Goal: Communication & Community: Ask a question

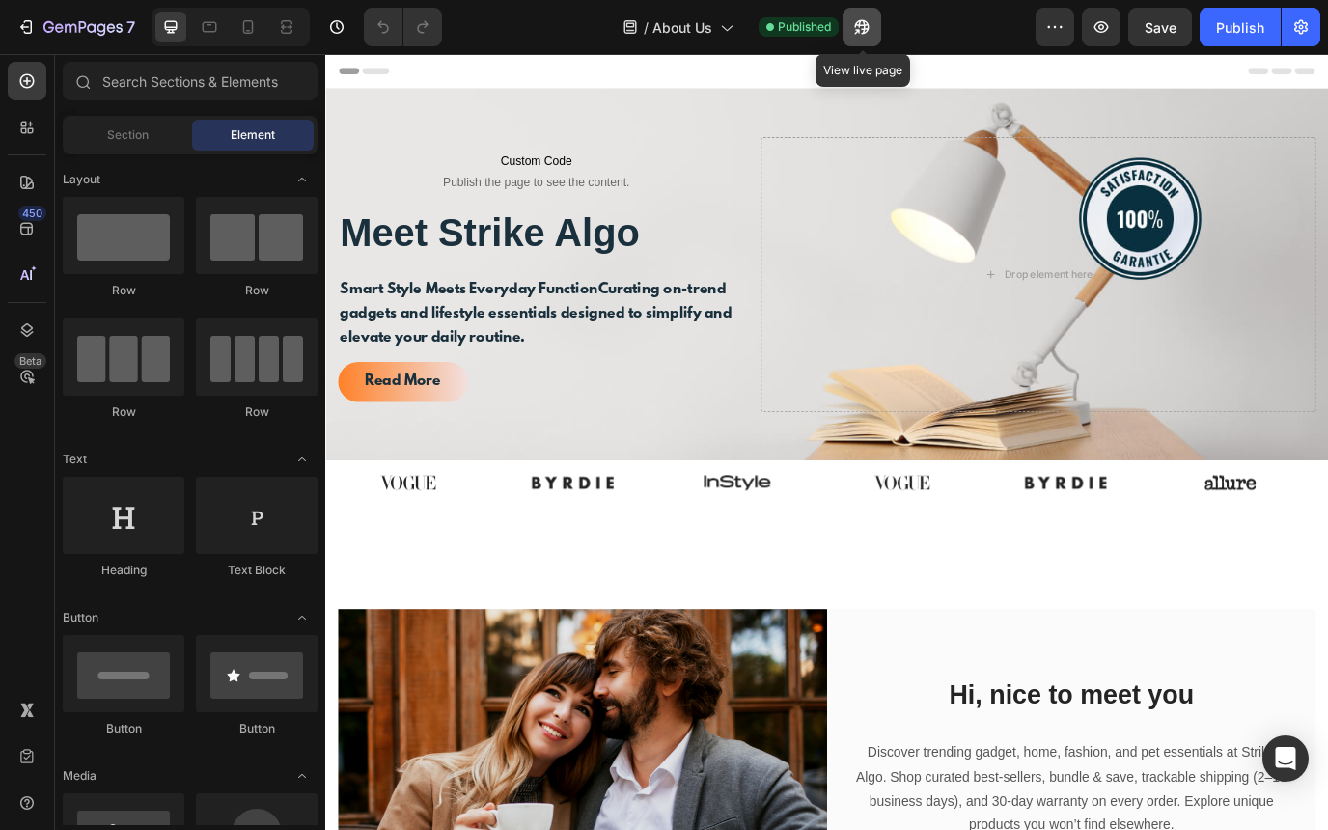
click at [857, 32] on icon "button" at bounding box center [856, 31] width 5 height 5
click at [1111, 28] on icon "button" at bounding box center [1100, 26] width 19 height 19
click at [856, 37] on button "button" at bounding box center [861, 27] width 39 height 39
click at [1101, 19] on icon "button" at bounding box center [1100, 26] width 19 height 19
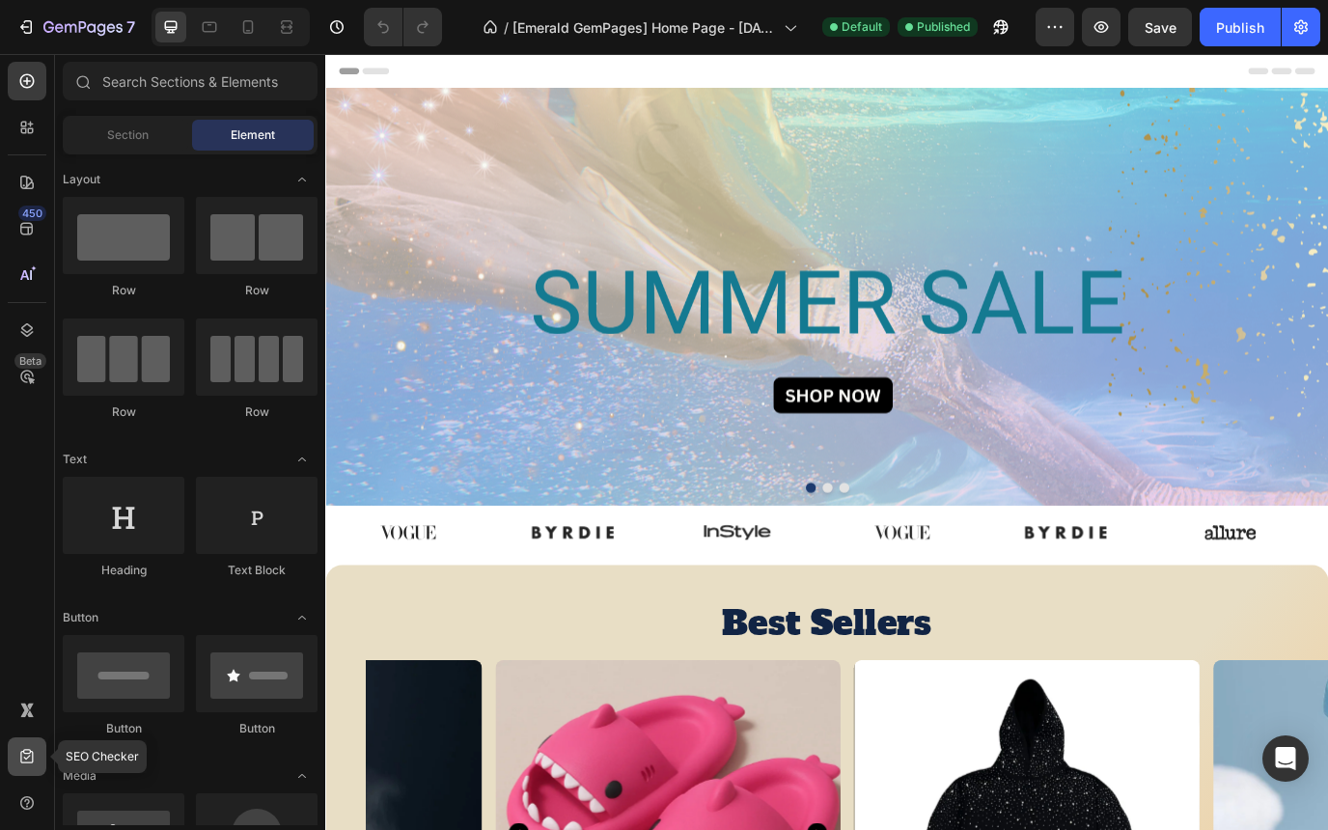
click at [31, 758] on icon at bounding box center [26, 756] width 19 height 19
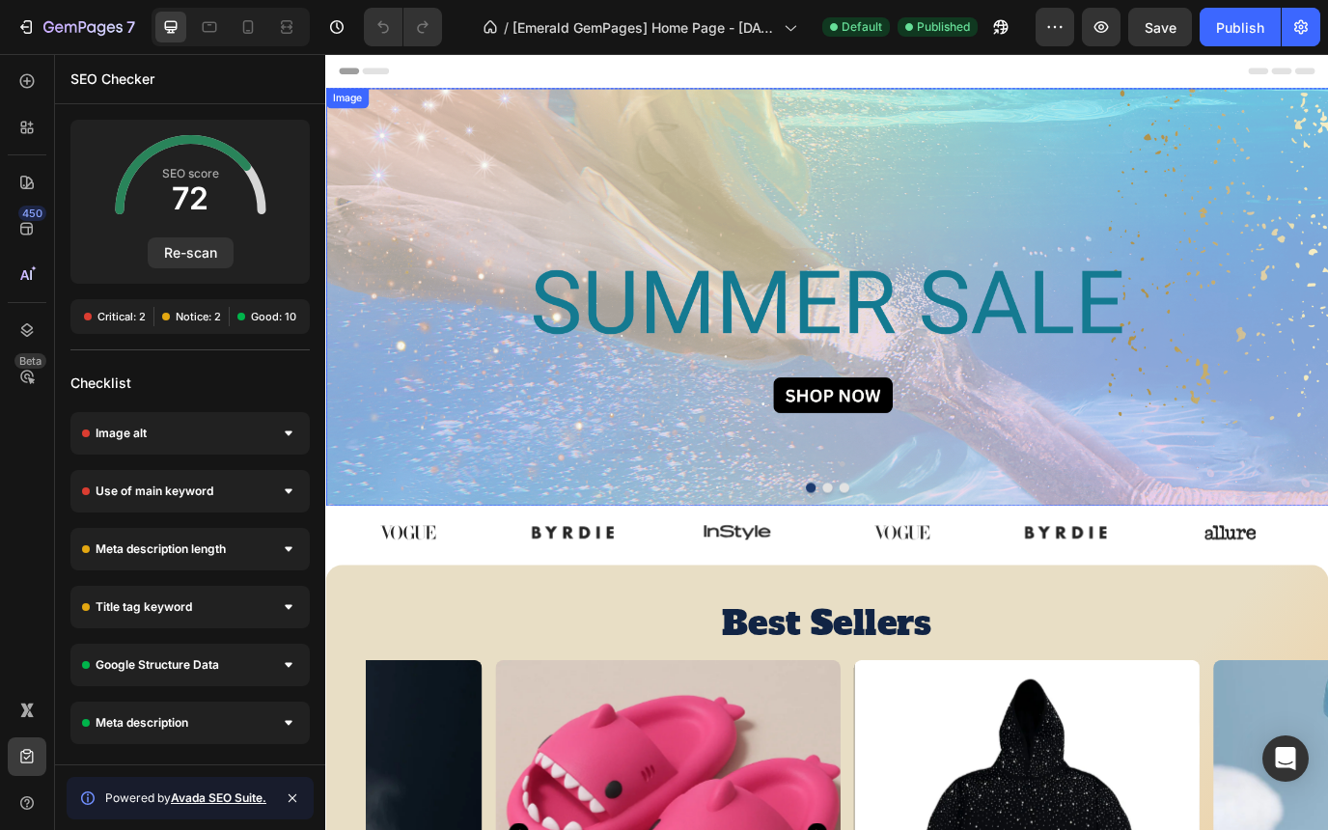
click at [642, 345] on img at bounding box center [904, 335] width 1158 height 483
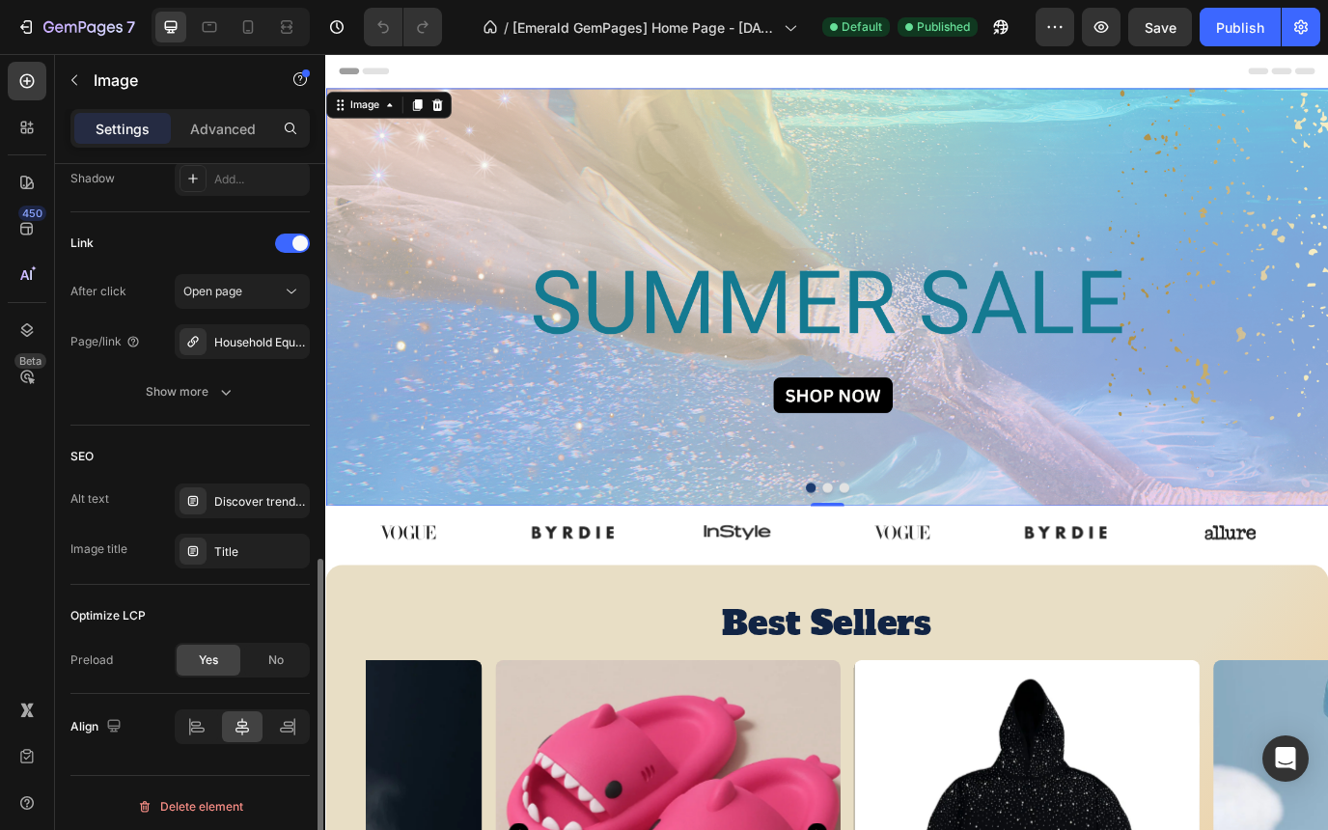
scroll to position [837, 0]
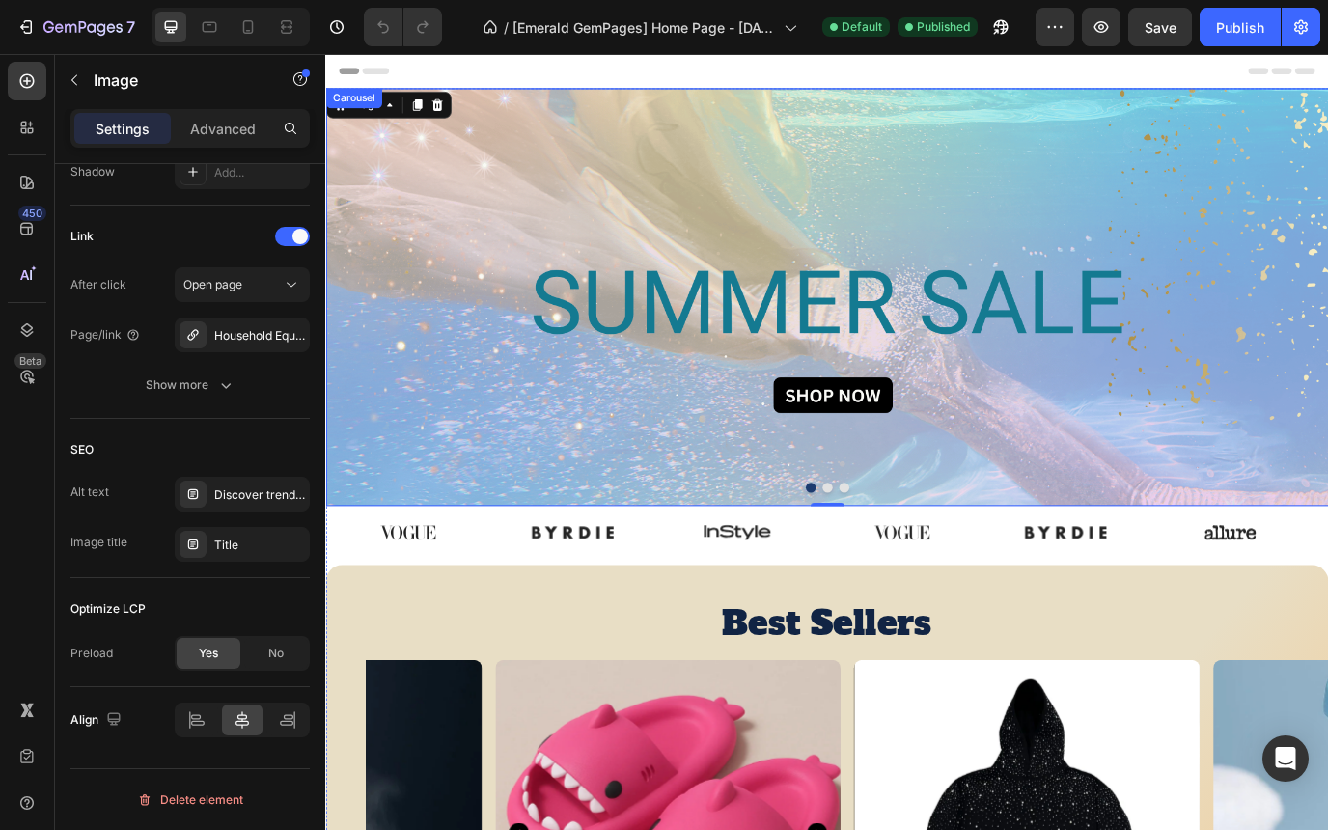
click at [904, 555] on button "Dot" at bounding box center [904, 555] width 12 height 12
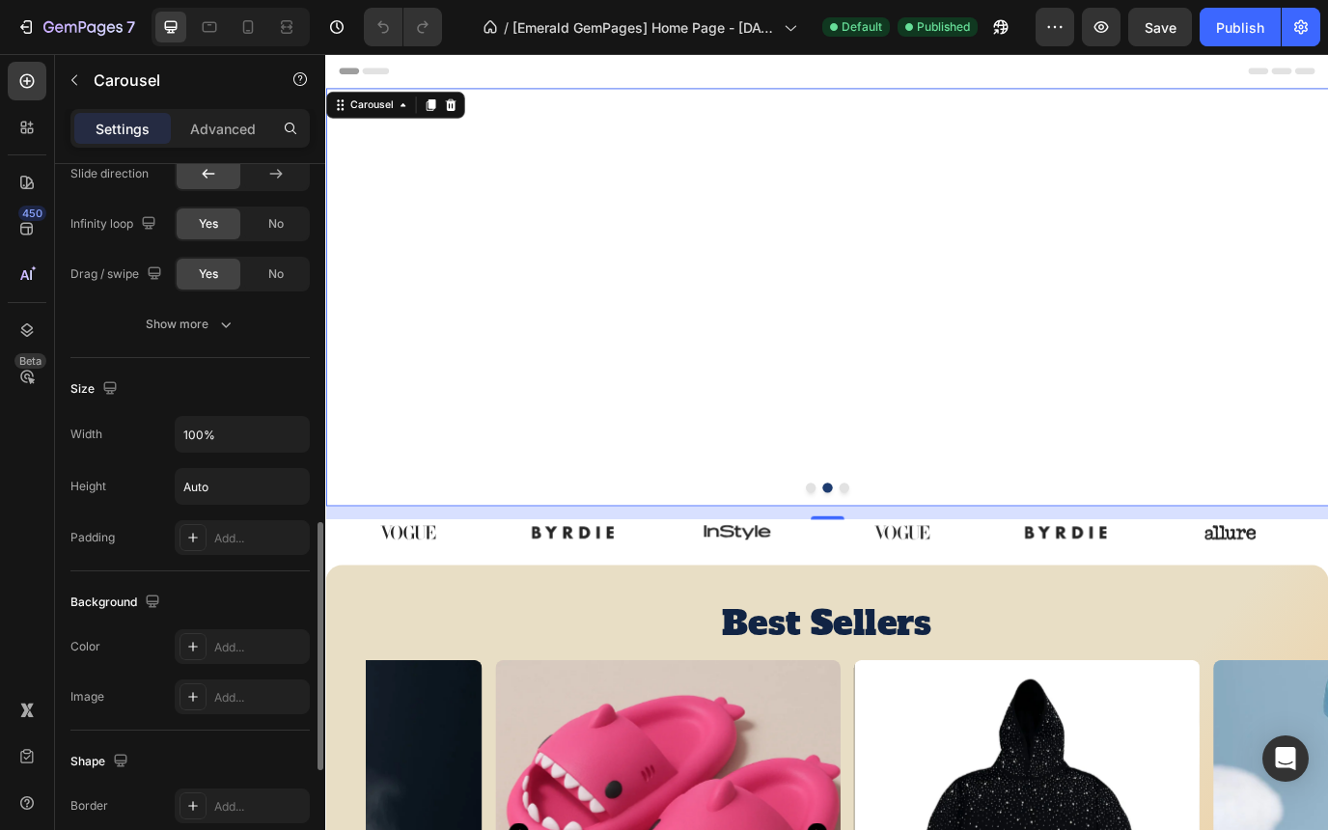
scroll to position [1077, 0]
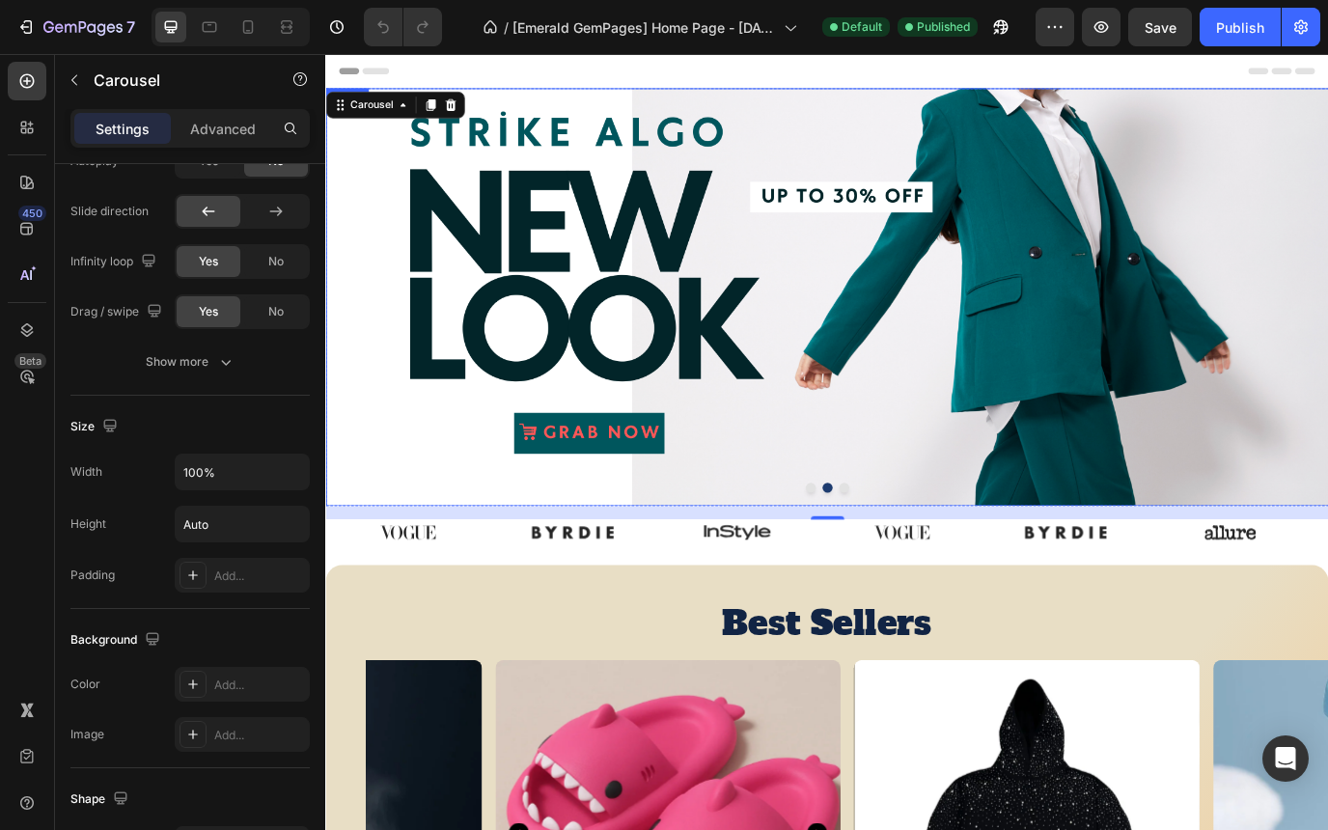
click at [804, 295] on img at bounding box center [904, 335] width 1158 height 483
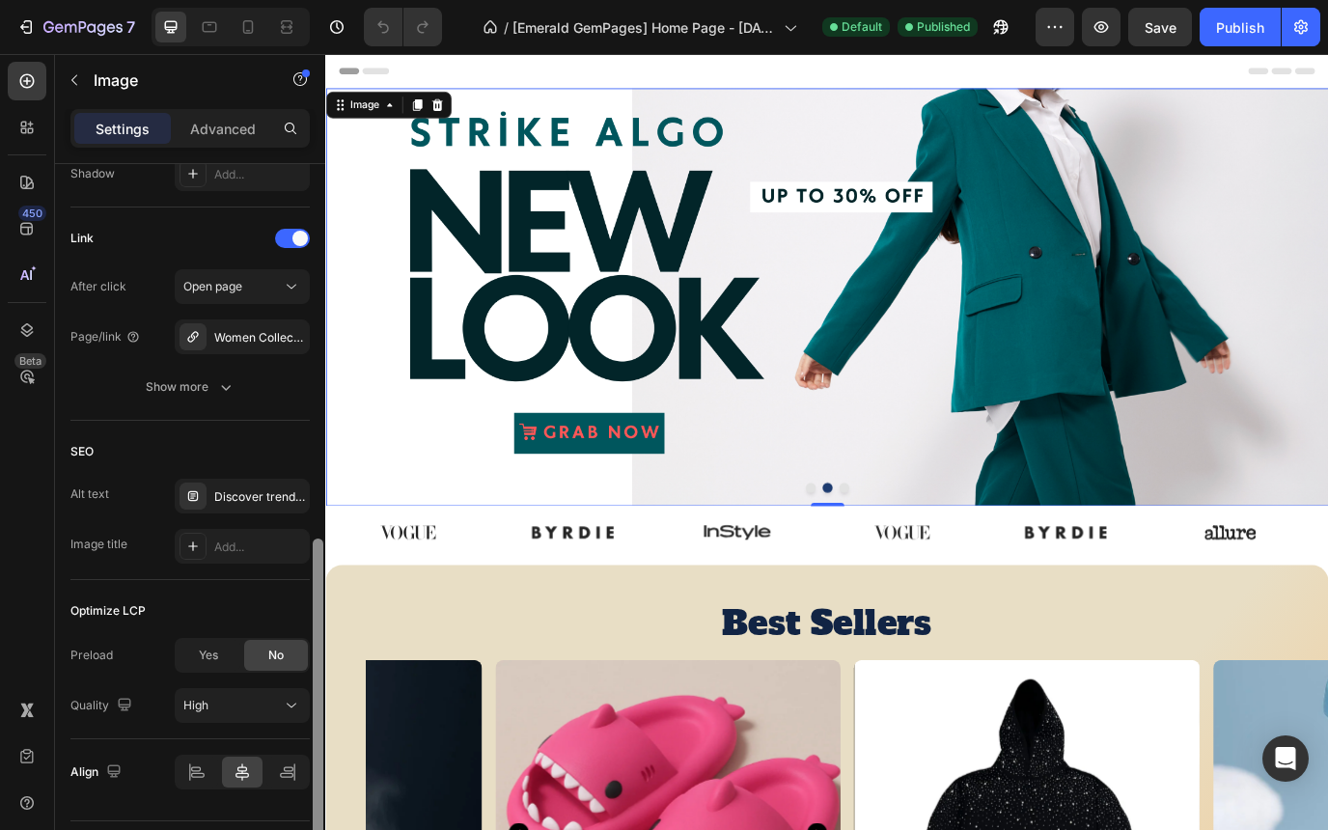
scroll to position [837, 0]
click at [926, 553] on button "Dot" at bounding box center [924, 555] width 12 height 12
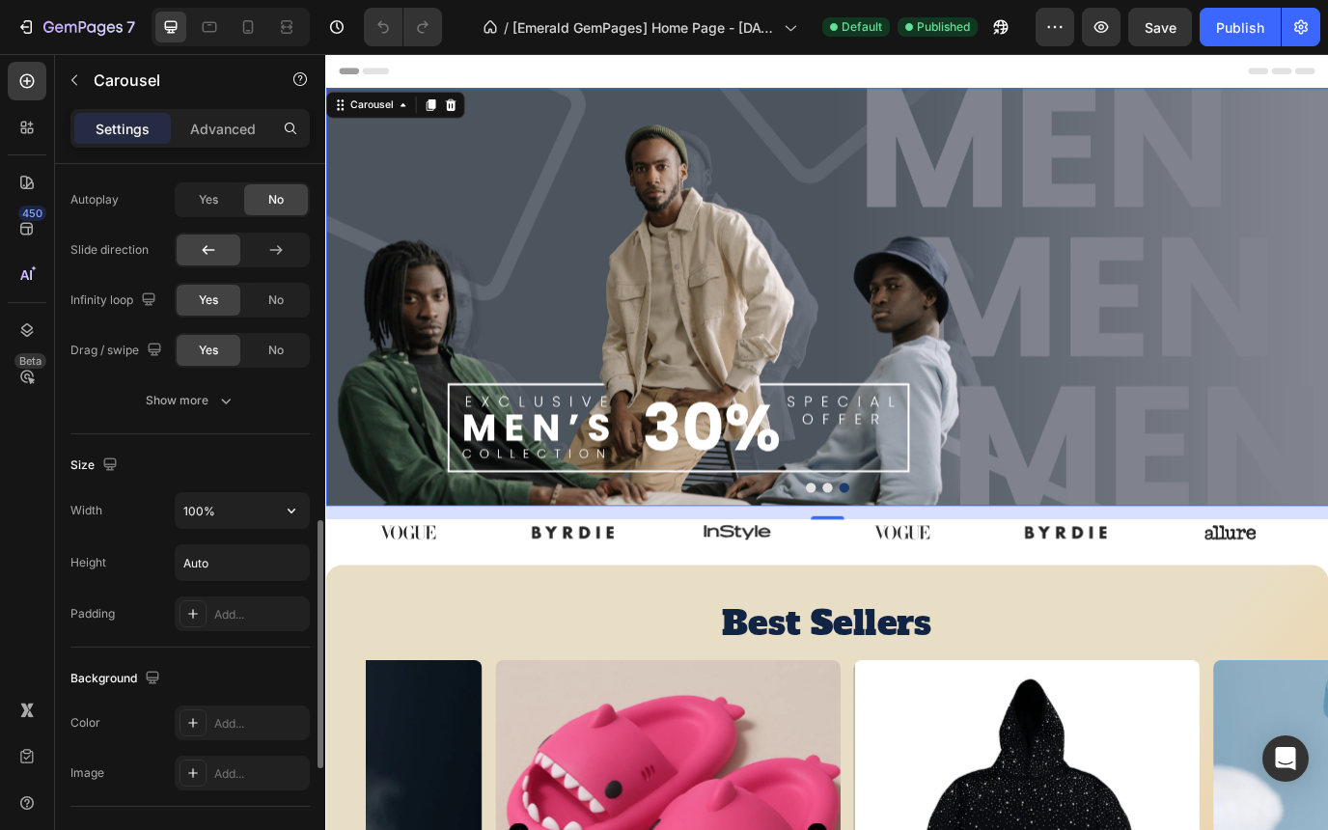
scroll to position [1046, 0]
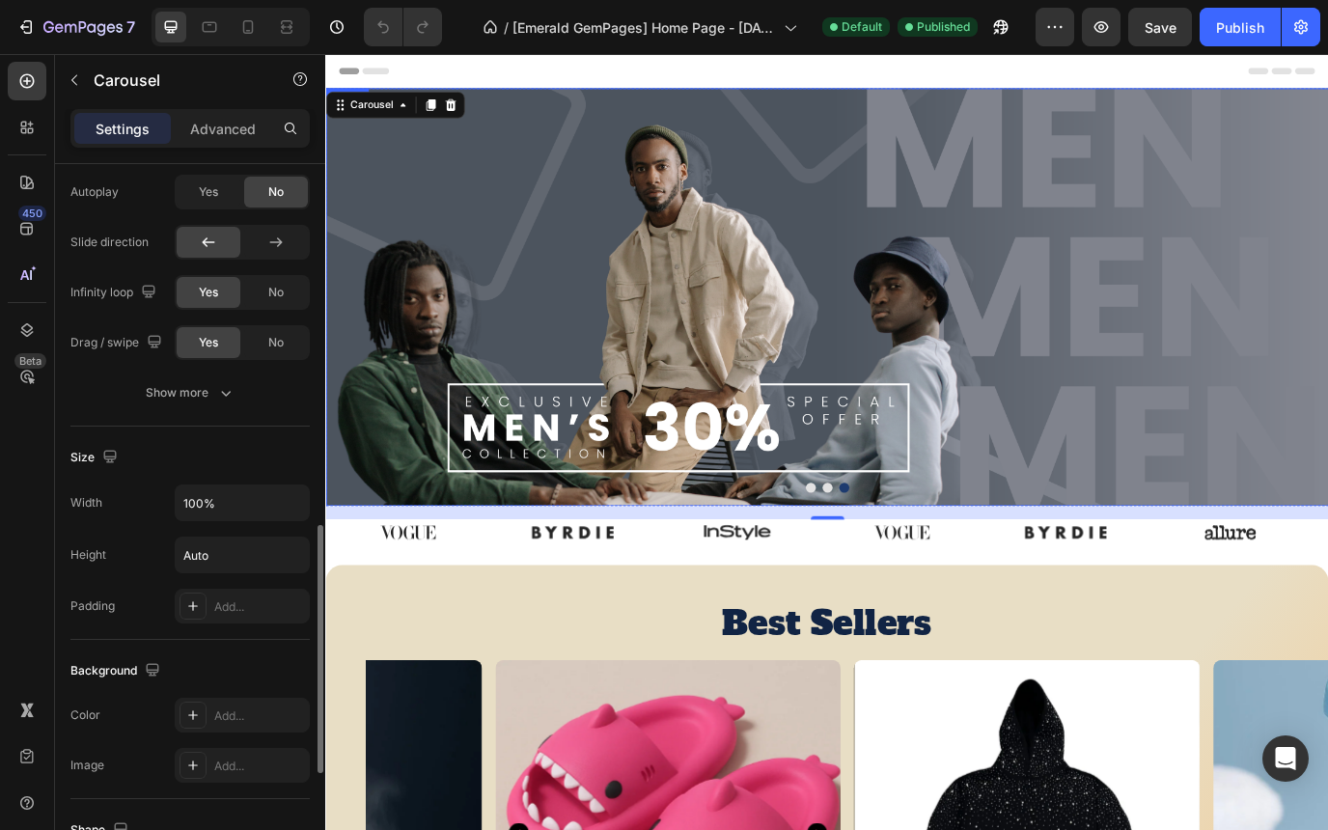
click at [532, 322] on img at bounding box center [904, 335] width 1158 height 483
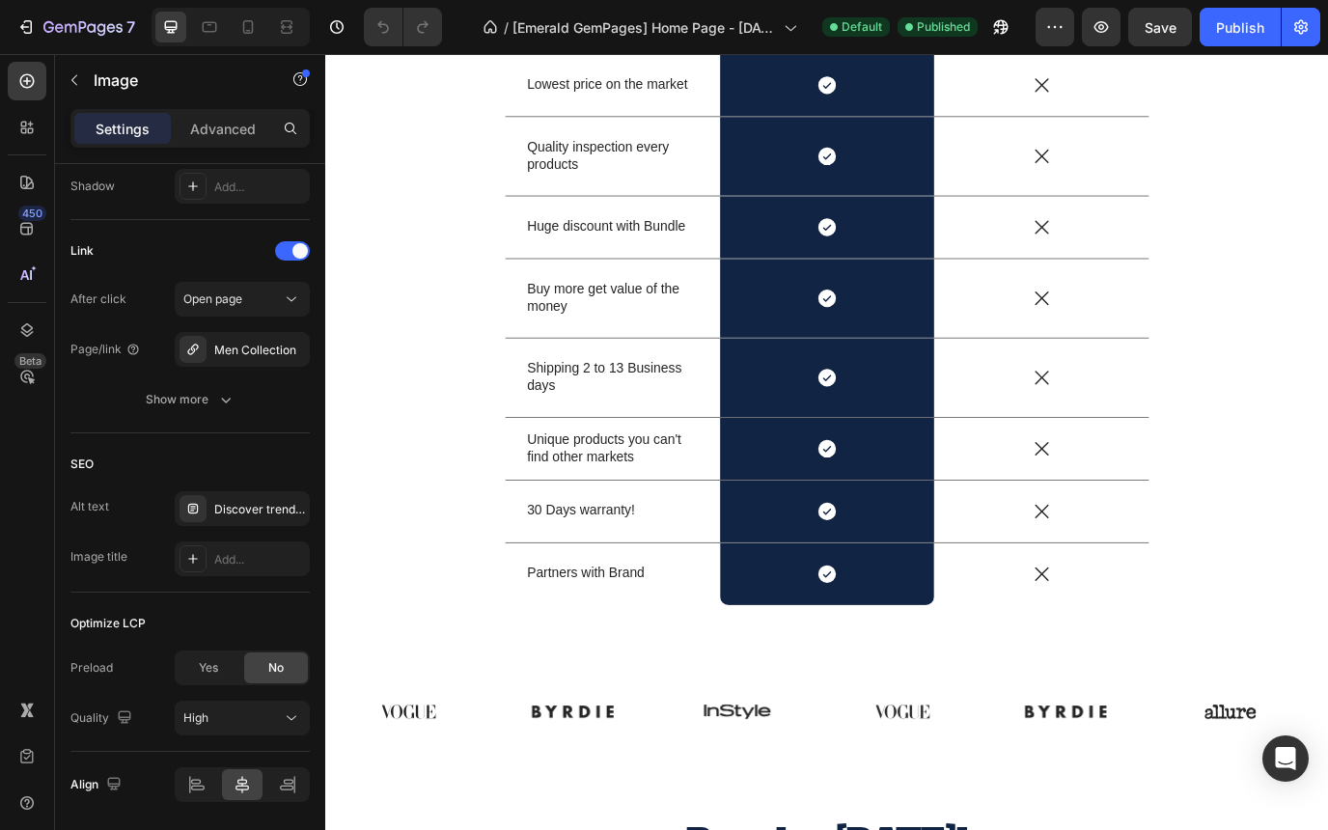
scroll to position [1883, 0]
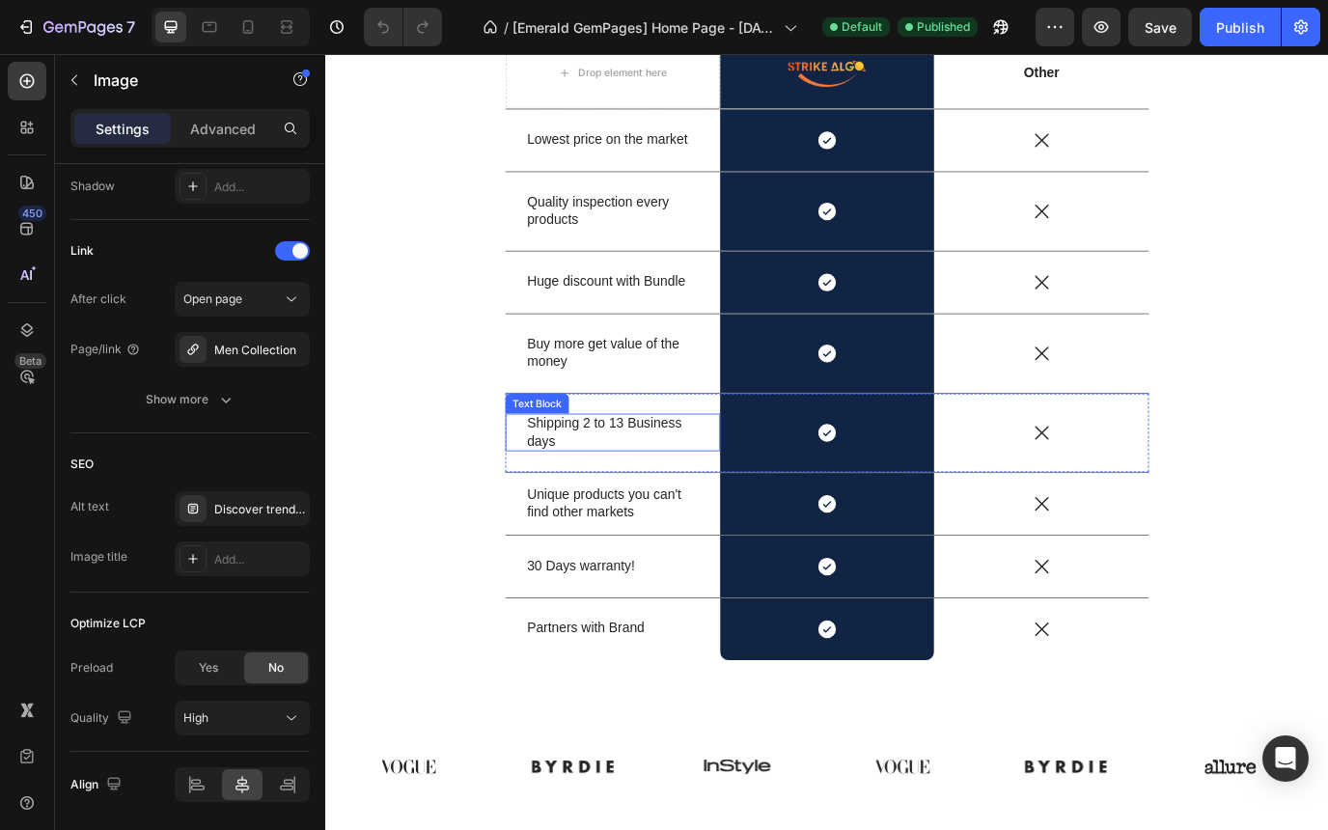
click at [696, 494] on p "Shipping 2 to 13 Business days" at bounding box center [657, 491] width 198 height 41
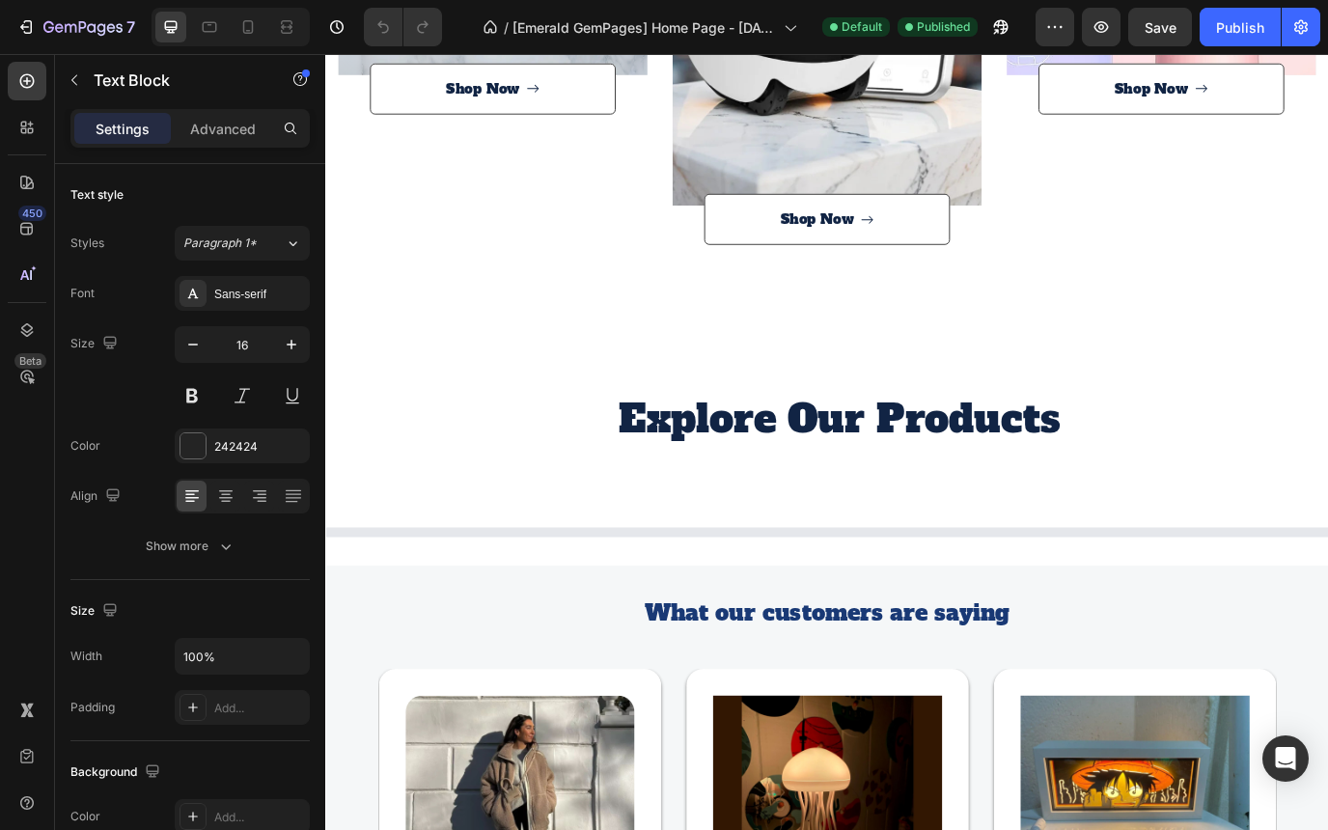
scroll to position [3380, 0]
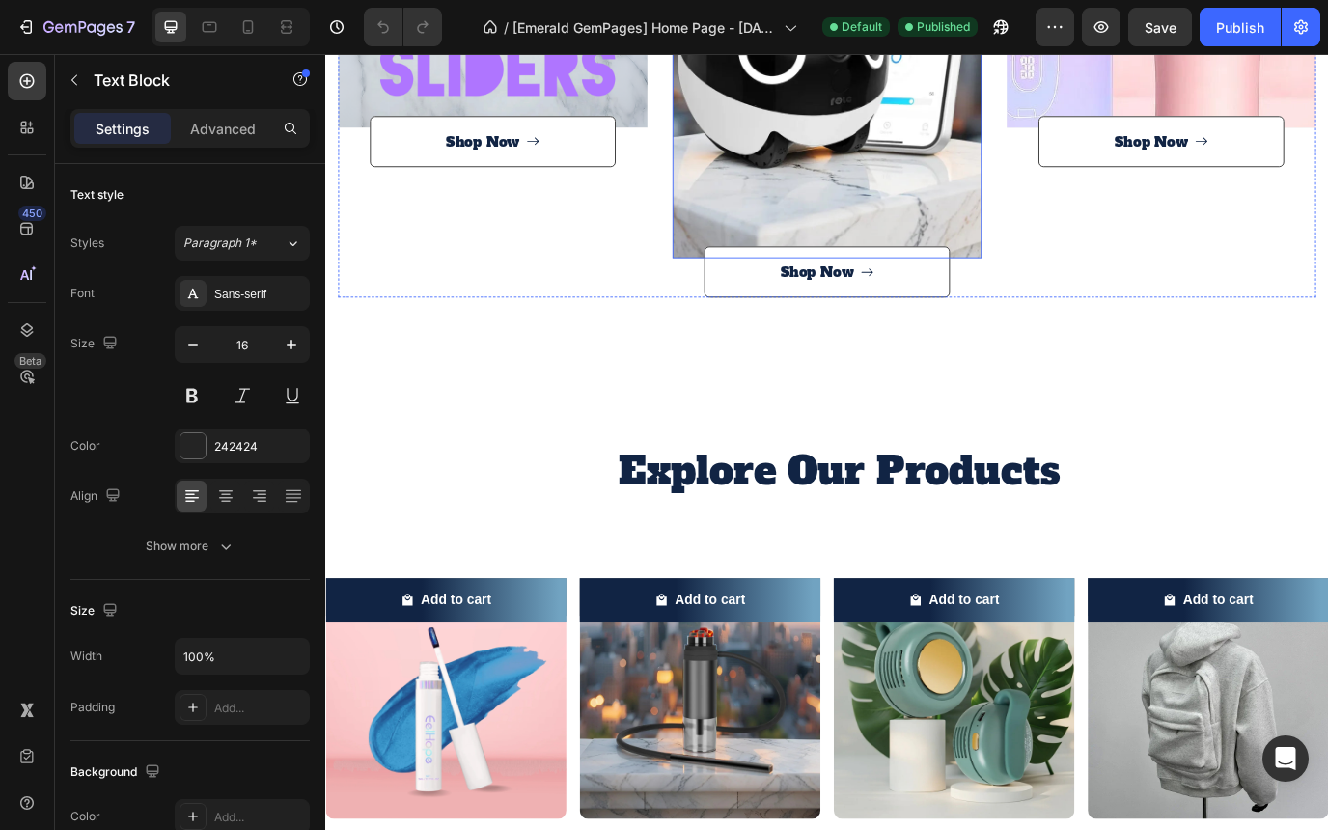
click at [787, 210] on div "Overlay" at bounding box center [904, 22] width 357 height 536
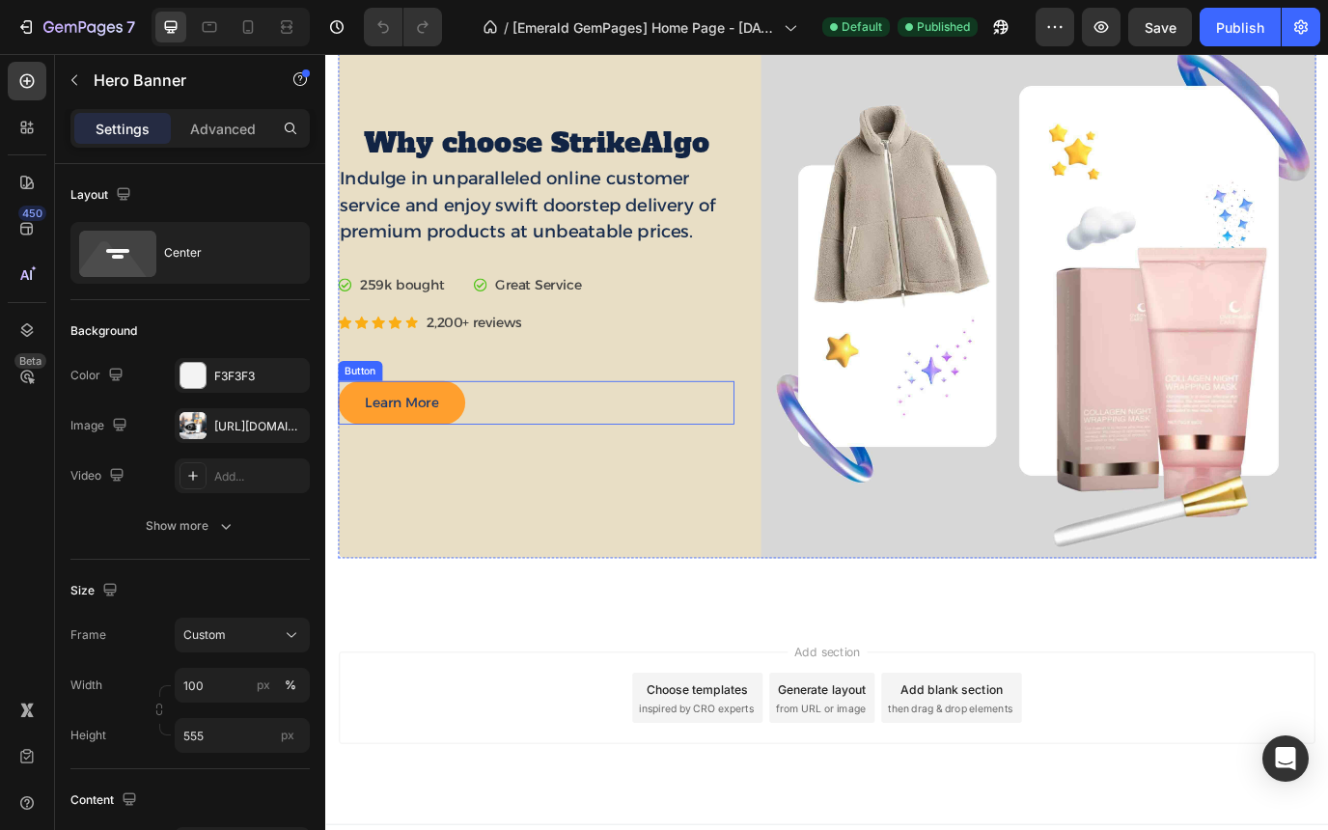
scroll to position [6425, 0]
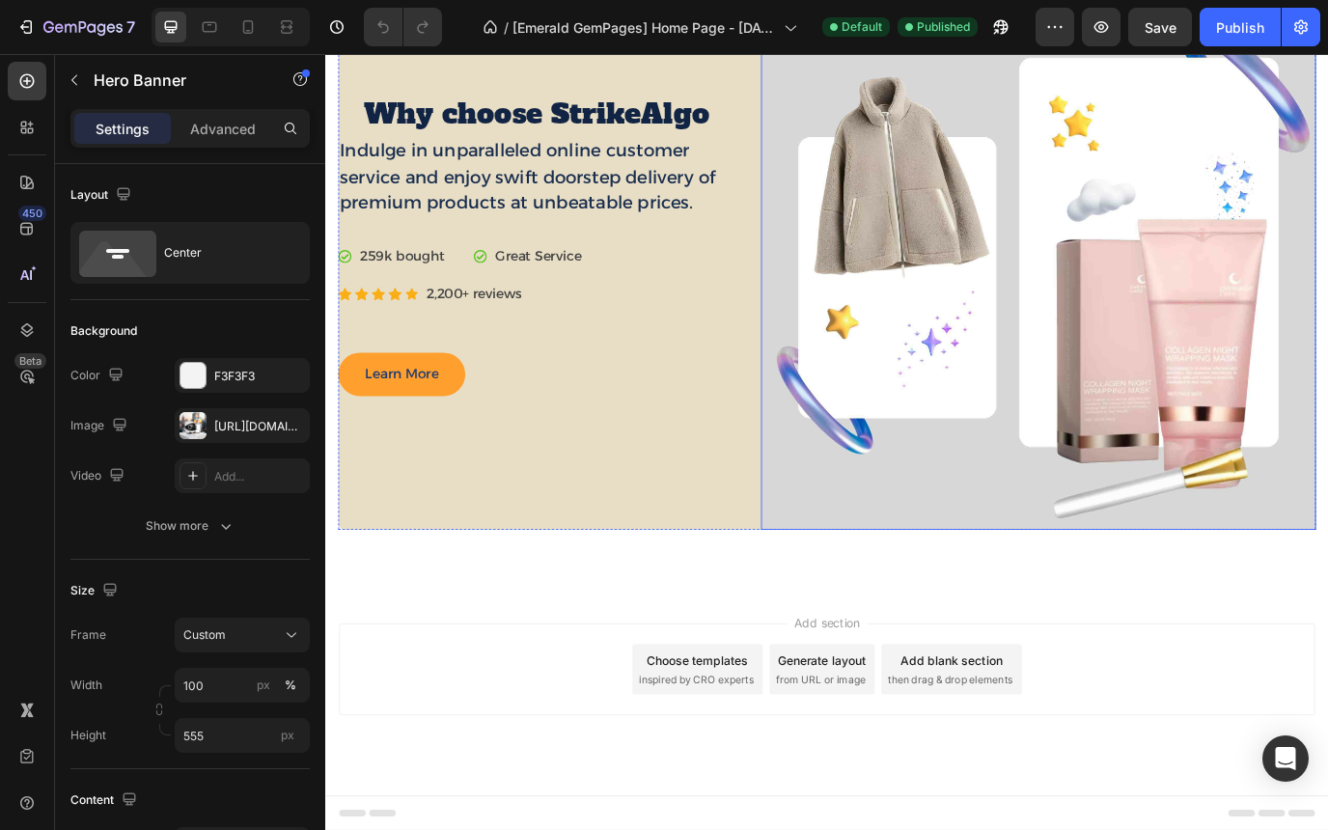
click at [961, 330] on img at bounding box center [1148, 282] width 641 height 641
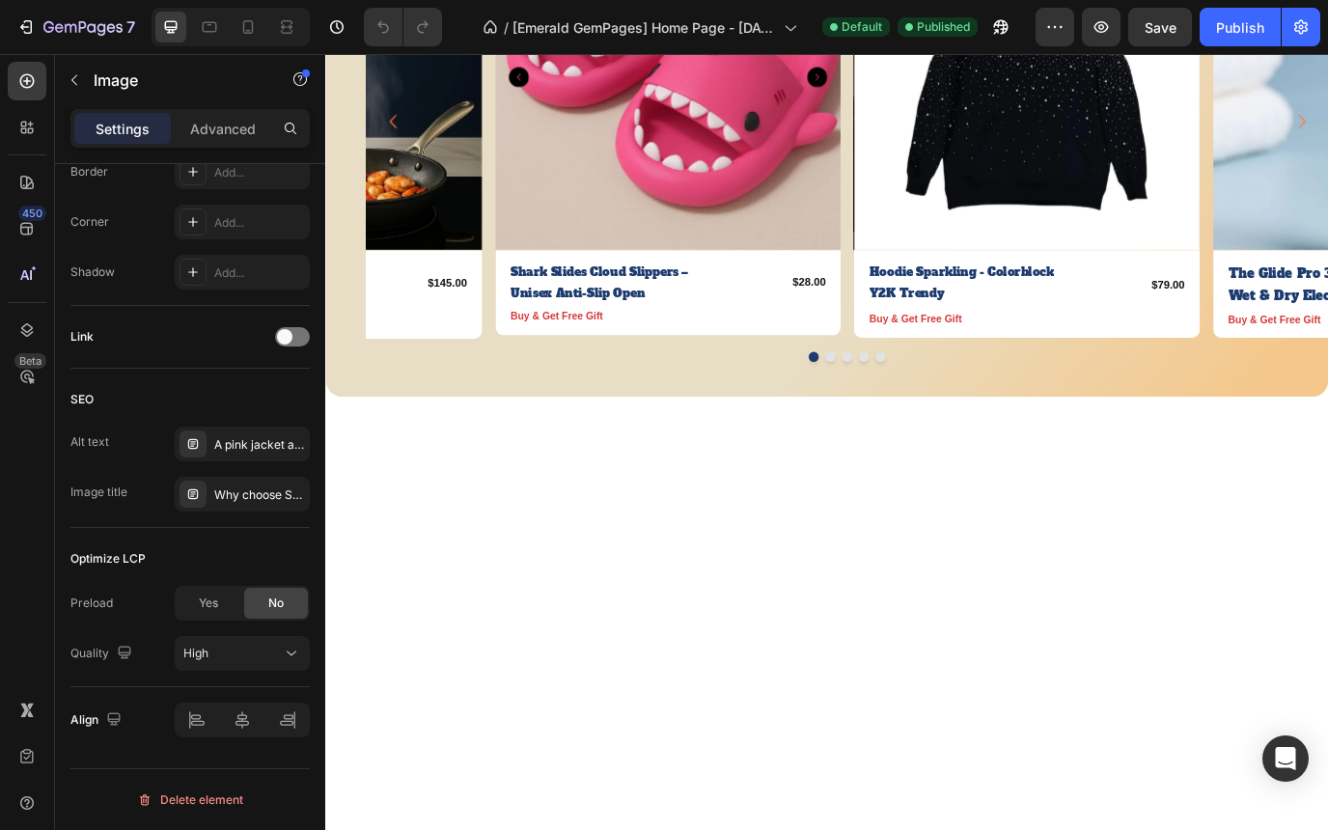
scroll to position [0, 0]
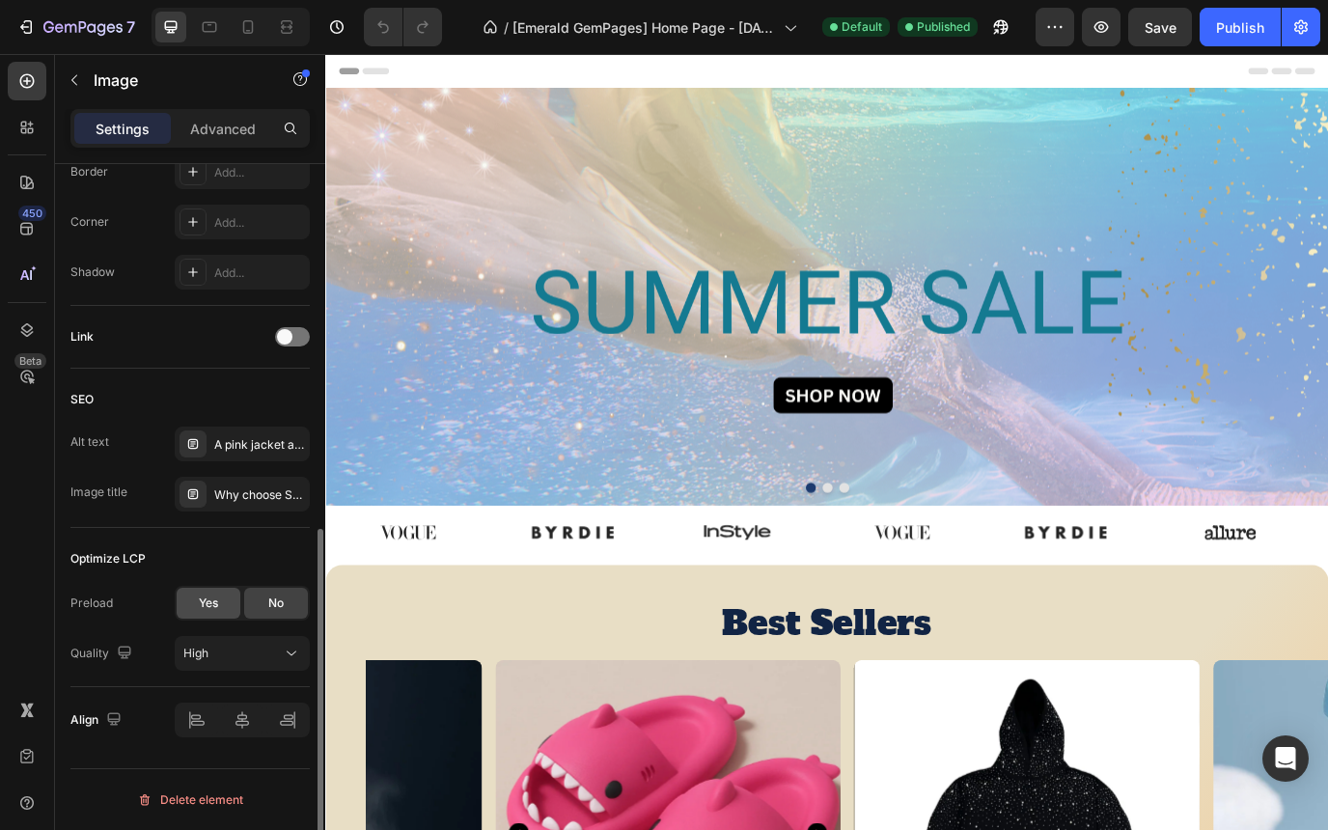
click at [205, 604] on span "Yes" at bounding box center [208, 602] width 19 height 17
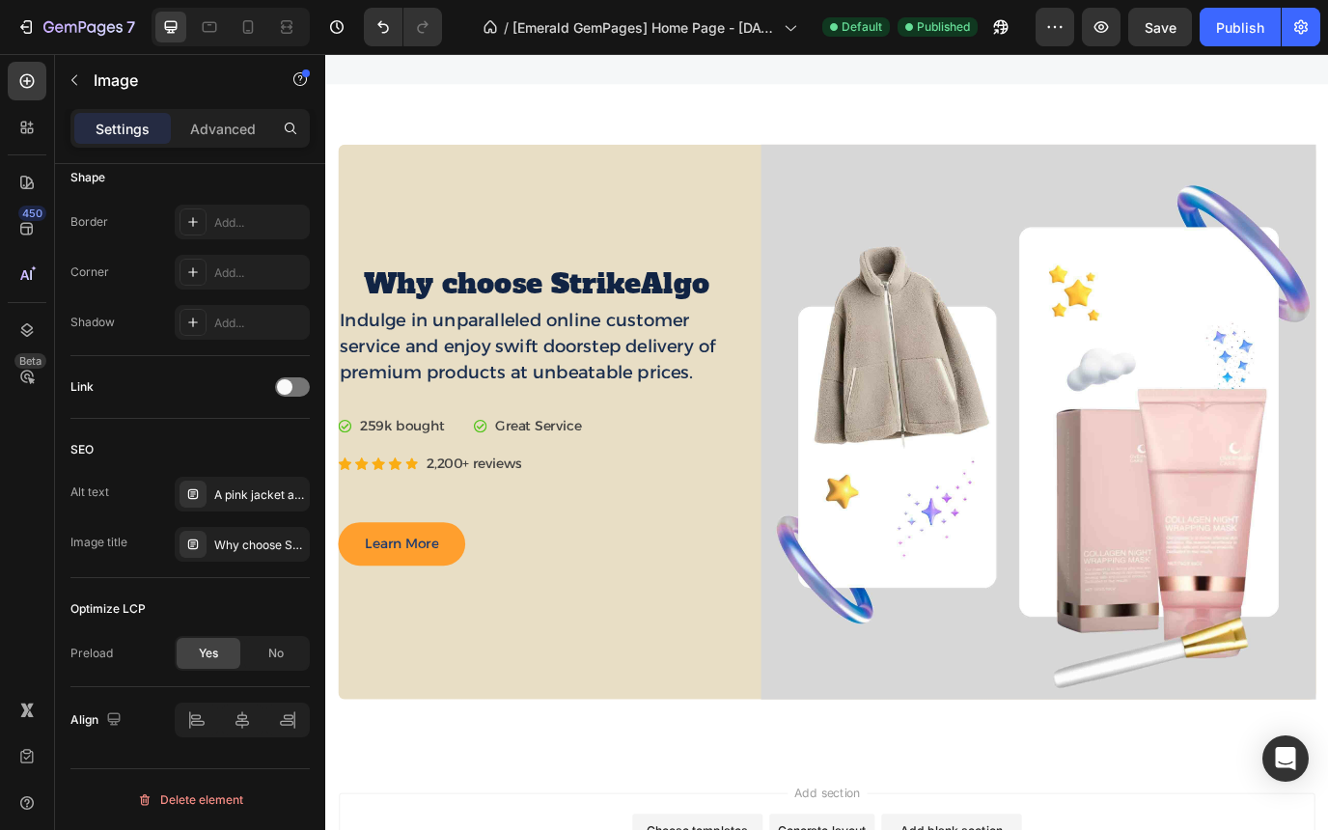
scroll to position [6425, 0]
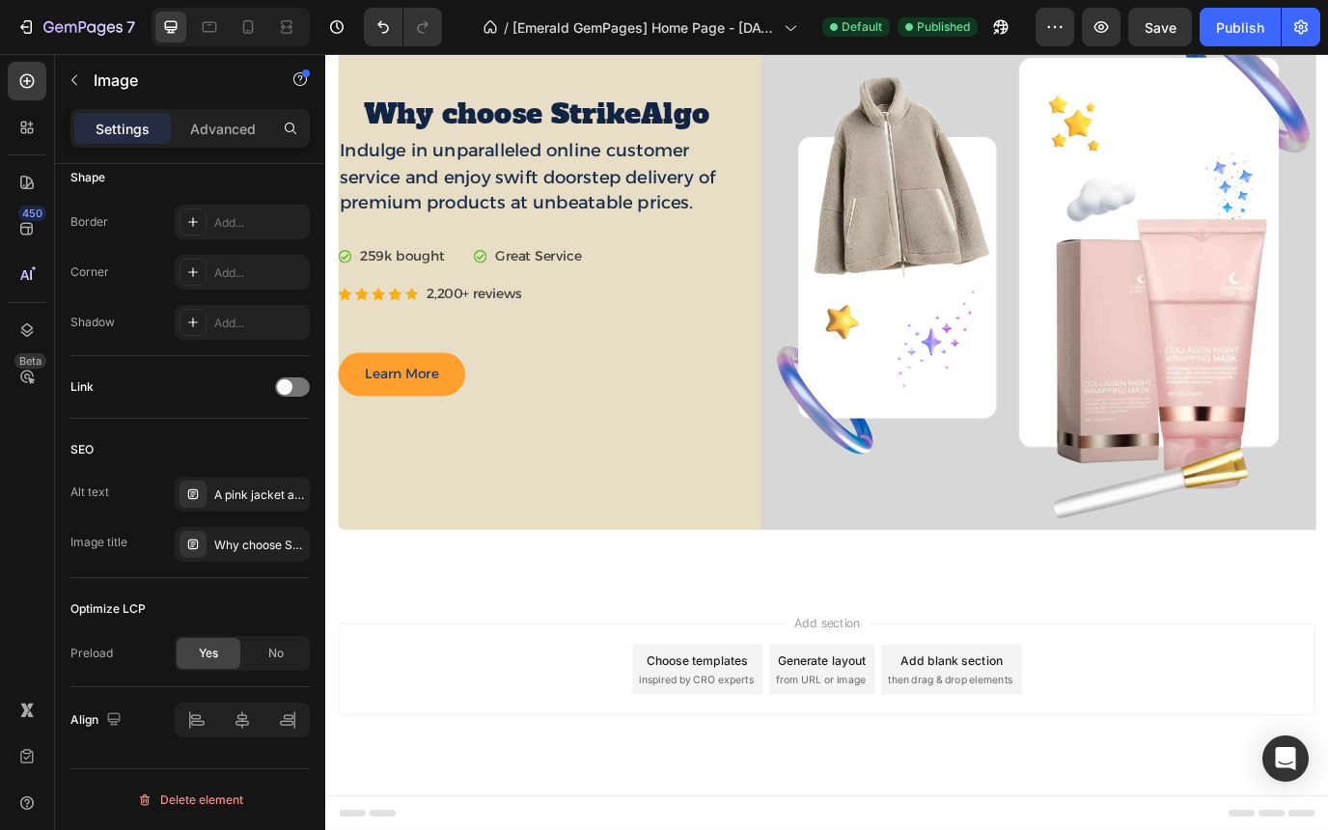
click at [870, 460] on img at bounding box center [1148, 282] width 641 height 641
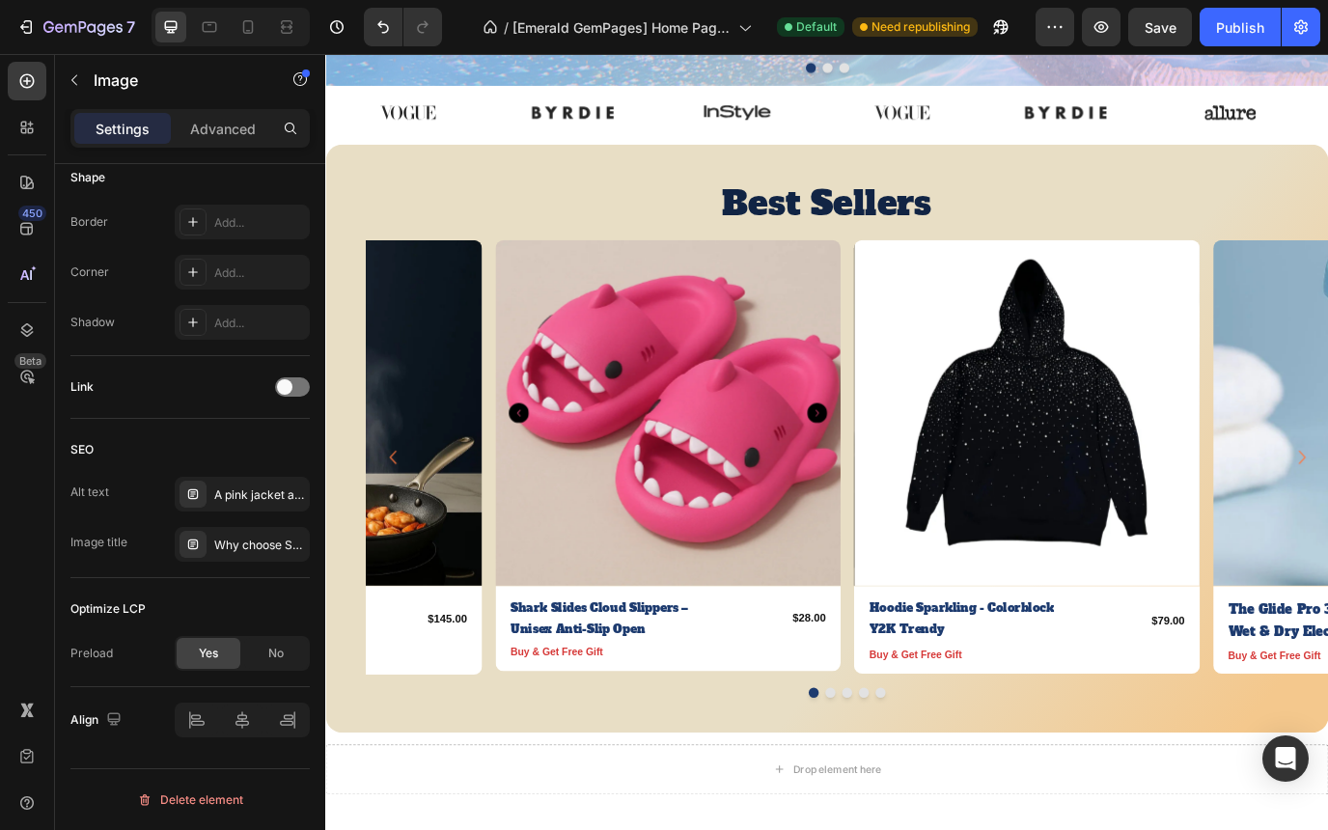
scroll to position [654, 0]
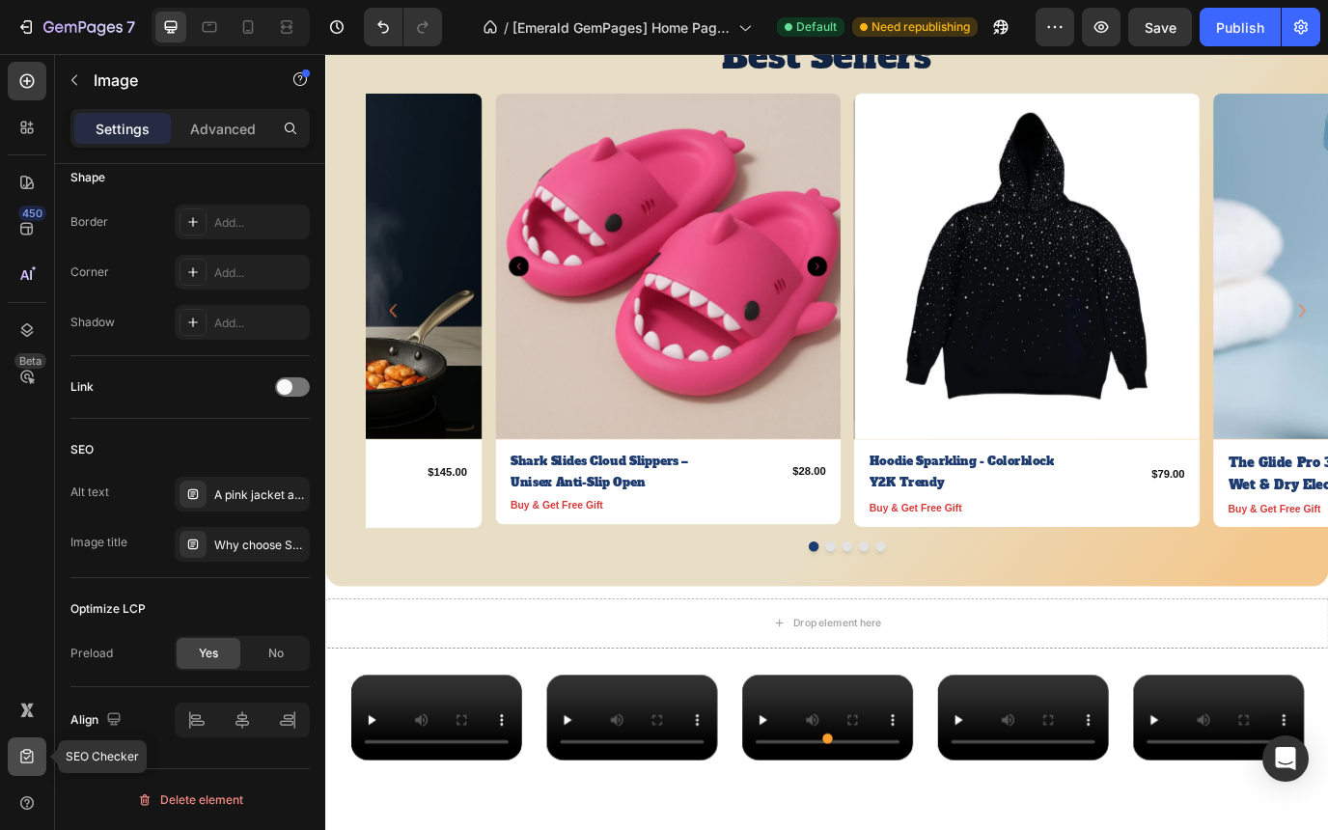
click at [32, 749] on icon at bounding box center [26, 756] width 19 height 19
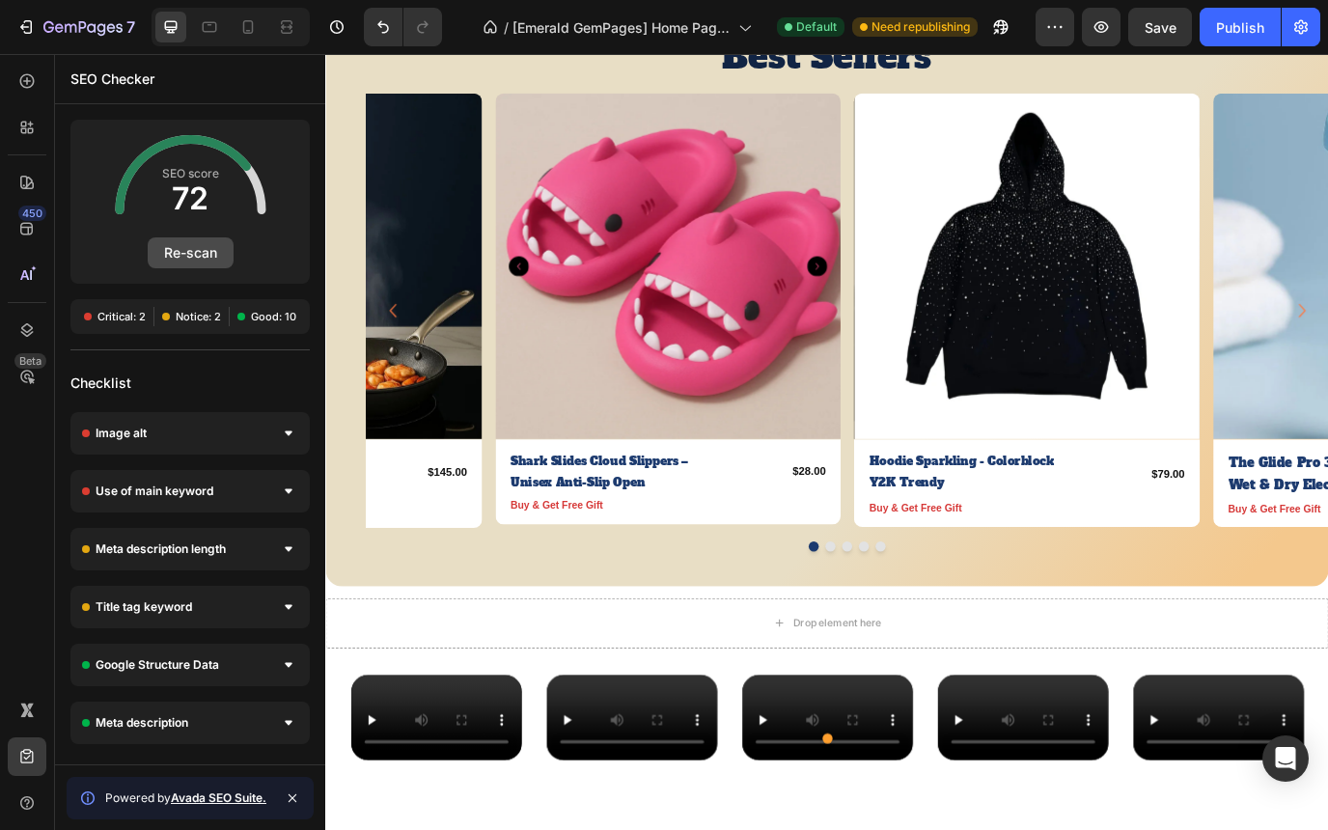
click at [188, 252] on button "Re-scan" at bounding box center [191, 252] width 86 height 31
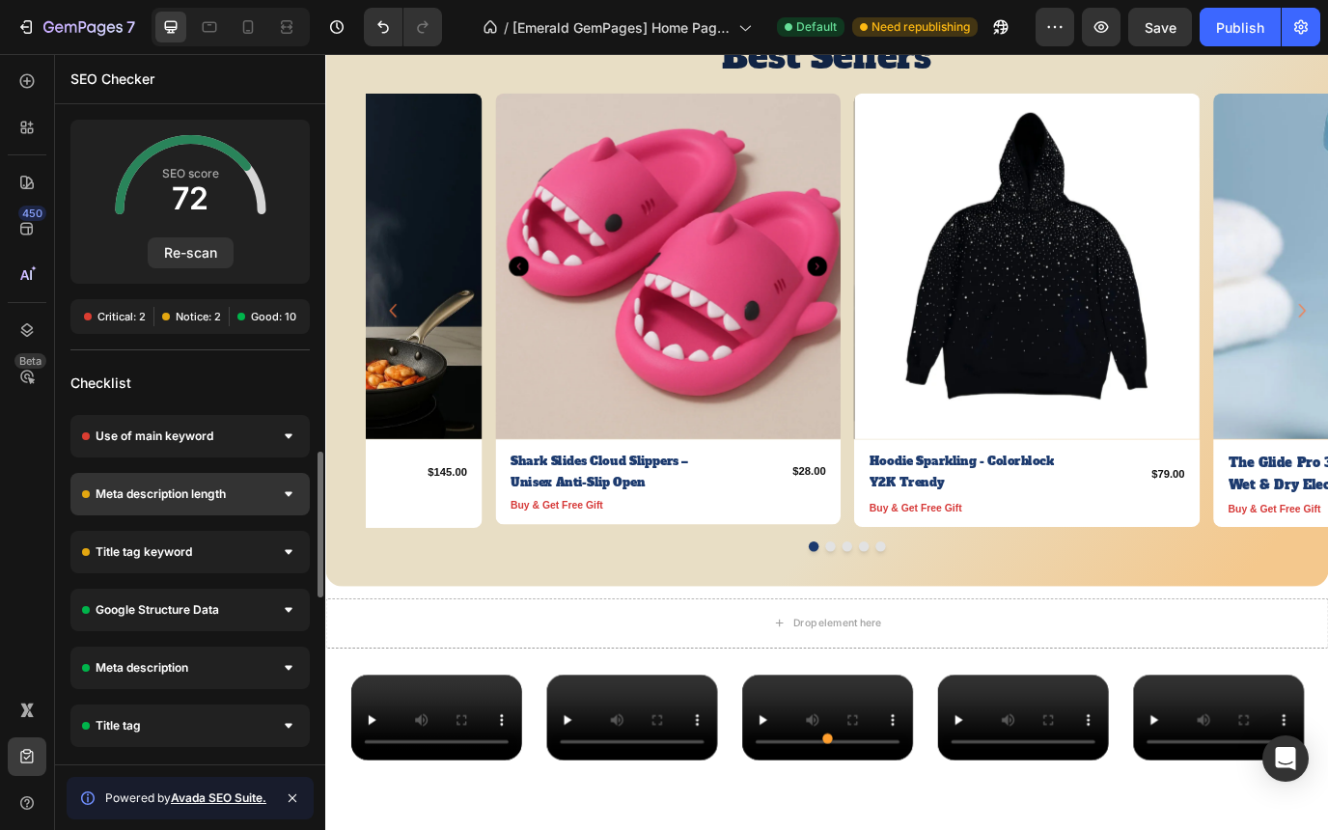
scroll to position [71, 0]
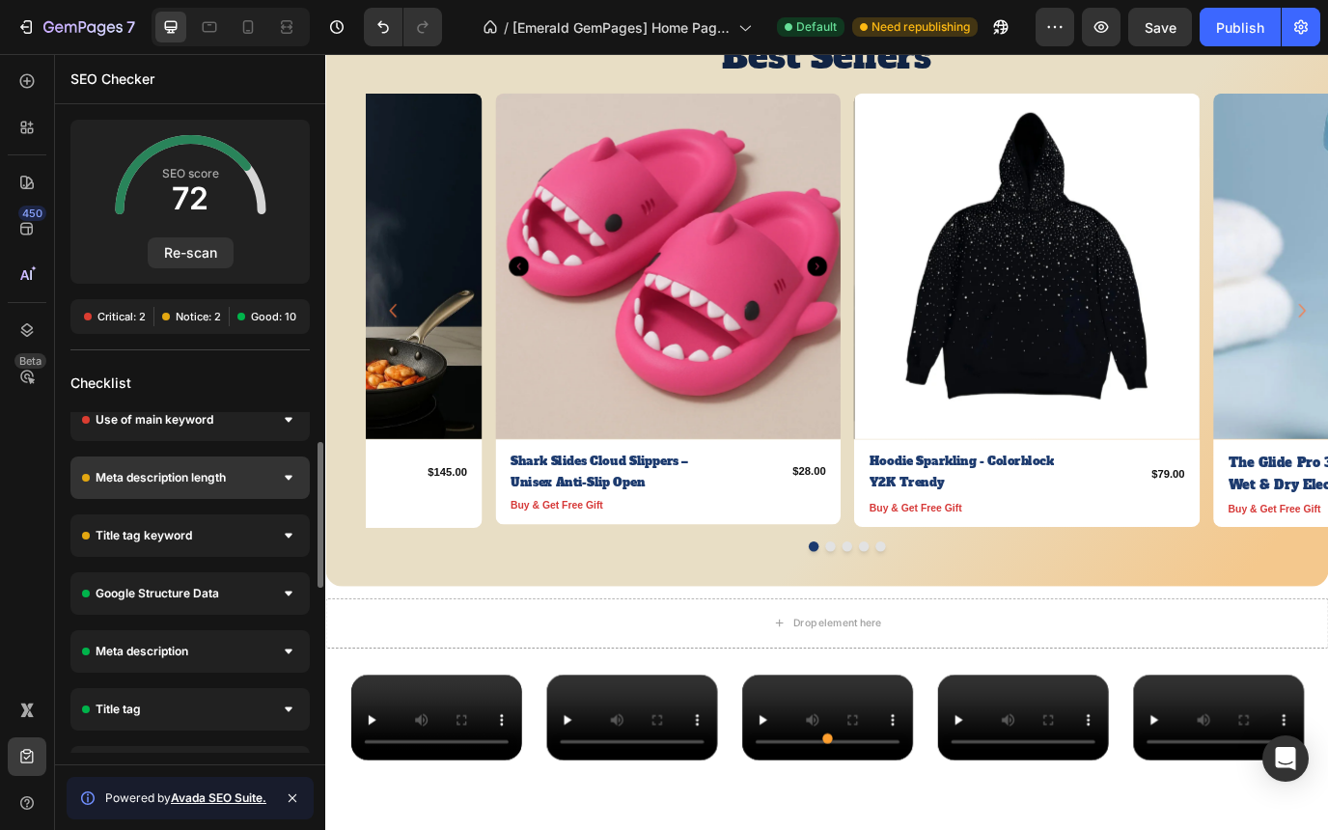
click at [256, 476] on div "Meta description length" at bounding box center [189, 477] width 239 height 42
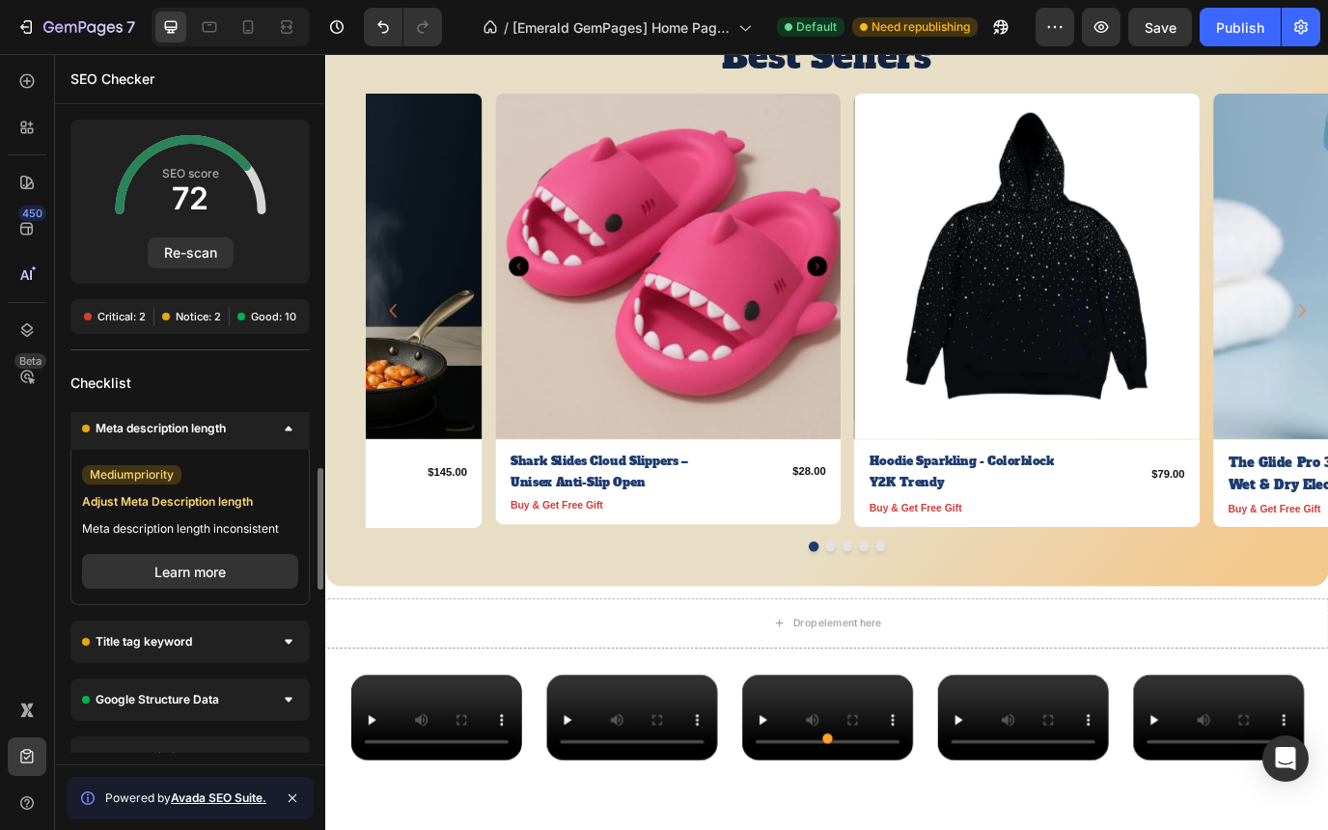
scroll to position [142, 0]
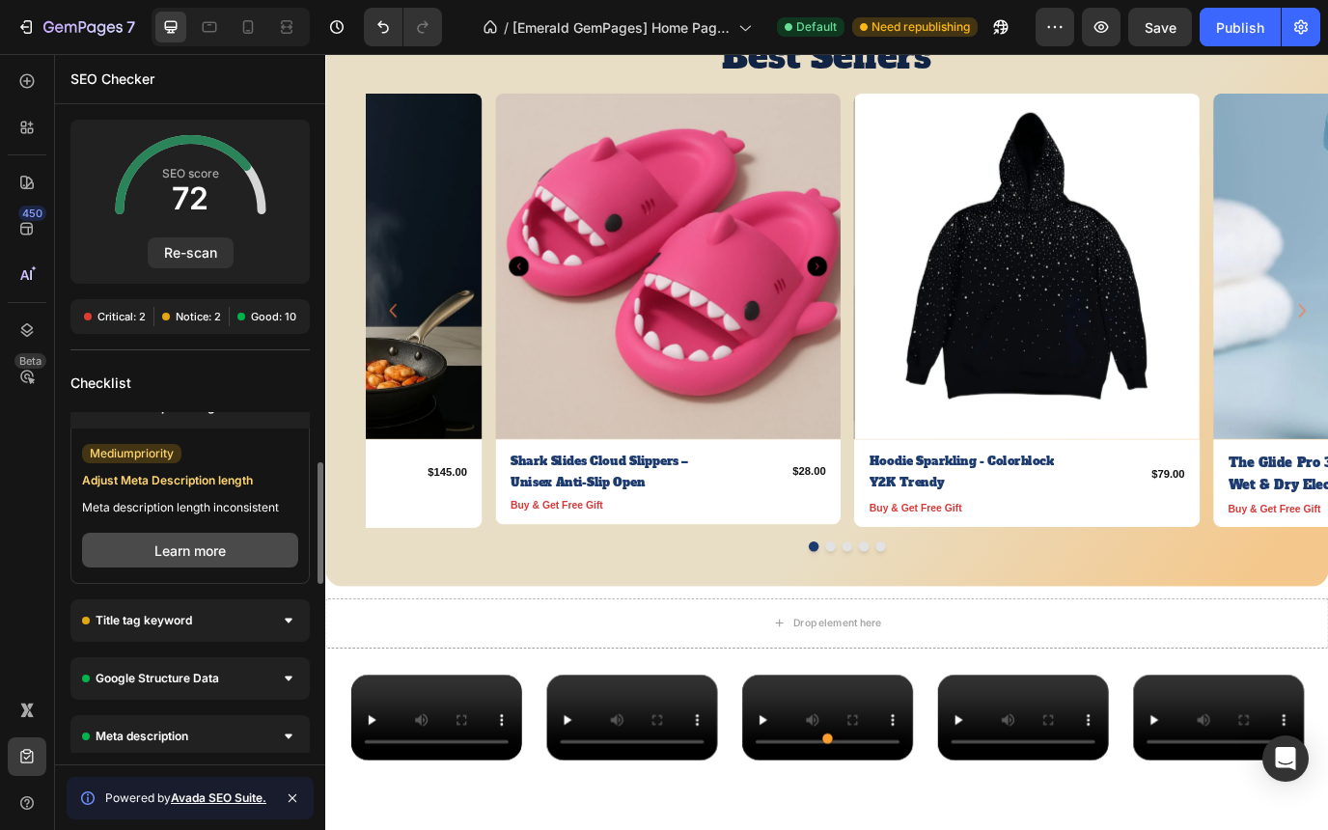
click at [181, 557] on button "Learn more" at bounding box center [190, 550] width 216 height 35
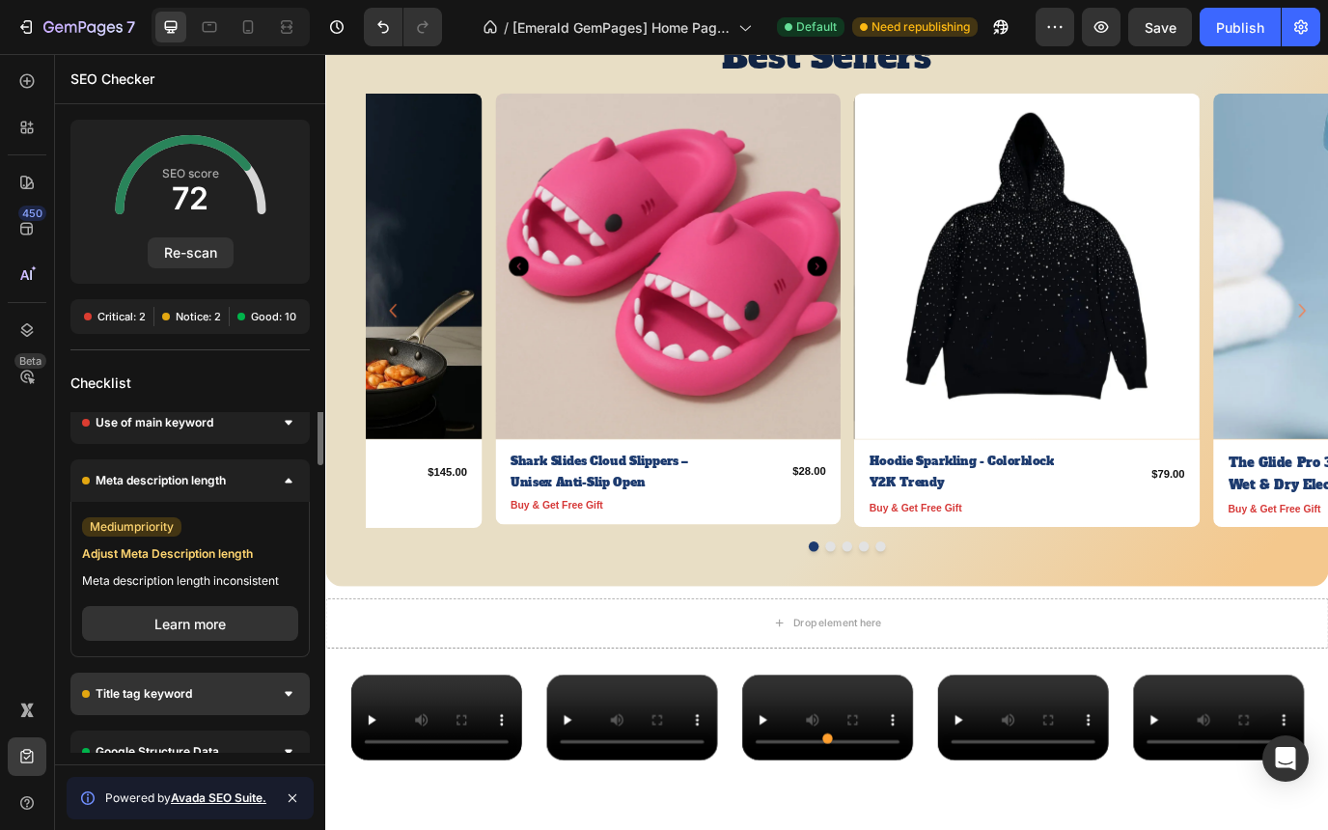
scroll to position [0, 0]
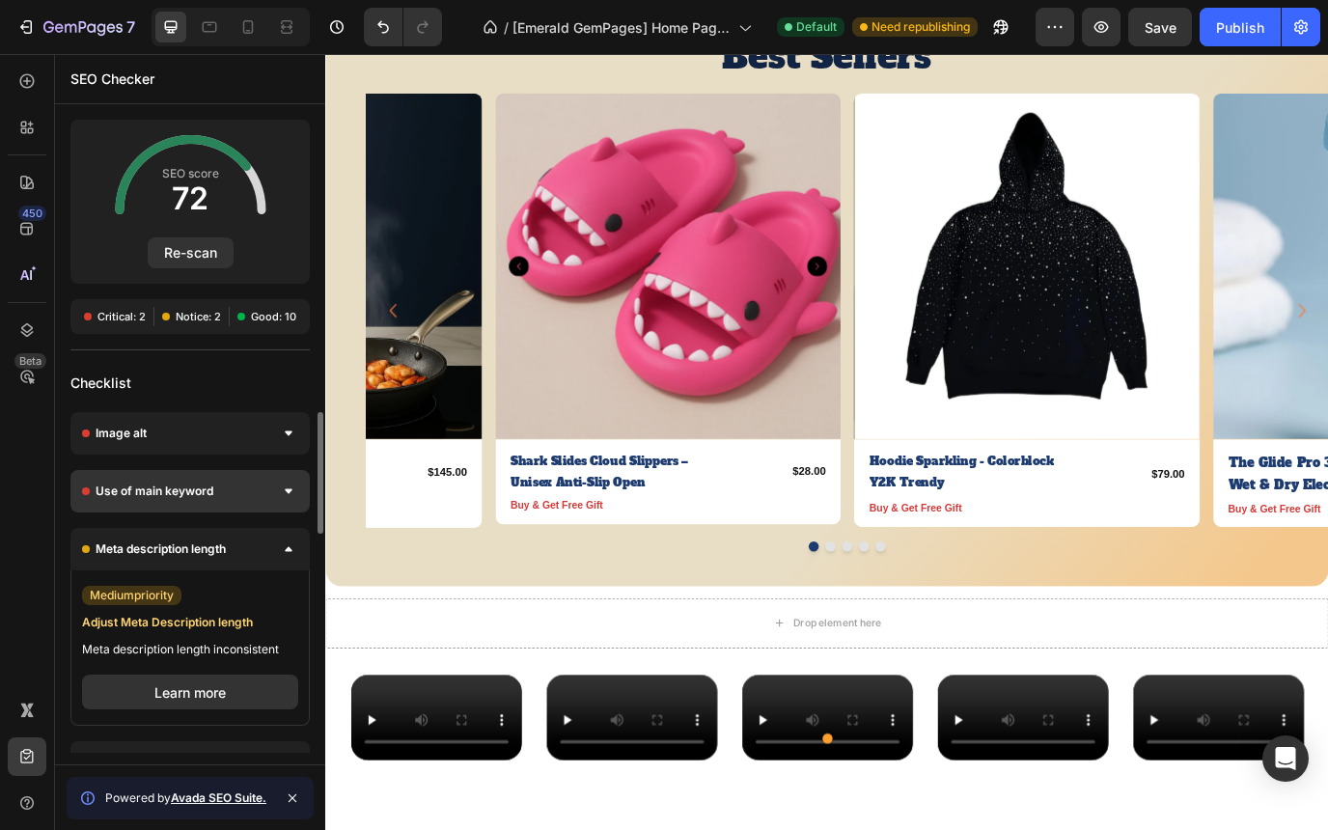
click at [290, 494] on div at bounding box center [288, 491] width 19 height 19
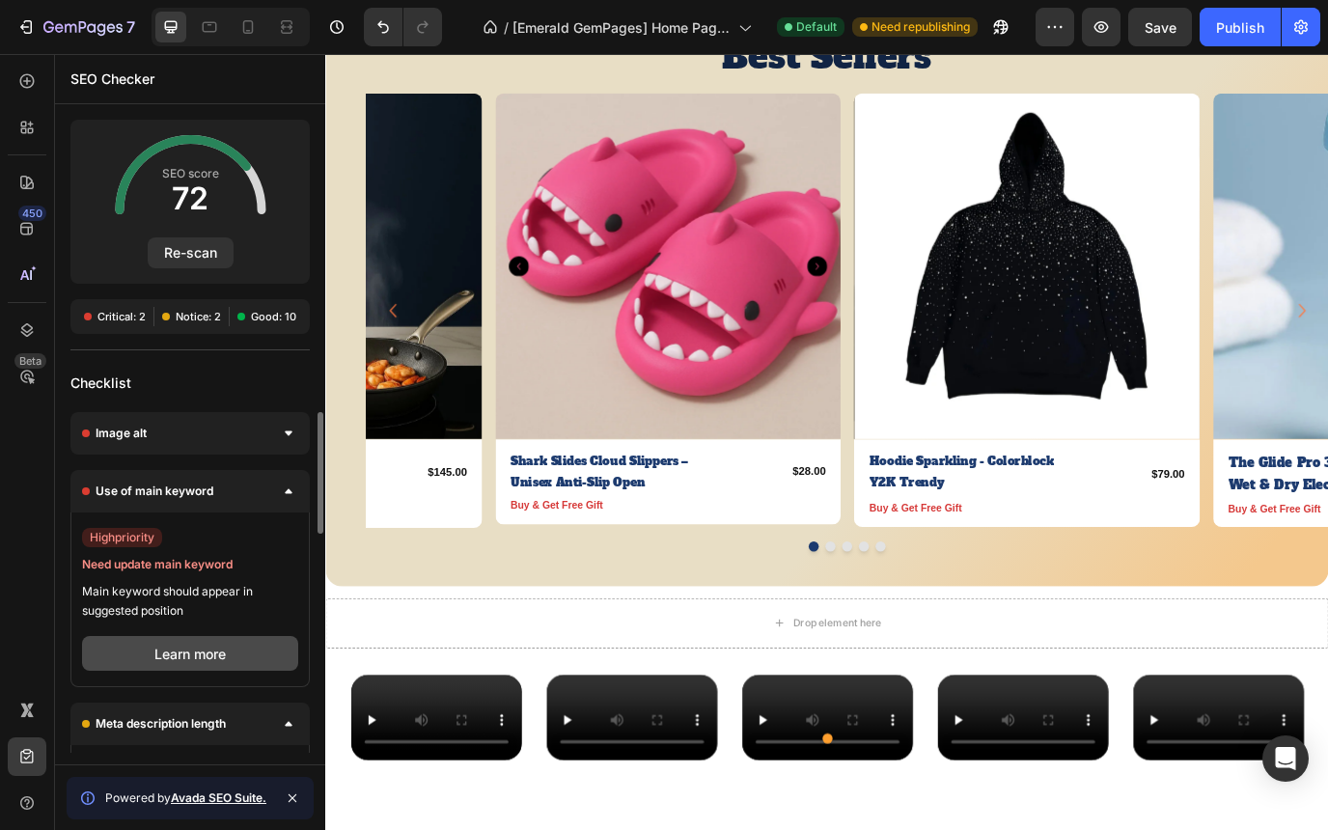
click at [176, 654] on button "Learn more" at bounding box center [190, 653] width 216 height 35
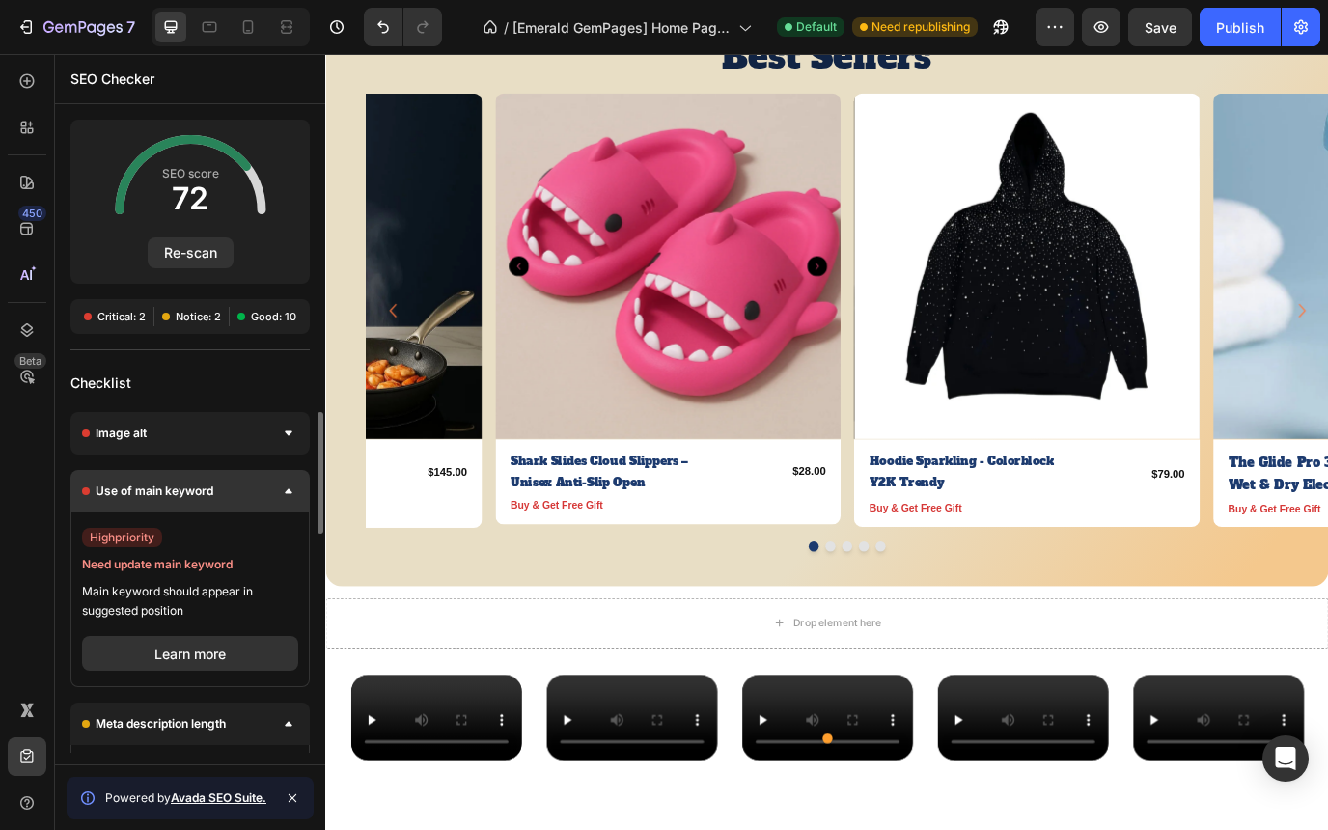
click at [294, 494] on div at bounding box center [288, 491] width 19 height 19
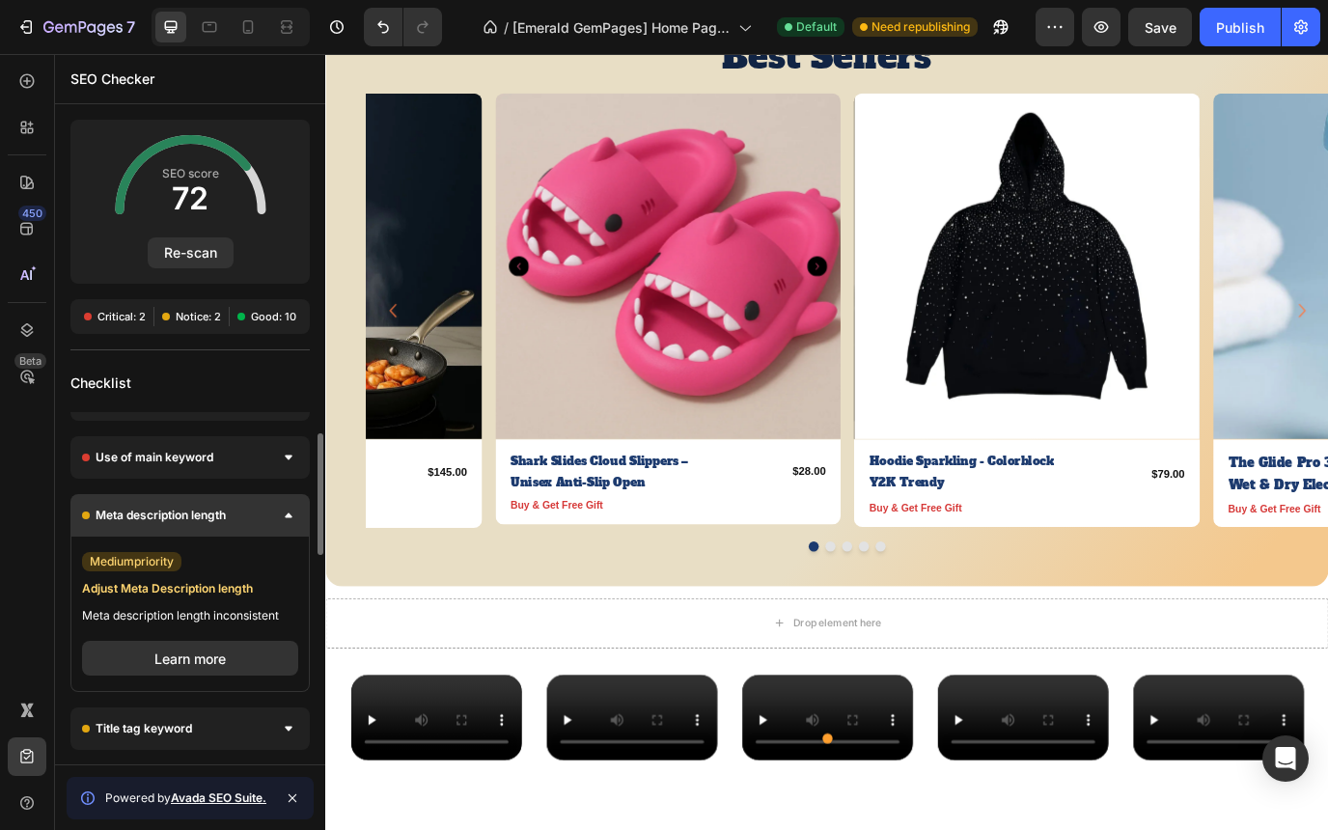
scroll to position [13, 0]
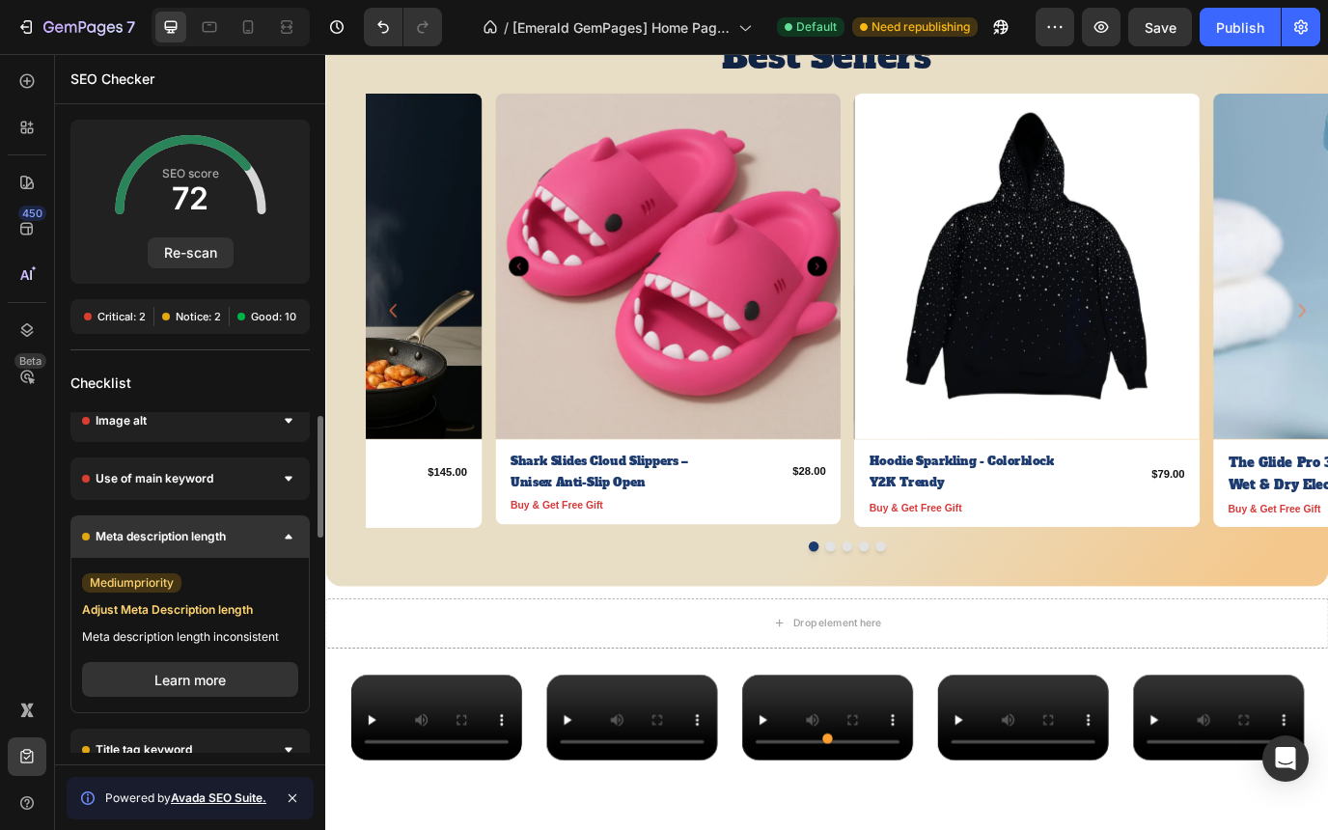
click at [291, 536] on icon at bounding box center [289, 537] width 8 height 6
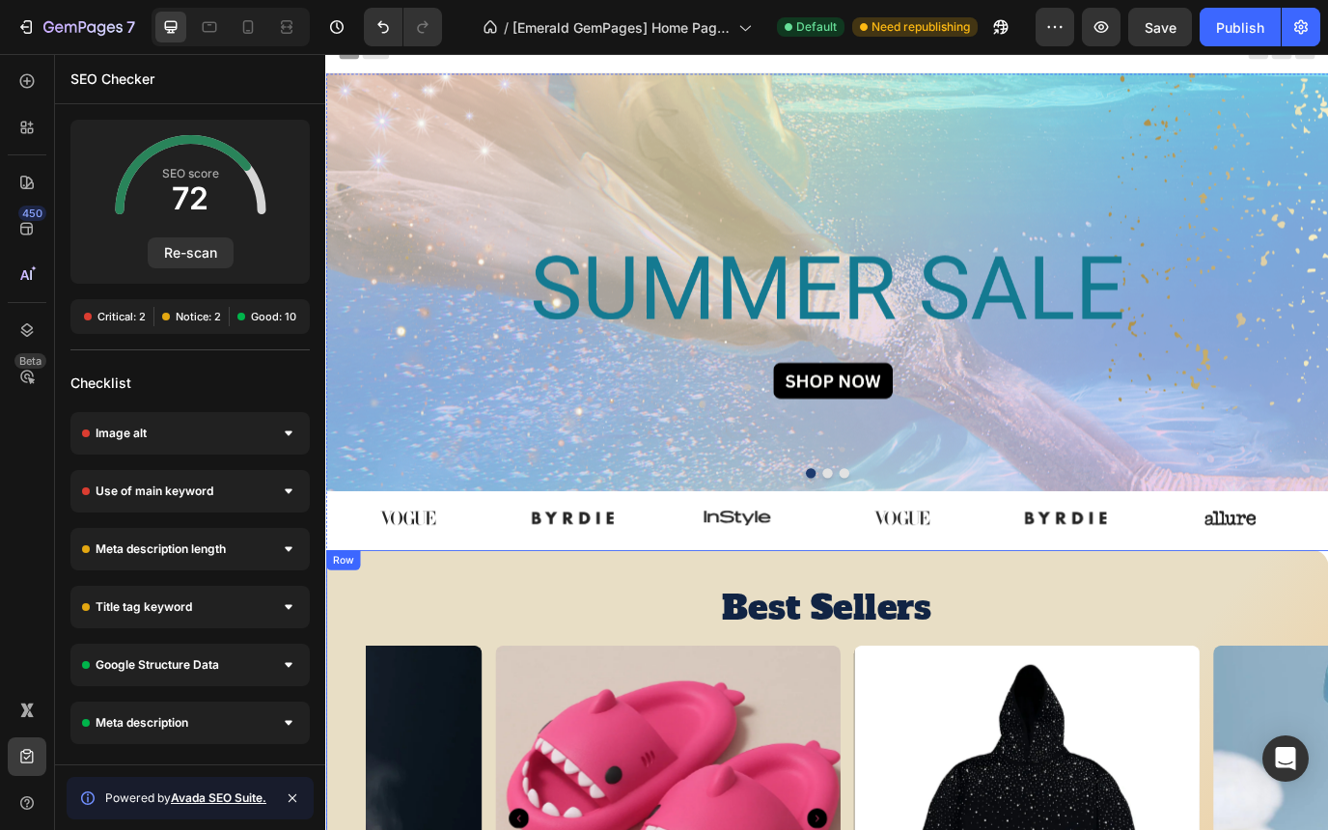
scroll to position [0, 0]
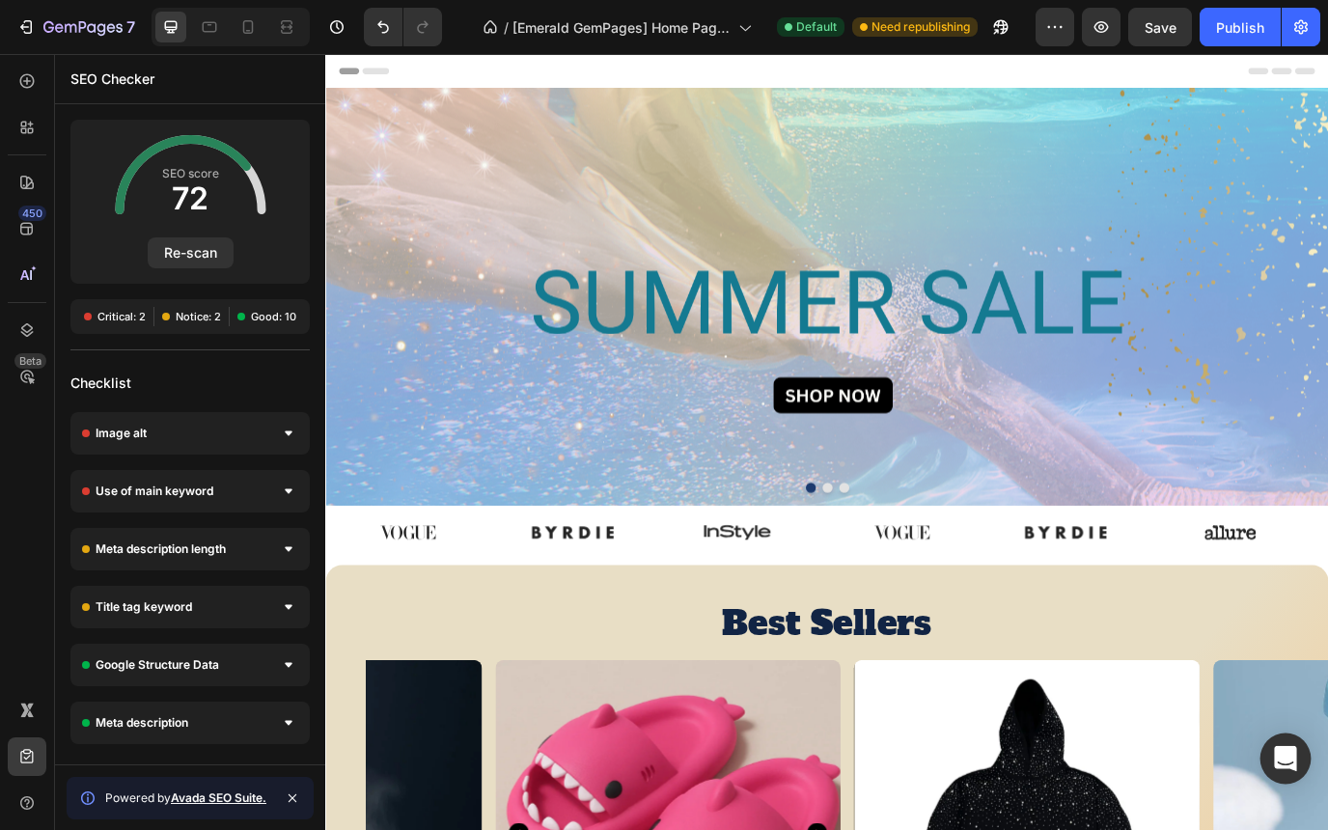
click at [1272, 751] on div "Open Intercom Messenger" at bounding box center [1285, 758] width 51 height 51
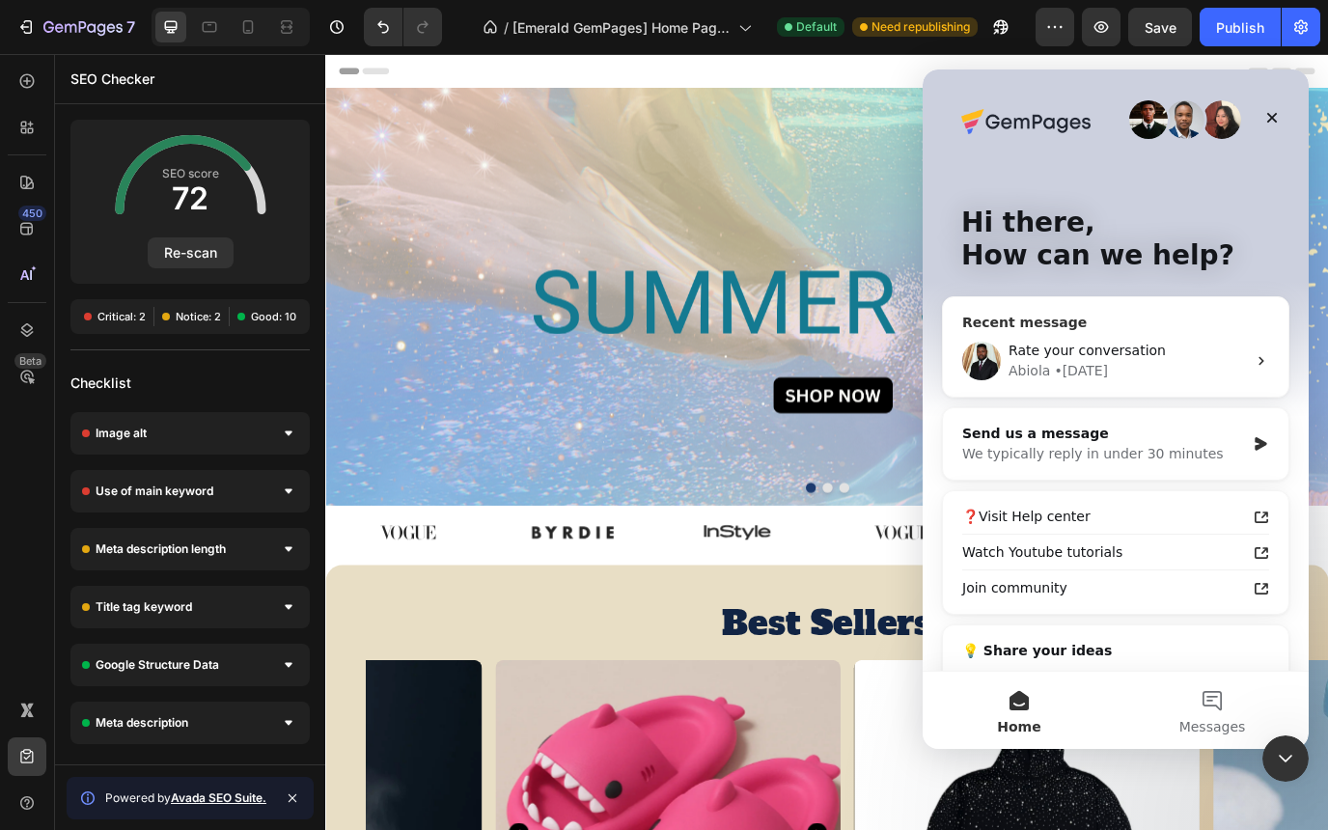
click at [1146, 360] on div "Rate your conversation" at bounding box center [1126, 351] width 237 height 20
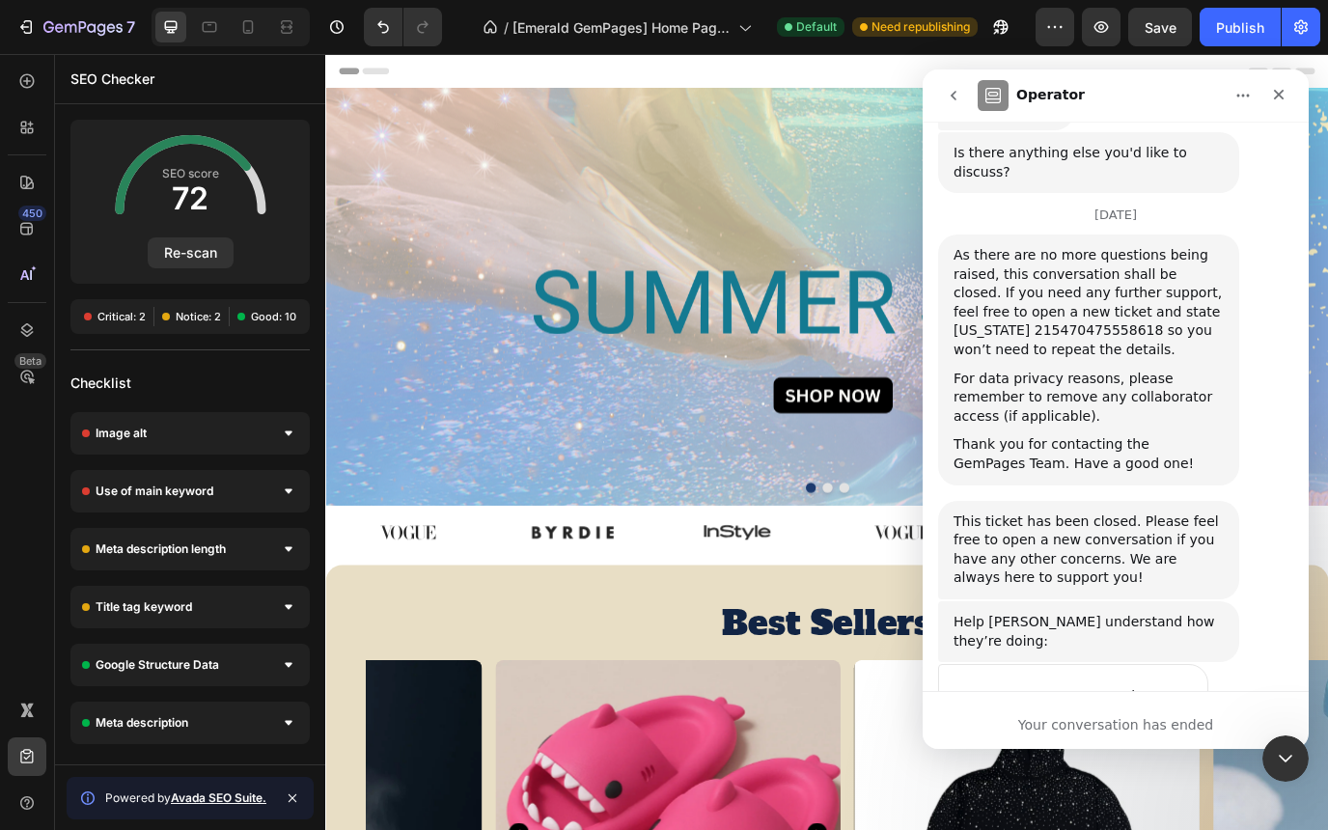
scroll to position [1998, 0]
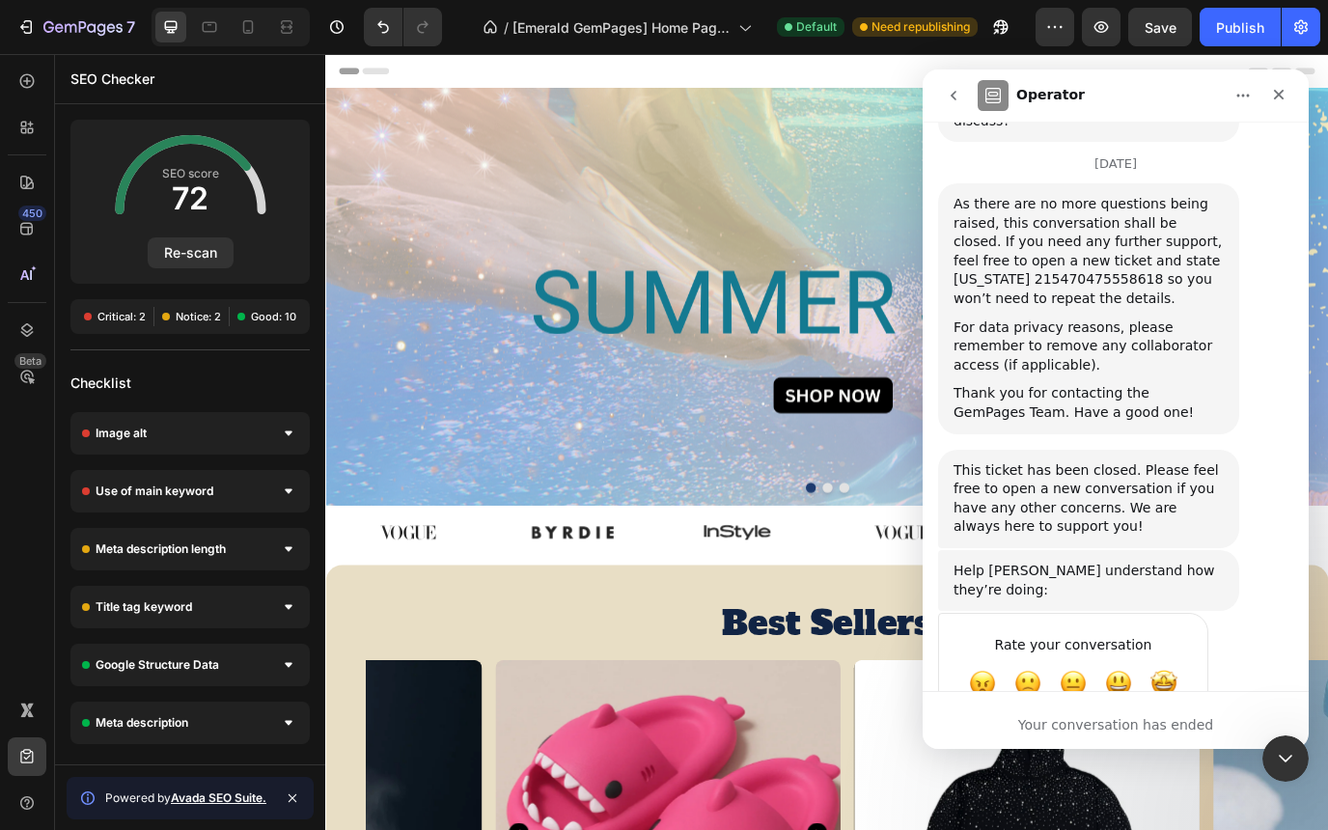
click at [1094, 726] on div "Your conversation has ended" at bounding box center [1116, 725] width 386 height 20
click at [958, 100] on icon "go back" at bounding box center [953, 95] width 15 height 15
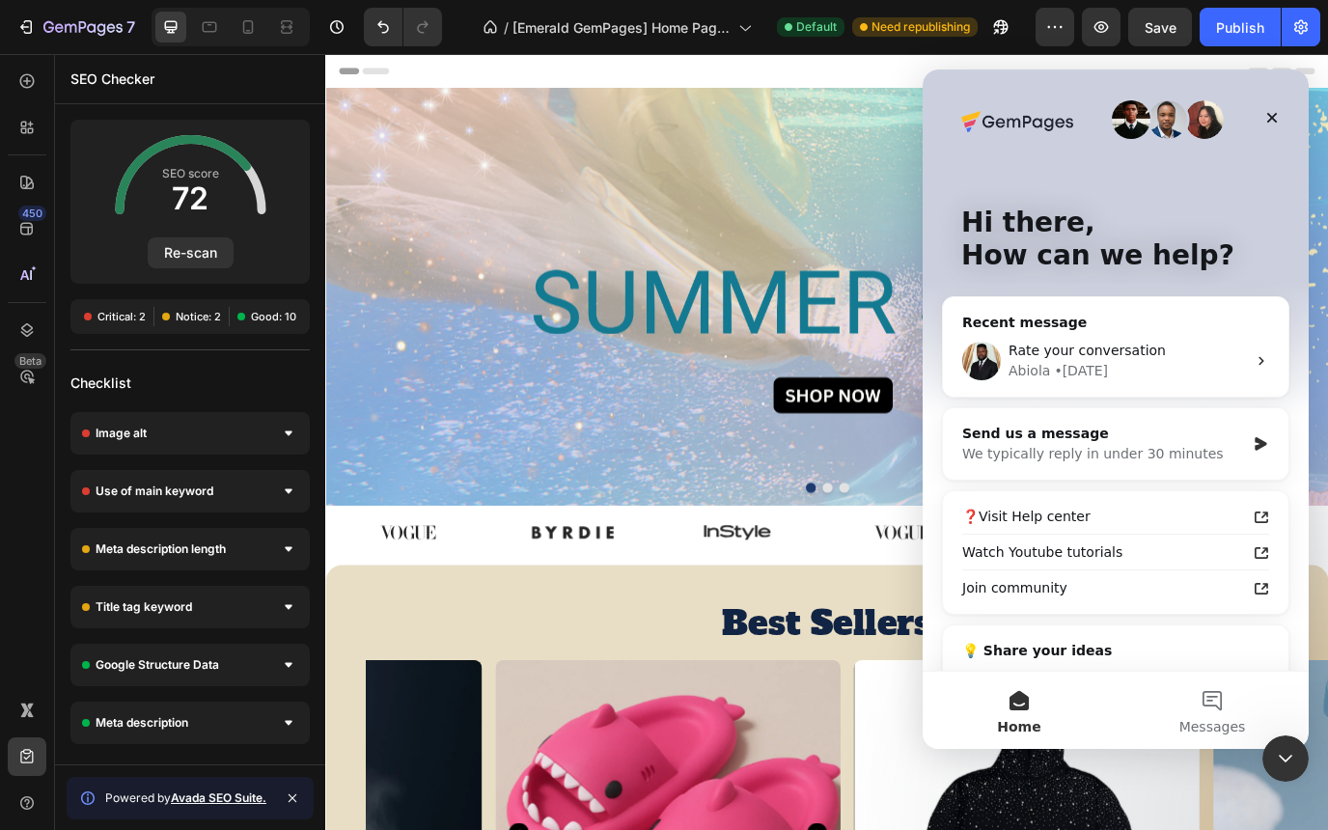
scroll to position [0, 0]
click at [1147, 448] on div "We typically reply in under 30 minutes" at bounding box center [1103, 454] width 283 height 20
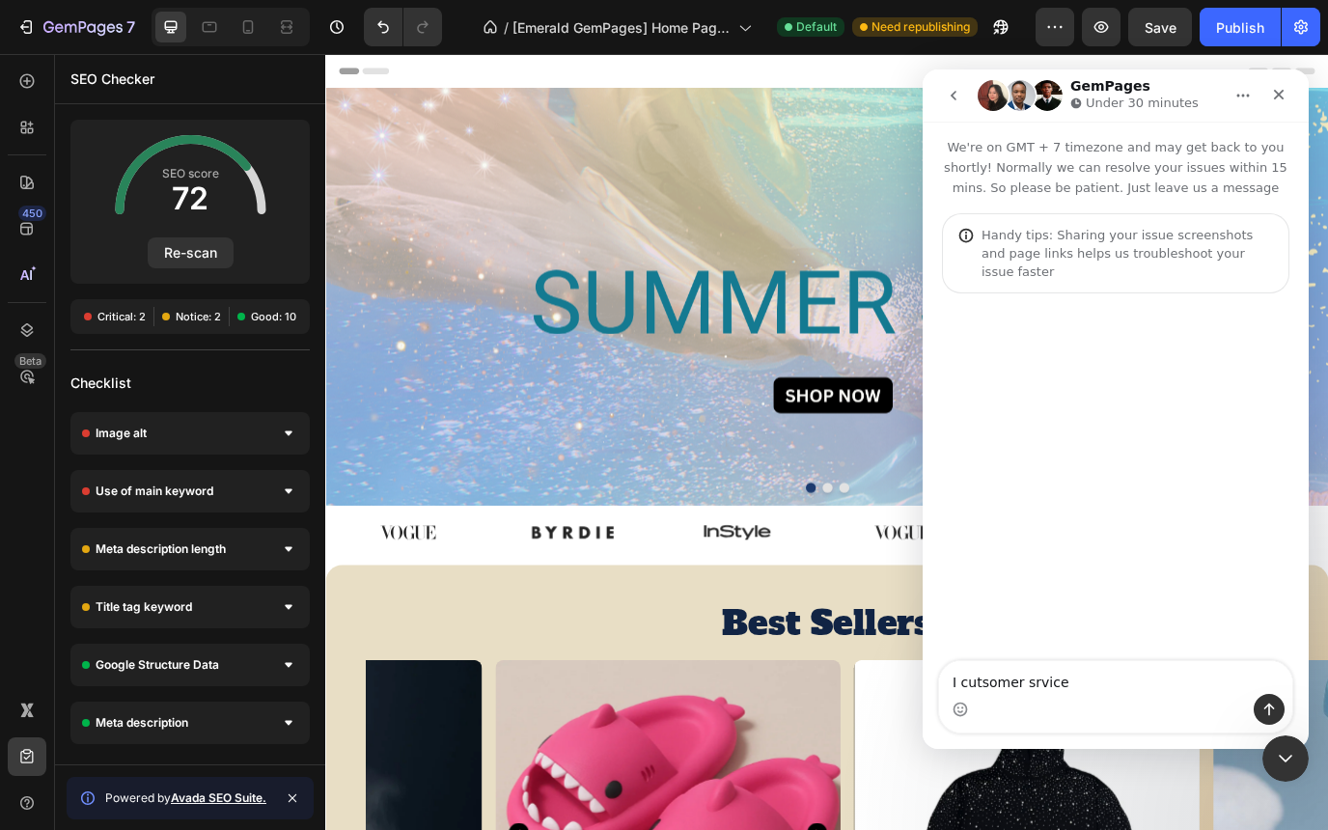
click at [981, 687] on textarea "I cutsomer srvice" at bounding box center [1115, 677] width 353 height 33
click at [1071, 688] on textarea "I customer srvice" at bounding box center [1115, 677] width 353 height 33
type textarea "I customer care, I need some support with Home page"
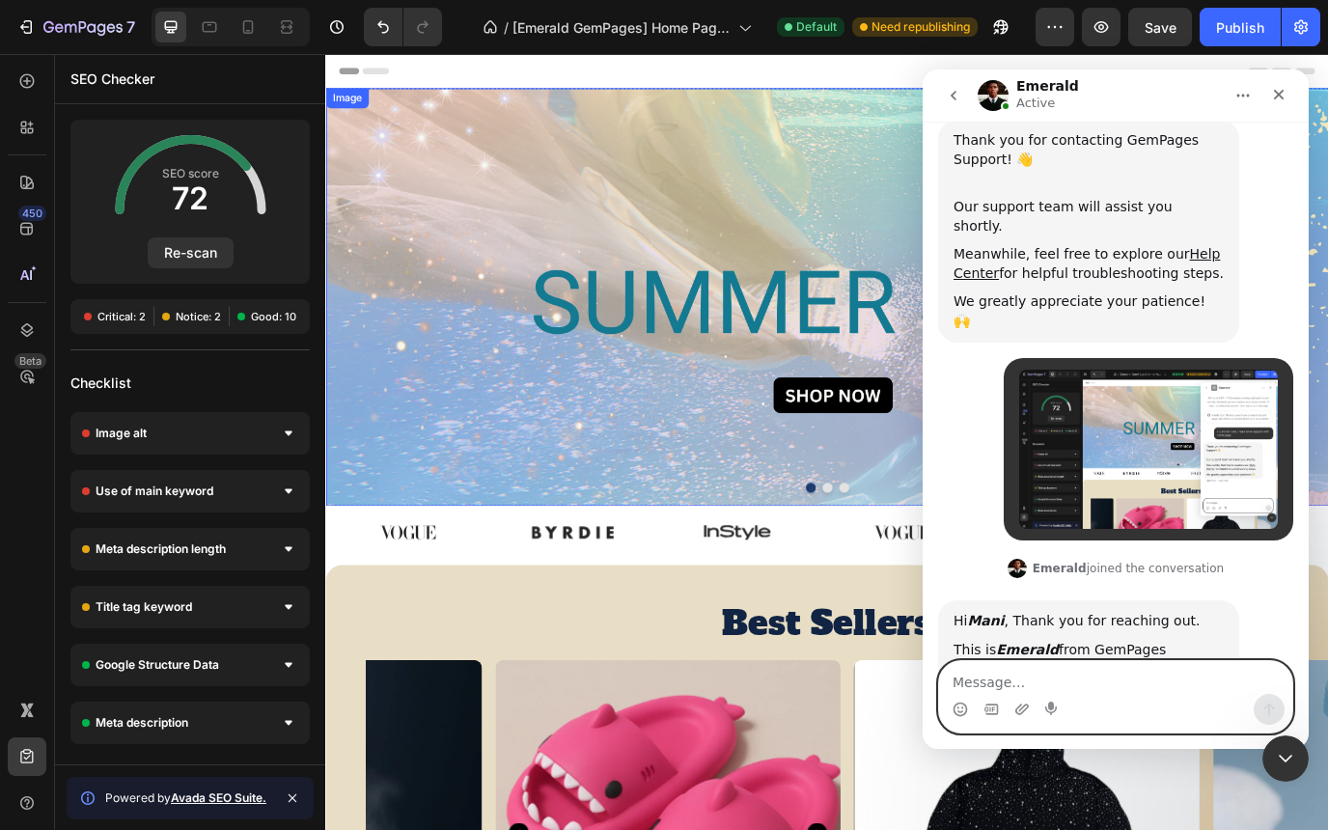
scroll to position [287, 0]
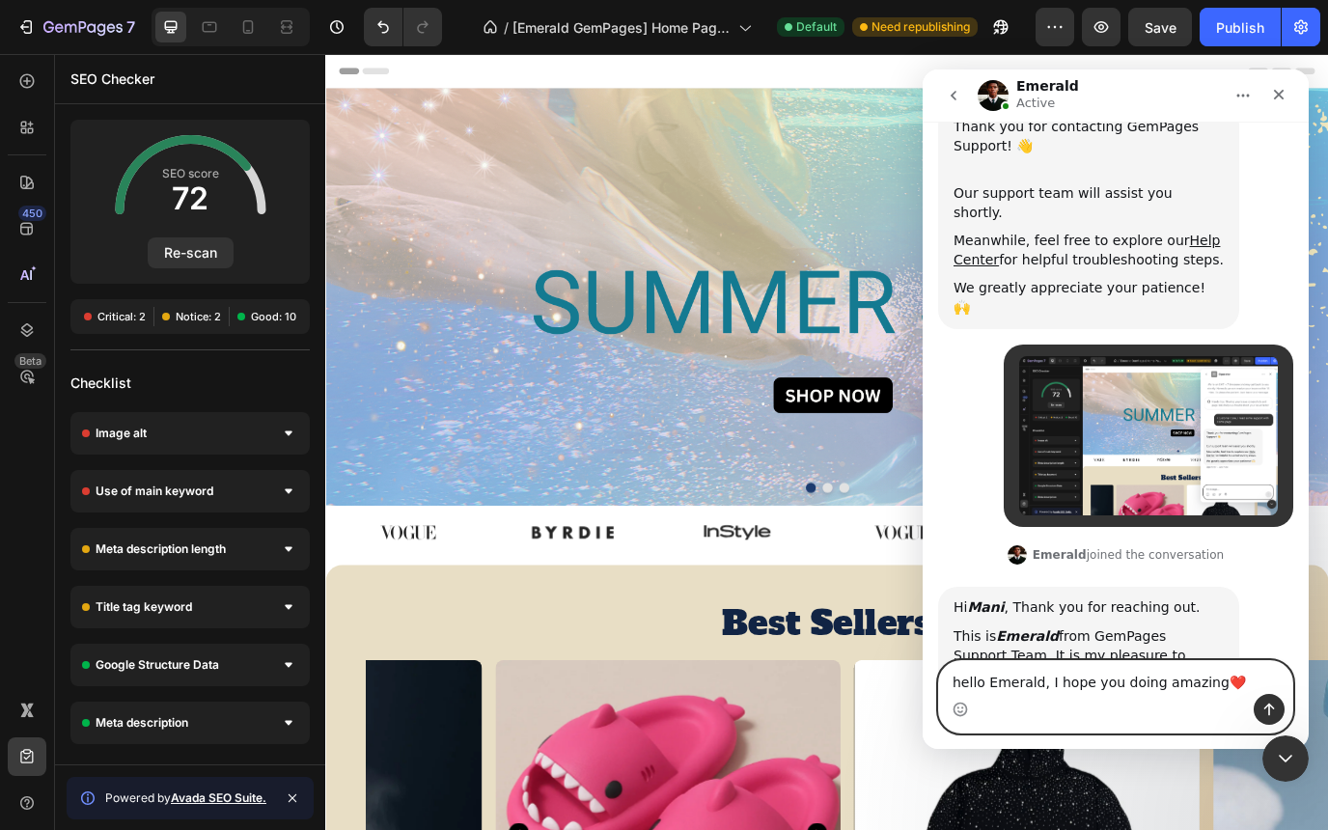
type textarea "hello Emerald, I hope you doing amazing❤️"
click at [1266, 713] on icon "Send a message…" at bounding box center [1268, 709] width 15 height 15
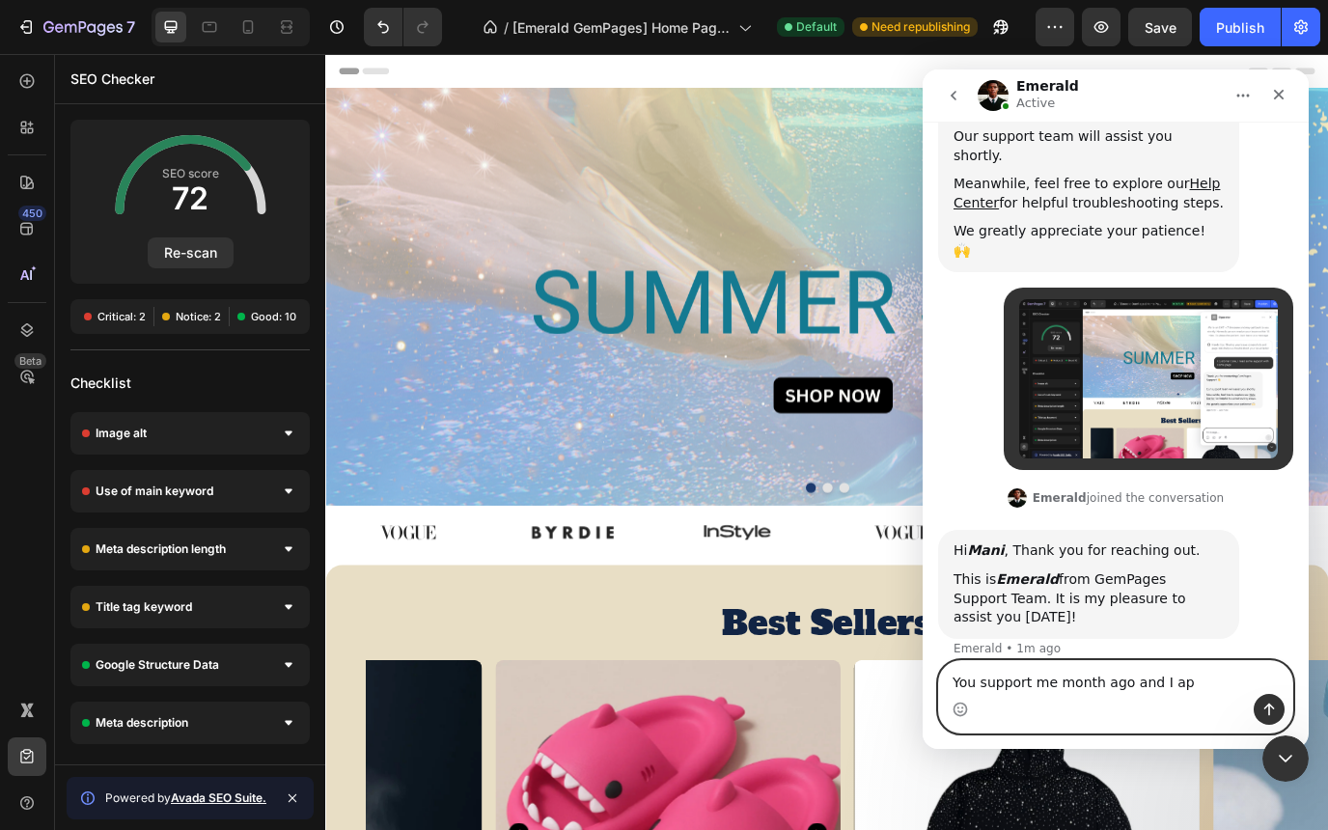
scroll to position [418, 0]
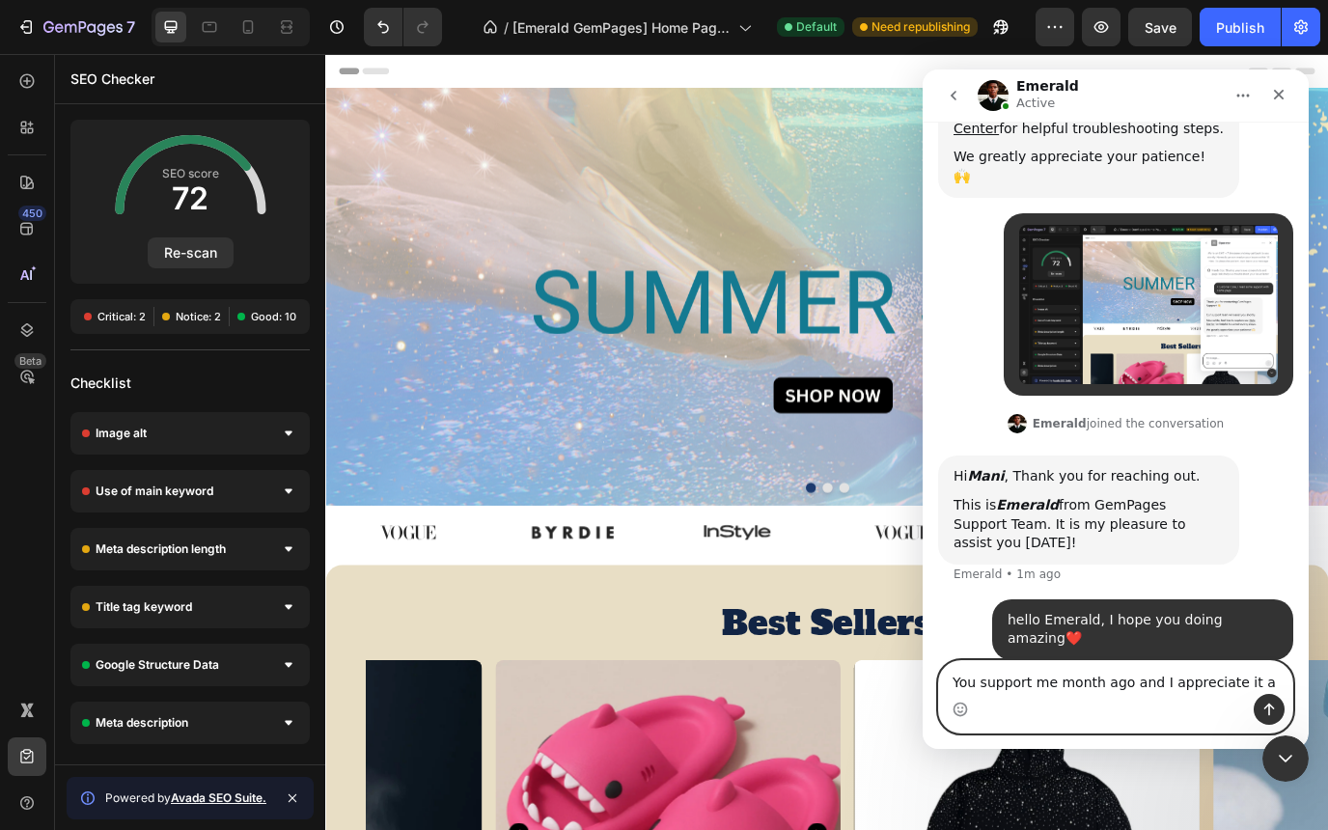
type textarea "You support me month ago and I appreciate it a lot"
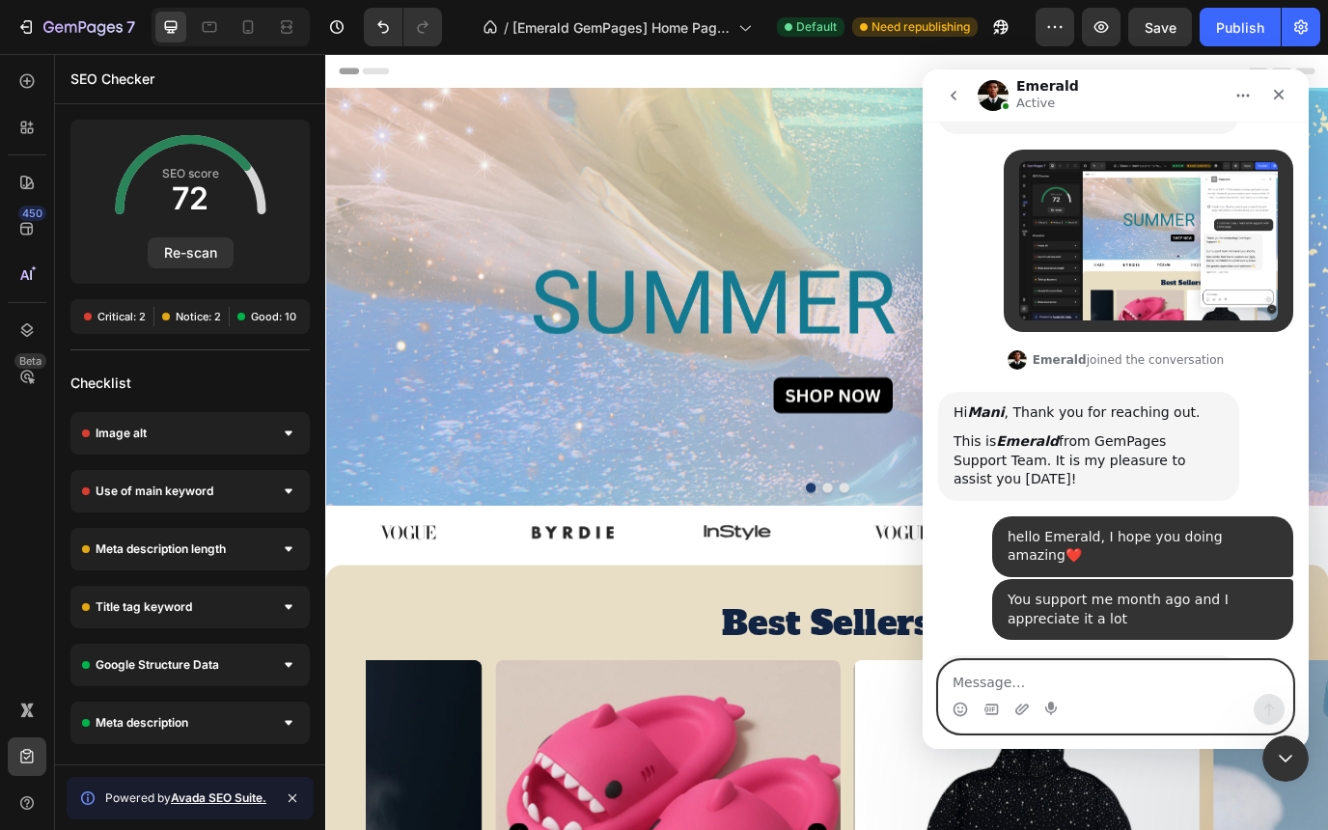
scroll to position [540, 0]
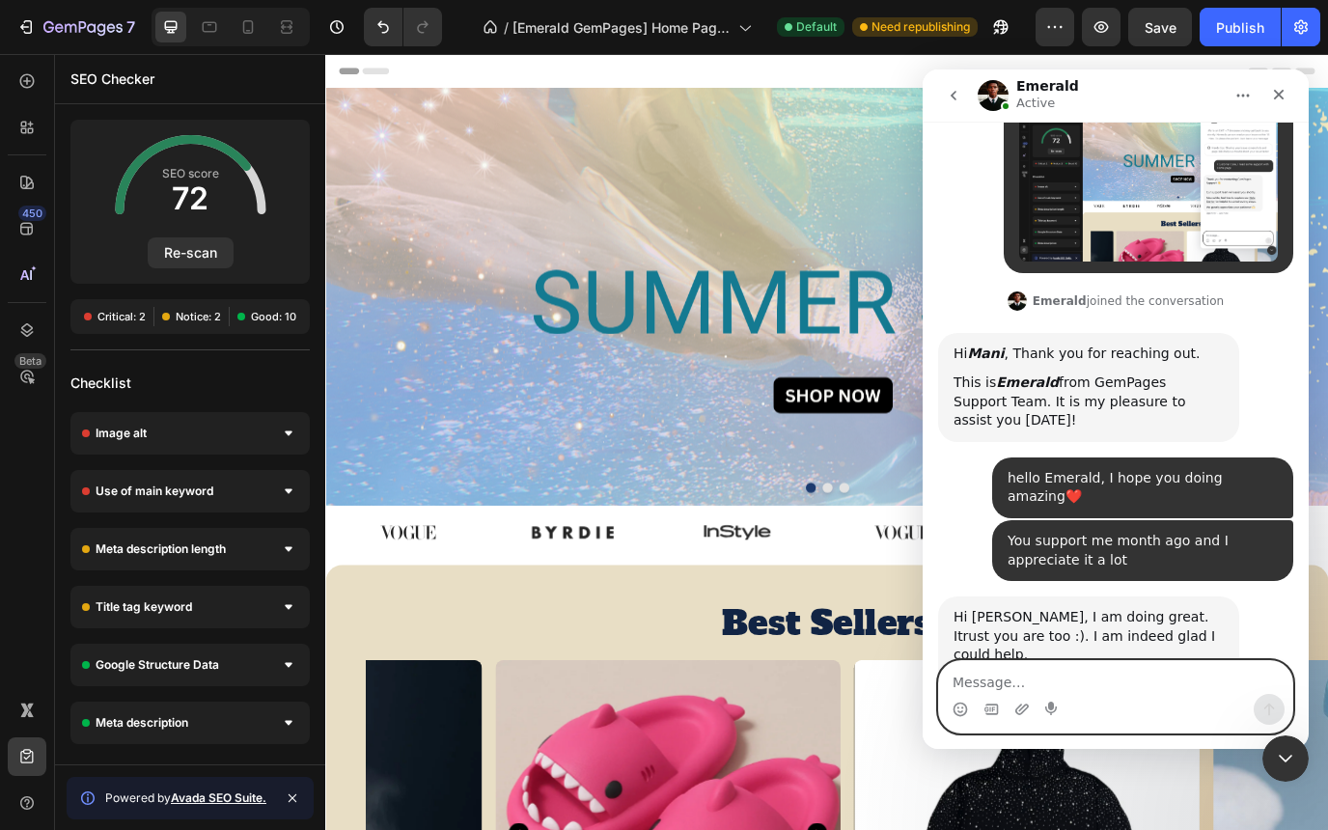
click at [1038, 672] on textarea "Message…" at bounding box center [1115, 677] width 353 height 33
type textarea "yes sure:"
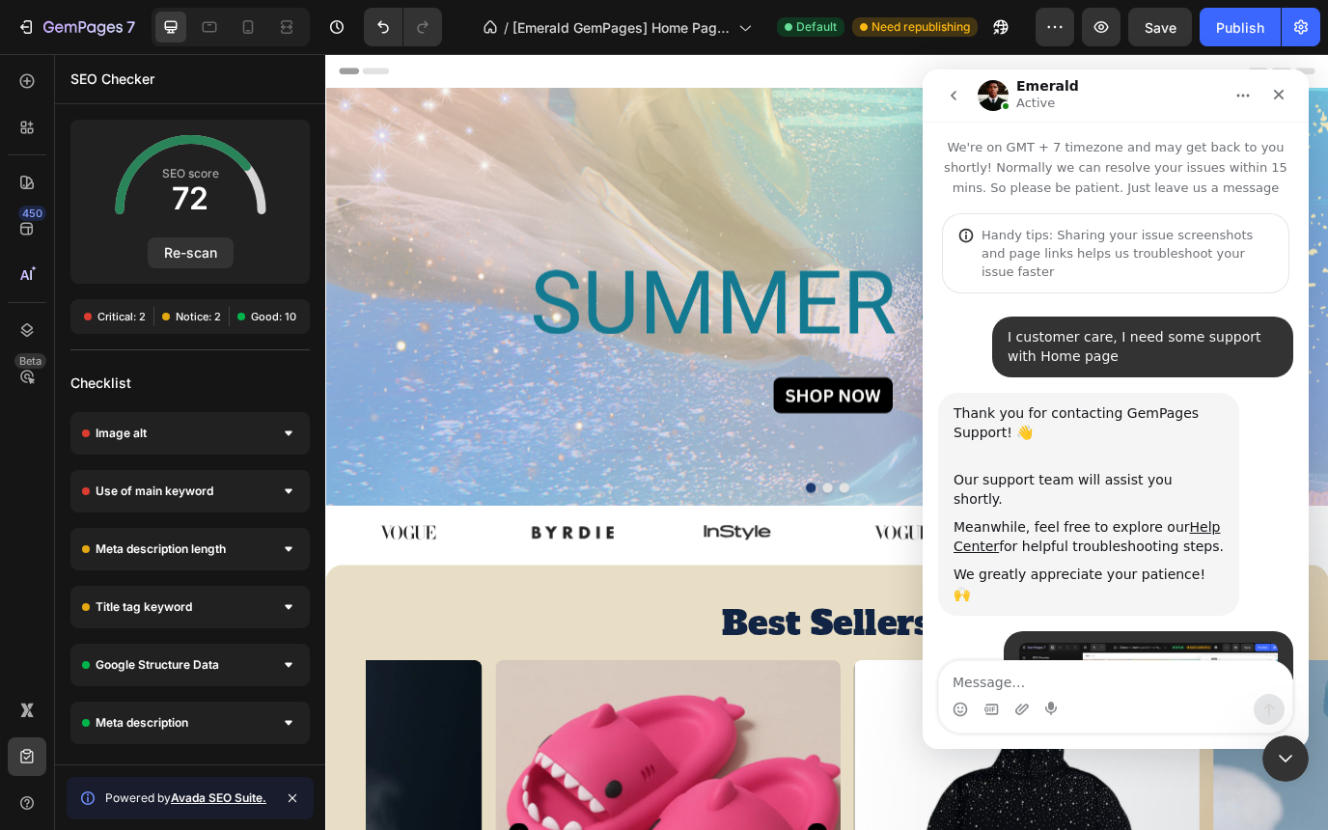
scroll to position [785, 0]
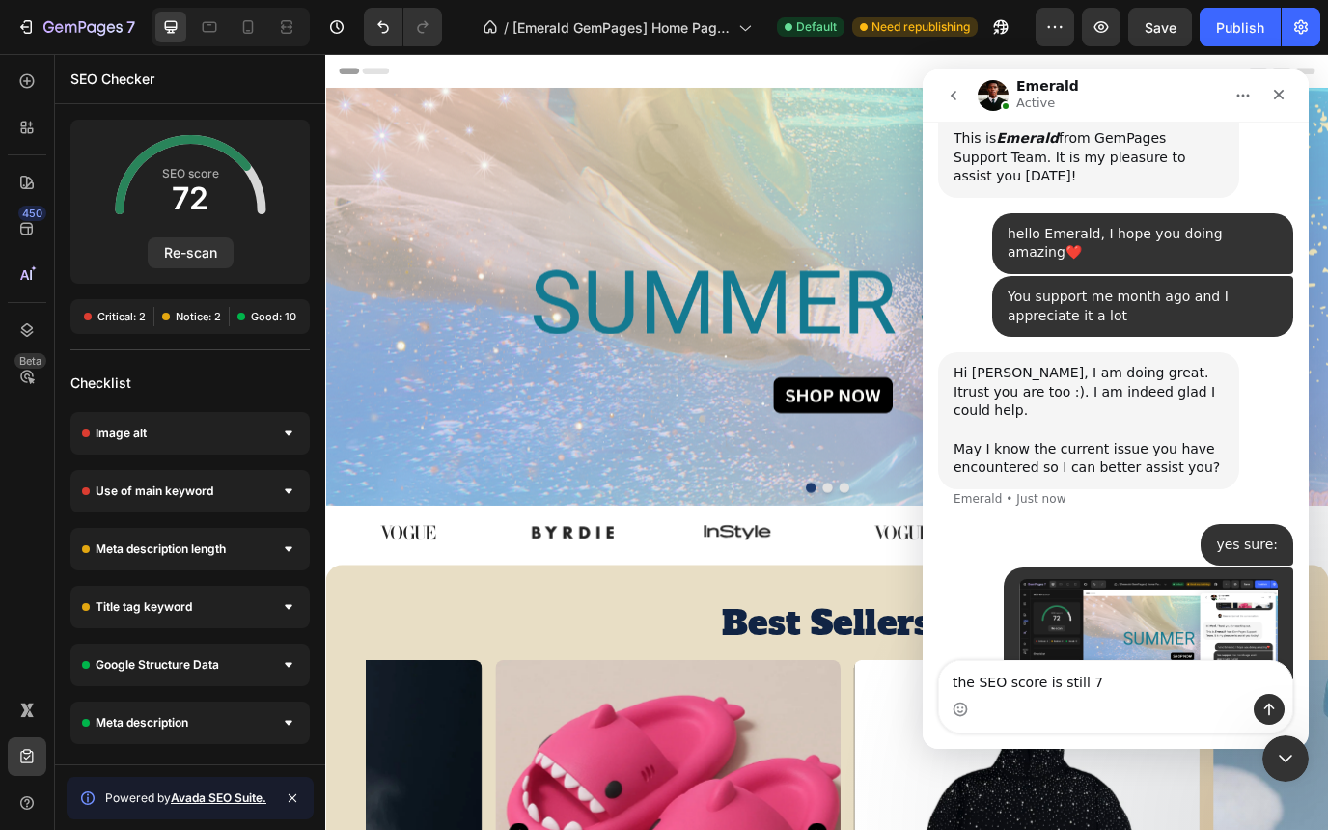
type textarea "the SEO score is still 72"
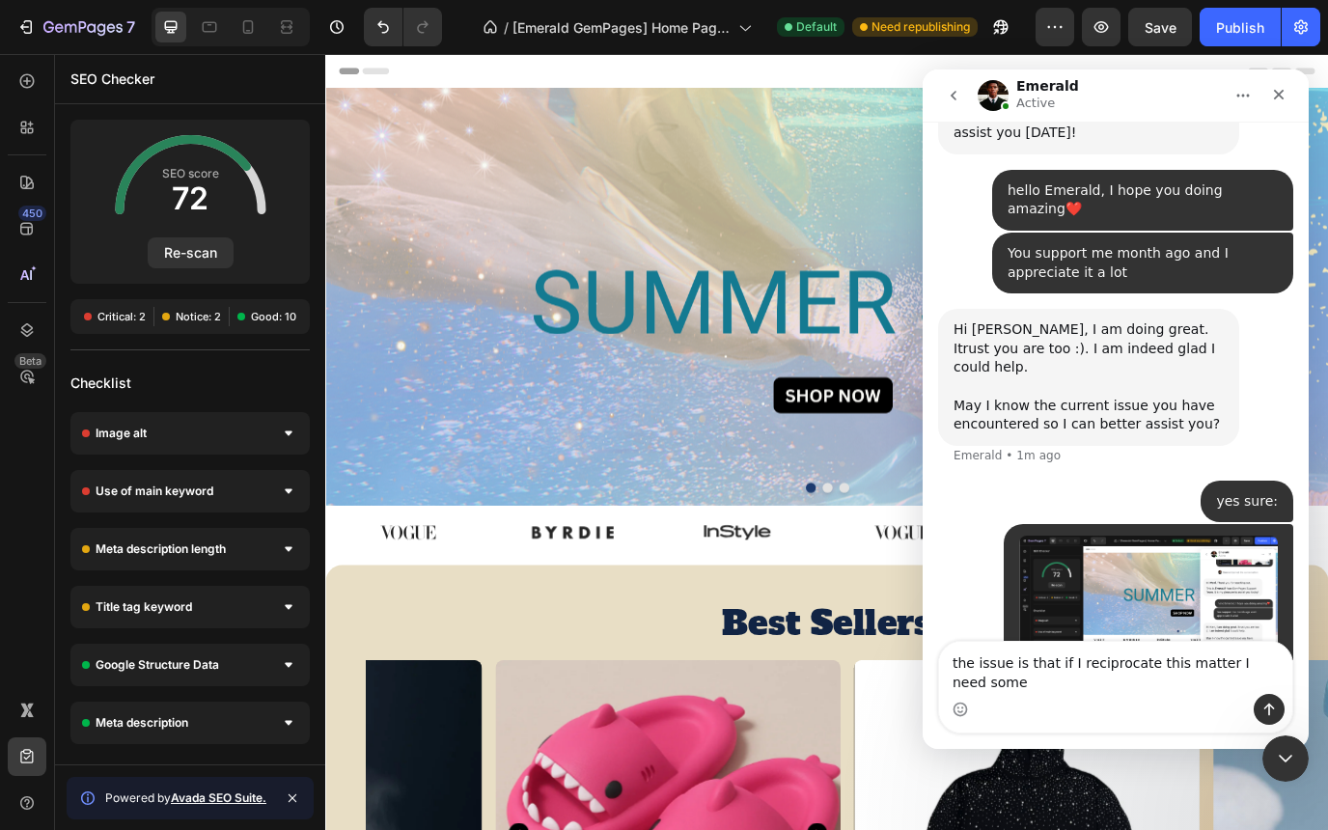
scroll to position [847, 0]
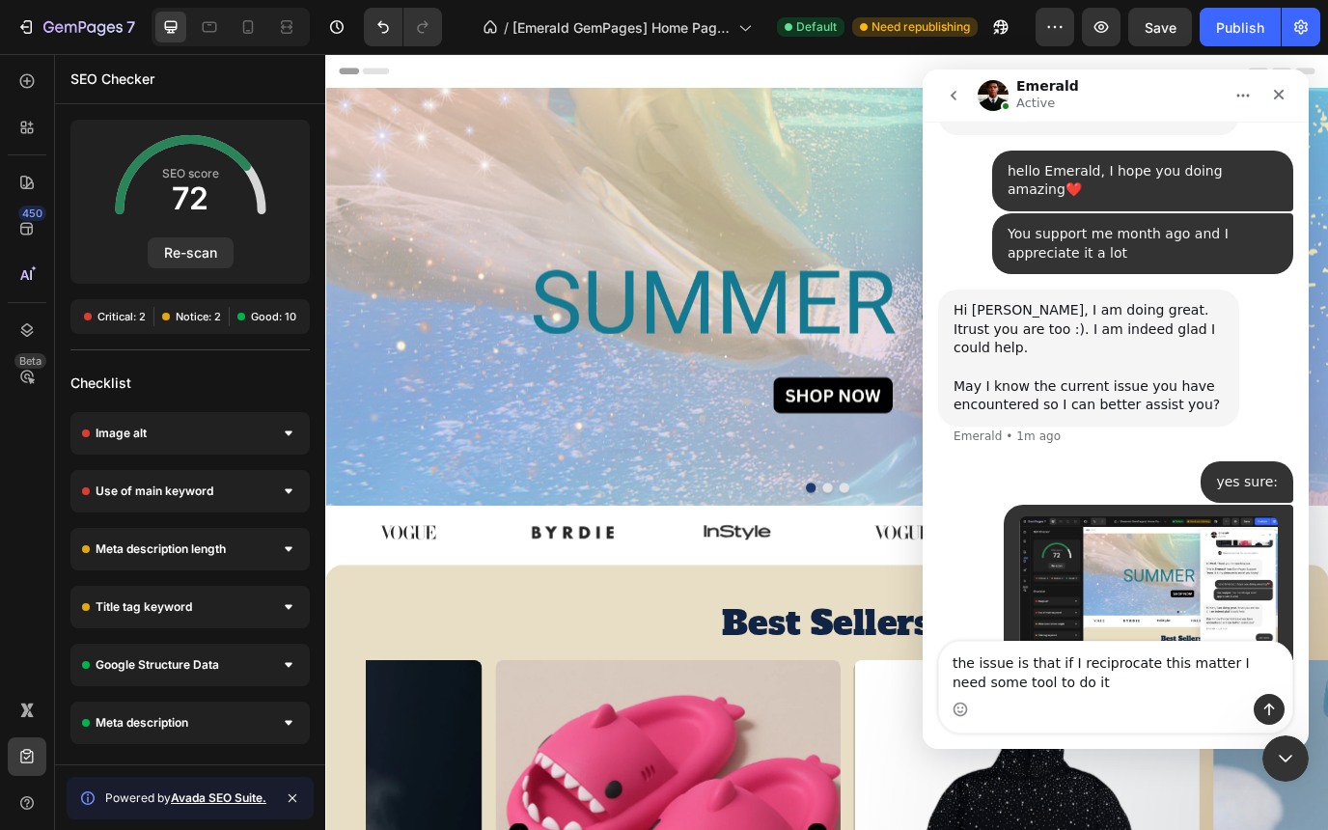
type textarea "the issue is that if I reciprocate this matter I need some tool to do it"
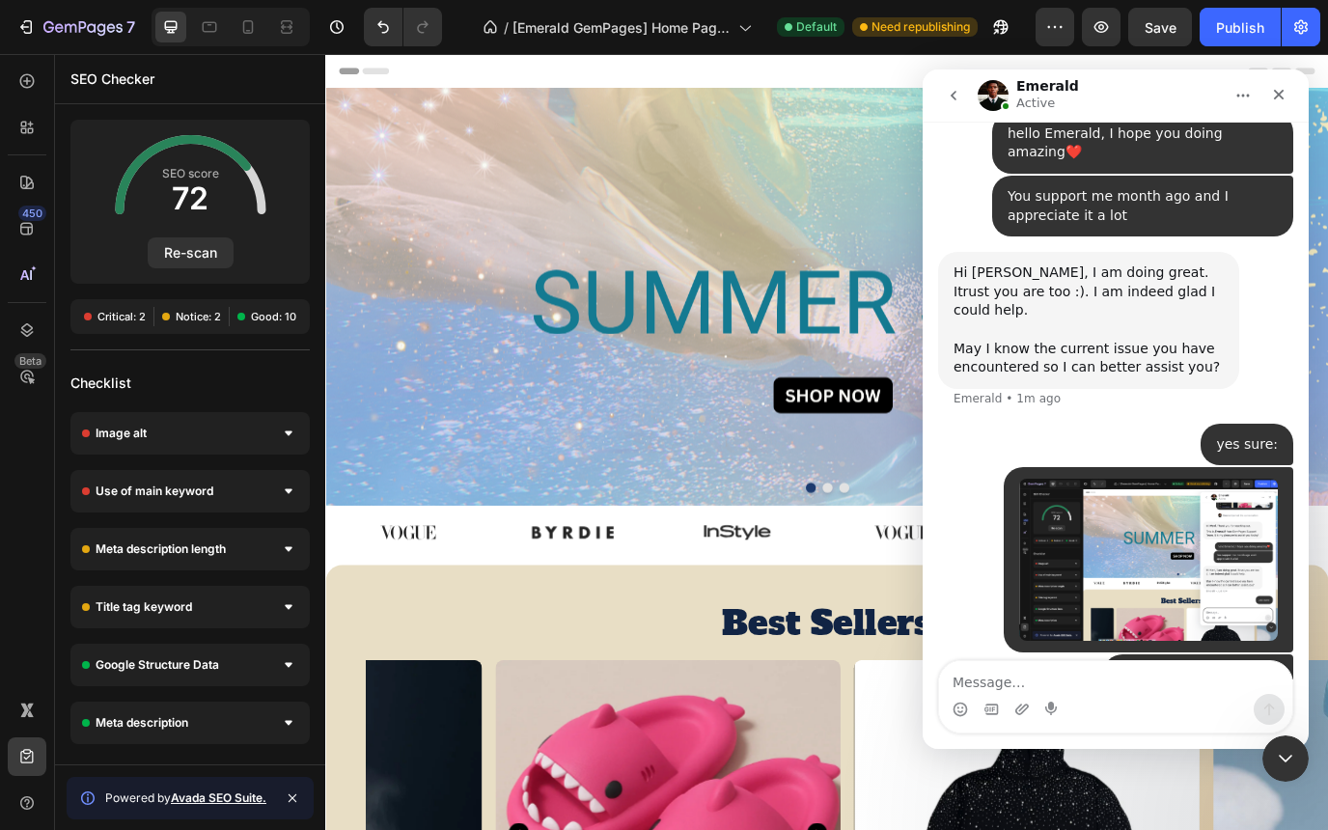
scroll to position [891, 0]
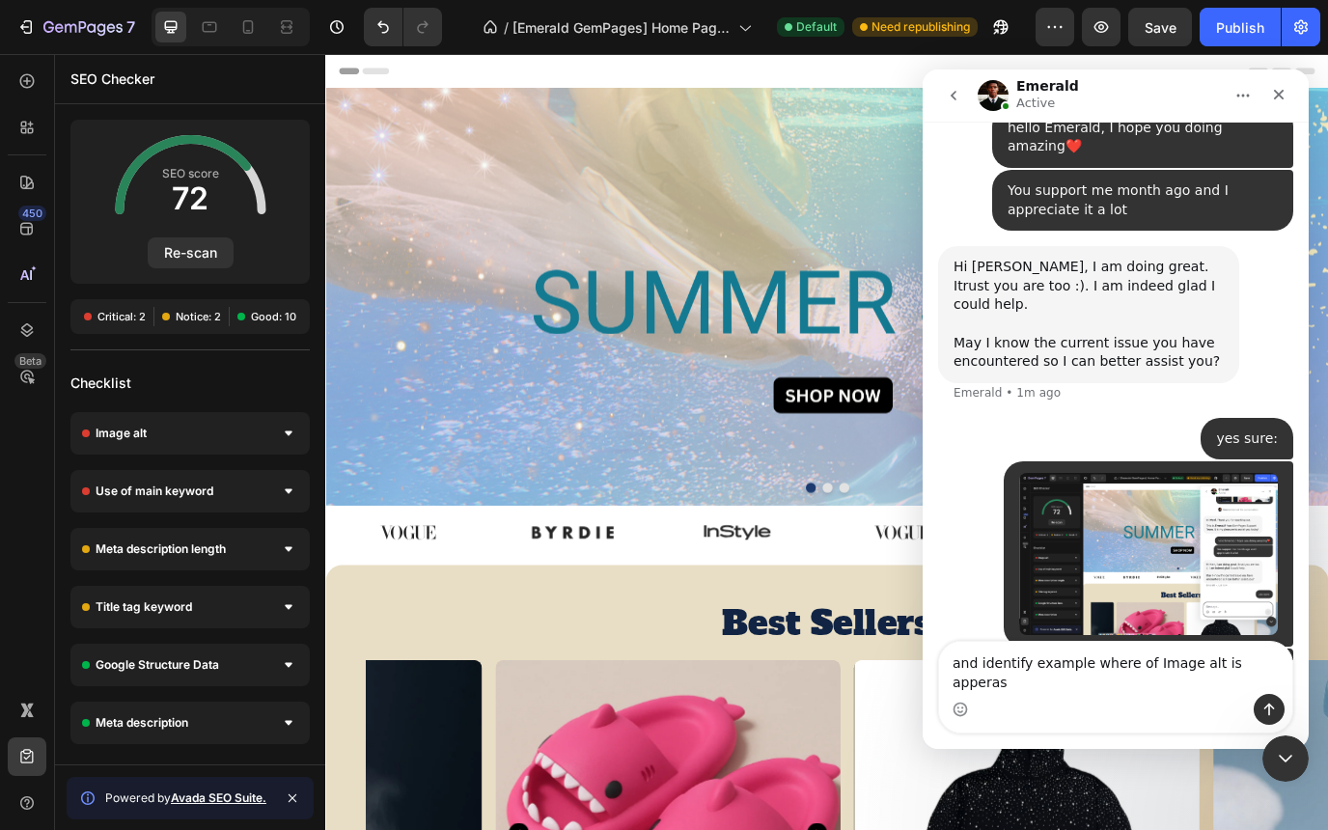
click at [1237, 680] on textarea "and identify example where of Image alt is apperas" at bounding box center [1115, 668] width 353 height 52
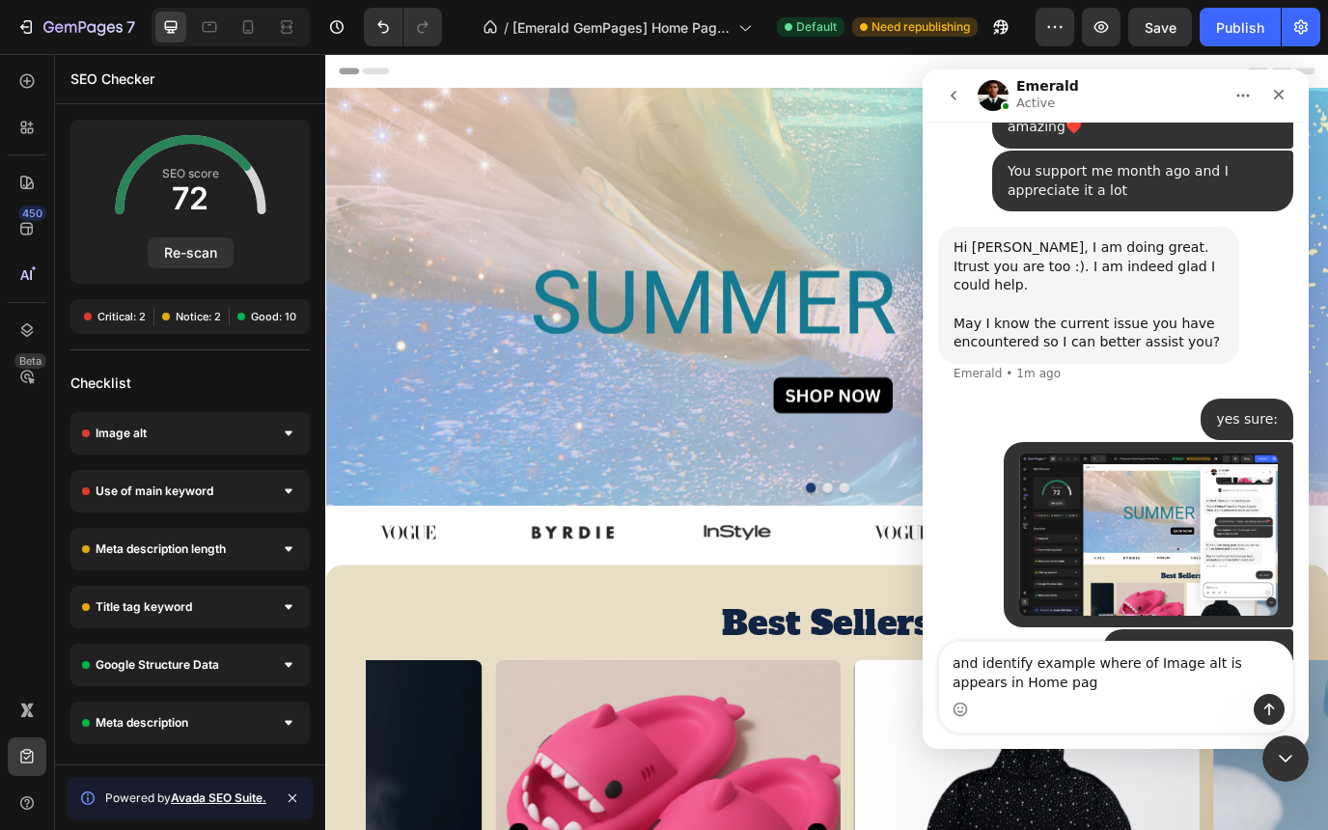
type textarea "and identify example where of Image alt is appears in Home page"
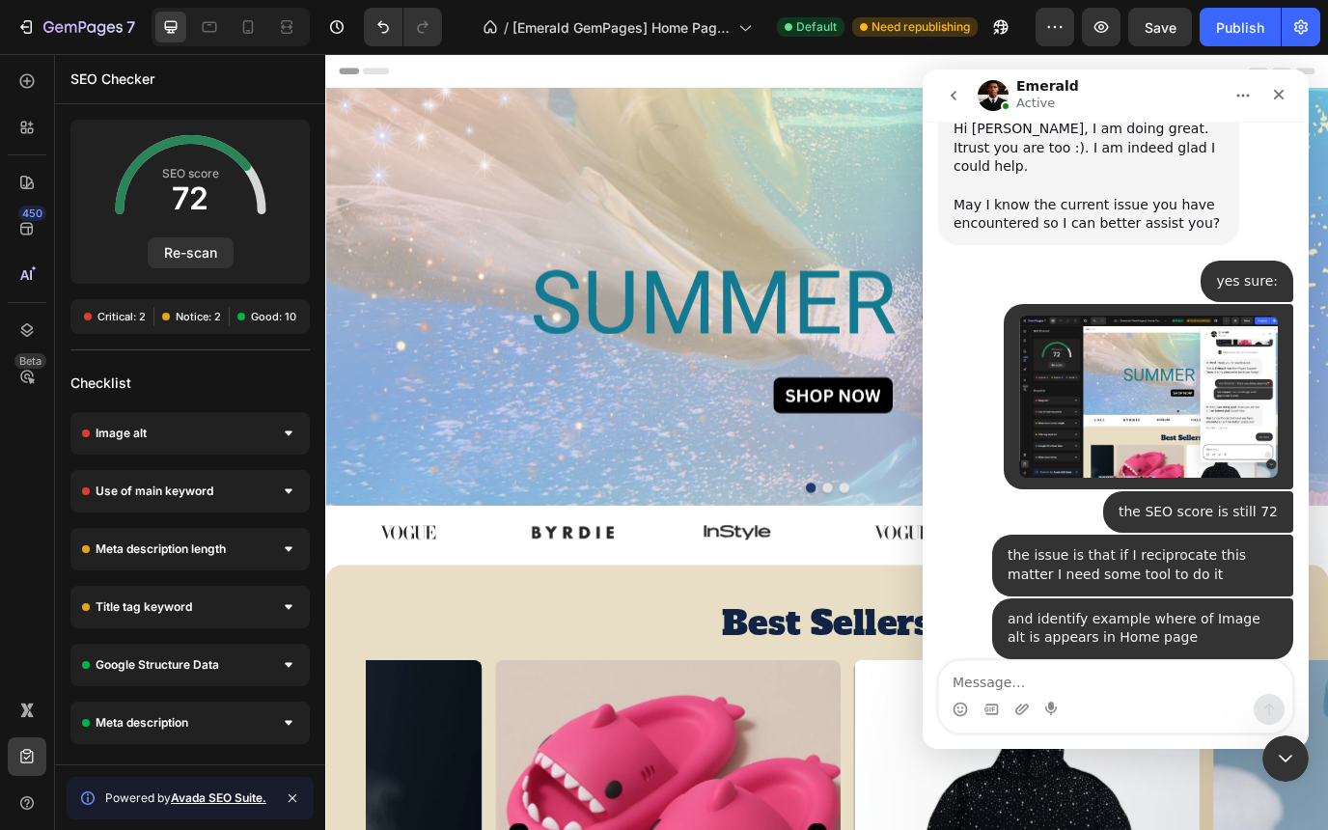
scroll to position [1049, 0]
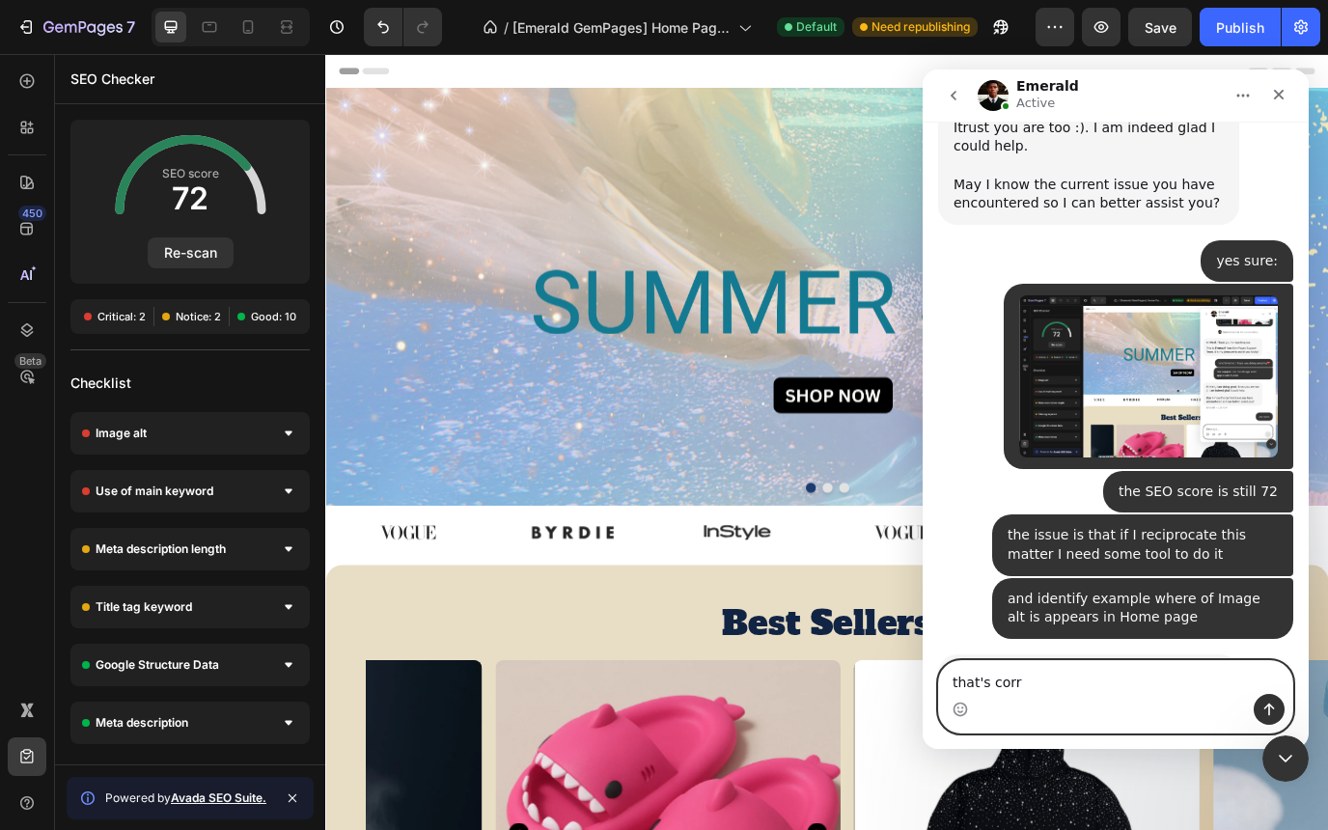
type textarea "that's corre"
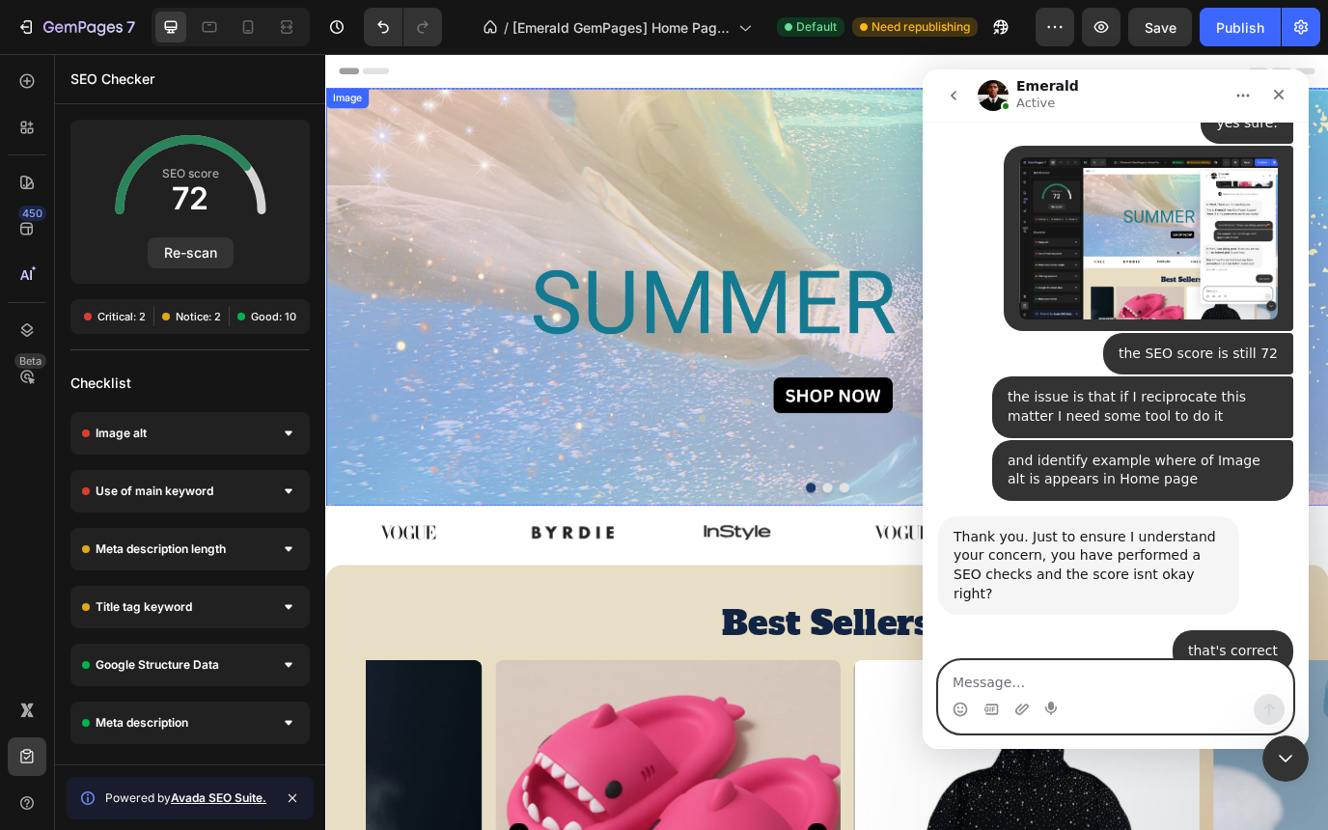
scroll to position [1344, 0]
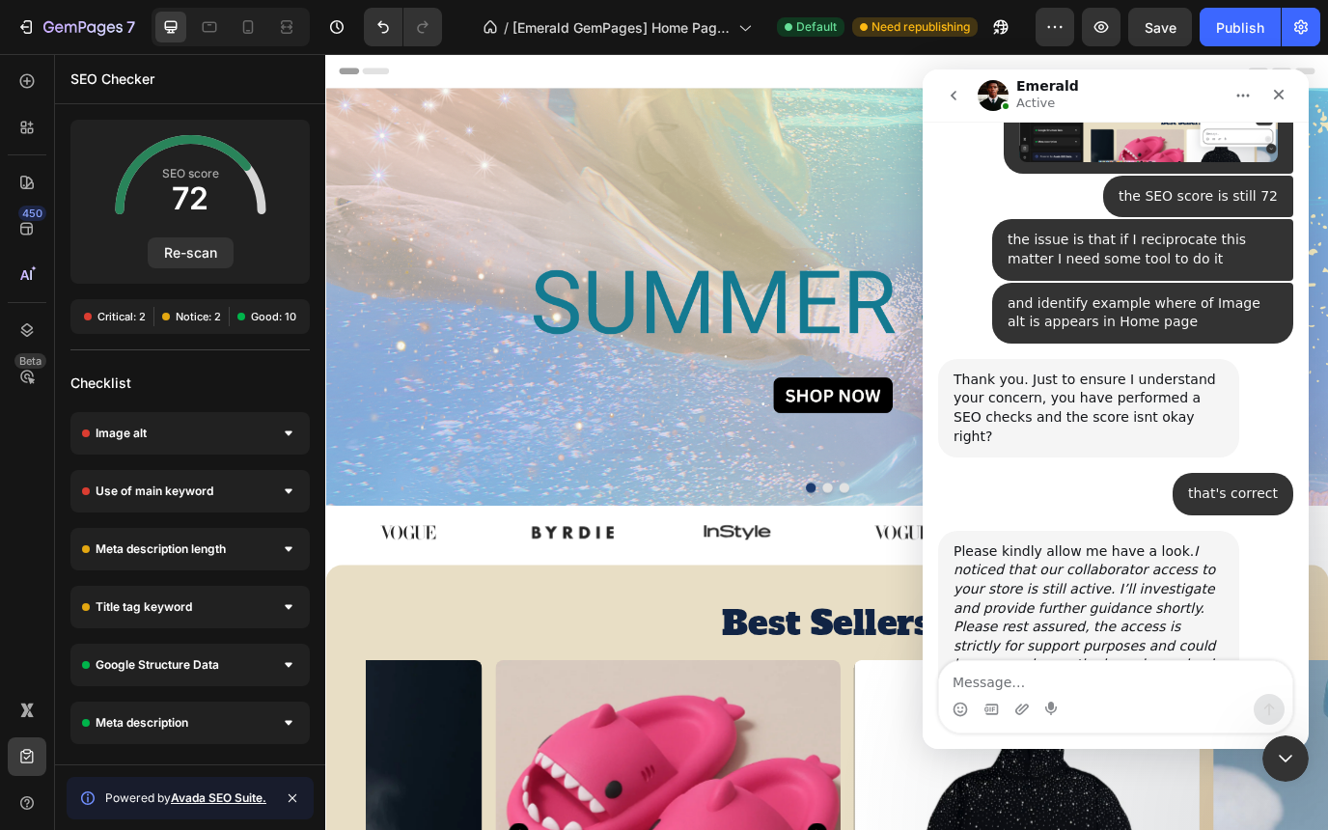
click at [1034, 676] on link "here" at bounding box center [1049, 683] width 31 height 15
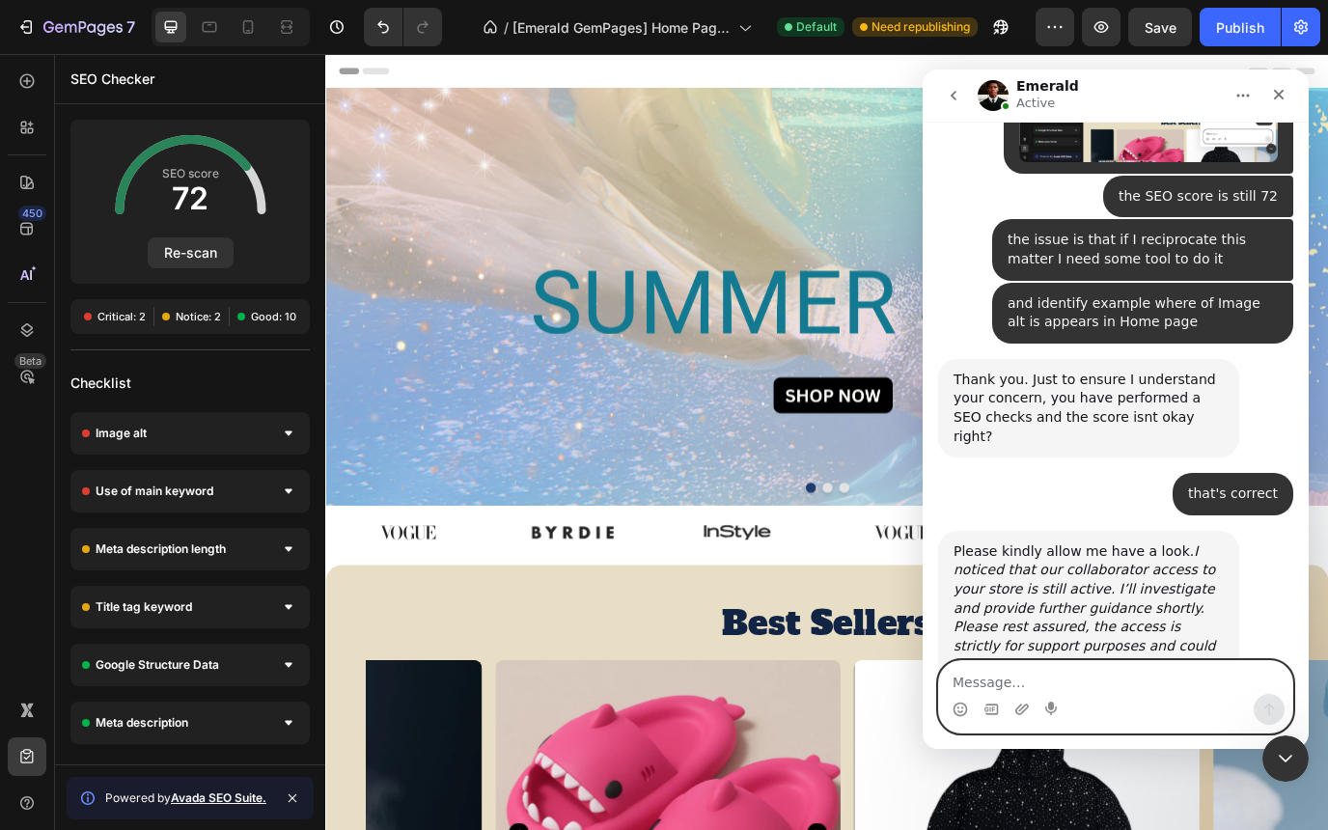
click at [1024, 679] on textarea "Message…" at bounding box center [1115, 677] width 353 height 33
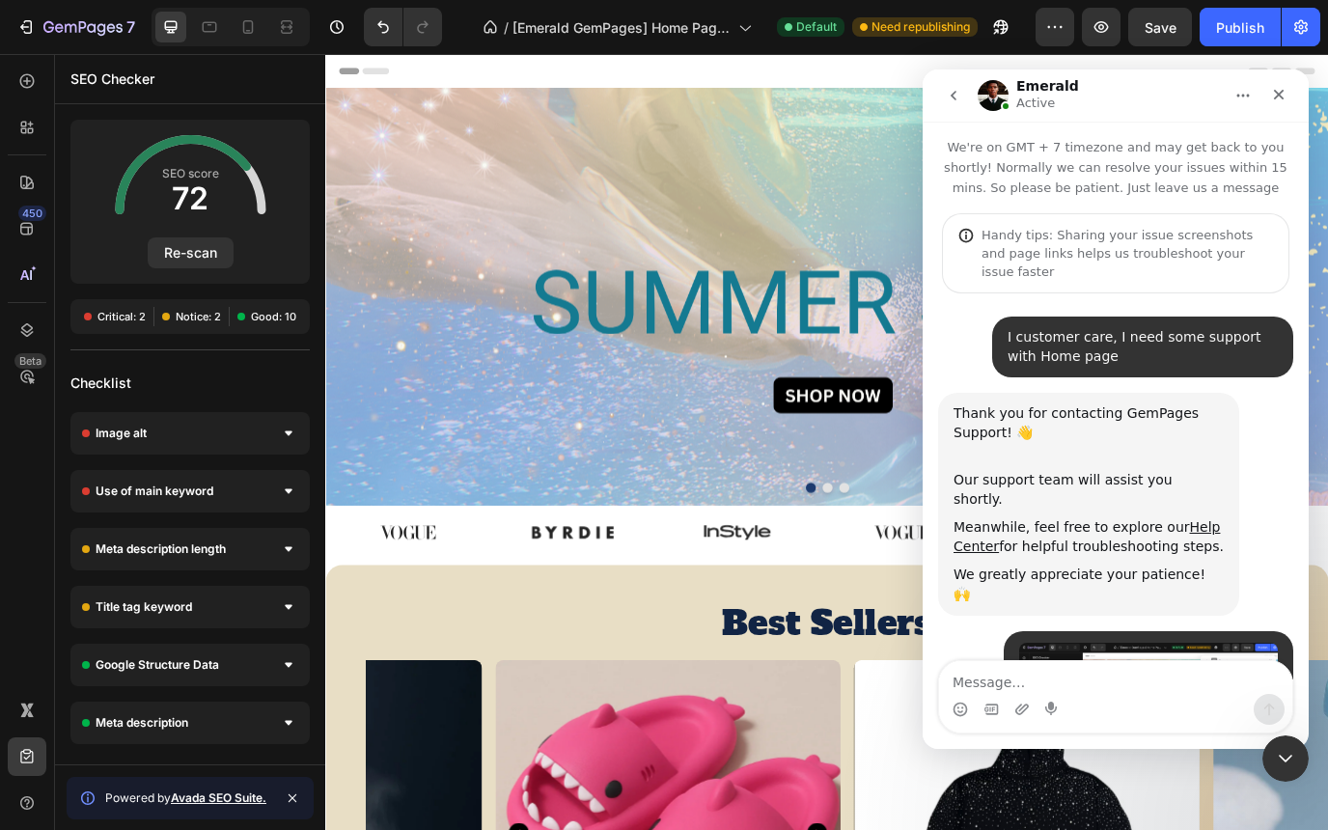
scroll to position [1344, 0]
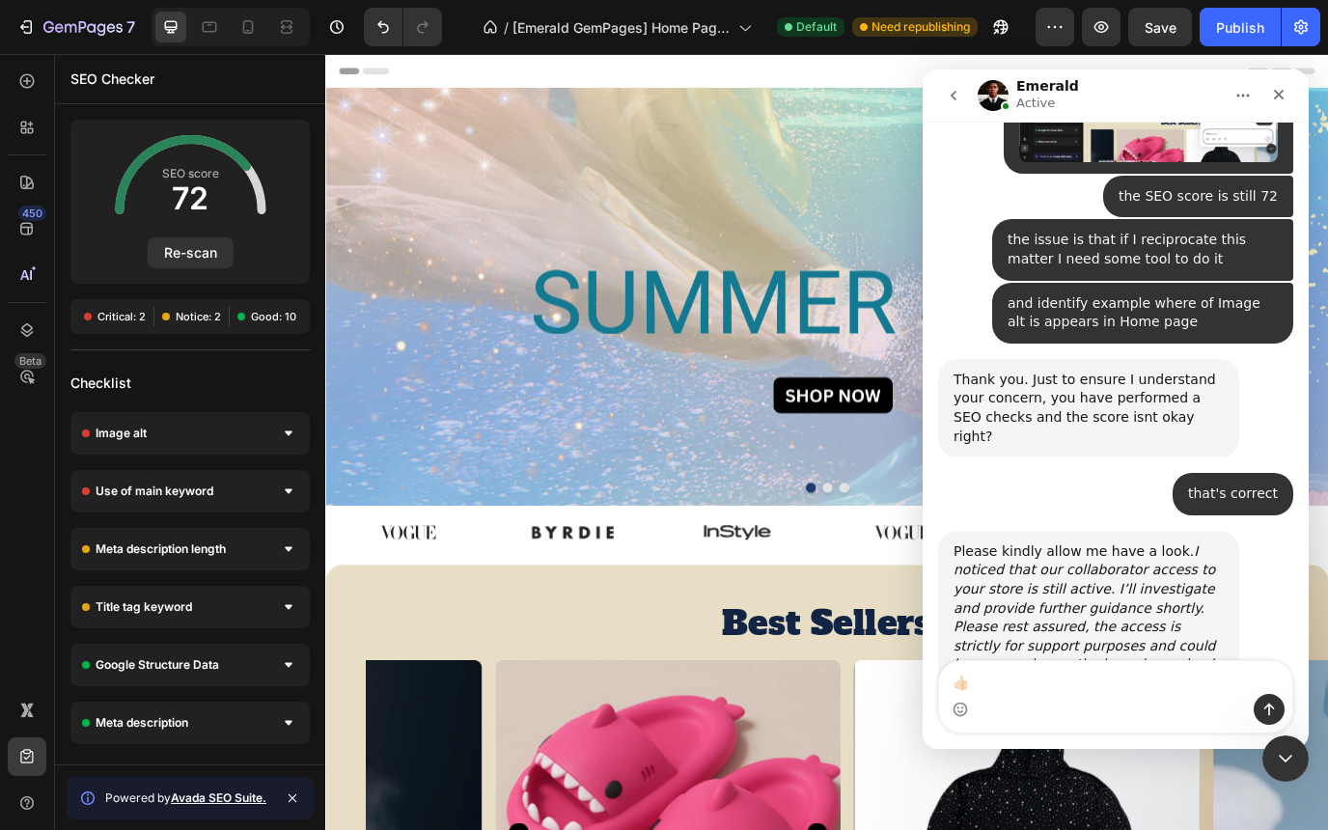
type textarea "👍🏻"
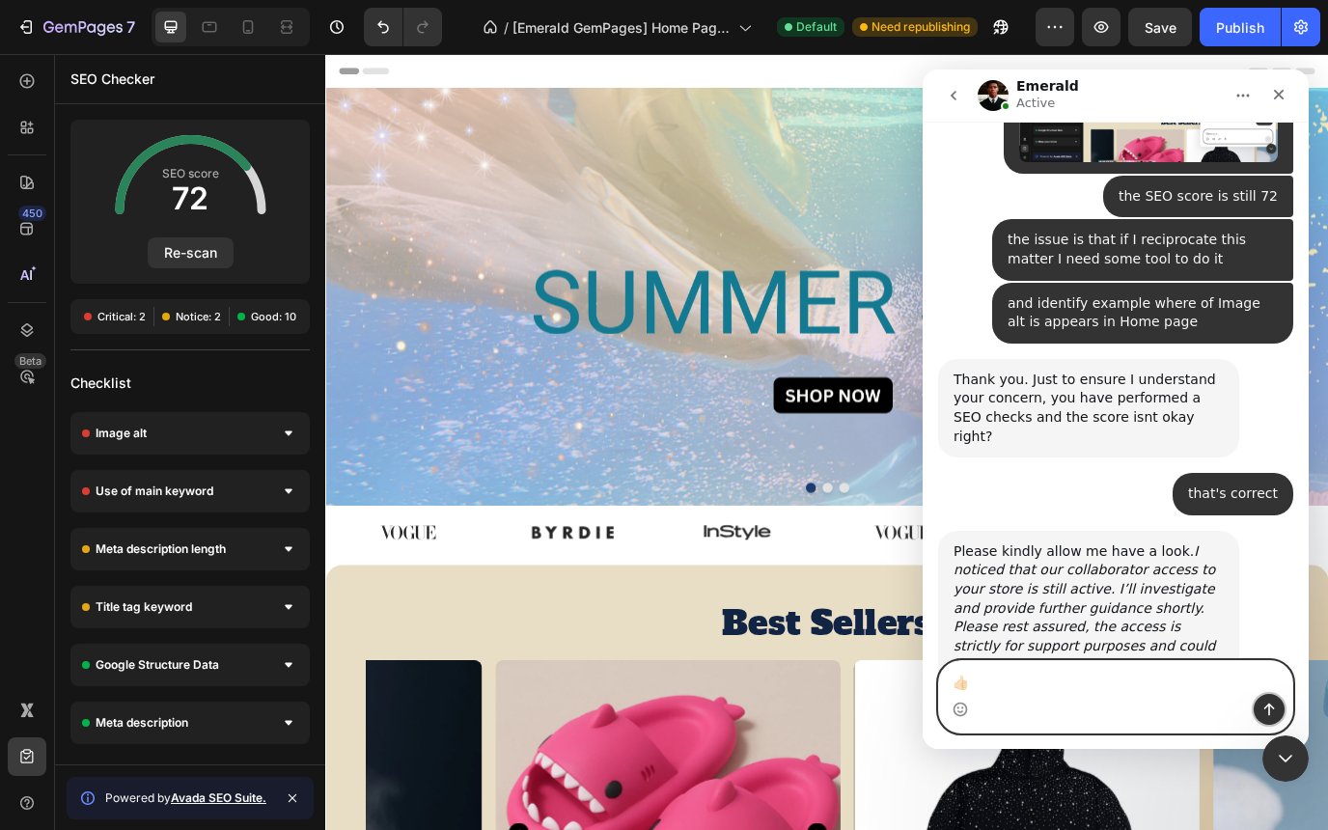
click at [1272, 705] on icon "Send a message…" at bounding box center [1269, 710] width 11 height 13
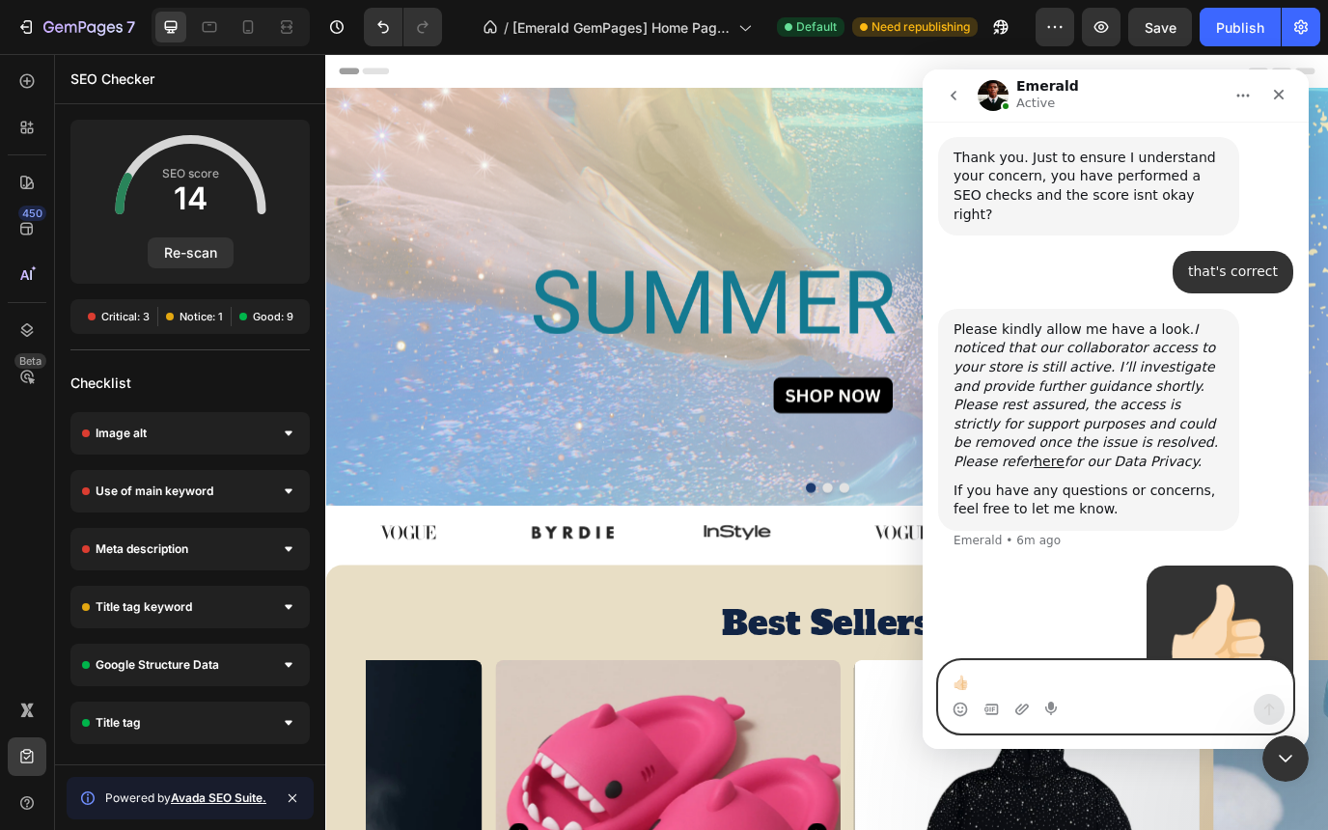
scroll to position [1649, 0]
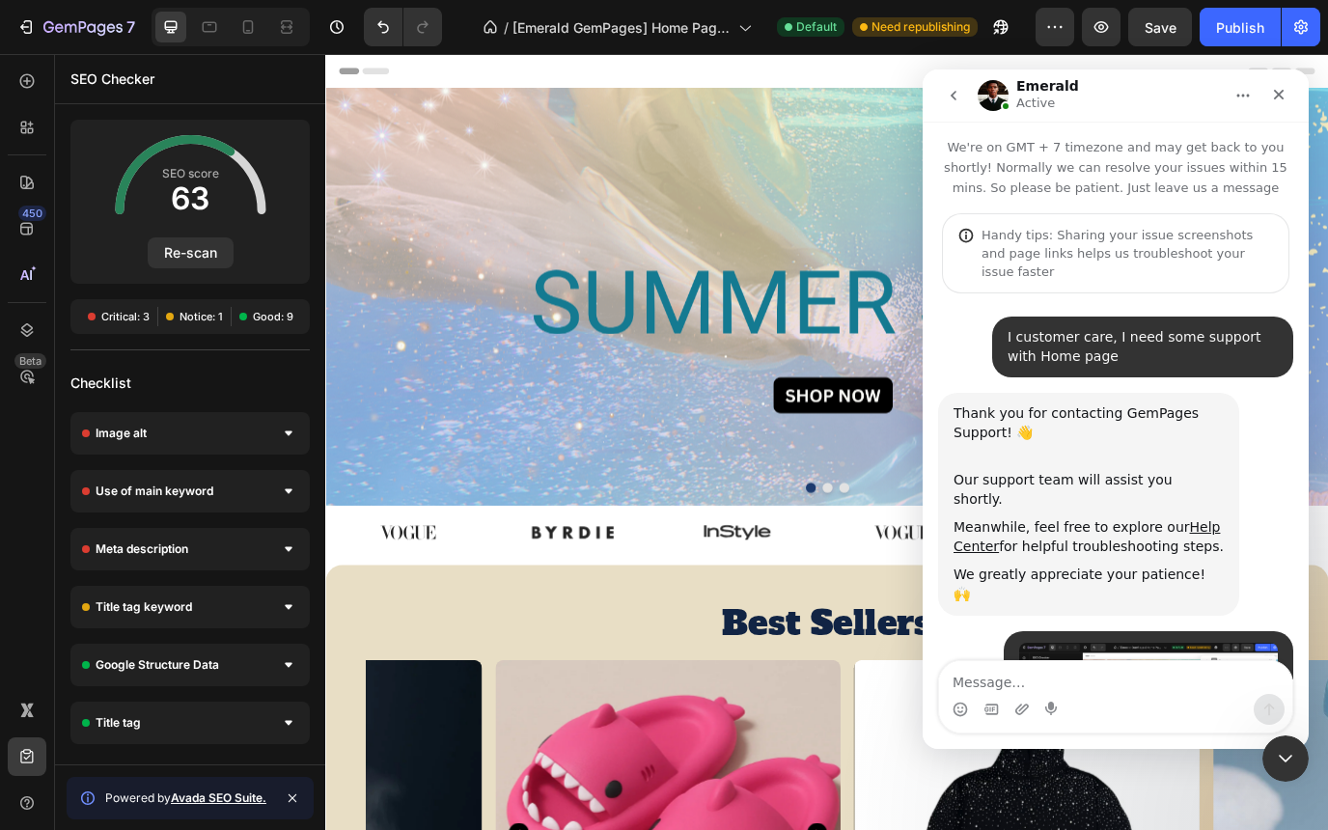
scroll to position [1649, 0]
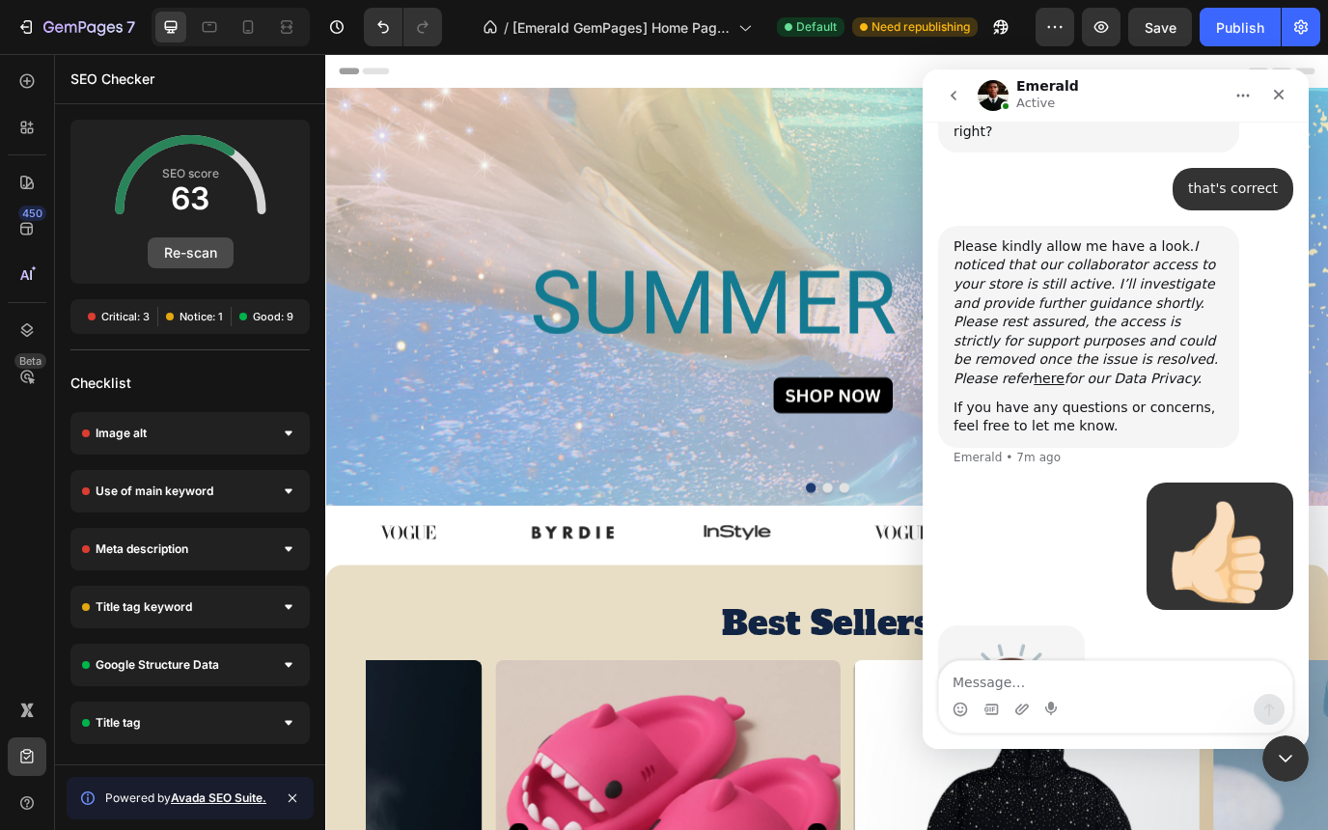
click at [190, 251] on button "Re-scan" at bounding box center [191, 252] width 86 height 31
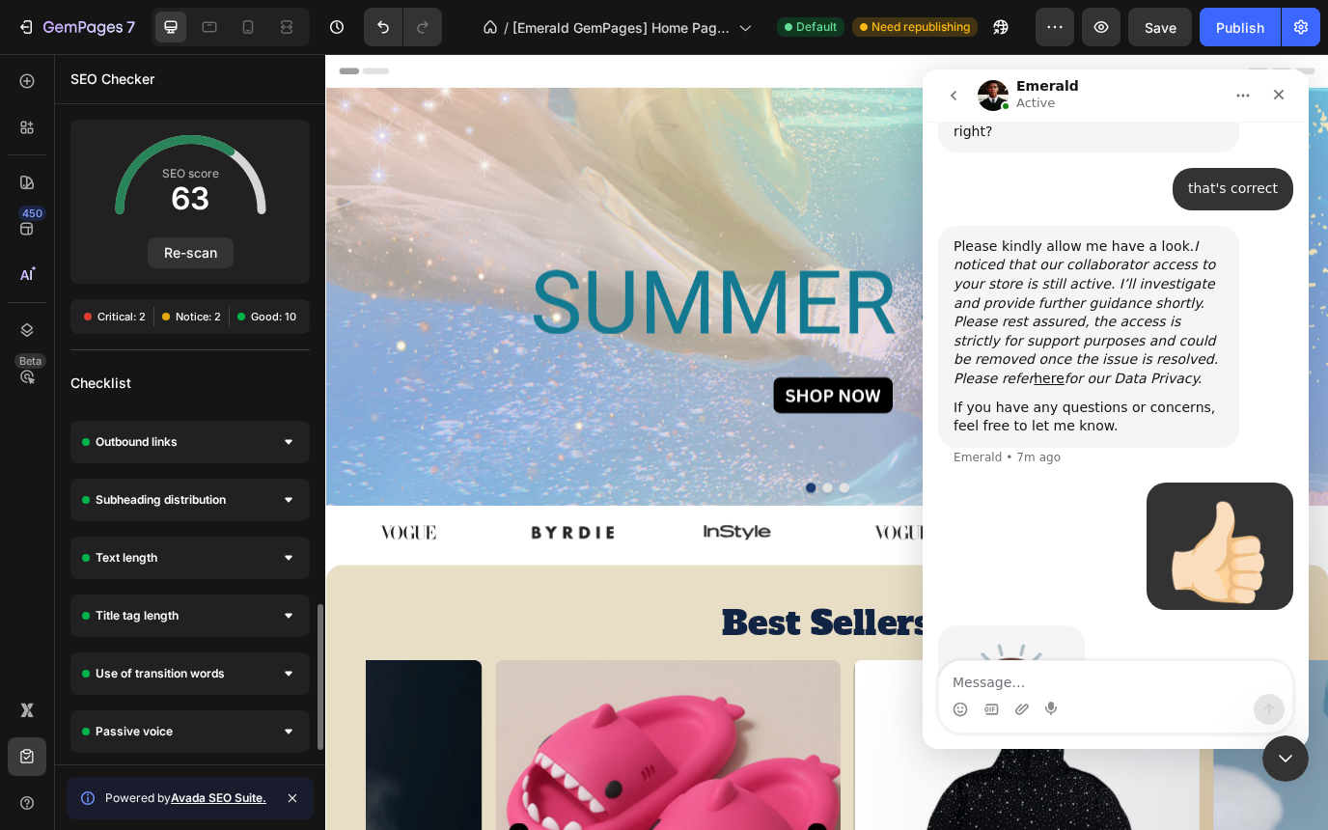
scroll to position [0, 0]
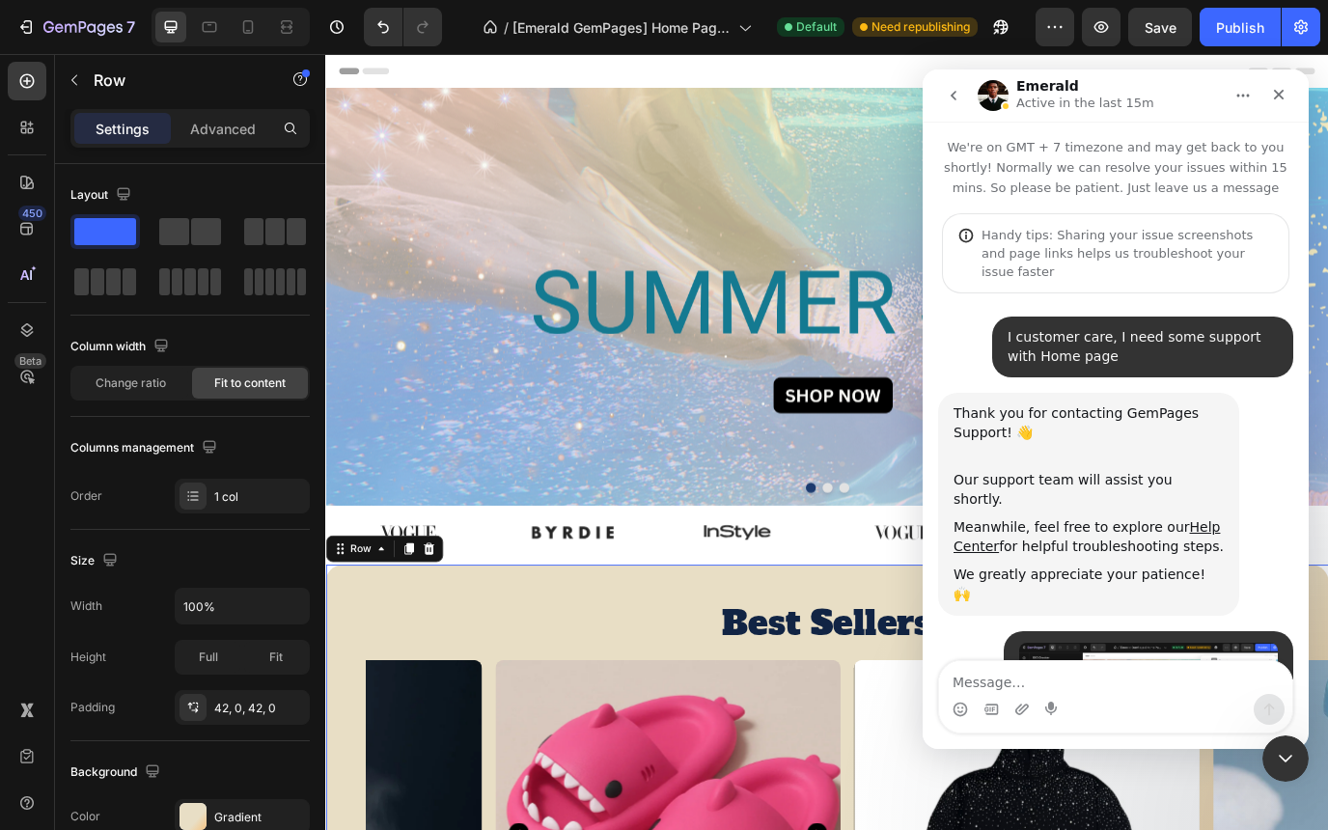
scroll to position [1649, 0]
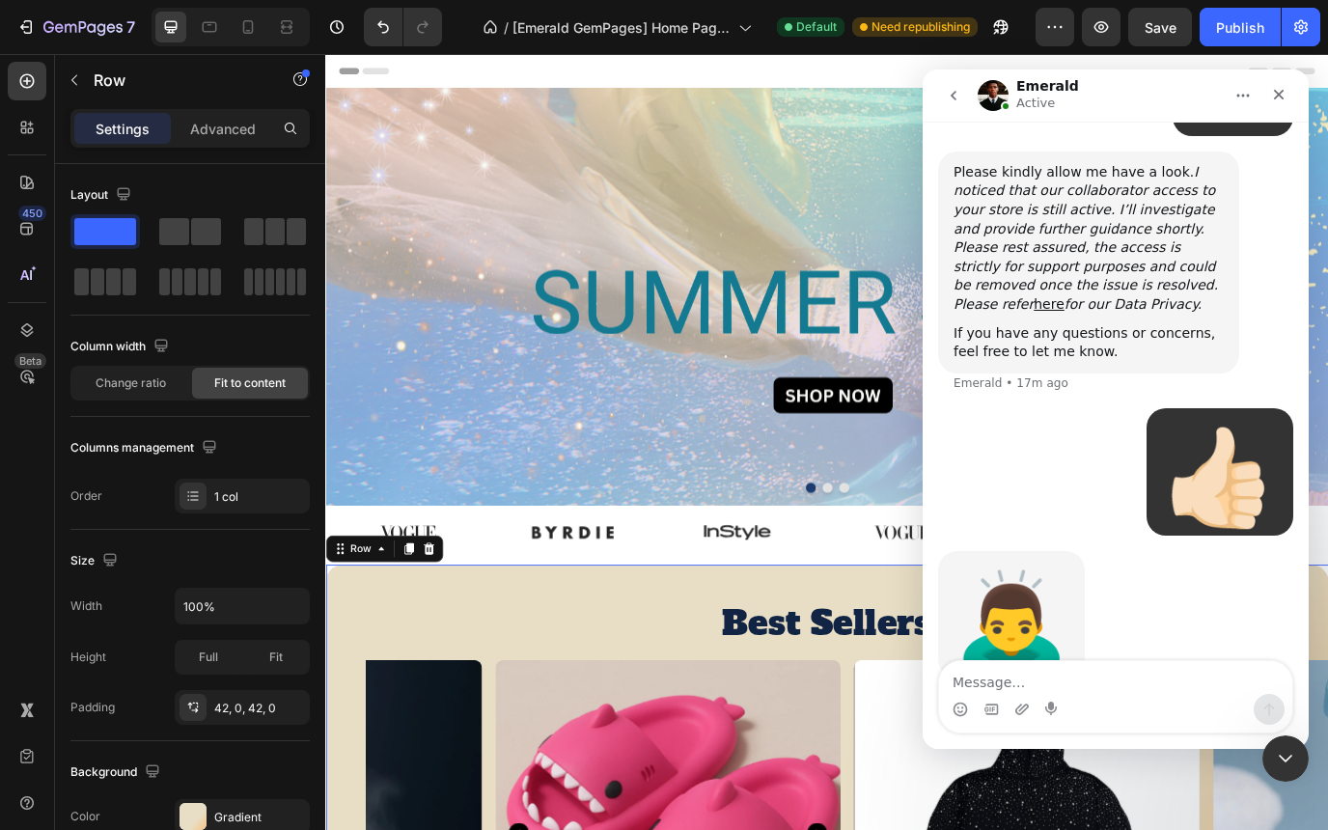
scroll to position [1649, 0]
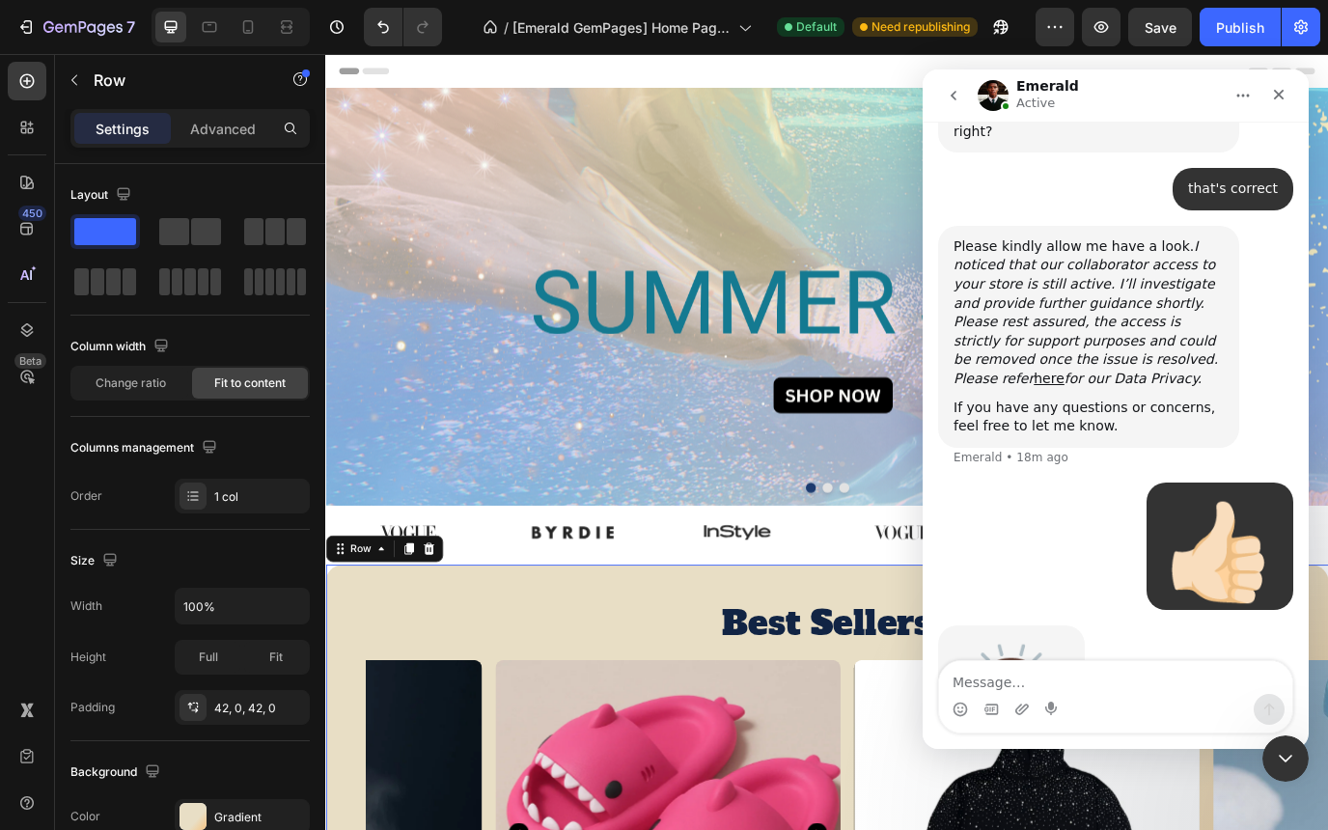
scroll to position [1724, 0]
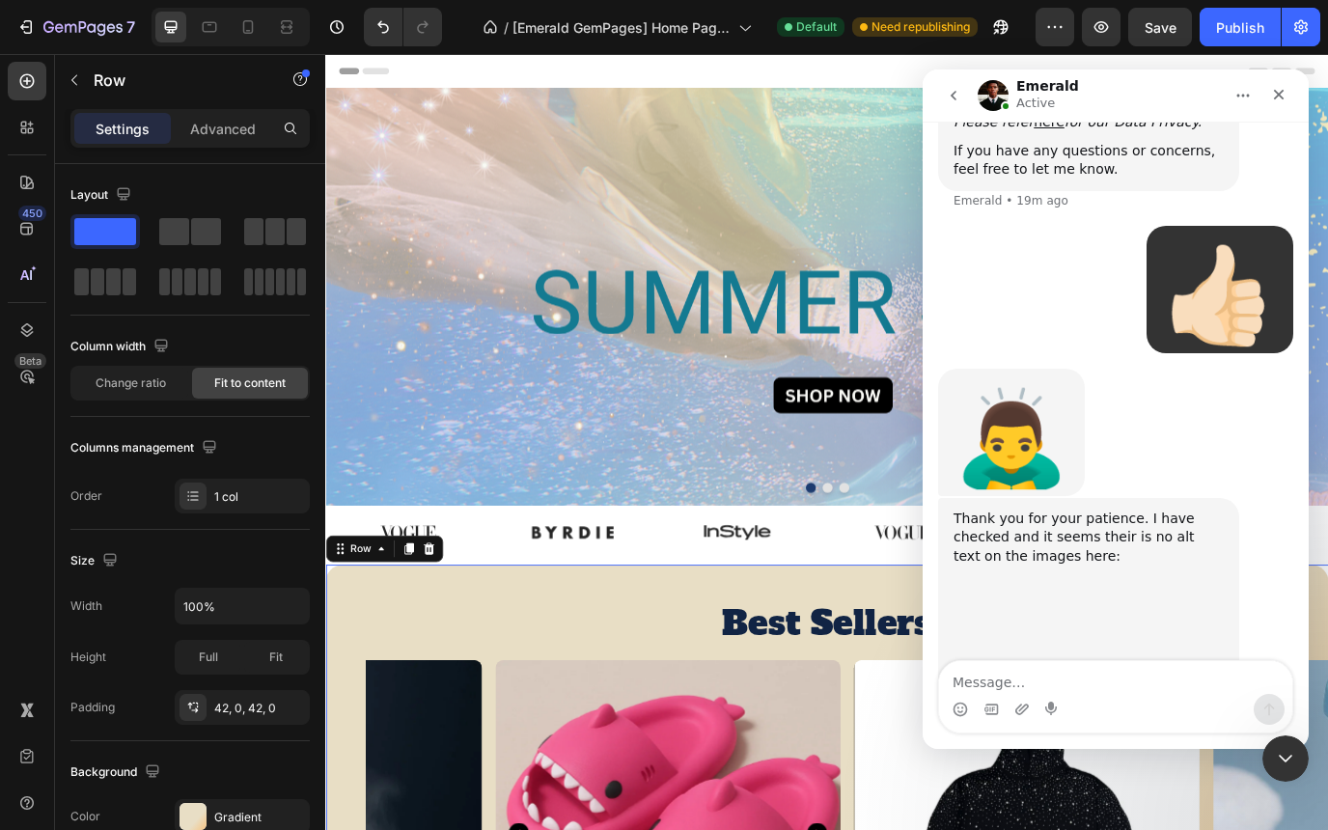
scroll to position [2034, 0]
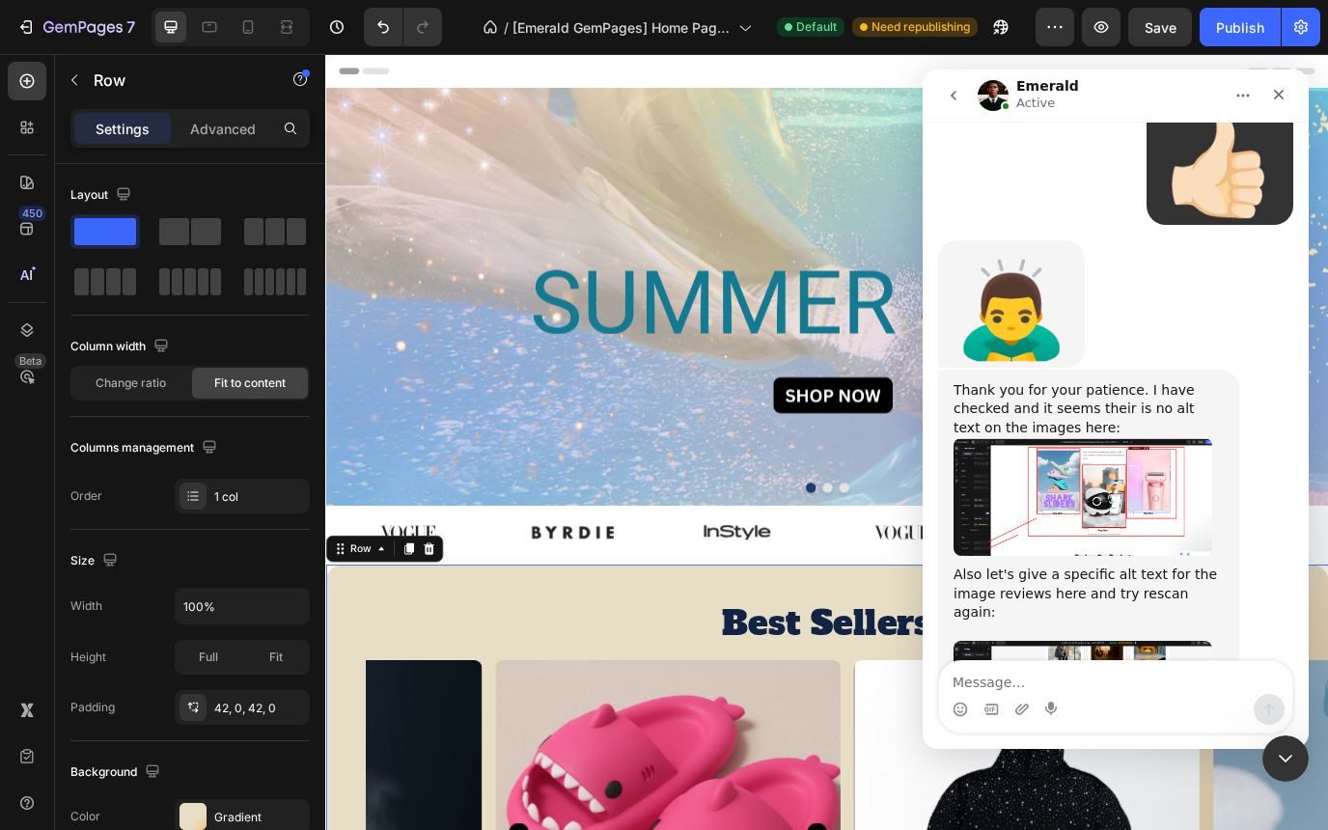
click at [1030, 438] on img "Emerald says…" at bounding box center [1082, 497] width 259 height 118
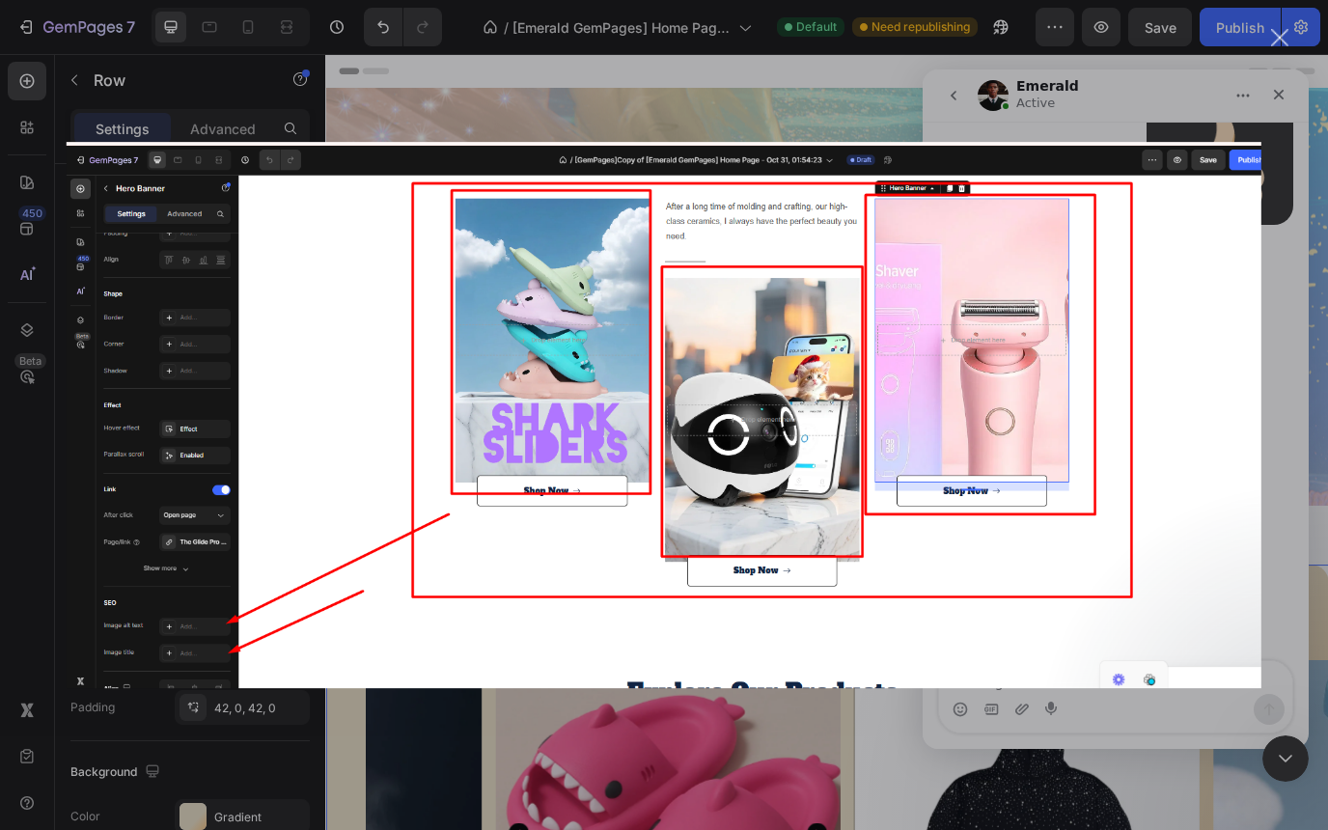
scroll to position [0, 0]
click at [1276, 392] on div "Intercom messenger" at bounding box center [664, 415] width 1328 height 830
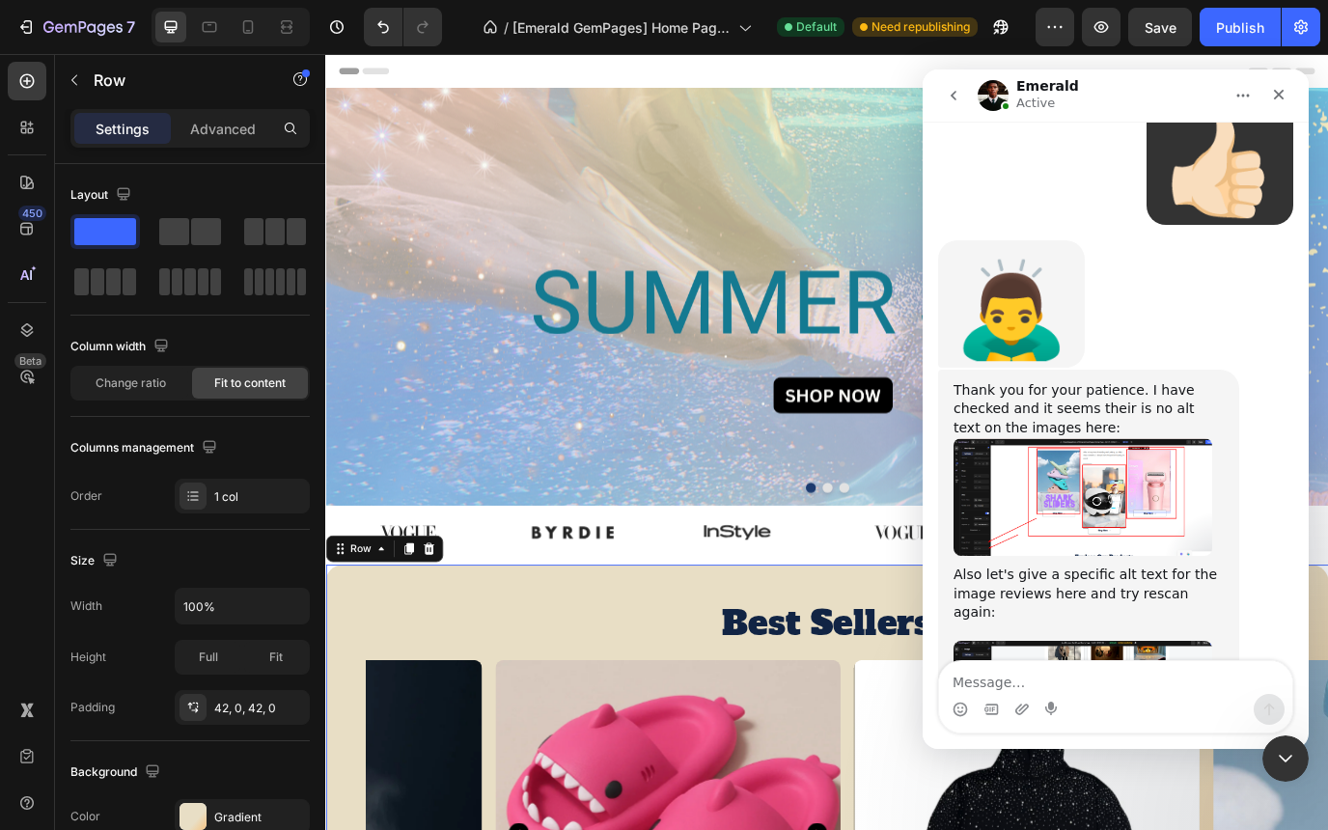
click at [1091, 641] on img "Emerald says…" at bounding box center [1082, 700] width 259 height 119
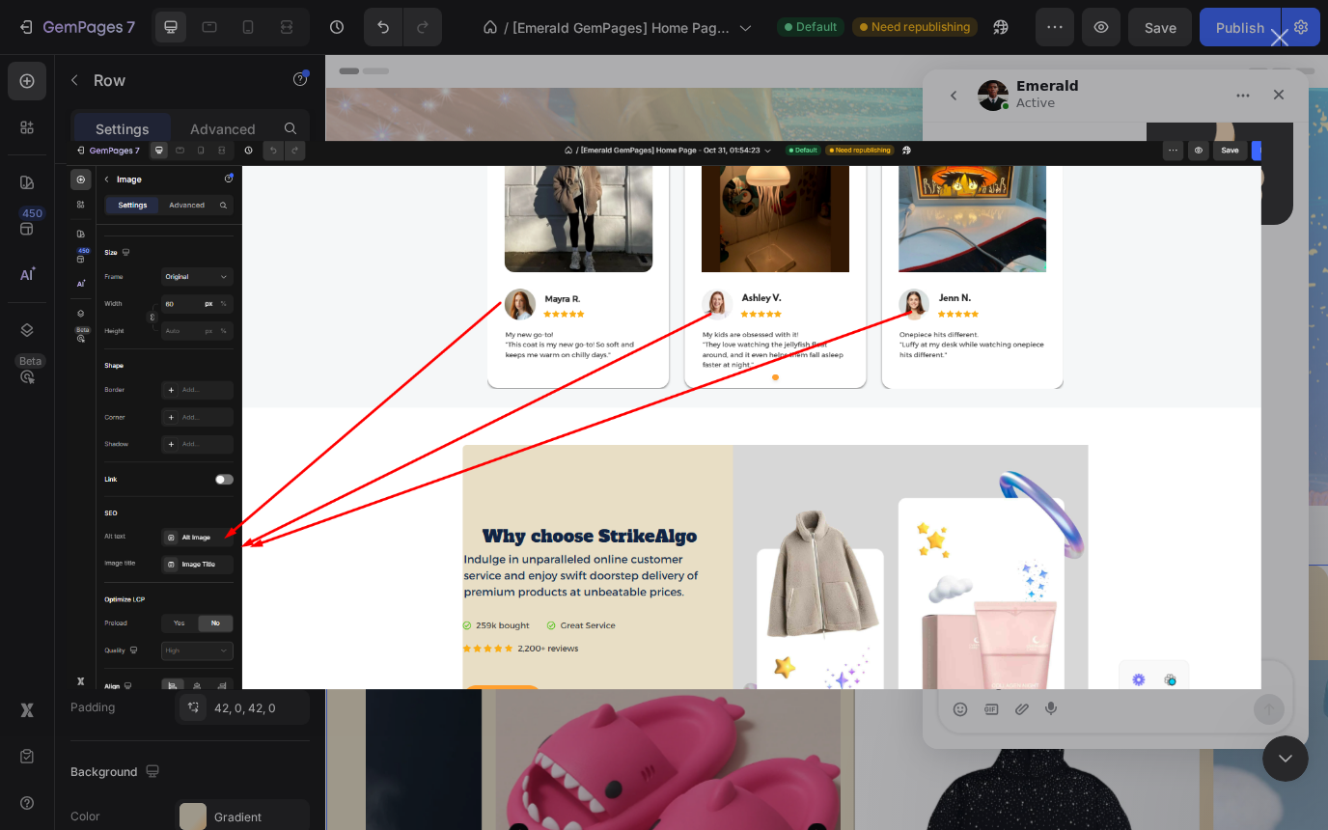
click at [1280, 410] on div "Intercom messenger" at bounding box center [664, 415] width 1328 height 830
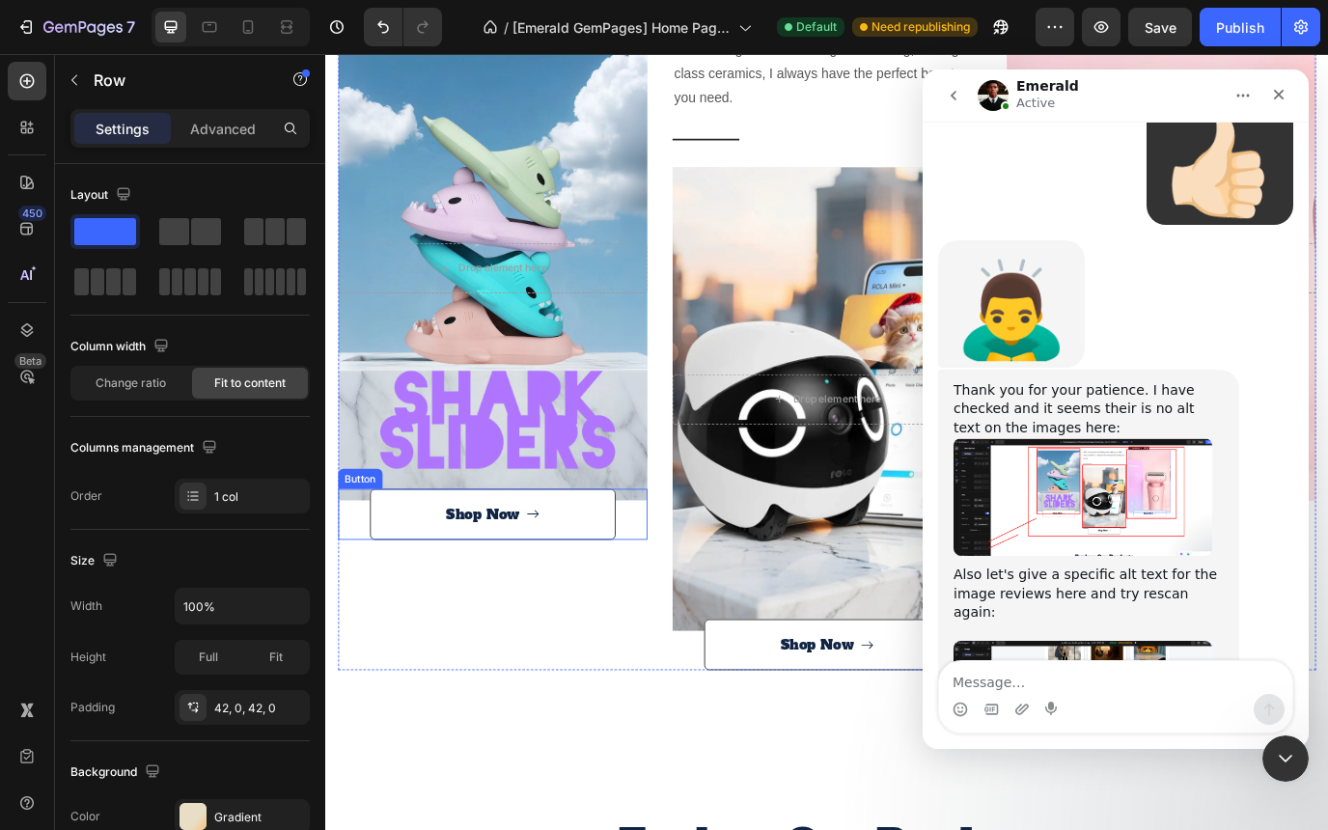
scroll to position [3005, 0]
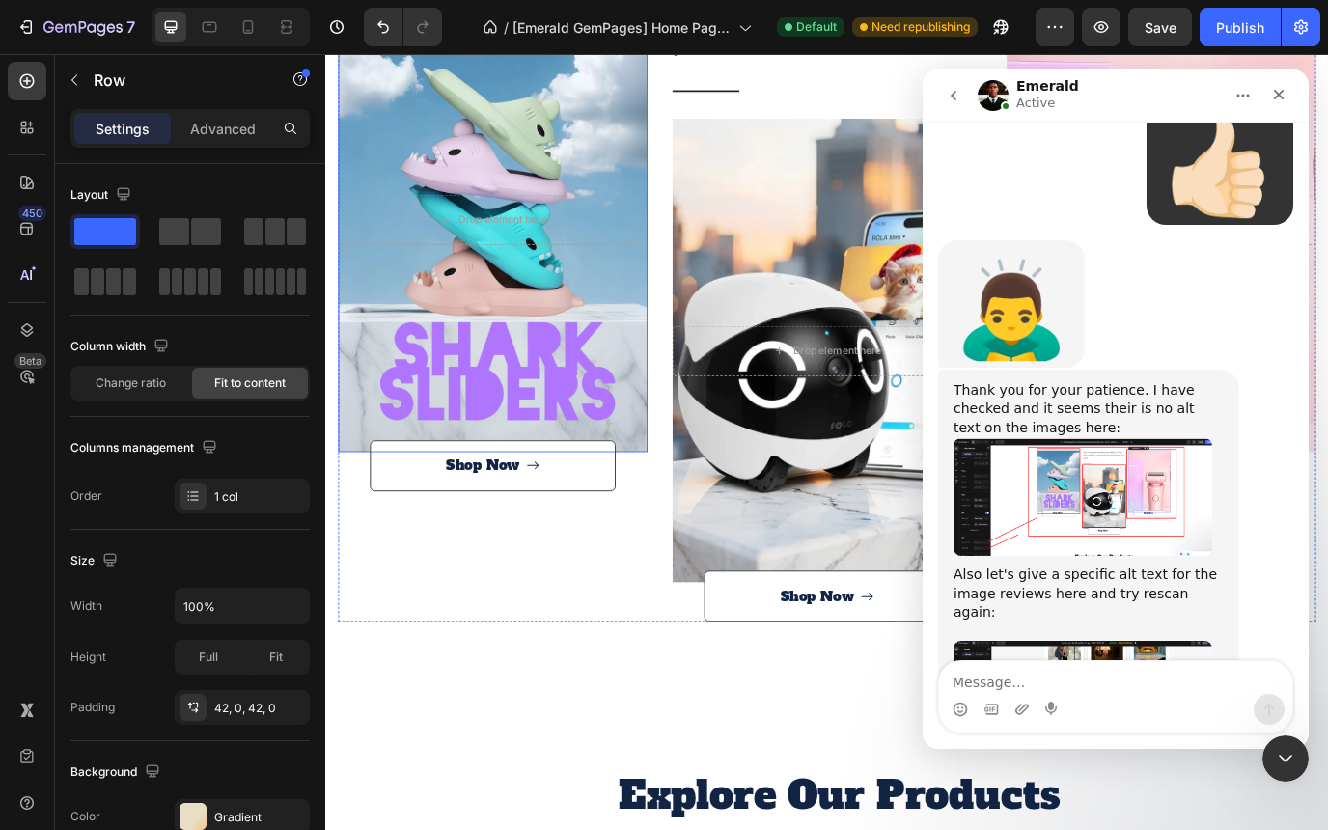
click at [441, 423] on div "Overlay" at bounding box center [518, 246] width 357 height 536
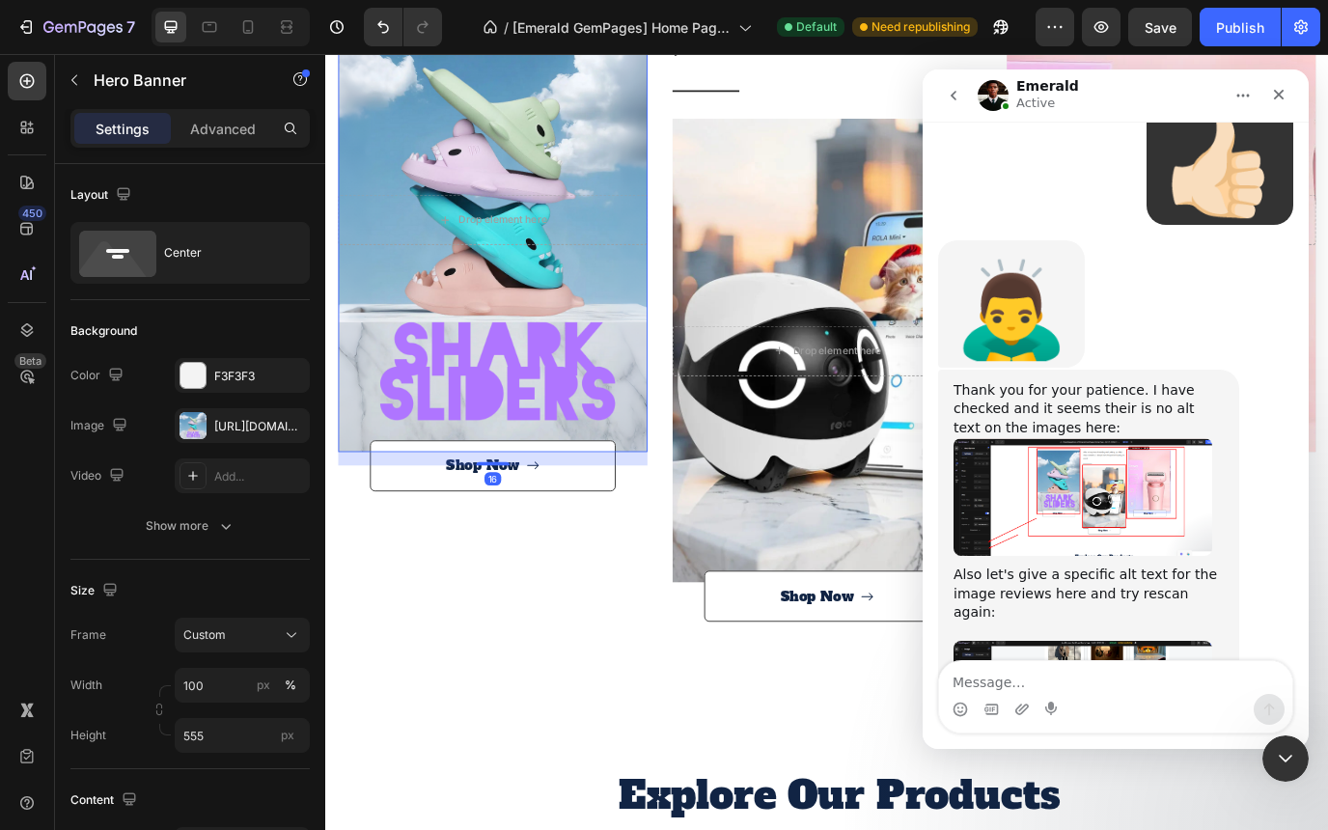
click at [433, 302] on div "Overlay" at bounding box center [518, 246] width 357 height 536
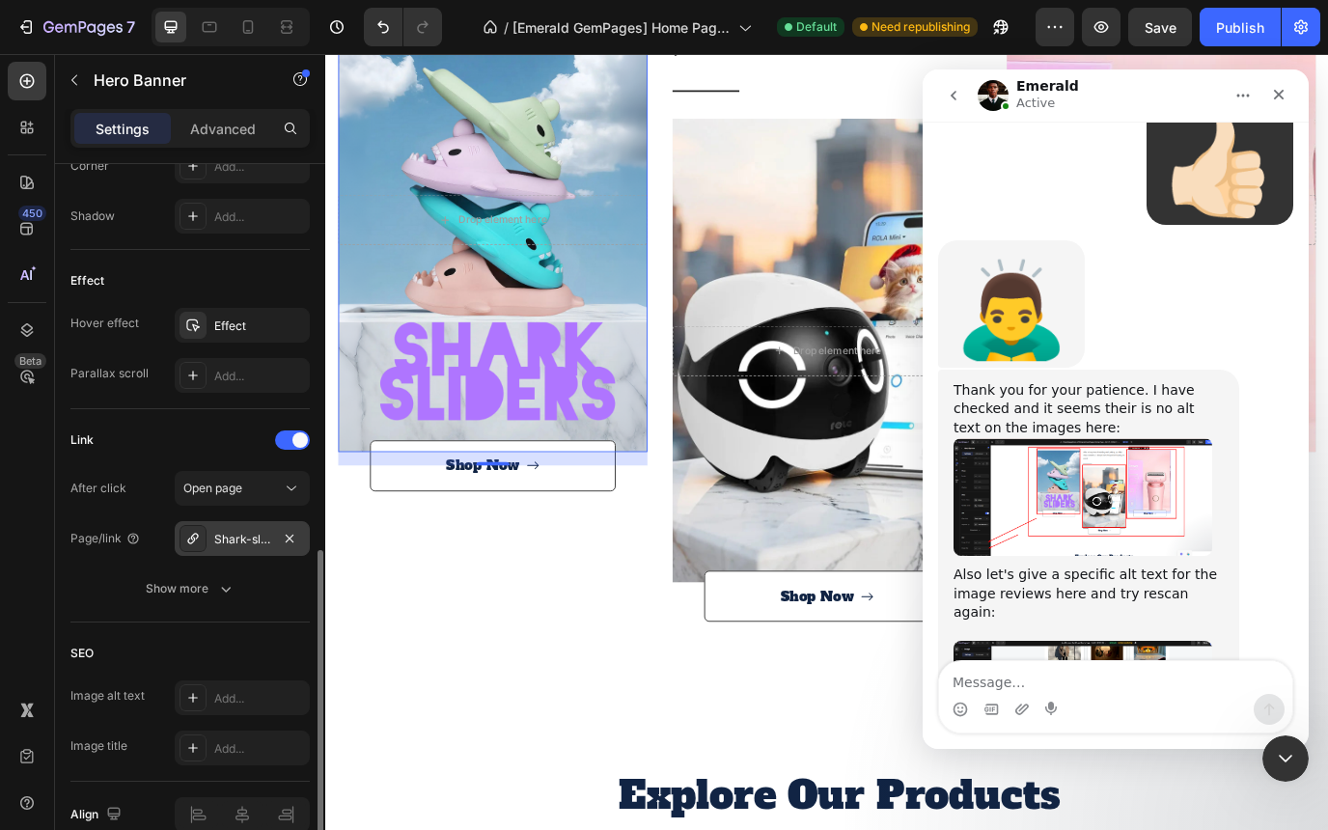
scroll to position [1035, 0]
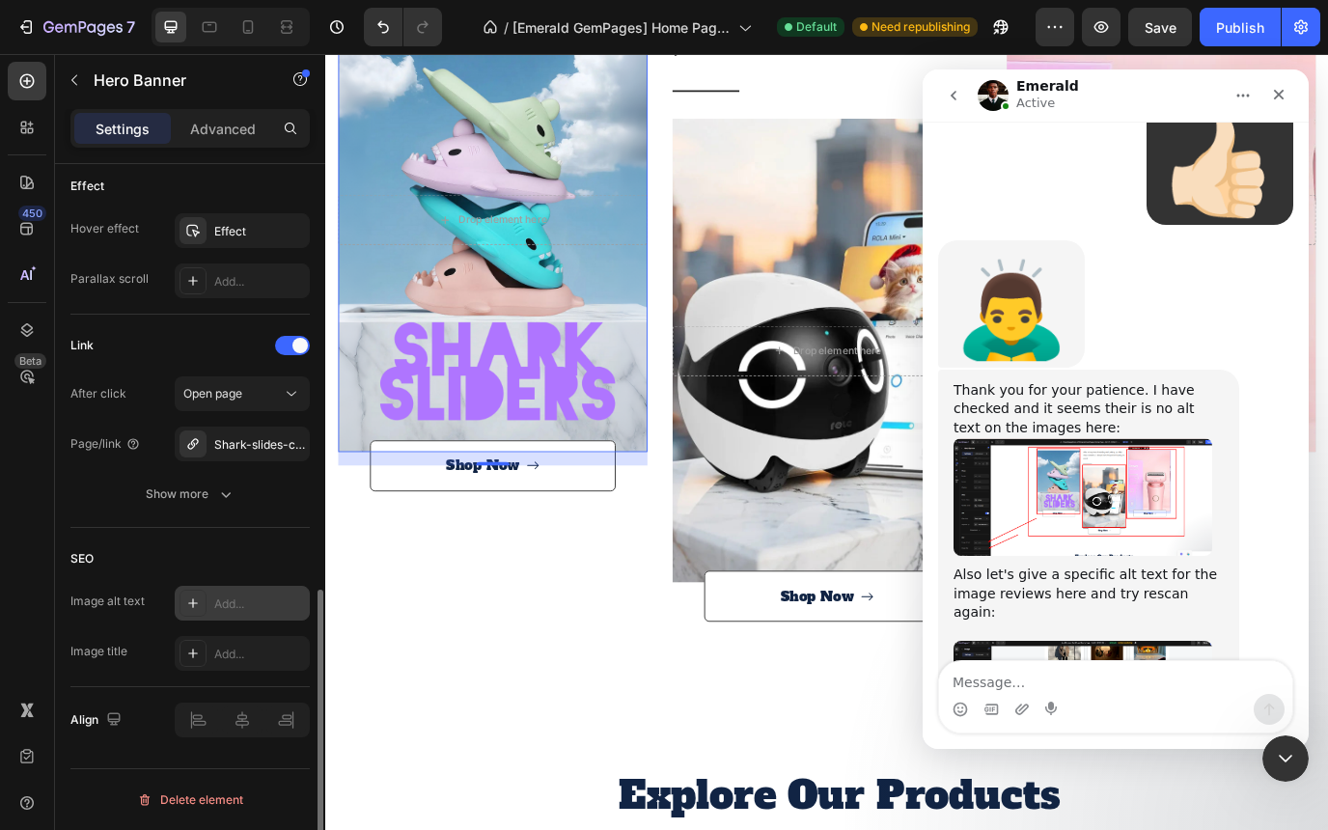
click at [235, 601] on div "Add..." at bounding box center [259, 603] width 91 height 17
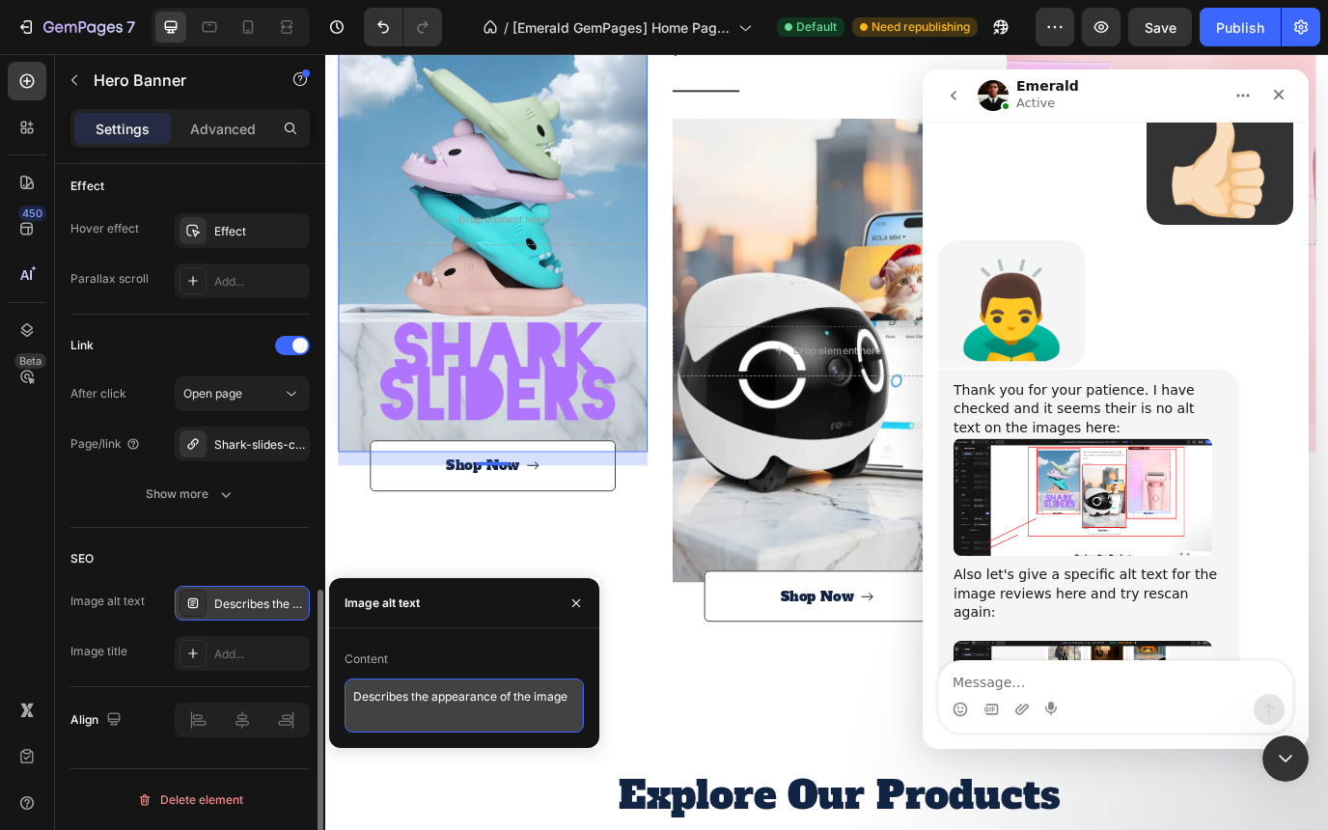
click at [400, 699] on textarea "Describes the appearance of the image" at bounding box center [464, 705] width 239 height 54
paste textarea "Discover trending gadget, home, fashion, and pet essentials at Strike Algo. Sho…"
type textarea "Discover trending gadget, home, fashion, and pet essentials at Strike Algo. Sho…"
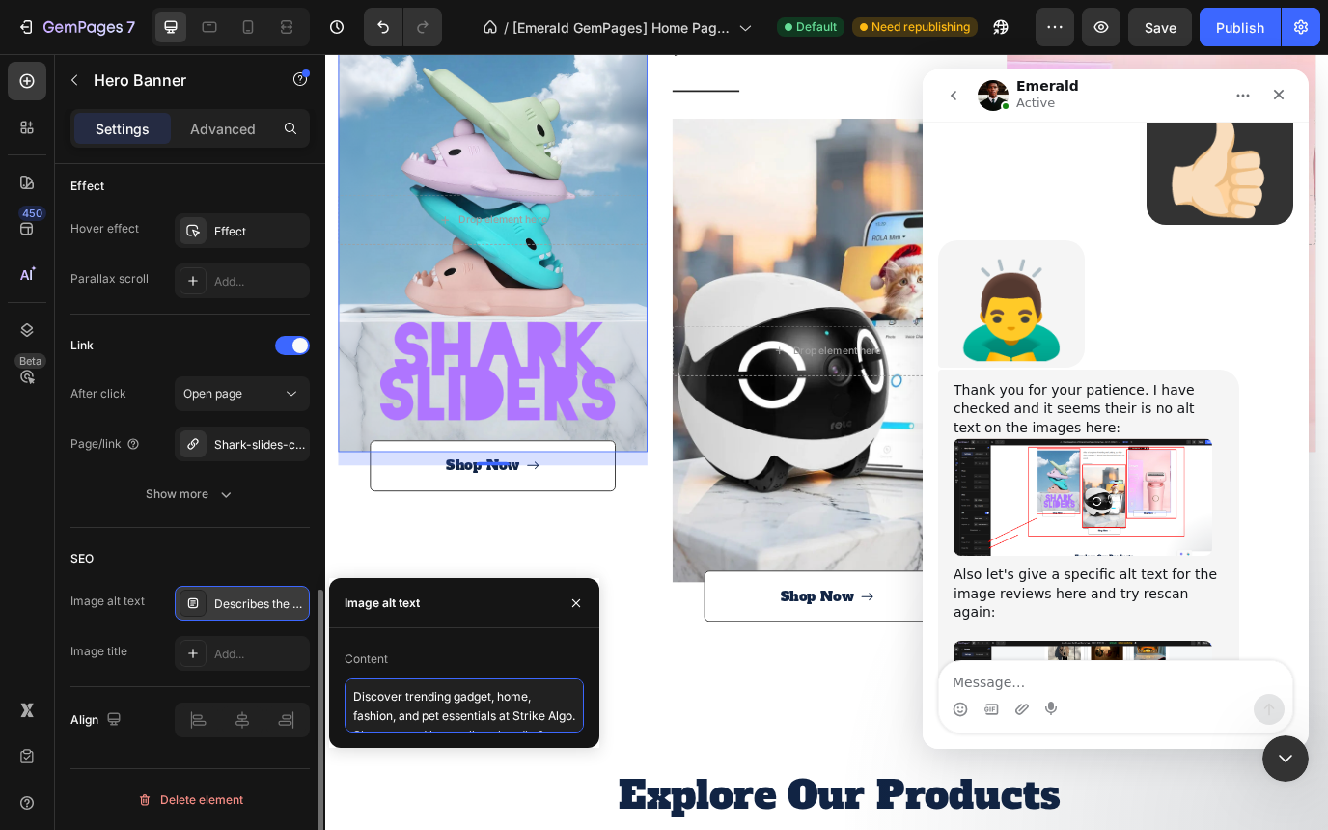
scroll to position [49, 0]
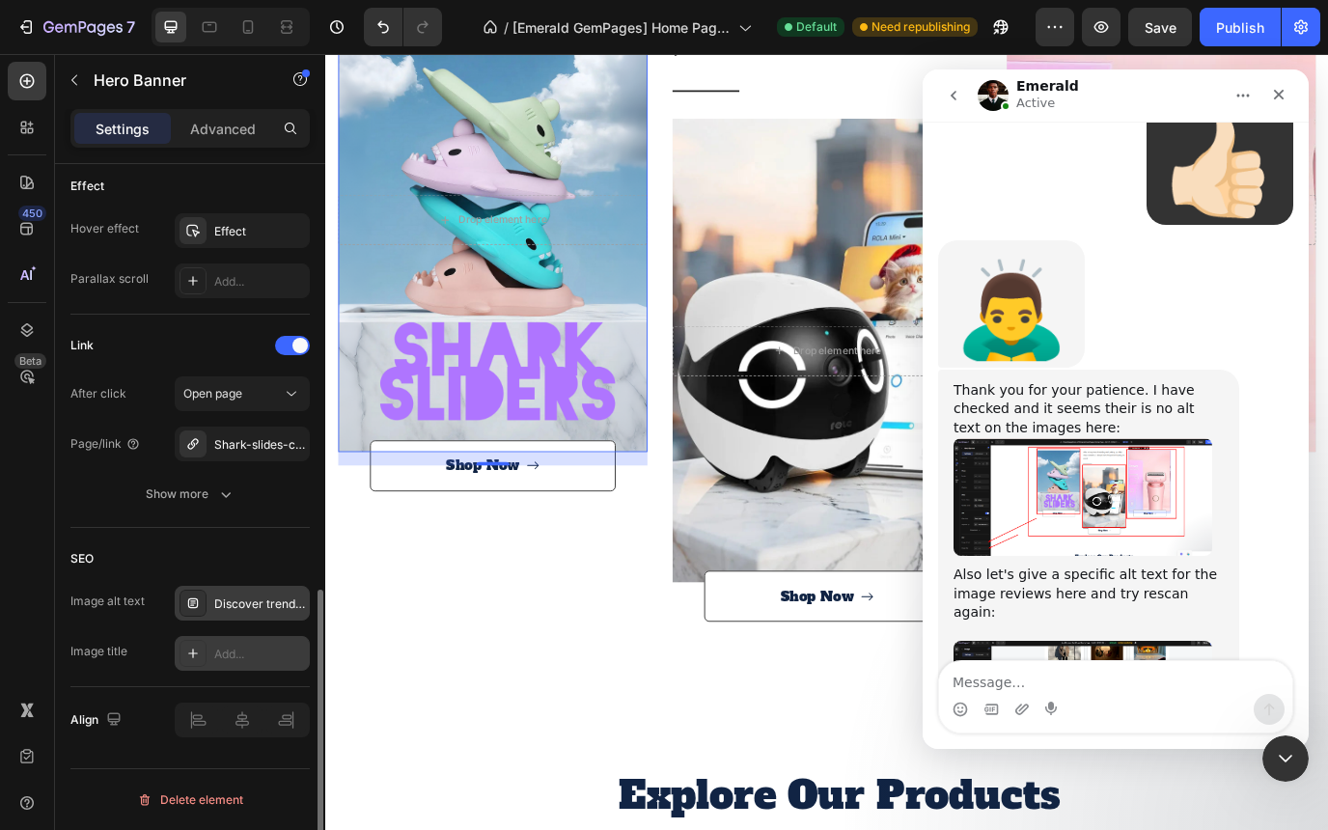
click at [241, 651] on div "Add..." at bounding box center [259, 654] width 91 height 17
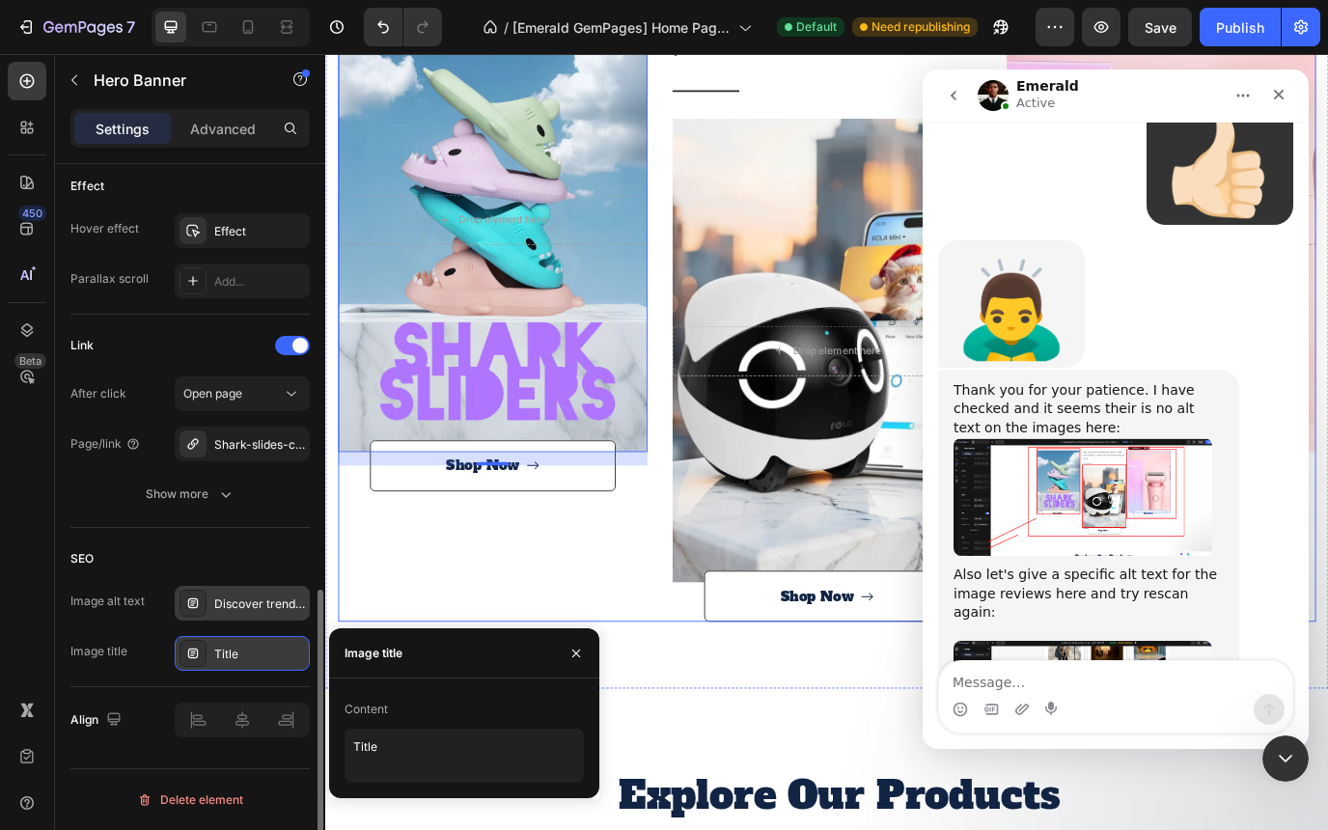
click at [437, 632] on div "Drop element here Hero Banner 16 Shop Now Button" at bounding box center [518, 344] width 357 height 732
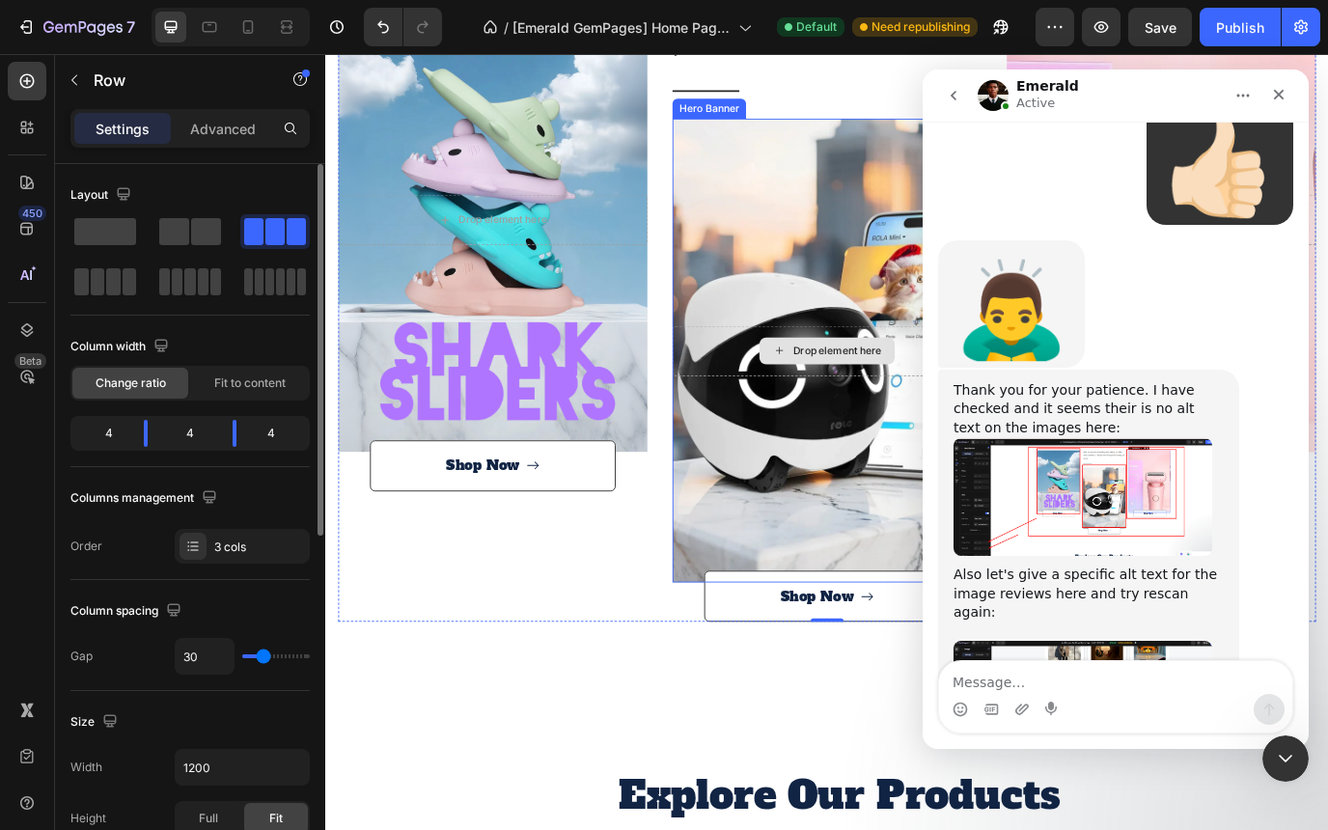
click at [810, 268] on div "Overlay" at bounding box center [904, 396] width 357 height 536
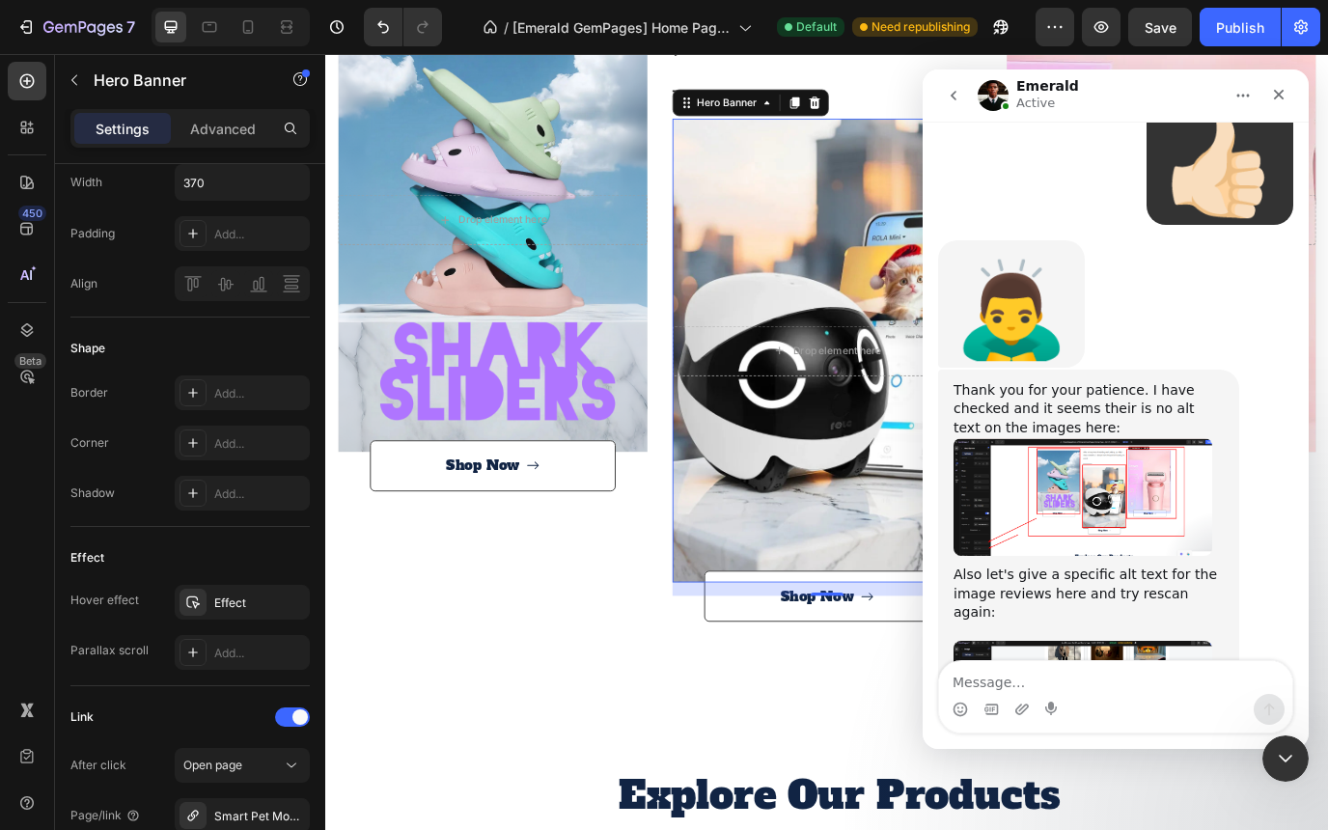
scroll to position [1035, 0]
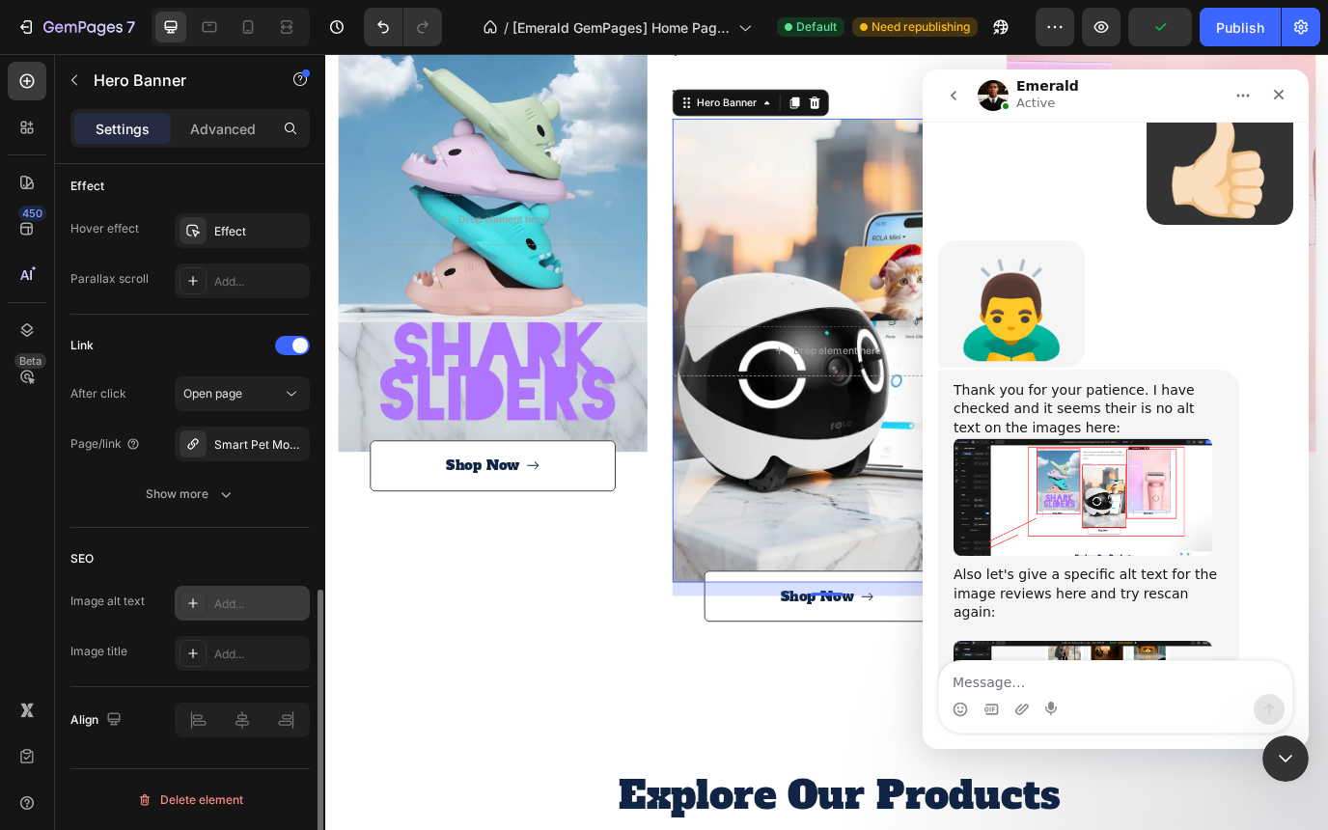
click at [246, 602] on div "Add..." at bounding box center [259, 603] width 91 height 17
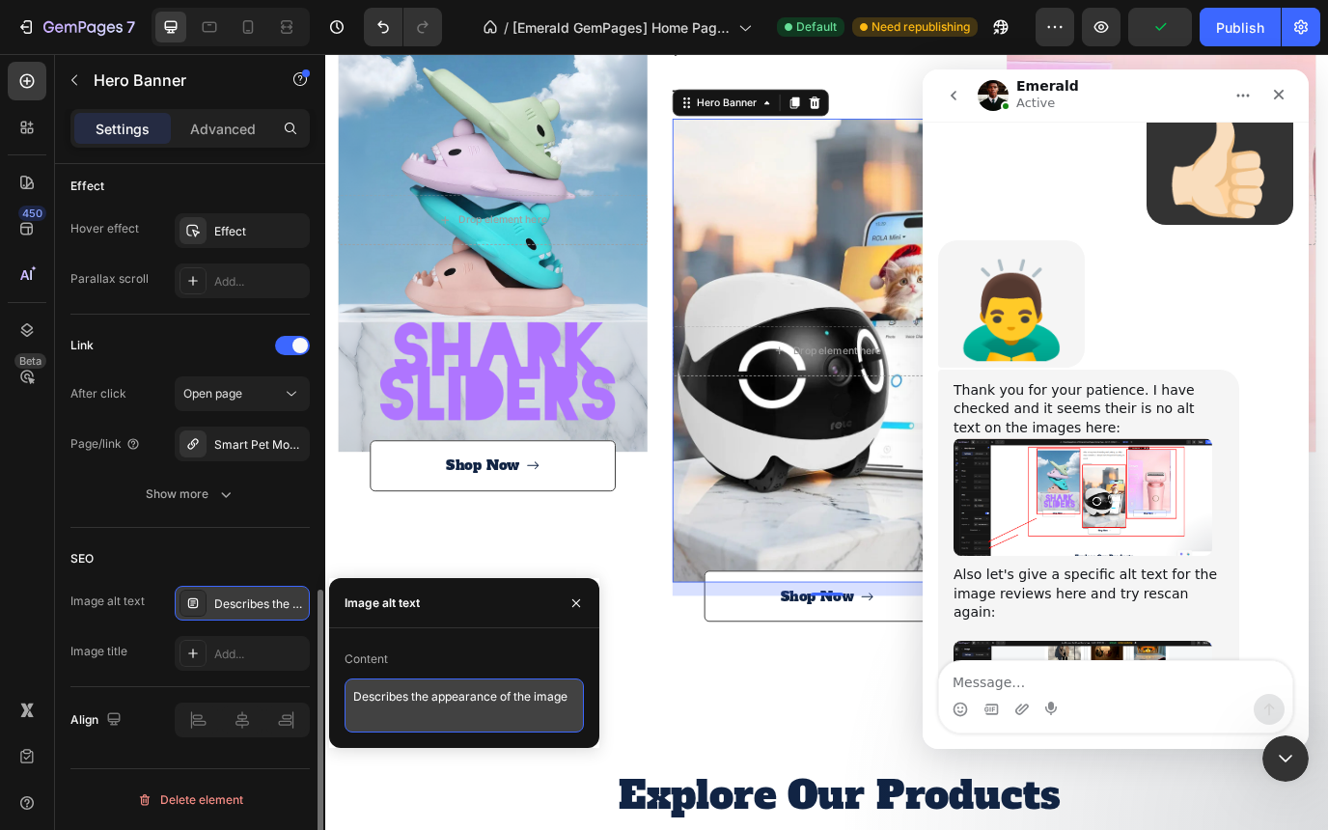
click at [436, 690] on textarea "Describes the appearance of the image" at bounding box center [464, 705] width 239 height 54
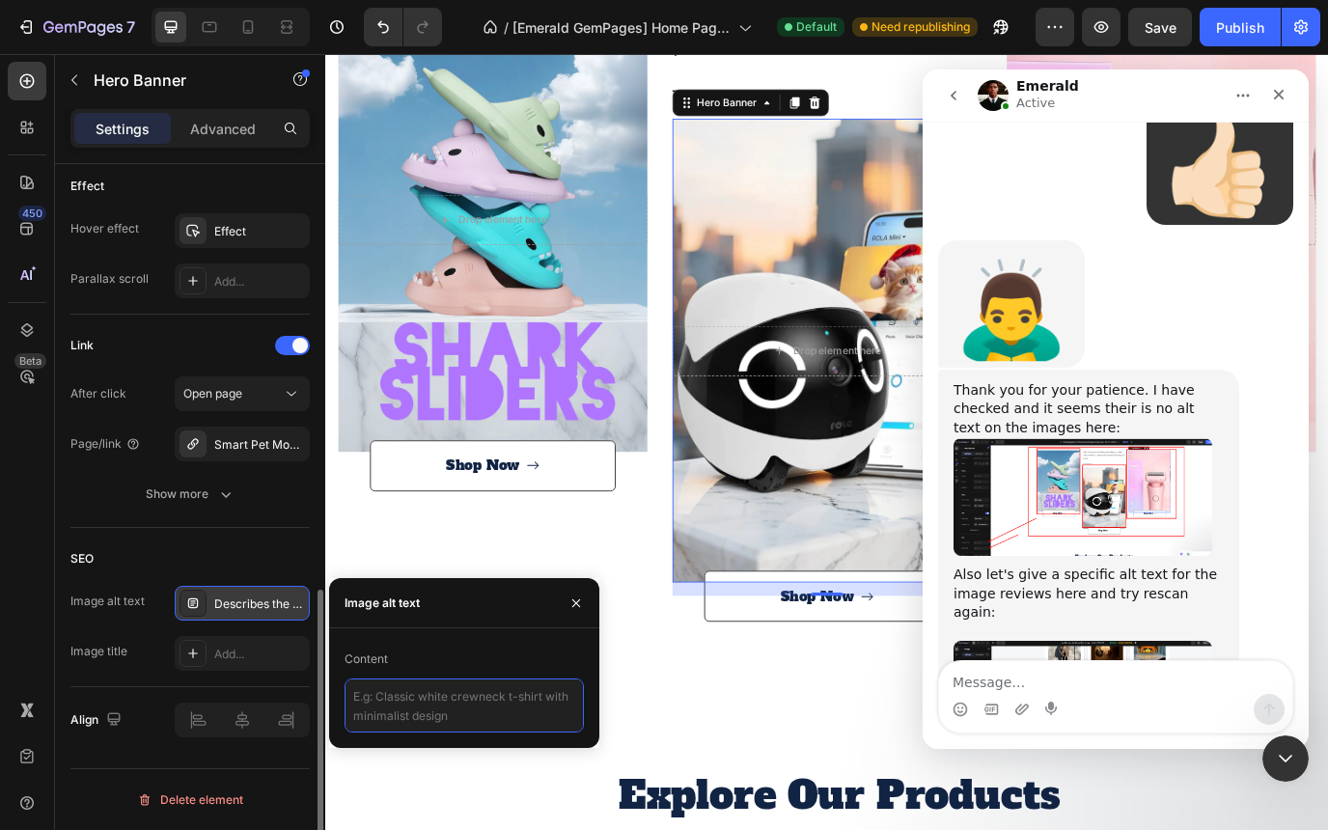
paste textarea "Discover trending gadget, home, fashion, and pet essentials at Strike Algo. Sho…"
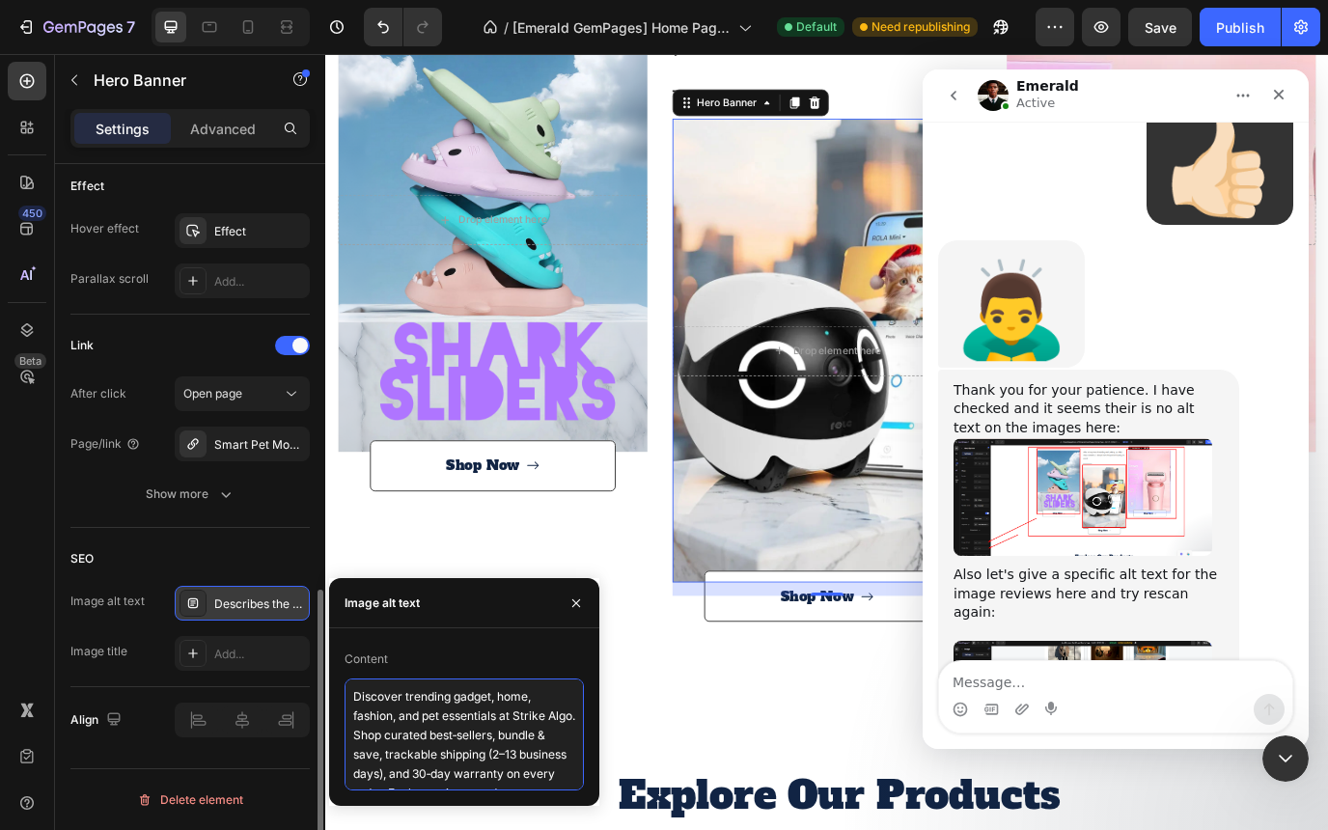
scroll to position [49, 0]
type textarea "Discover trending gadget, home, fashion, and pet essentials at Strike Algo. Sho…"
click at [1278, 96] on icon "Close" at bounding box center [1279, 95] width 11 height 11
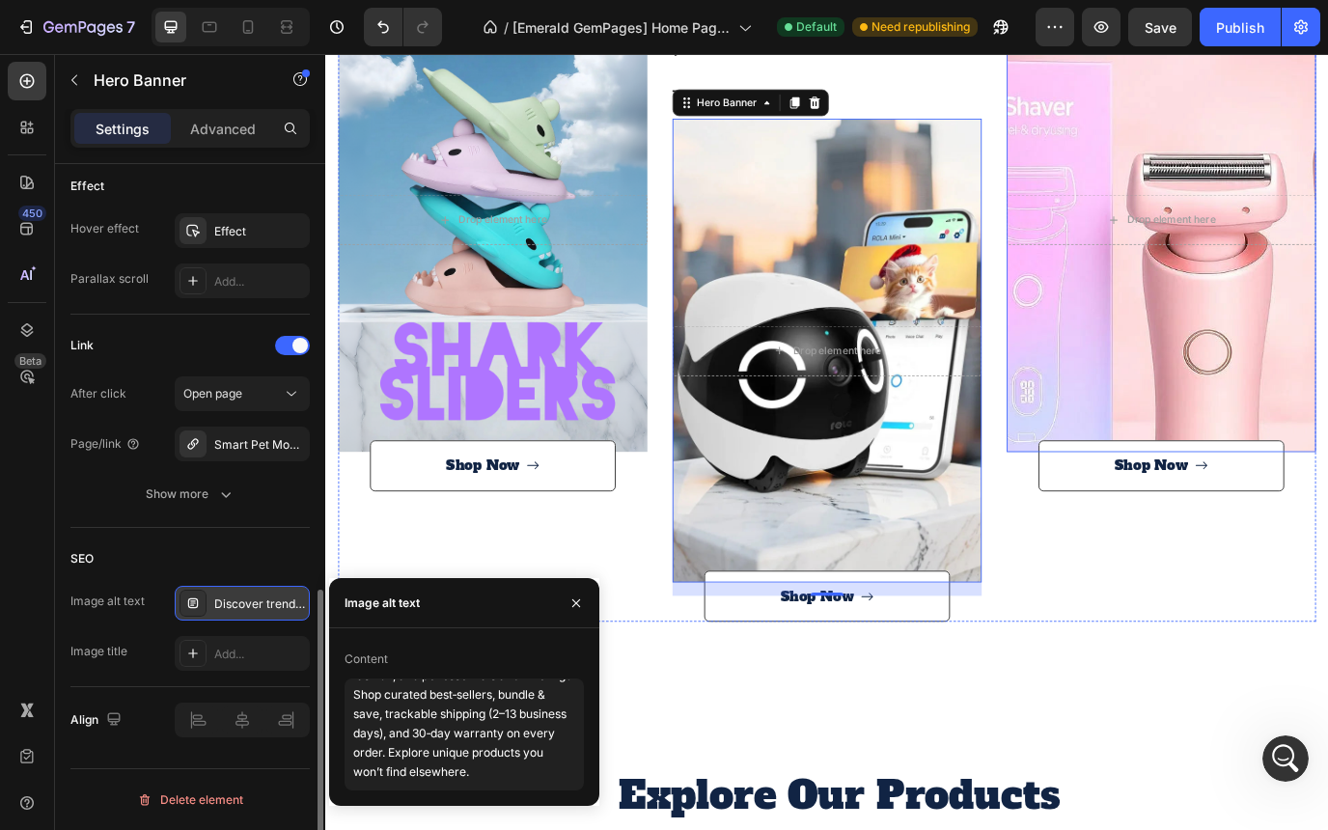
scroll to position [2015, 0]
click at [1152, 397] on div "Overlay" at bounding box center [1290, 246] width 357 height 536
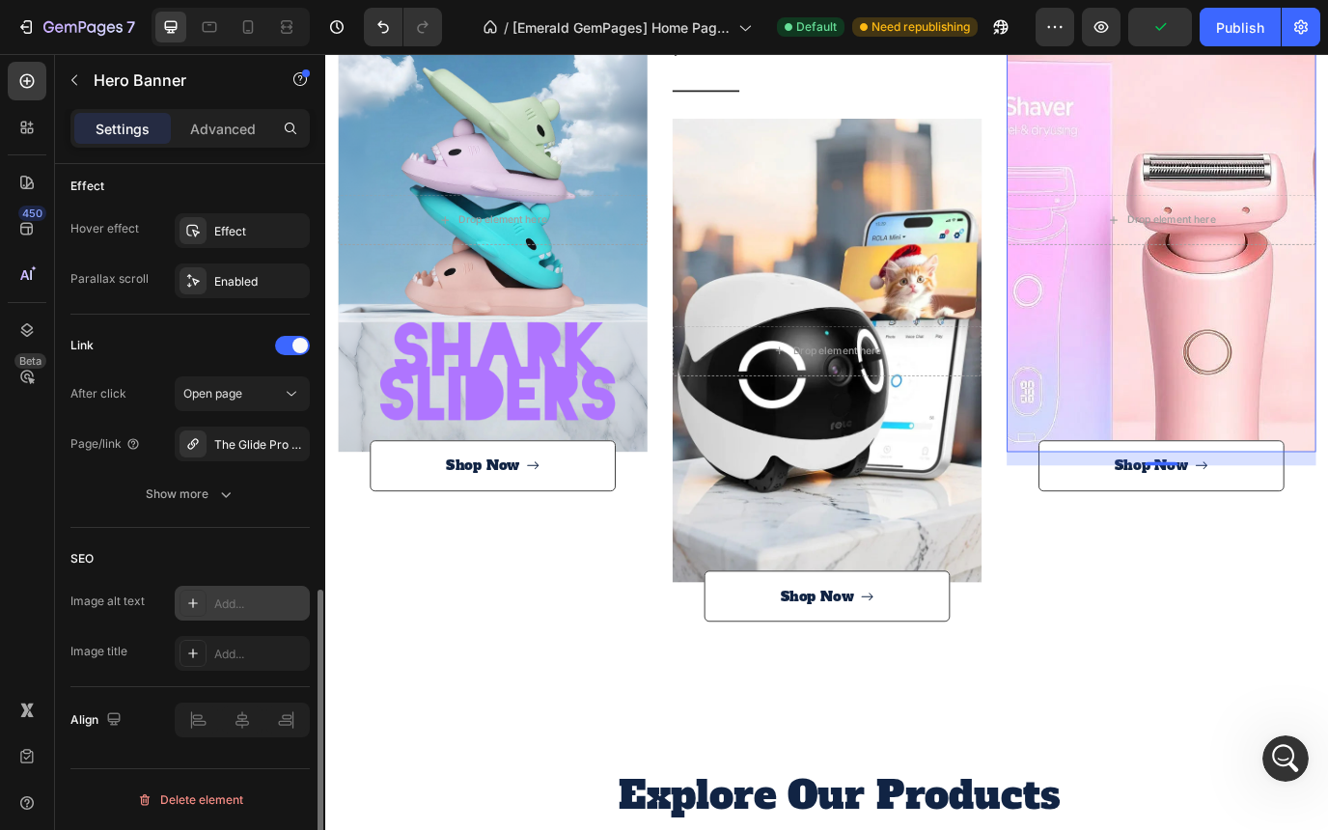
click at [243, 601] on div "Add..." at bounding box center [259, 603] width 91 height 17
type textarea "Describes the appearance of the image"
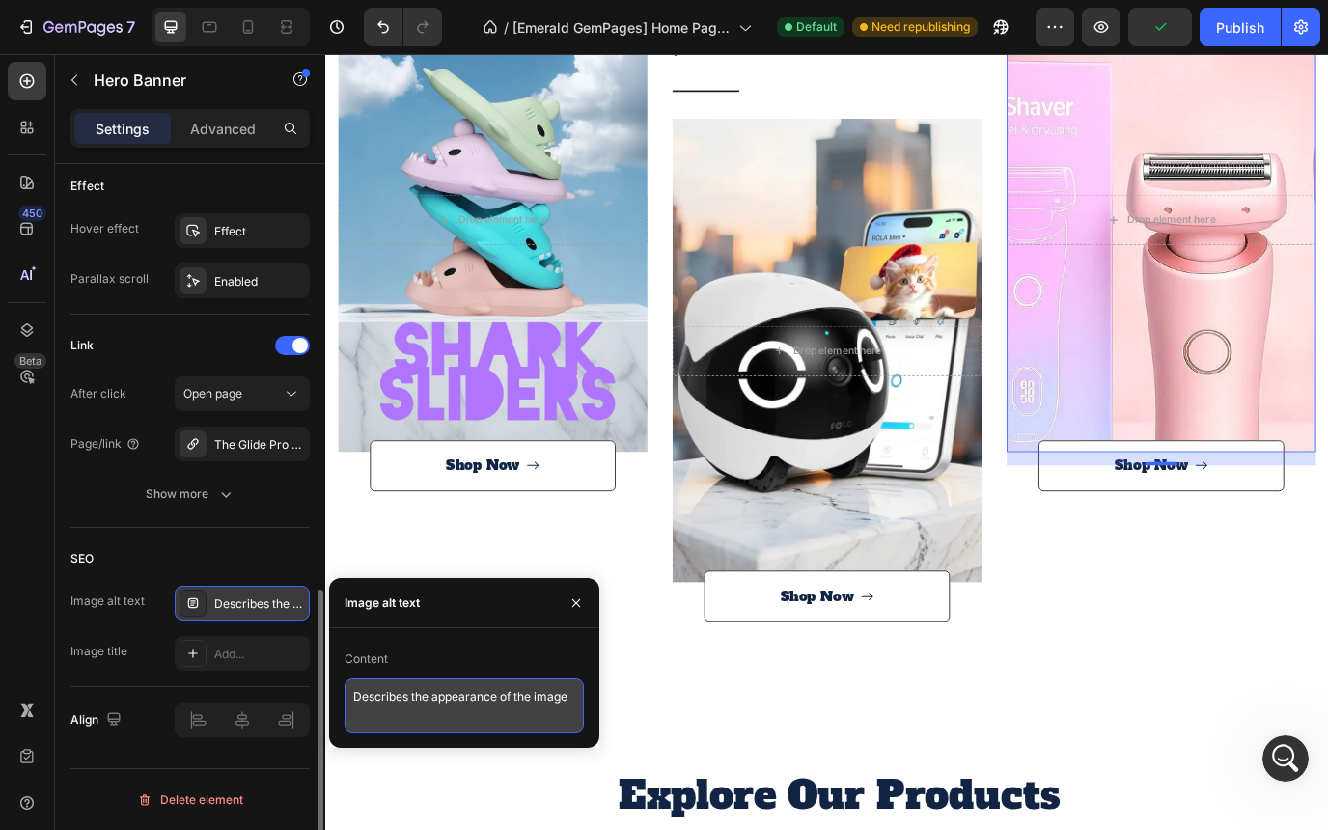
click at [429, 701] on textarea "Describes the appearance of the image" at bounding box center [464, 705] width 239 height 54
paste textarea "Discover trending gadget, home, fashion, and pet essentials at Strike Algo. Sho…"
type textarea "Discover trending gadget, home, fashion, and pet essentials at Strike Algo. Sho…"
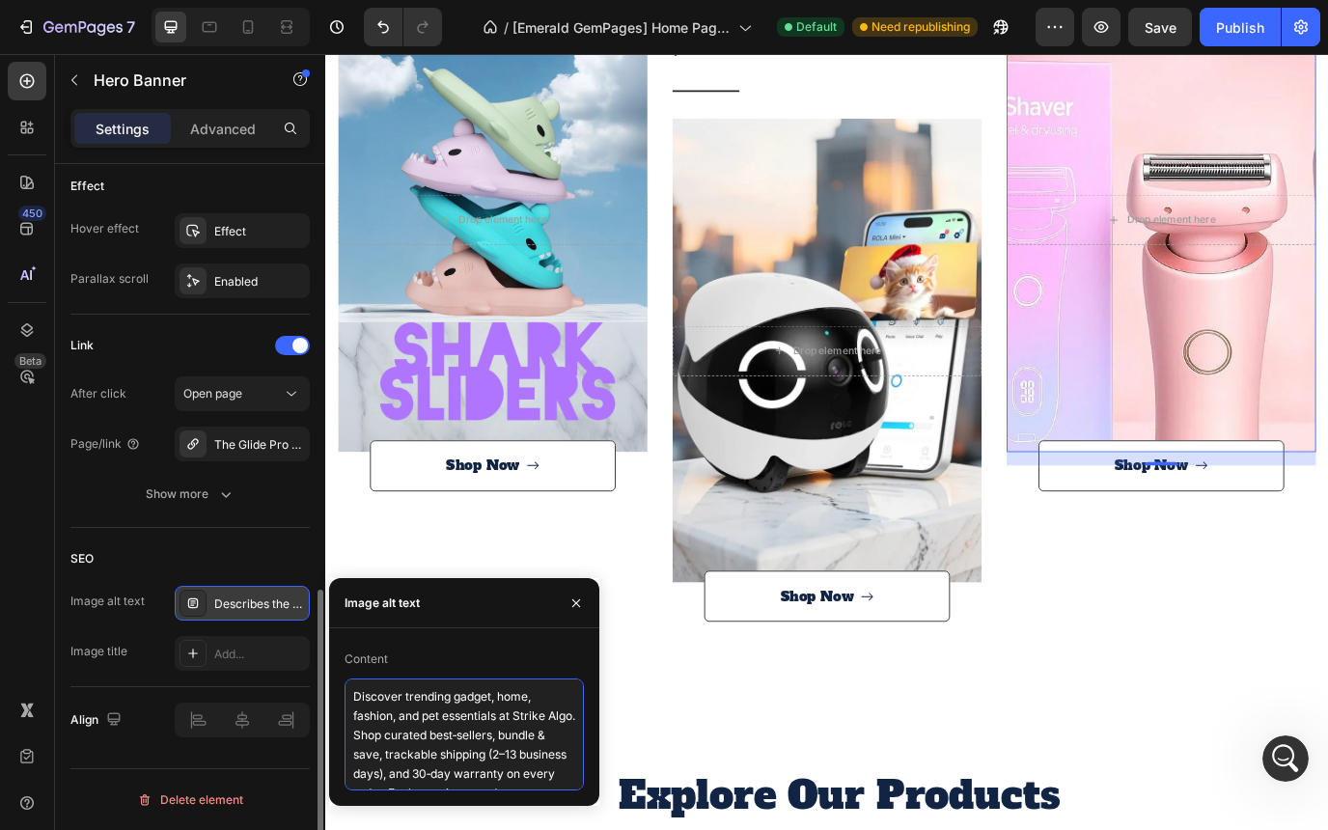
scroll to position [49, 0]
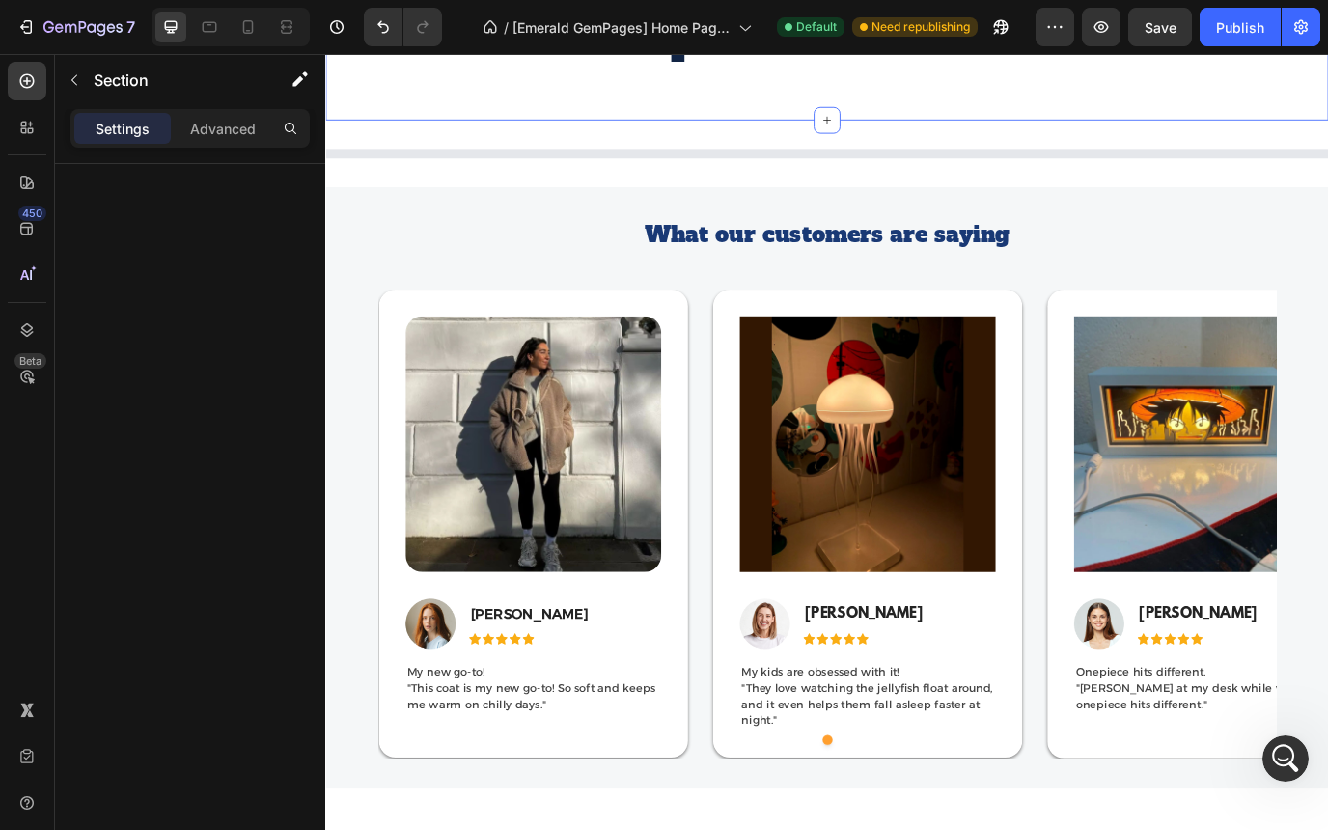
scroll to position [4071, 0]
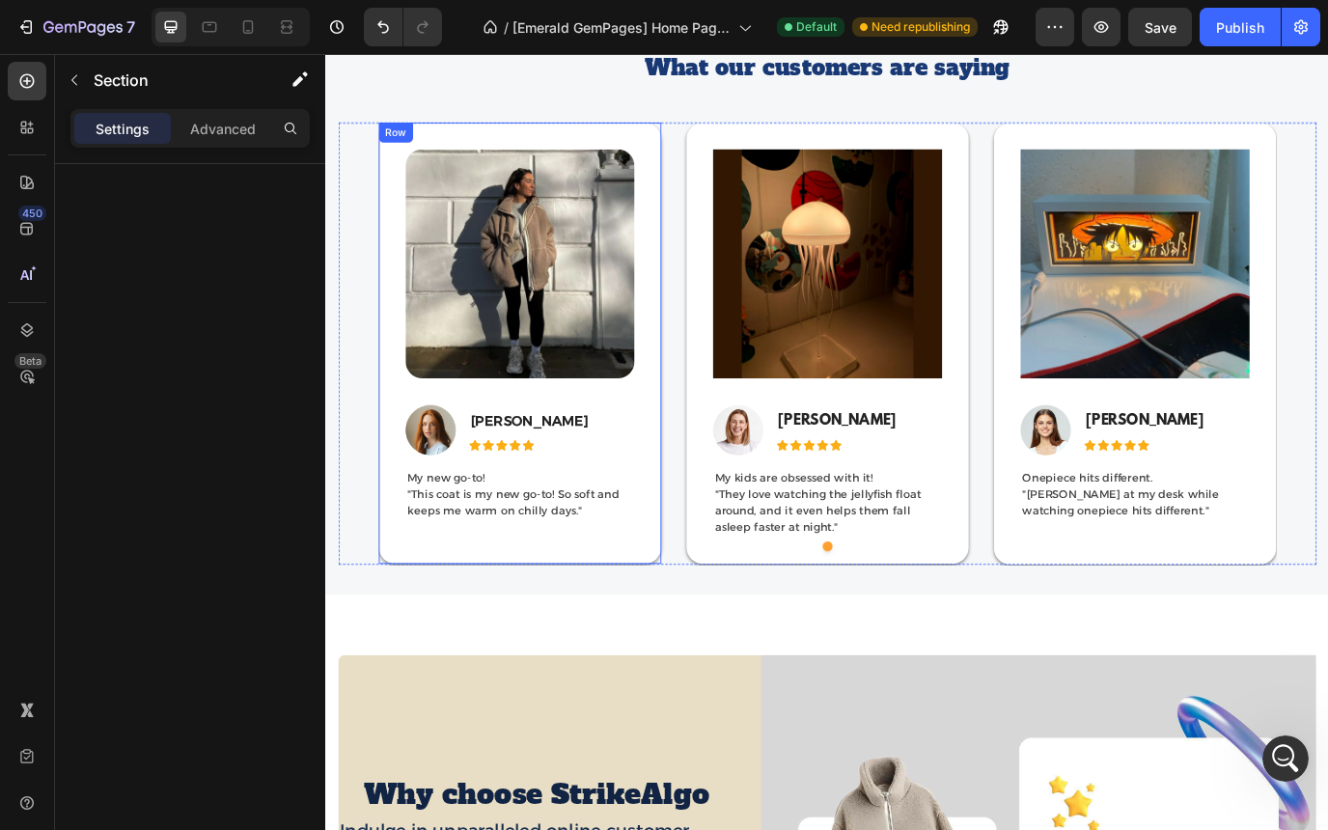
scroll to position [4082, 0]
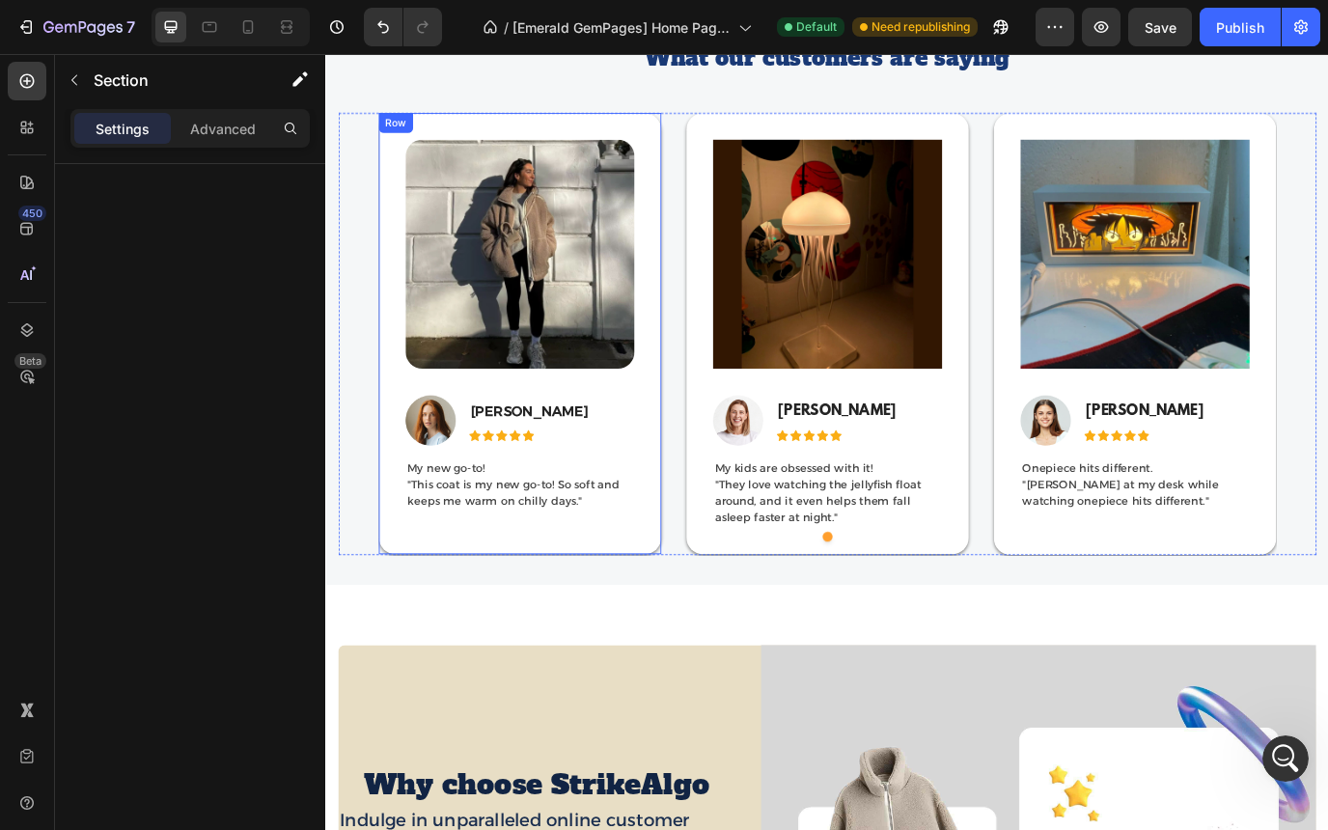
click at [563, 518] on div "Image Image [PERSON_NAME] Text block Icon Icon Icon Icon Icon Icon List Hoz Row…" at bounding box center [549, 376] width 264 height 448
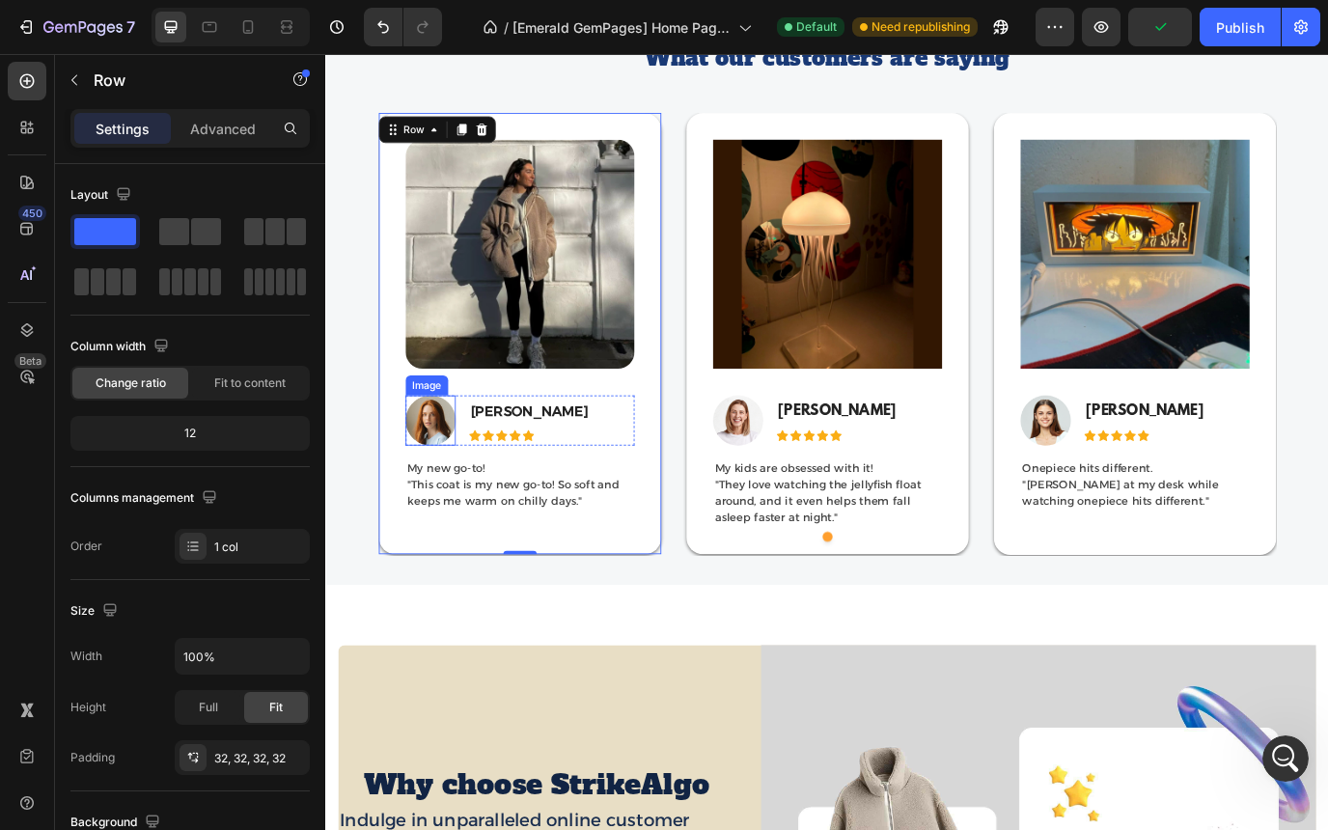
click at [438, 482] on img at bounding box center [446, 477] width 58 height 58
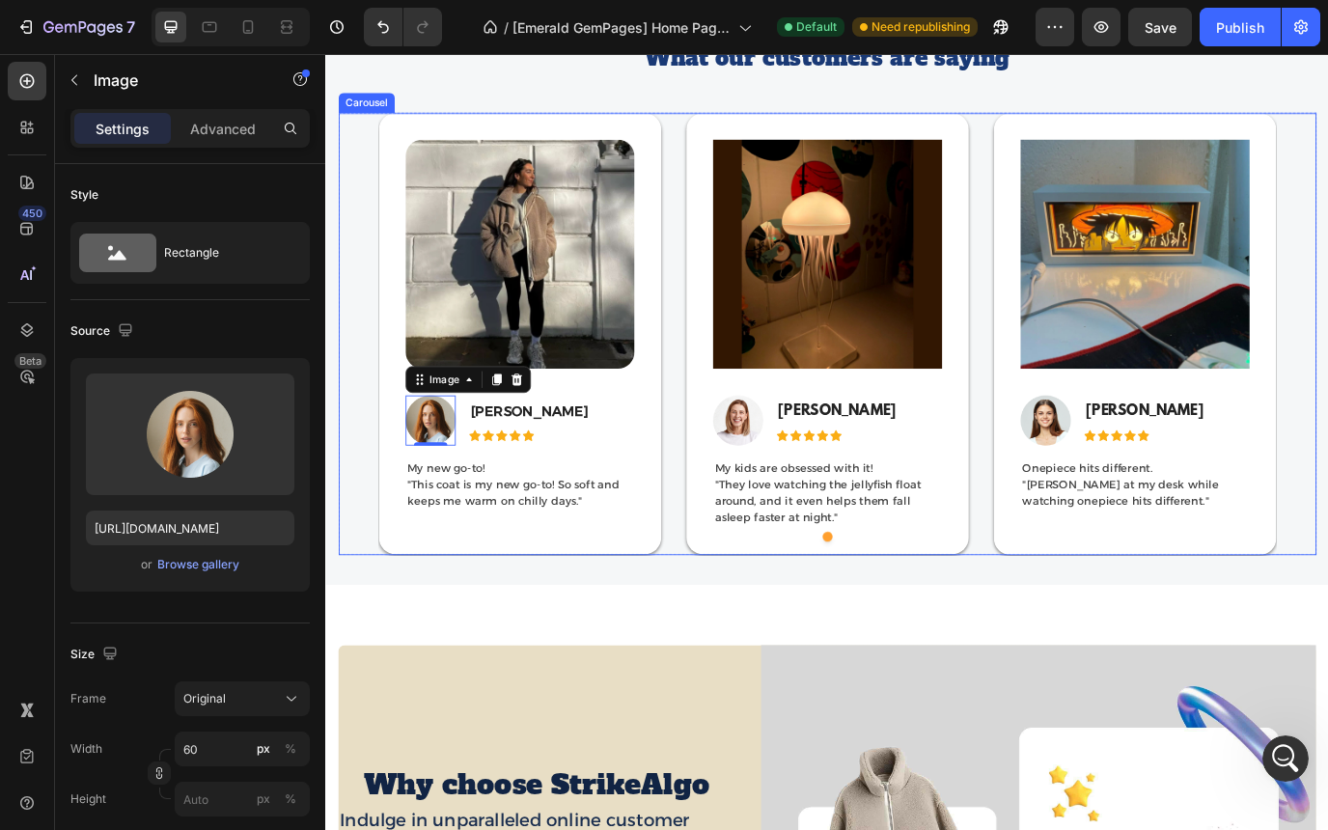
click at [442, 611] on div at bounding box center [904, 611] width 1129 height 12
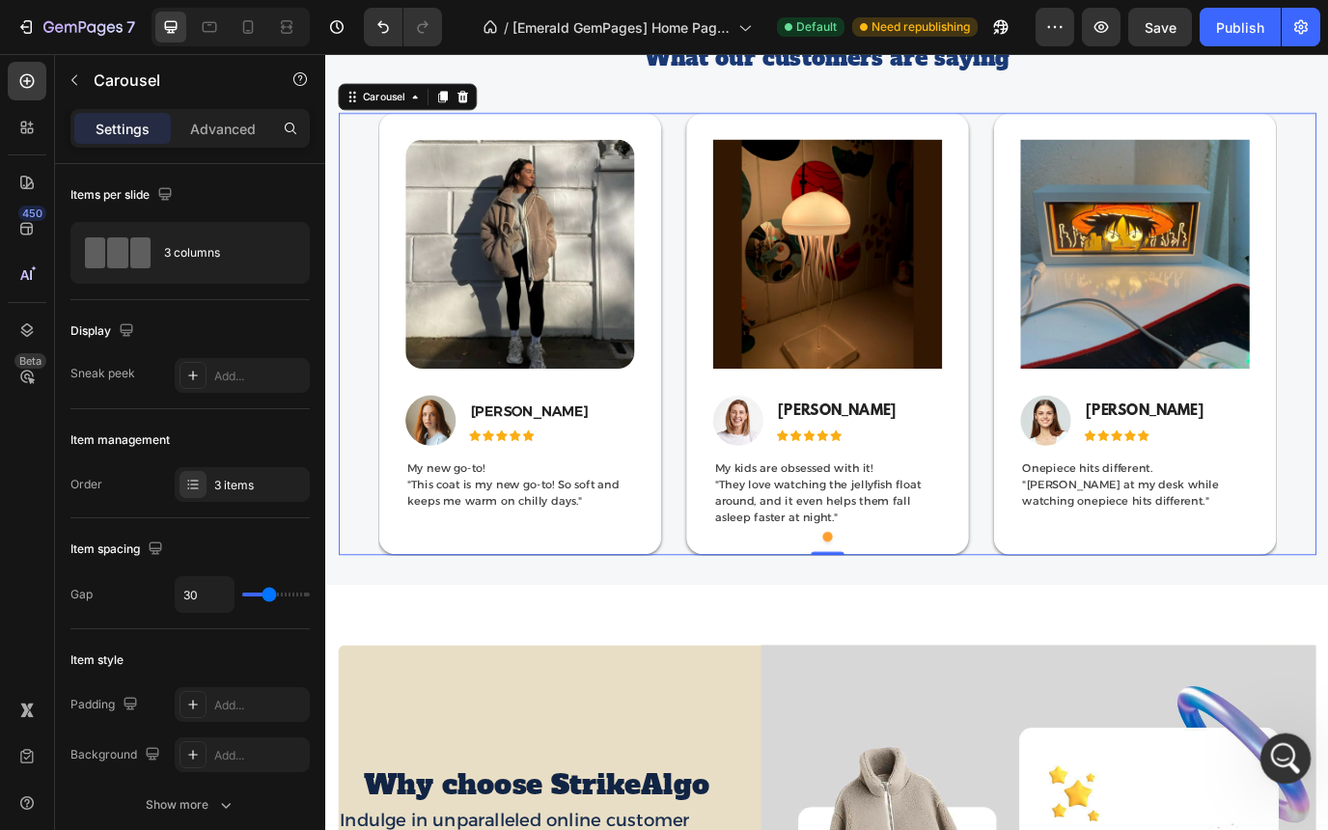
click at [1268, 747] on div "Open Intercom Messenger" at bounding box center [1283, 756] width 64 height 64
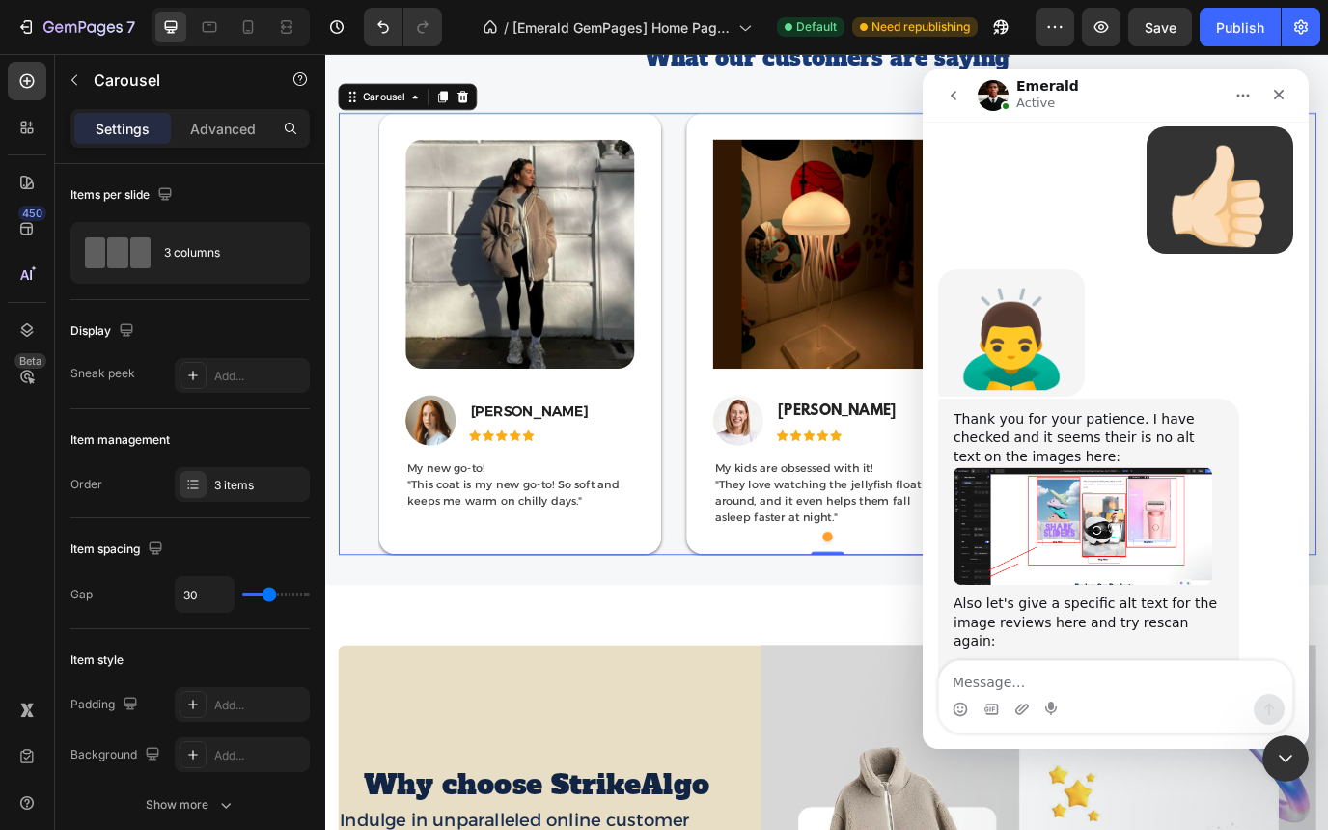
scroll to position [2015, 0]
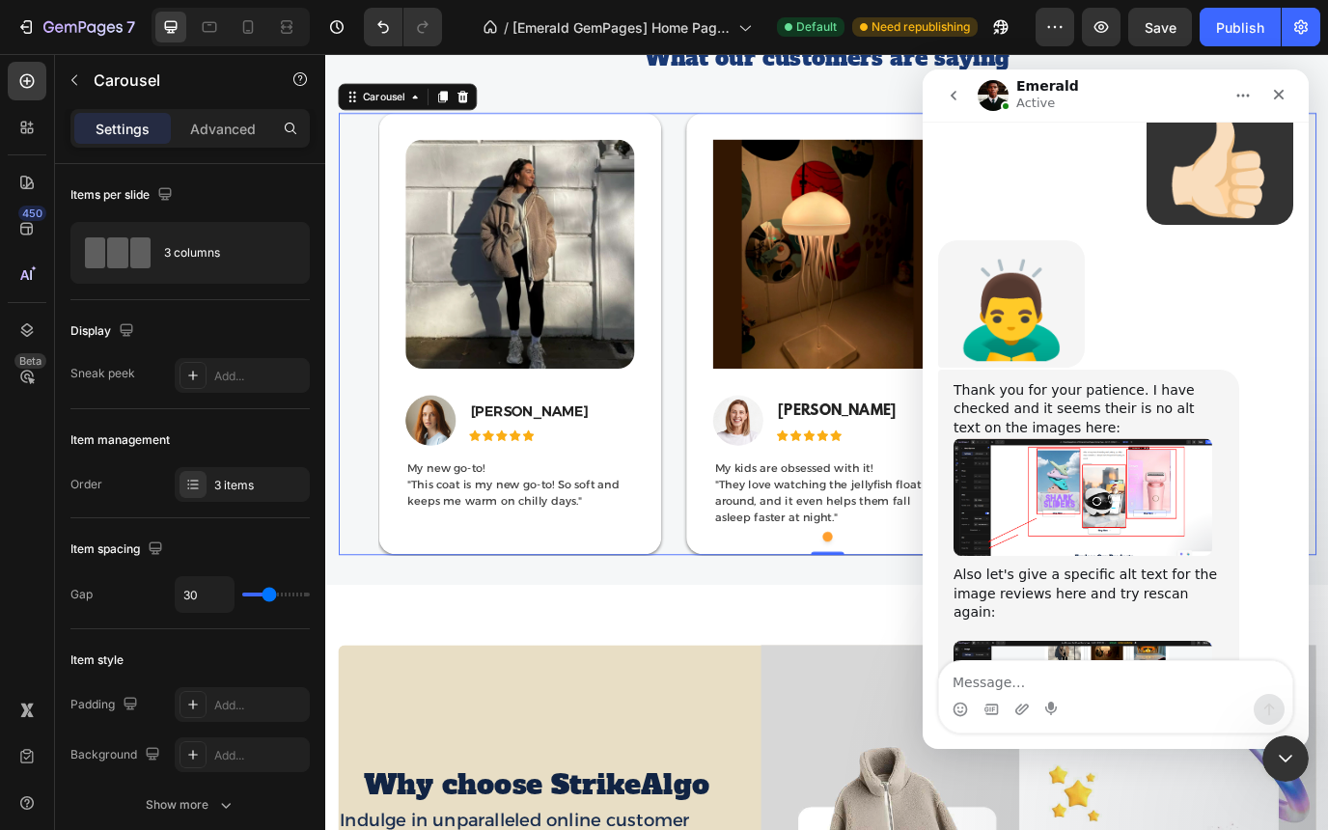
click at [1064, 641] on img "Emerald says…" at bounding box center [1082, 700] width 259 height 119
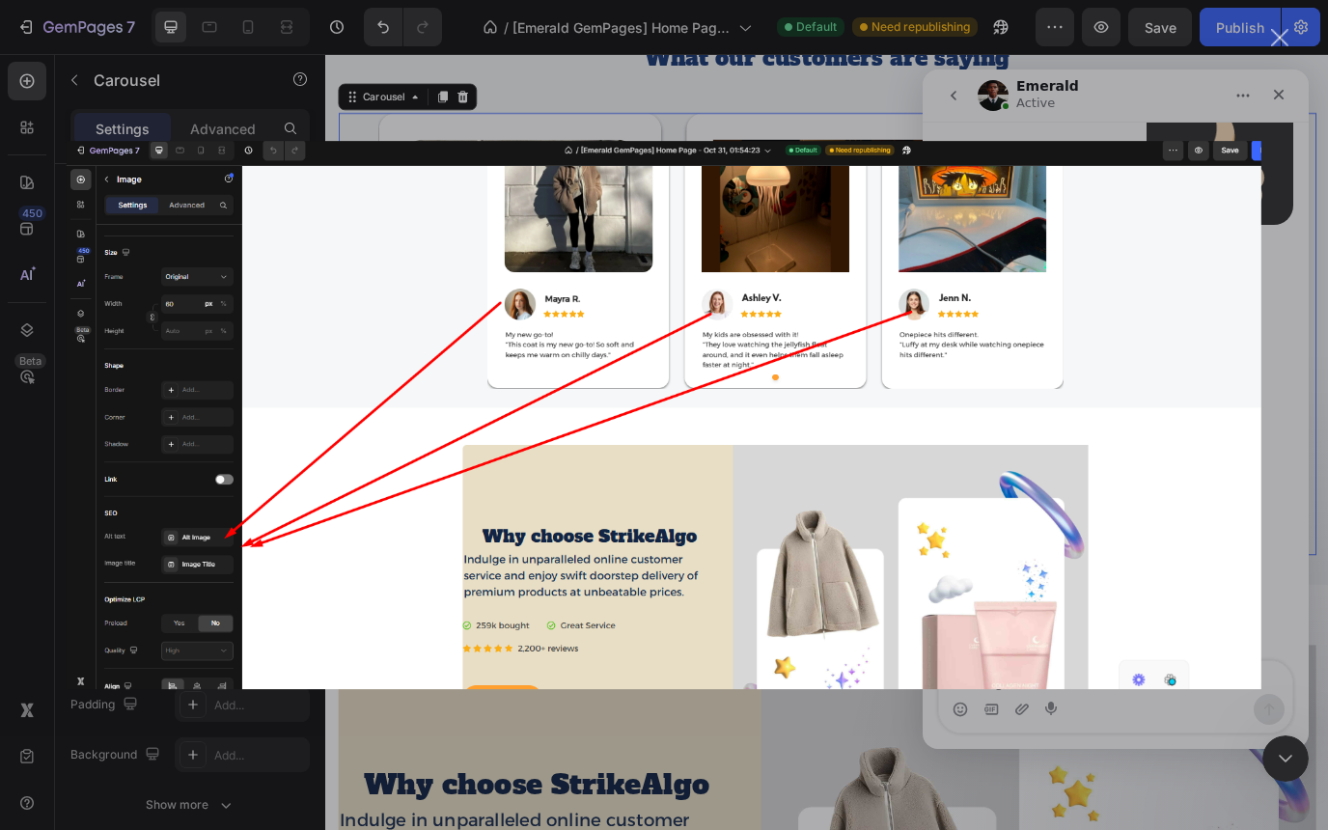
click at [1283, 97] on div "Intercom messenger" at bounding box center [664, 415] width 1328 height 830
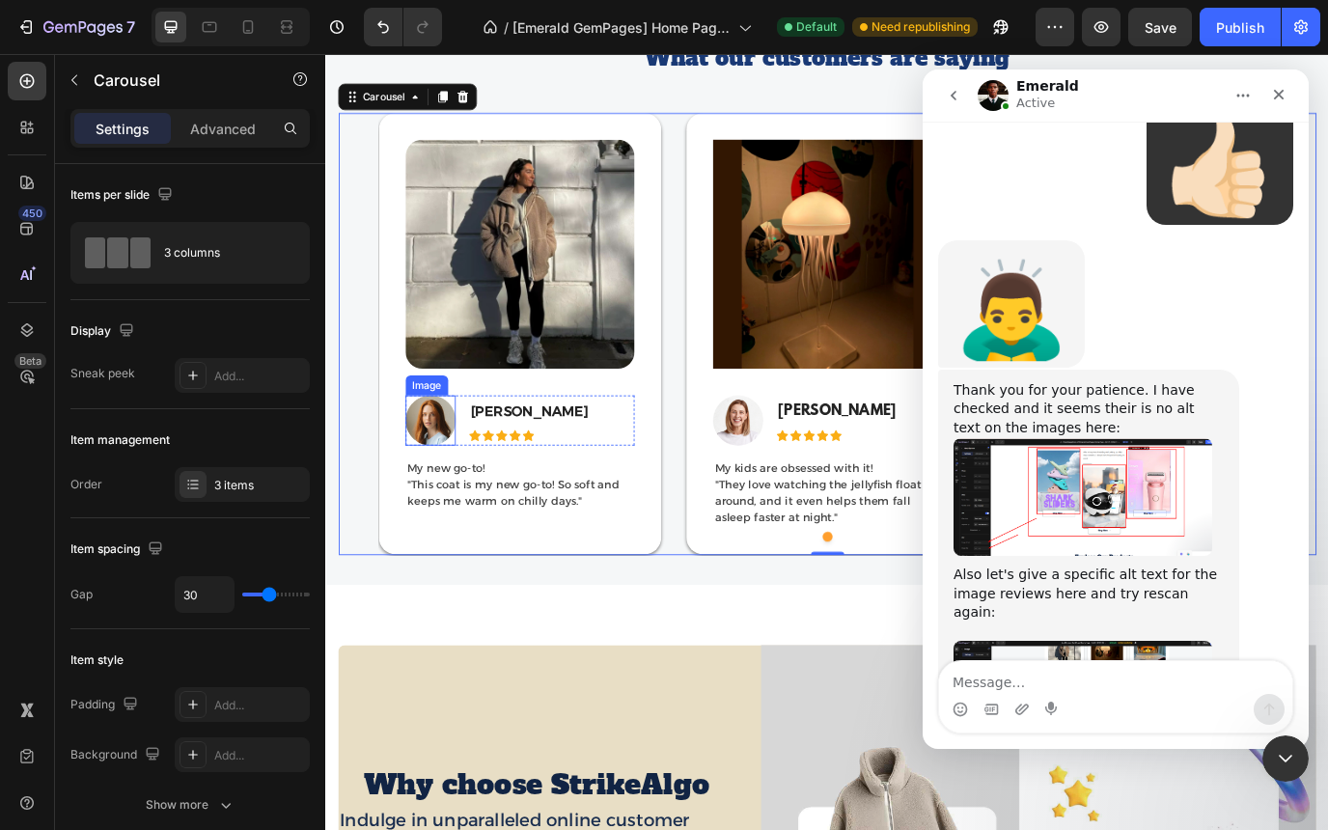
click at [465, 477] on img at bounding box center [446, 477] width 58 height 58
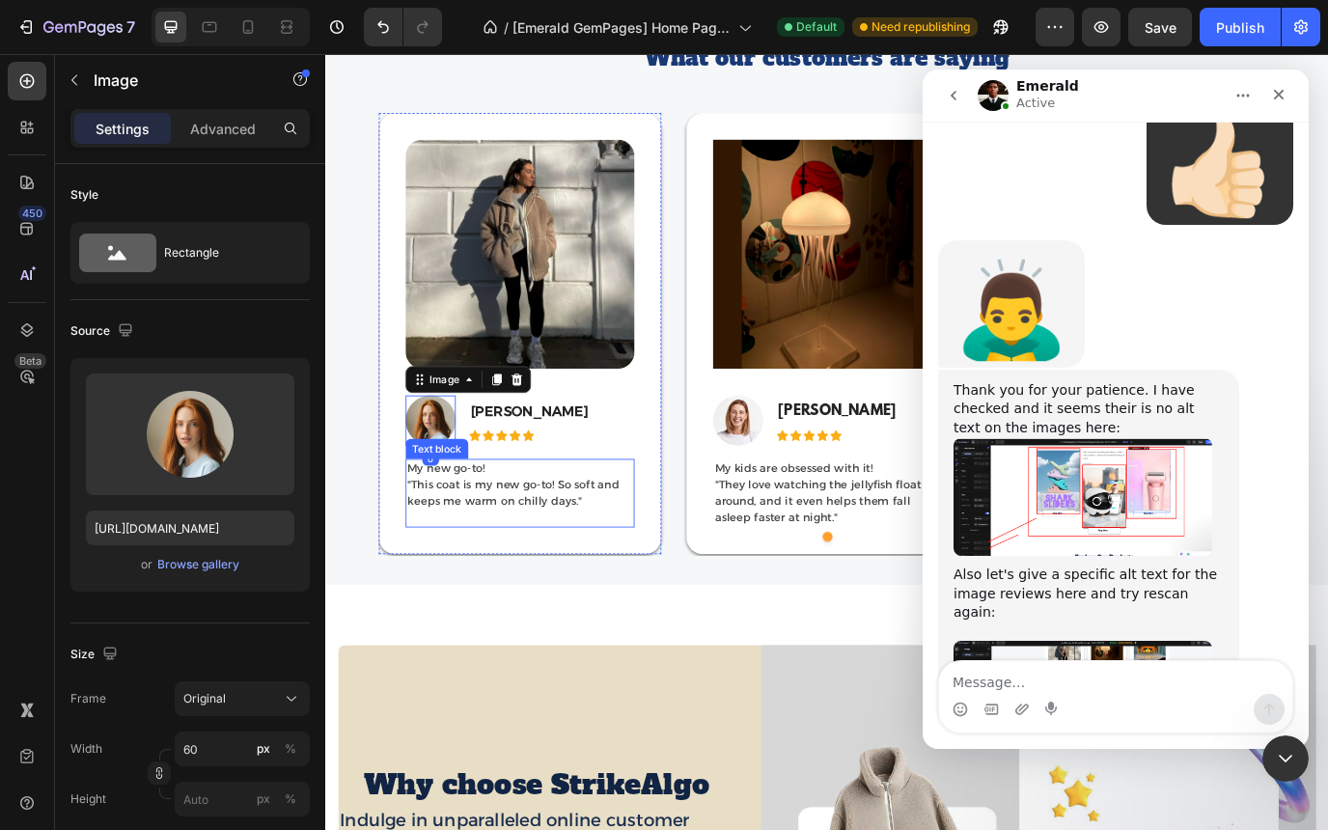
click at [498, 548] on p "My new go-to! "This coat is my new go-to! So soft and keeps me warm on chilly d…" at bounding box center [549, 560] width 261 height 75
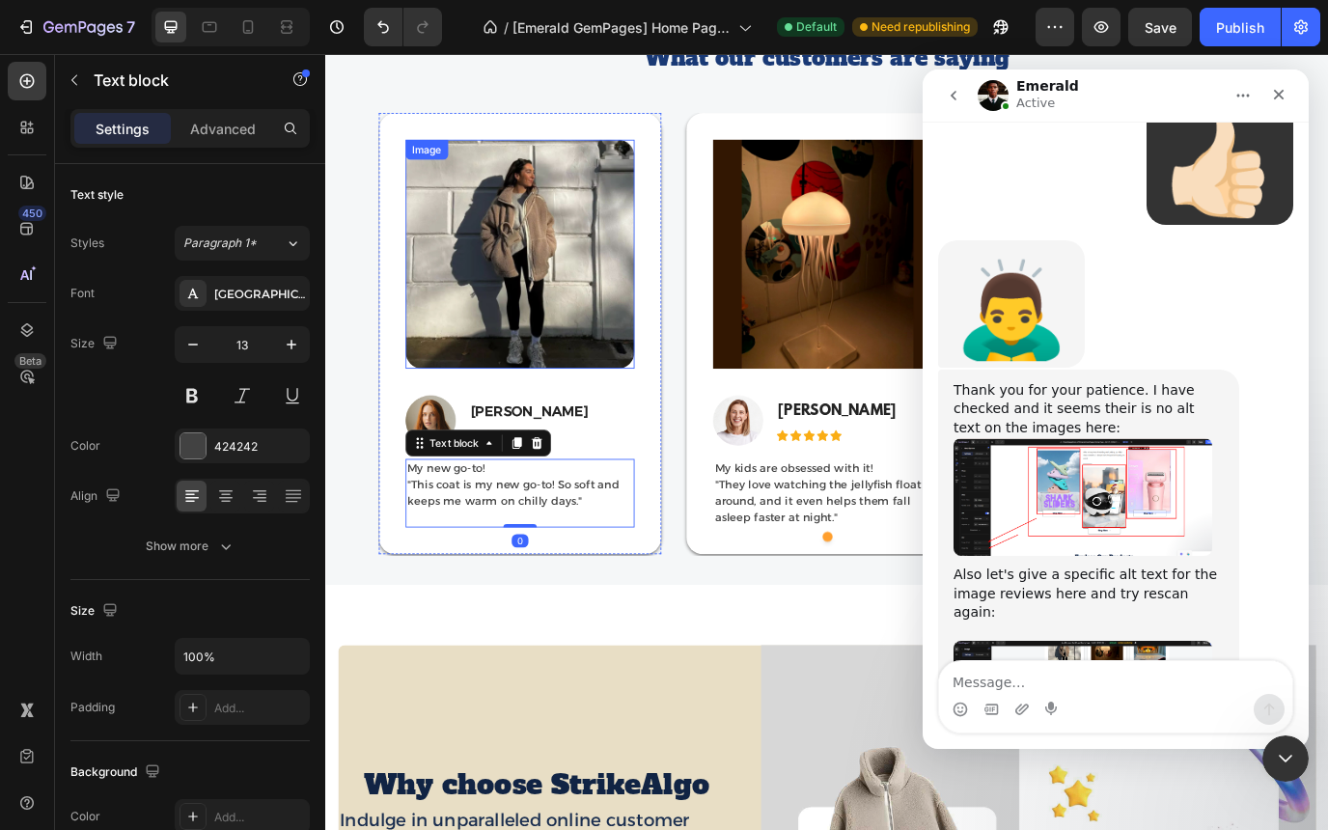
click at [455, 189] on img at bounding box center [549, 284] width 264 height 264
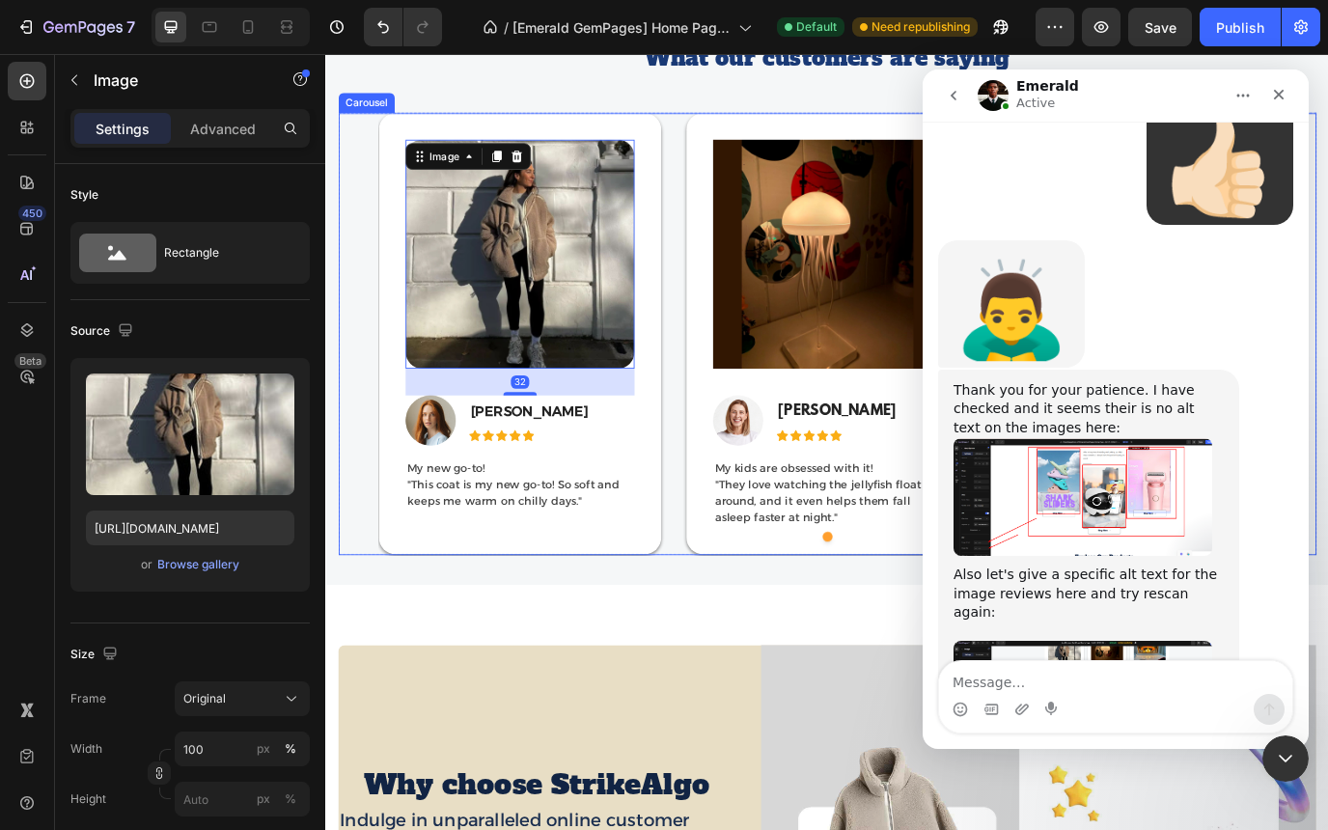
click at [374, 128] on div "Image 32 Image Mayra R. Text block Icon Icon Icon Icon Icon Icon List Hoz Row M…" at bounding box center [904, 377] width 1129 height 511
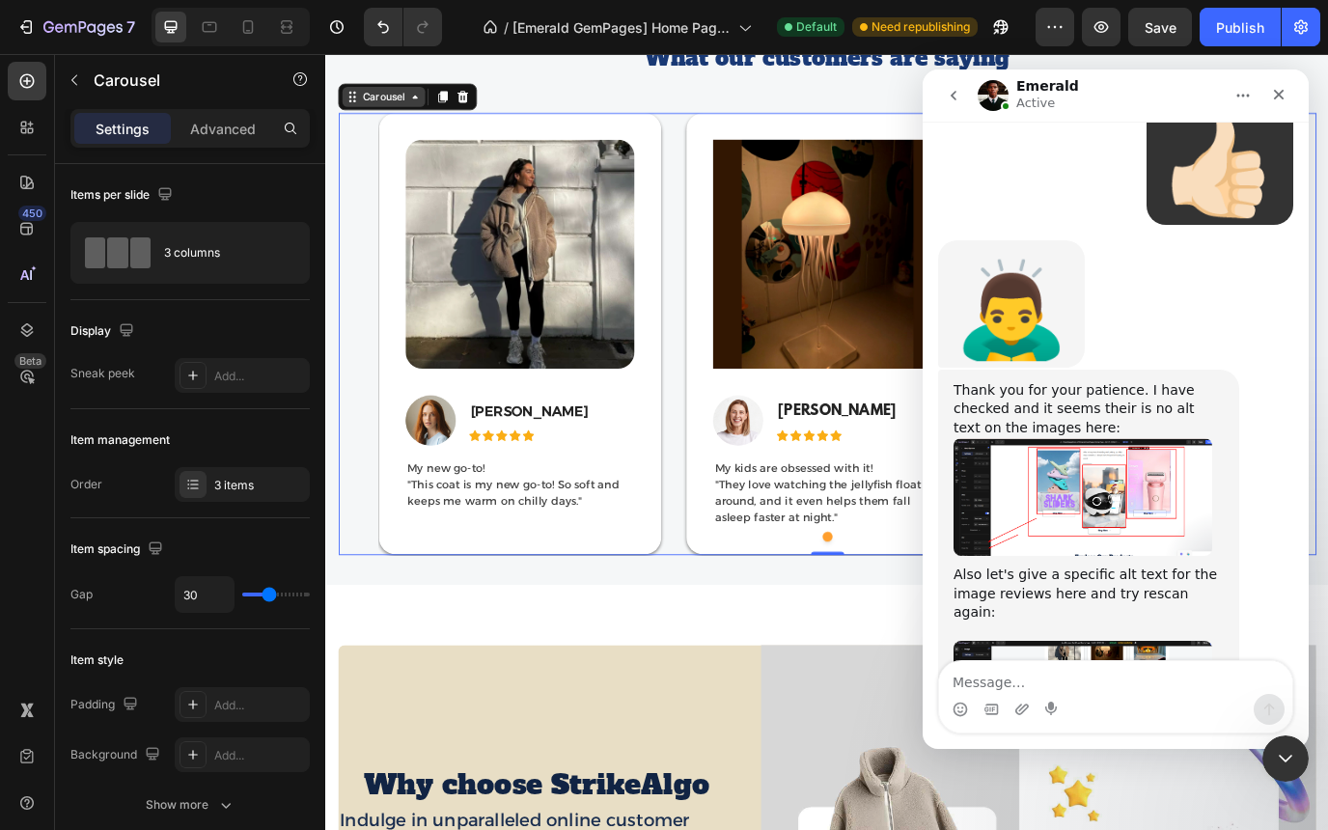
click at [404, 106] on div "Carousel" at bounding box center [392, 103] width 57 height 17
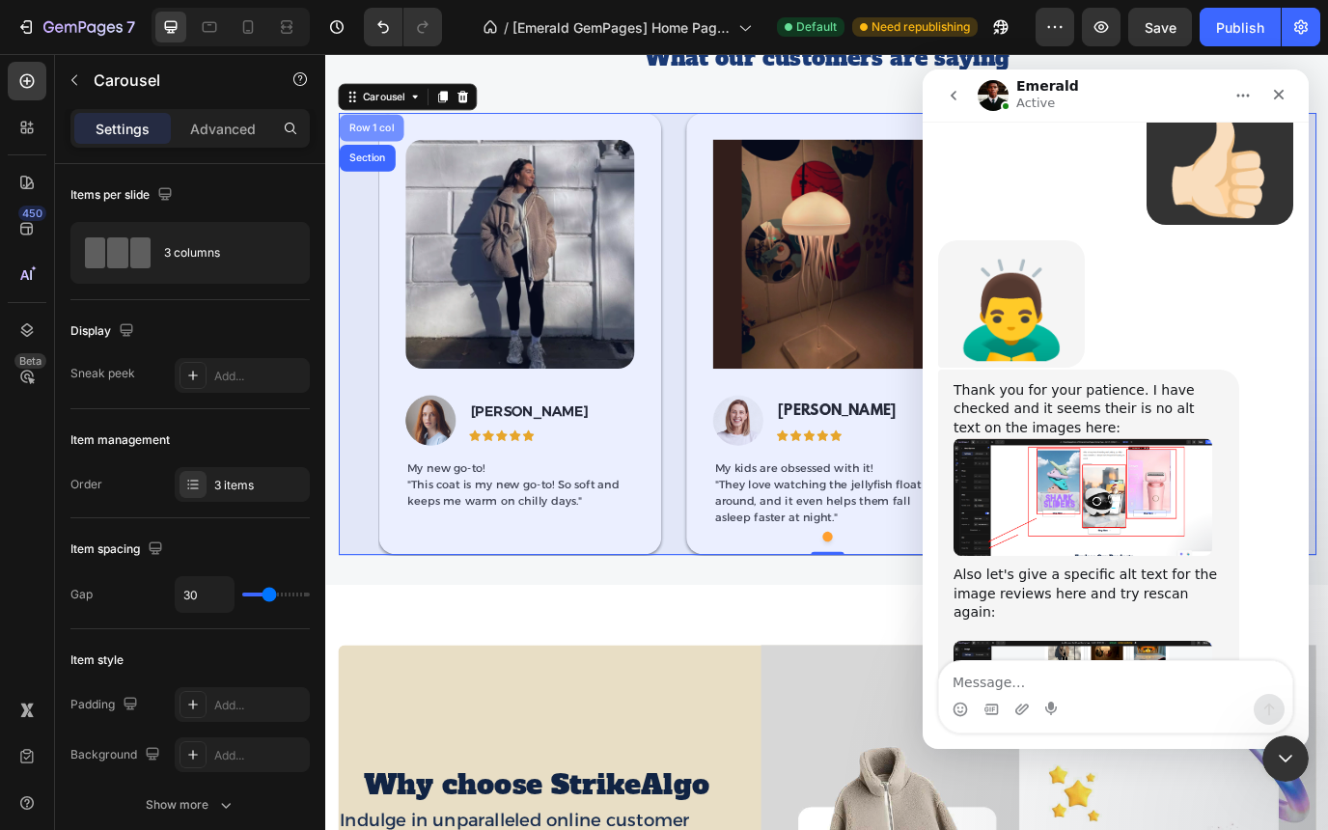
click at [385, 144] on div "Row 1 col" at bounding box center [377, 139] width 59 height 12
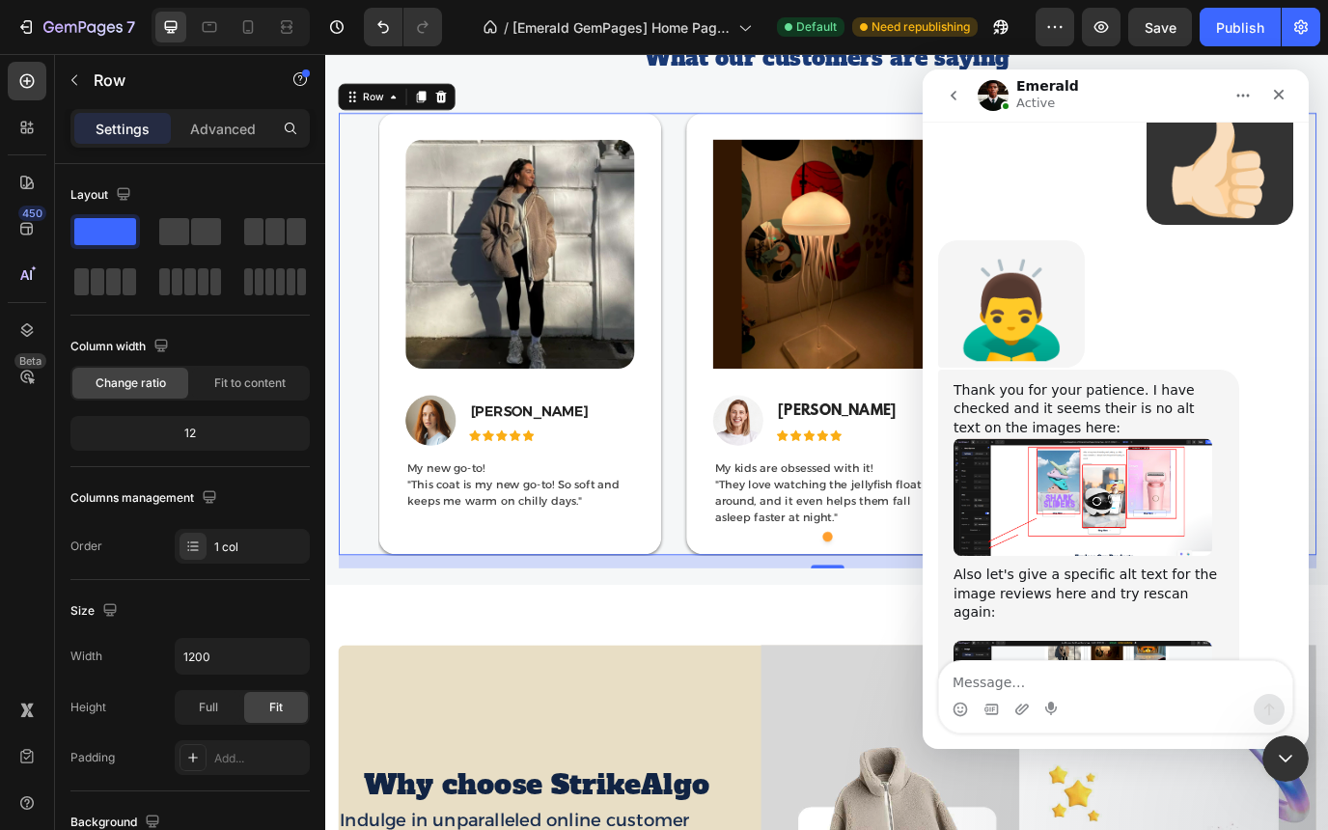
click at [290, 595] on div "Size" at bounding box center [189, 610] width 239 height 31
click at [19, 419] on div "450 Beta" at bounding box center [27, 376] width 39 height 629
click at [1171, 34] on span "Save" at bounding box center [1161, 27] width 32 height 16
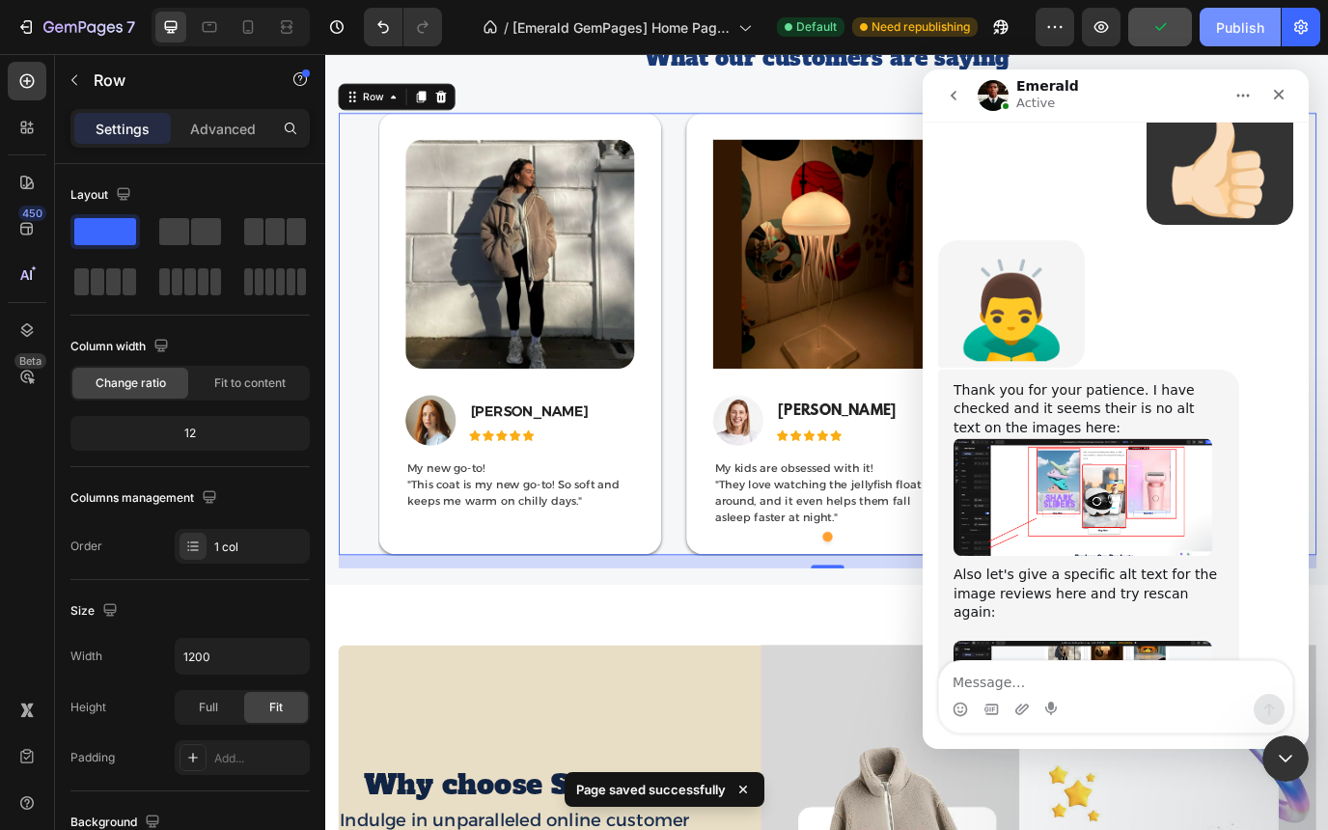
click at [1240, 17] on div "Publish" at bounding box center [1240, 27] width 48 height 20
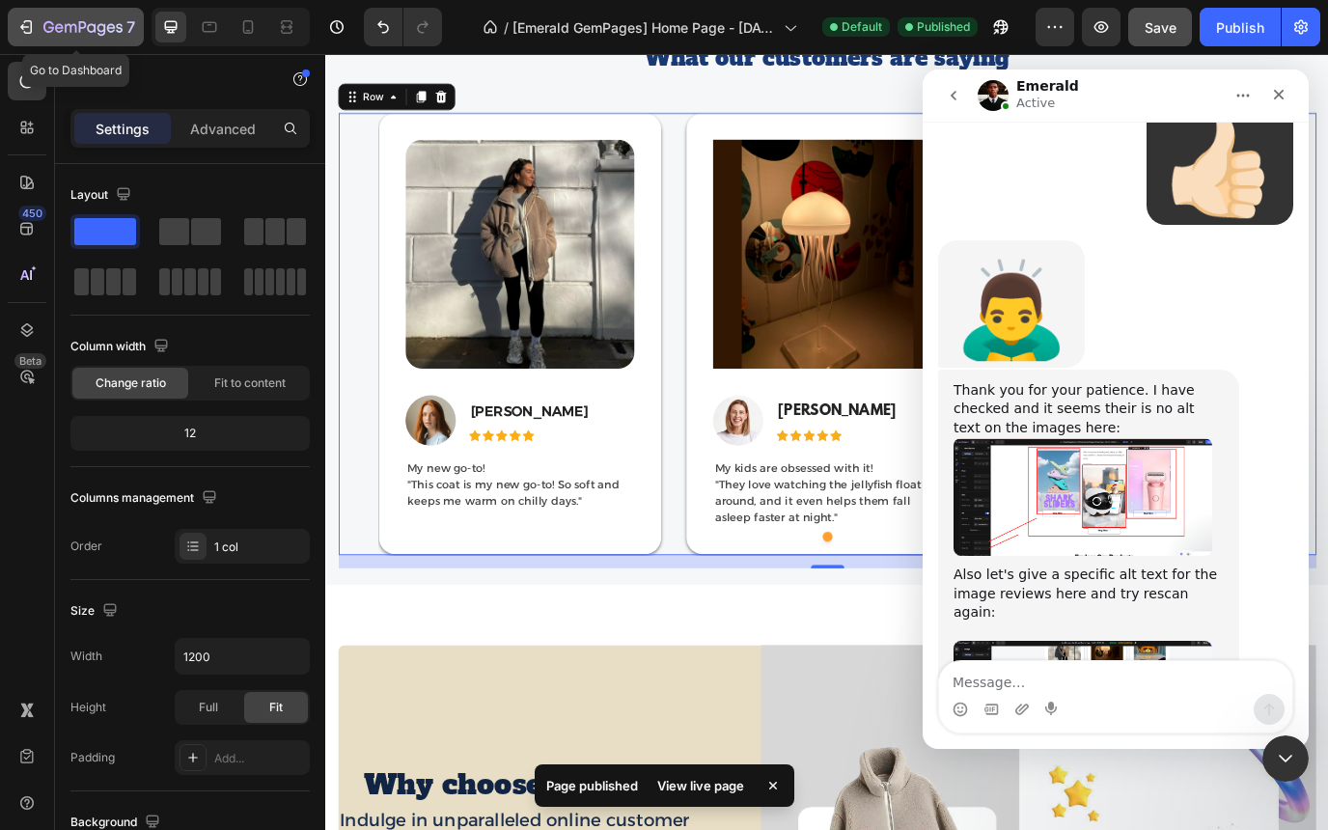
click at [105, 20] on icon "button" at bounding box center [82, 28] width 79 height 16
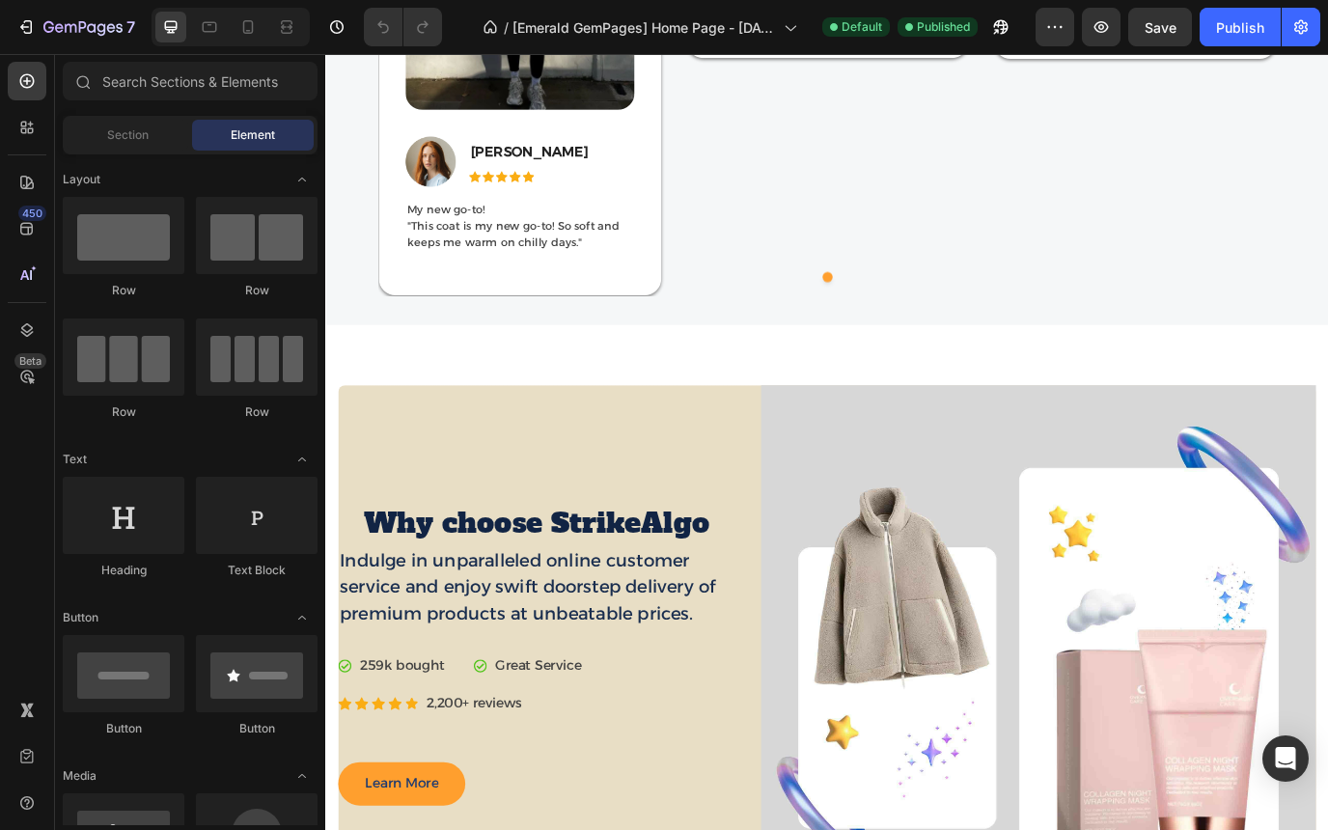
scroll to position [5746, 0]
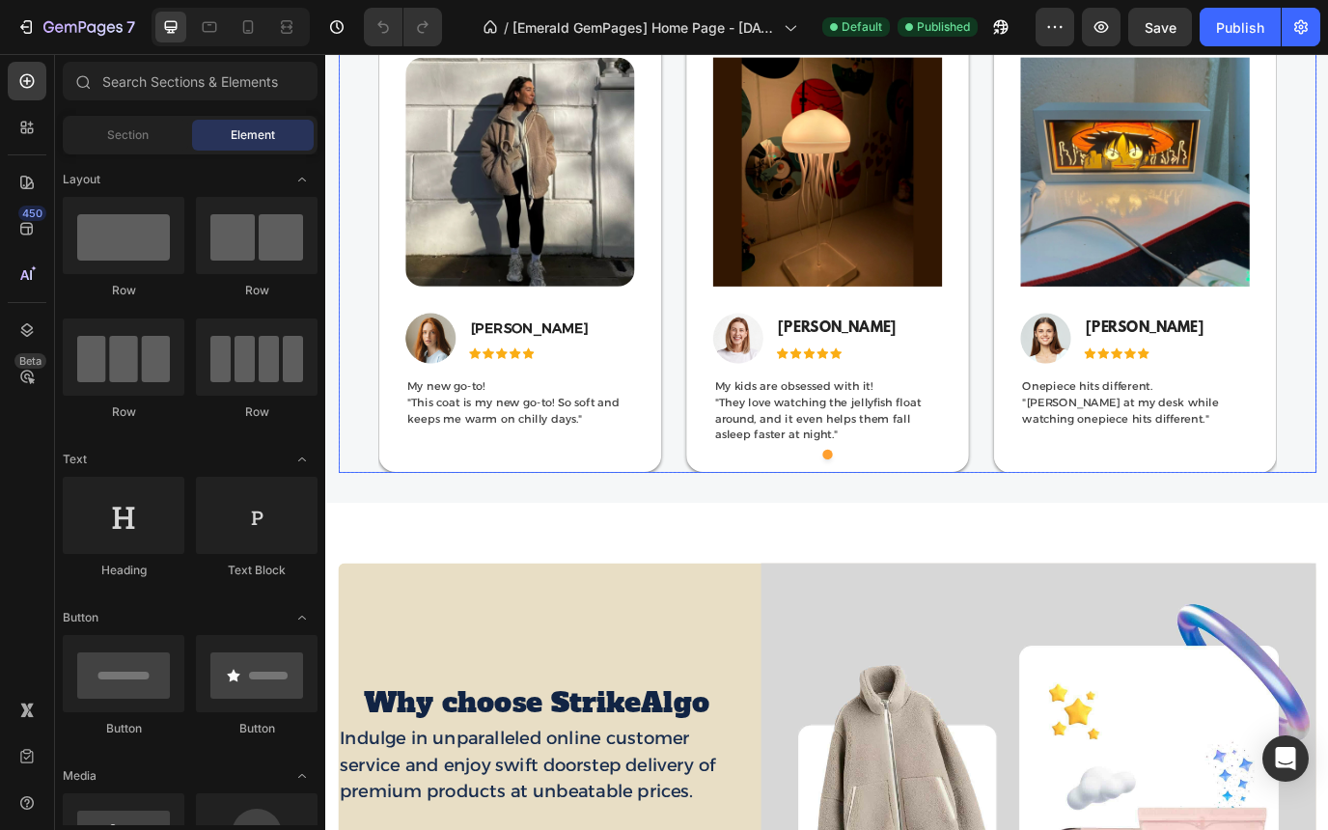
click at [373, 267] on div "Image Image [PERSON_NAME] Text block Icon Icon Icon Icon Icon Icon List Hoz Row…" at bounding box center [904, 282] width 1129 height 511
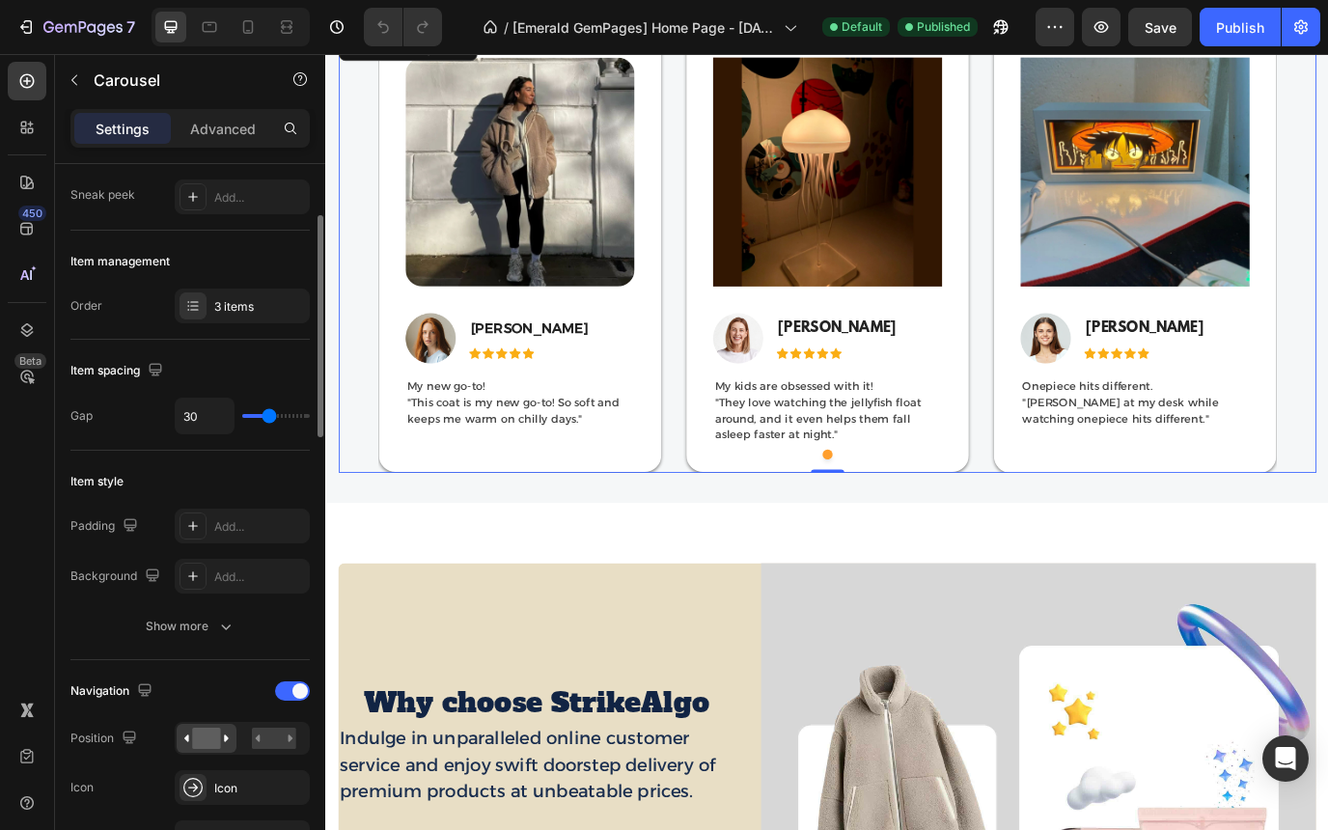
scroll to position [173, 0]
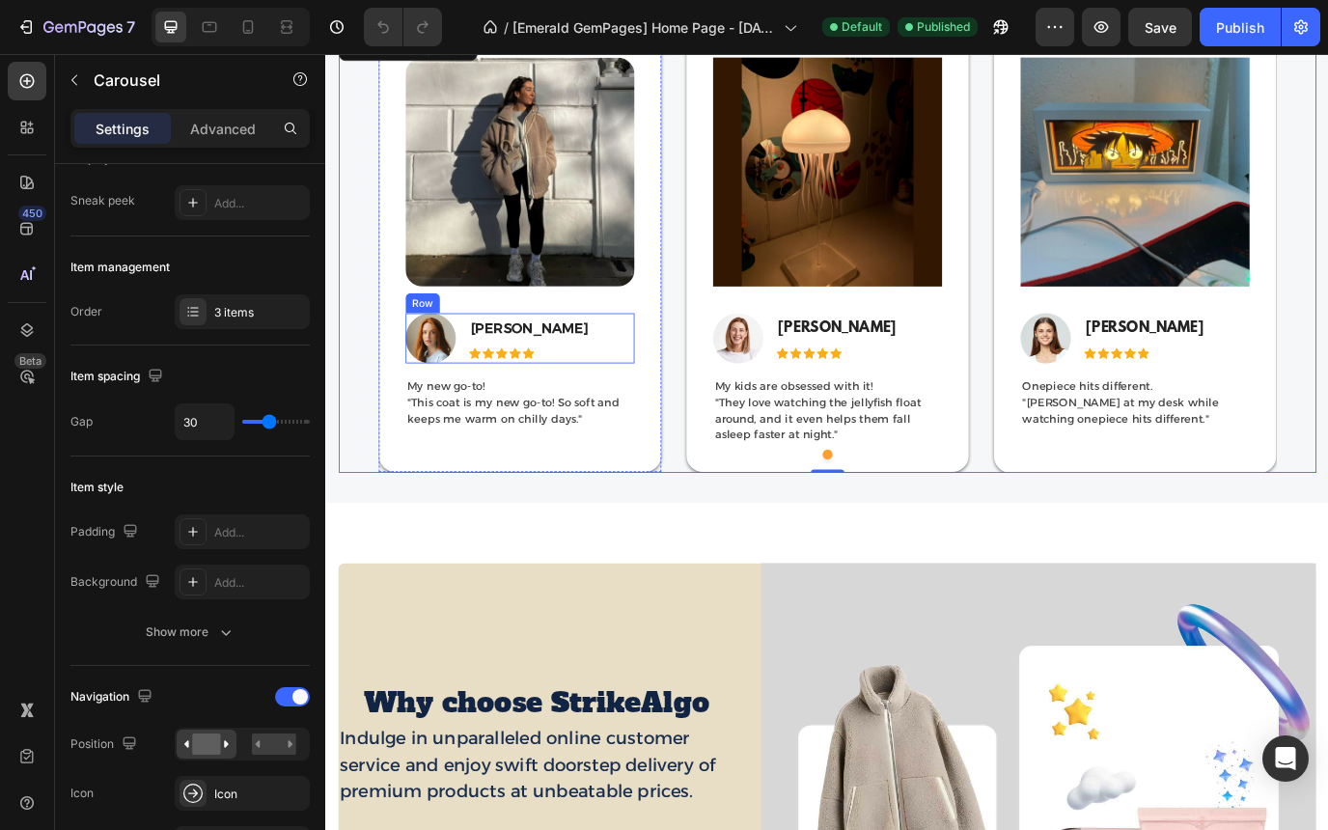
click at [593, 377] on div "Image [PERSON_NAME] Text block Icon Icon Icon Icon Icon Icon List Hoz Row" at bounding box center [549, 382] width 264 height 58
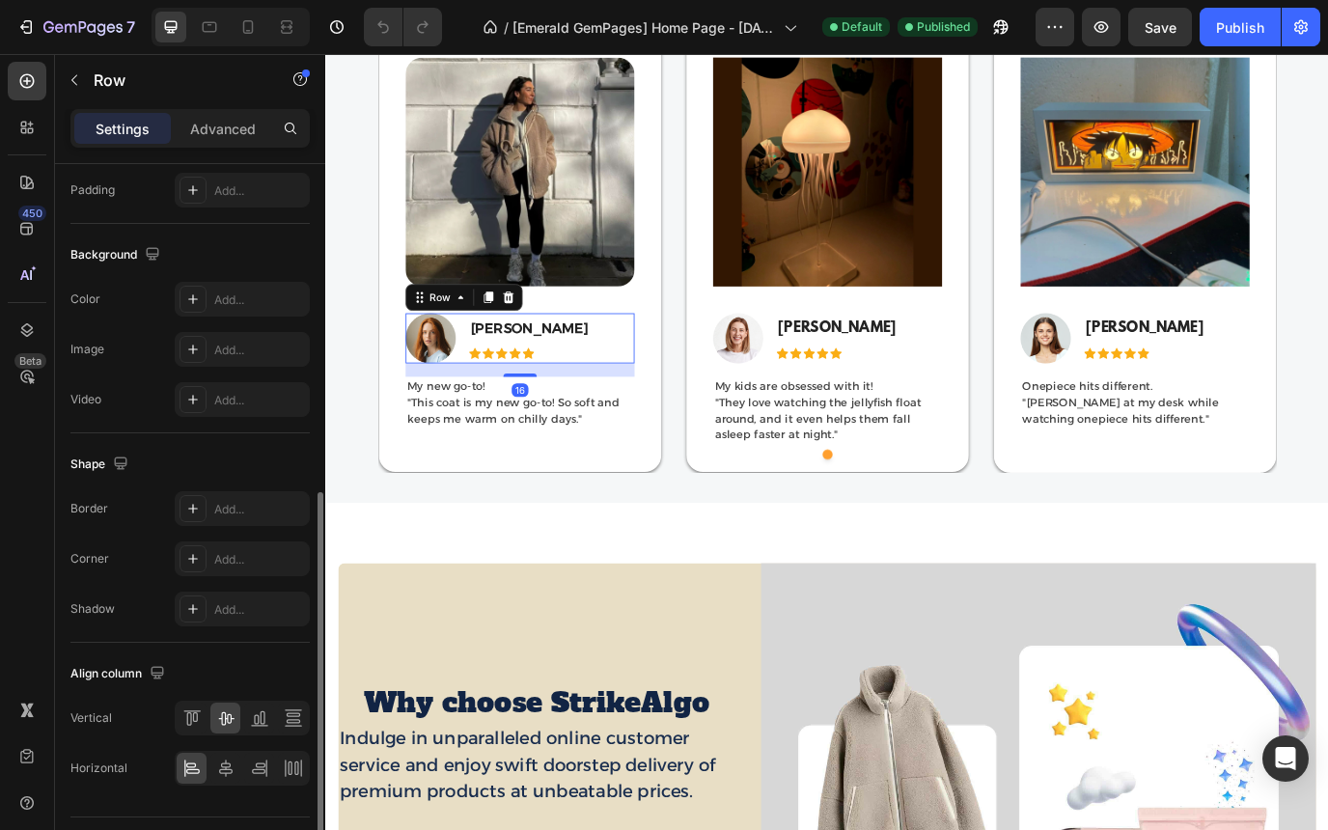
scroll to position [677, 0]
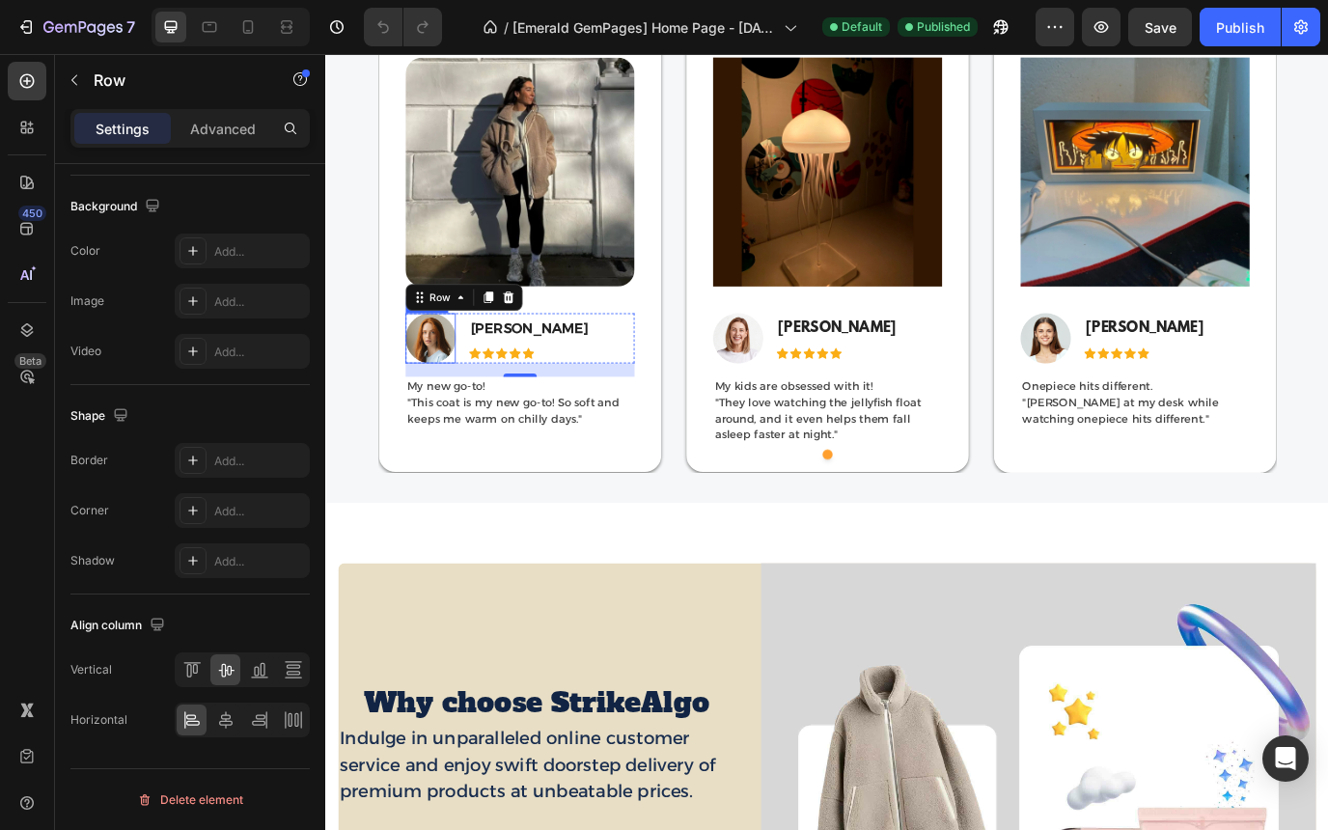
click at [448, 386] on img at bounding box center [446, 382] width 58 height 58
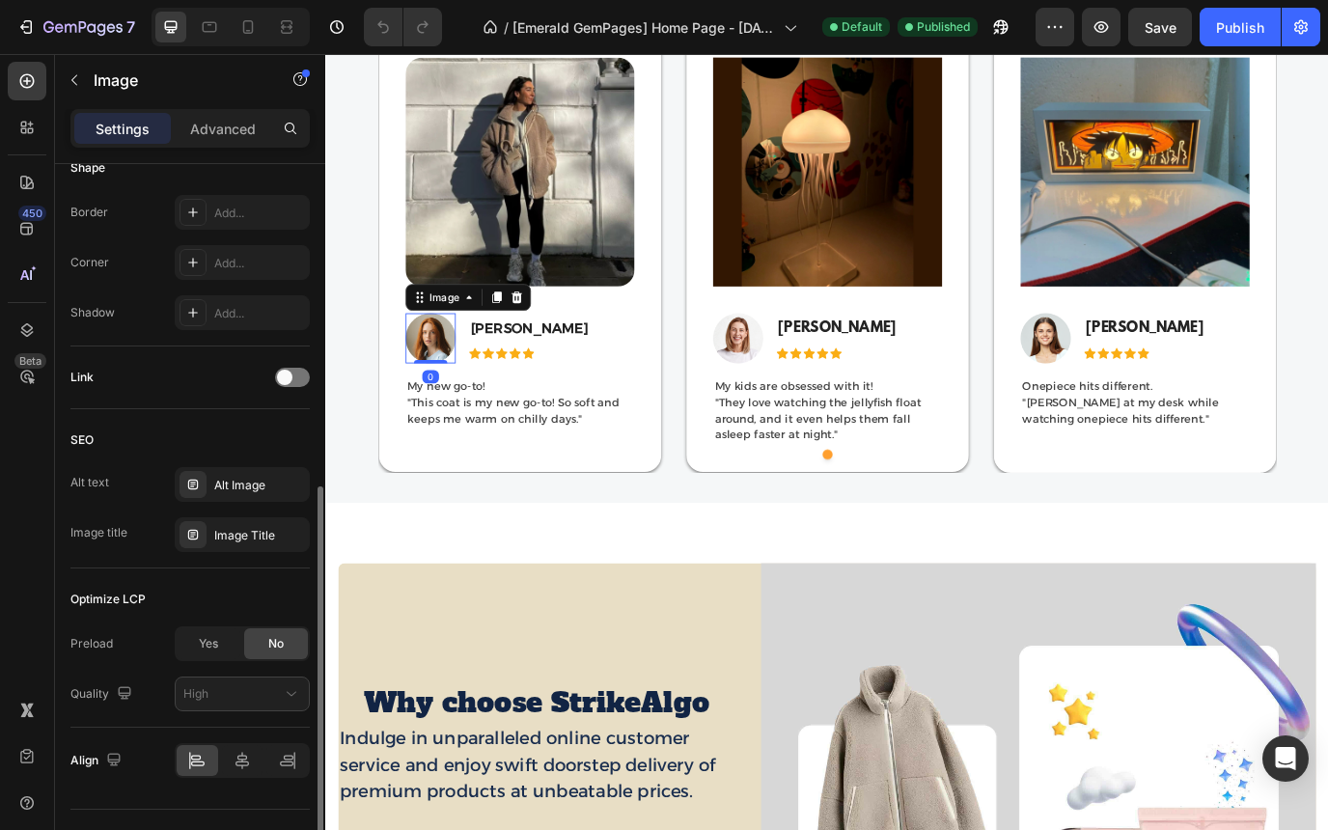
scroll to position [736, 0]
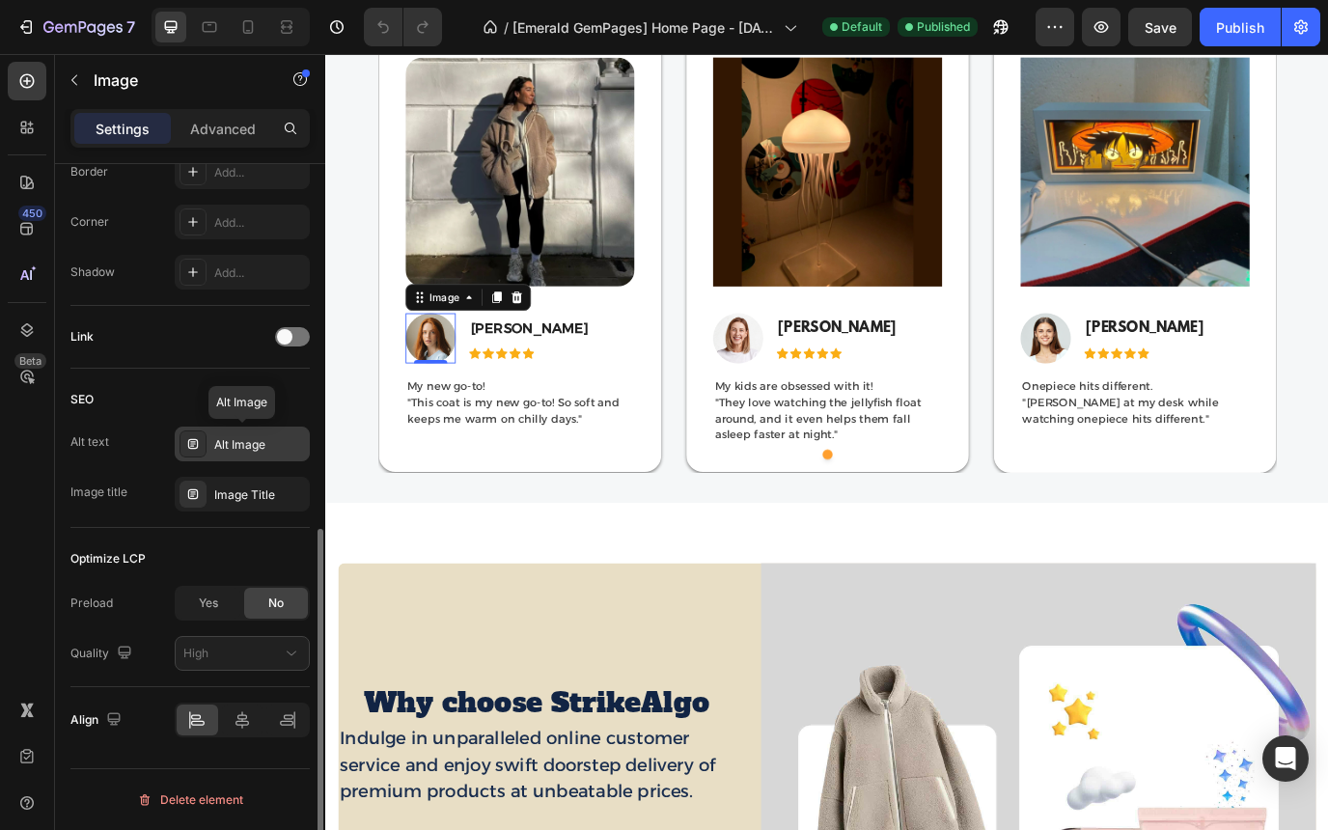
click at [247, 454] on div "Alt Image" at bounding box center [242, 444] width 135 height 35
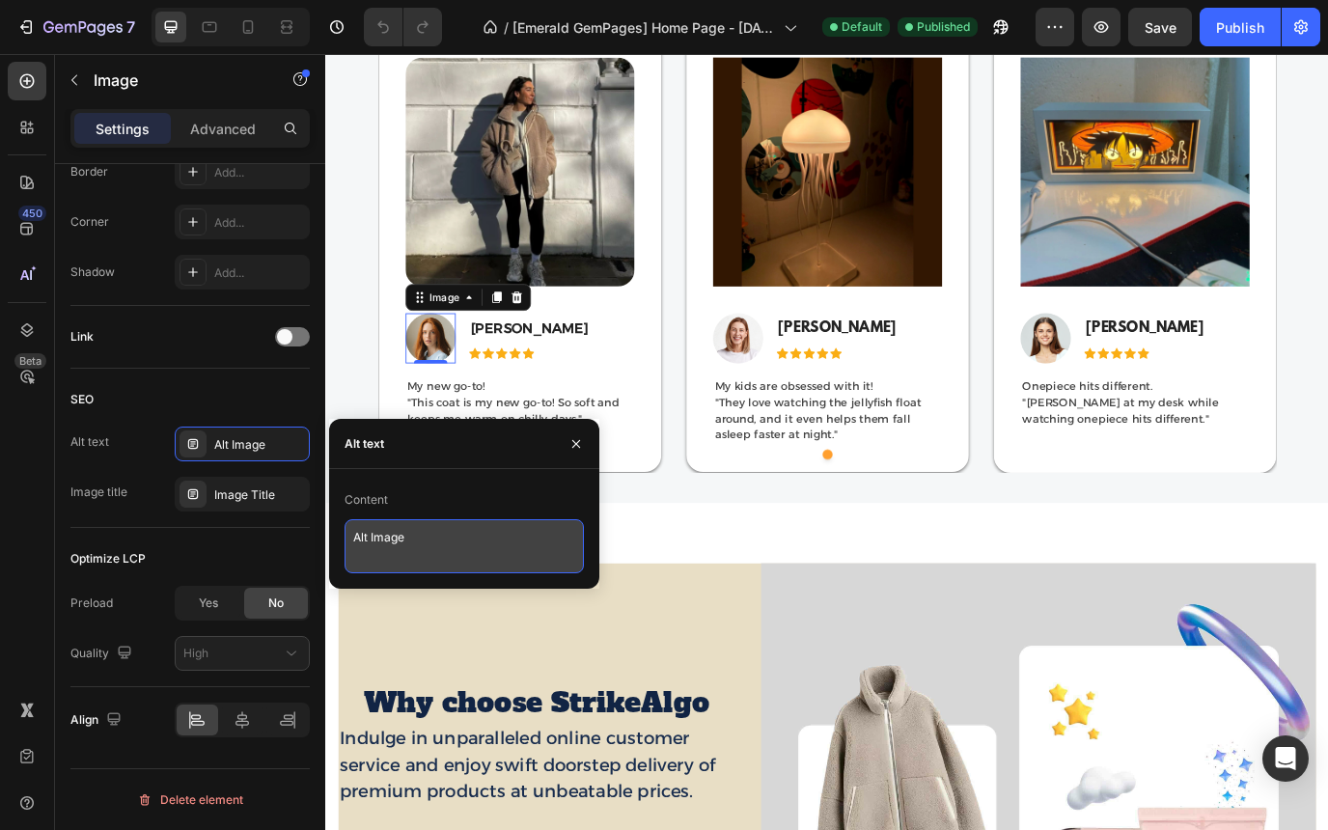
click at [417, 551] on textarea "Alt Image" at bounding box center [464, 546] width 239 height 54
type textarea "A"
paste textarea "Discover trending gadget, home, fashion, and pet essentials at Strike Algo. Sho…"
type textarea "Discover trending gadget, home, fashion, and pet essentials at Strike Algo. Sho…"
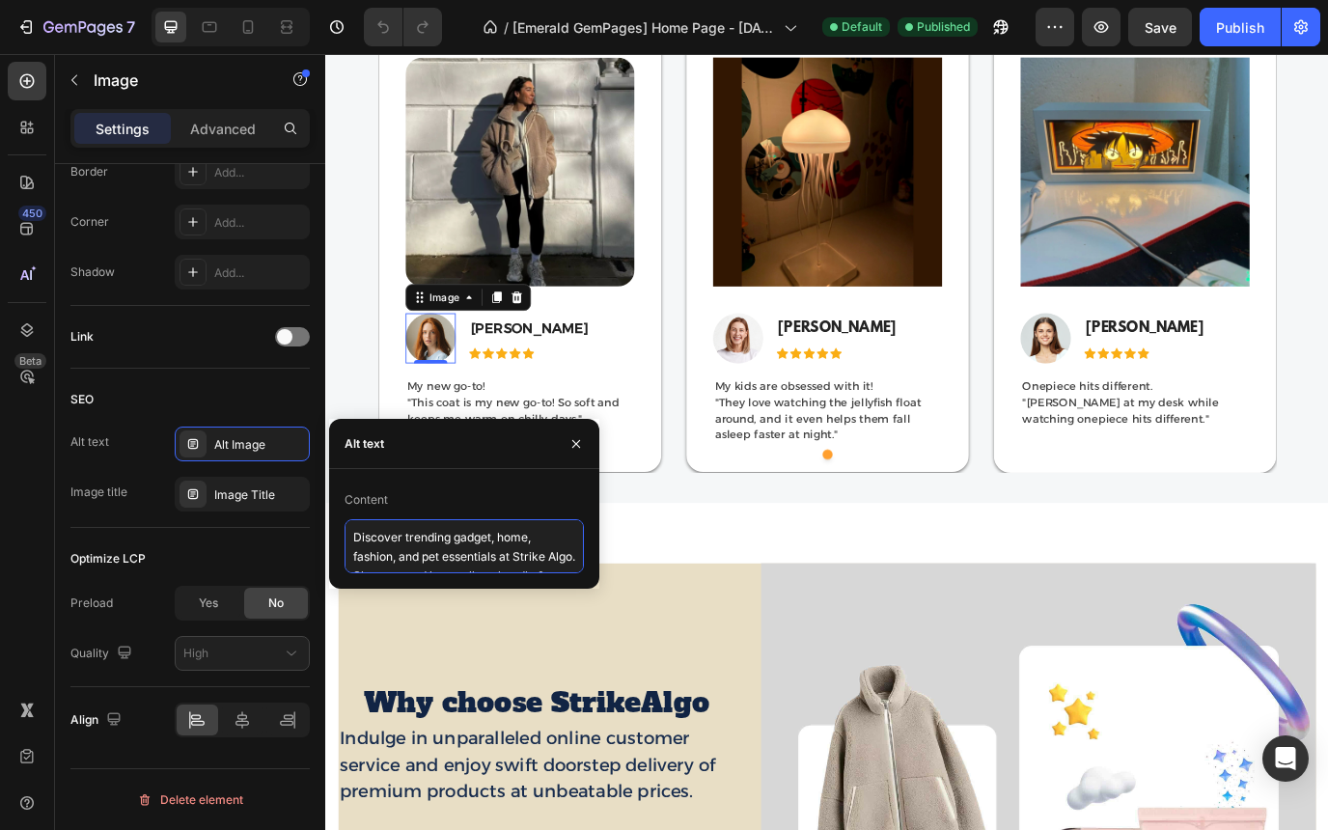
scroll to position [49, 0]
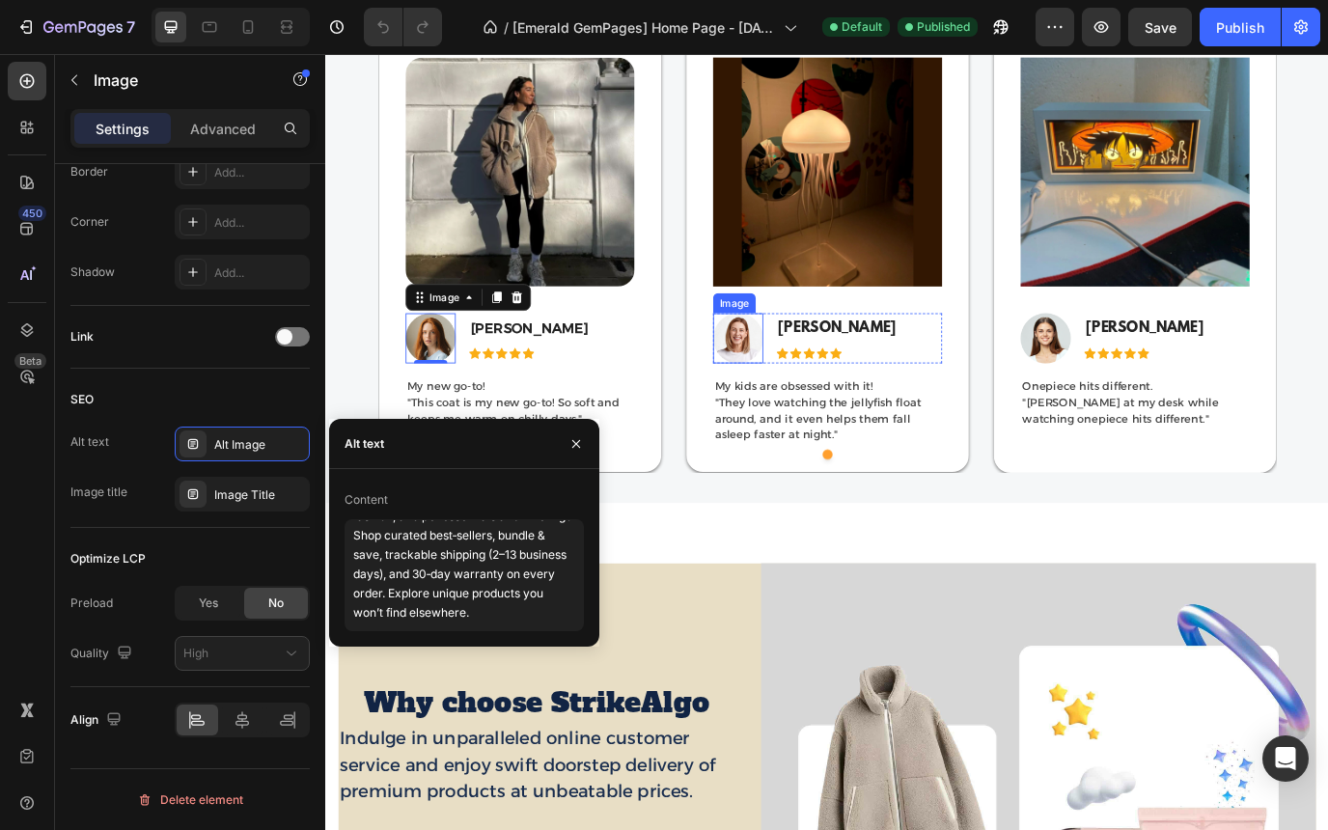
click at [809, 379] on img at bounding box center [801, 382] width 58 height 58
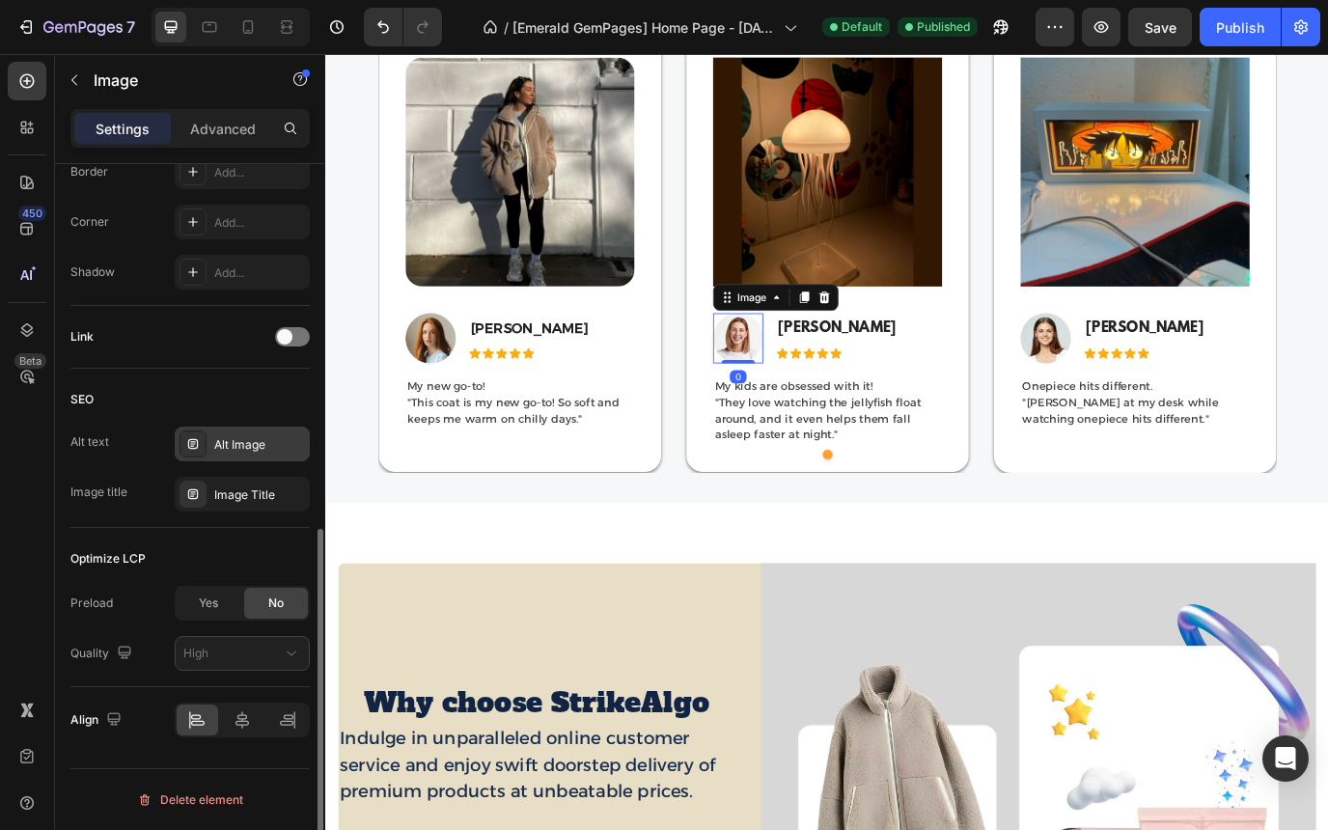
click at [228, 450] on div "Alt Image" at bounding box center [259, 444] width 91 height 17
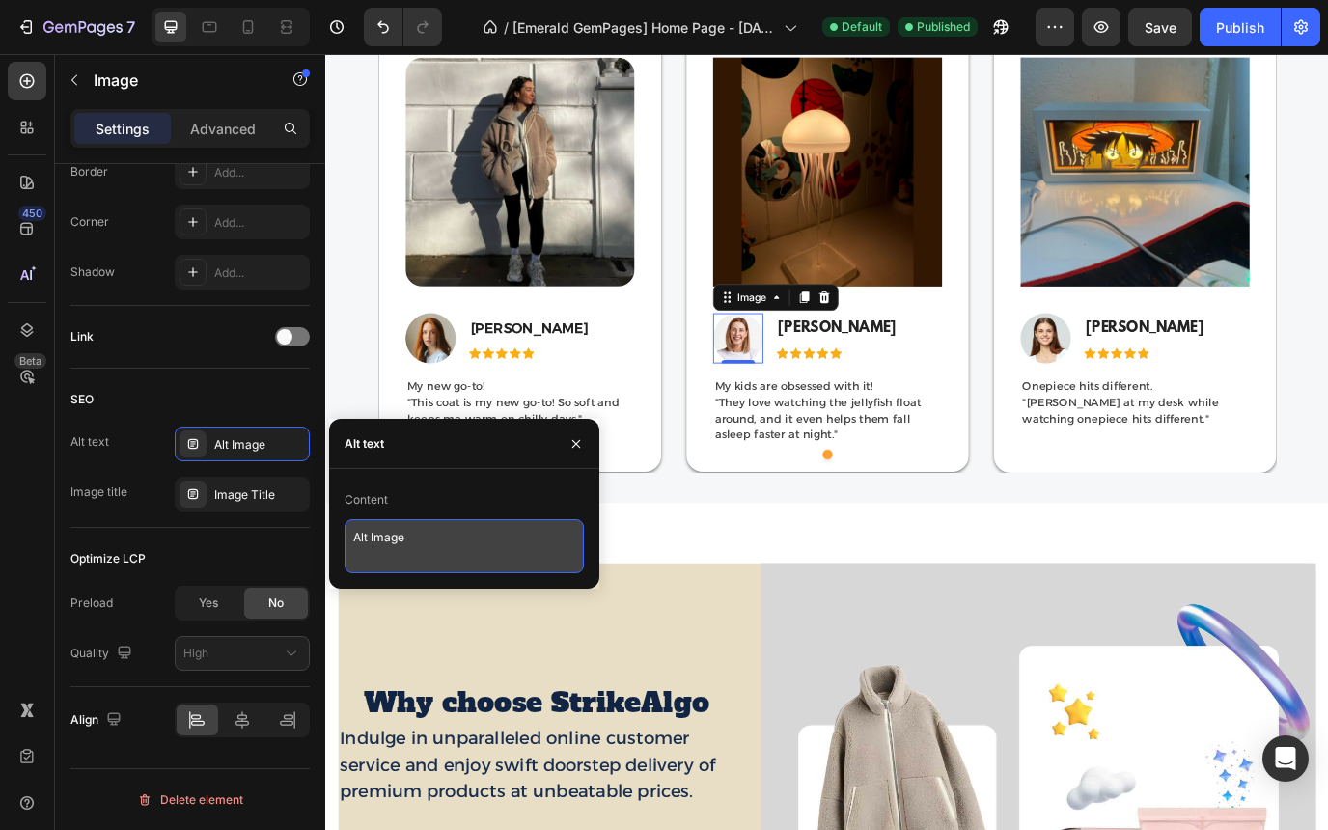
click at [377, 536] on textarea "Alt Image" at bounding box center [464, 546] width 239 height 54
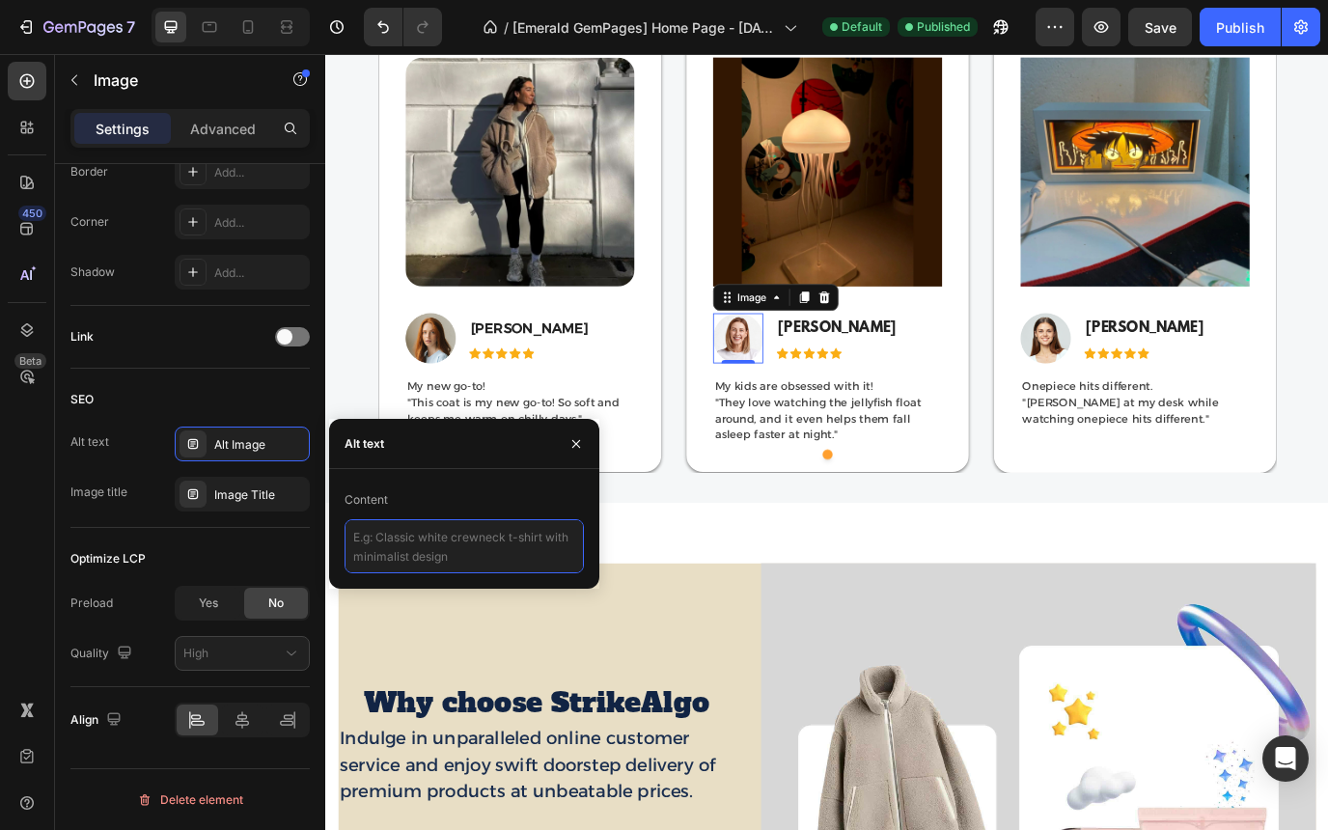
paste textarea "Discover trending gadget, home, fashion, and pet essentials at Strike Algo. Sho…"
type textarea "Discover trending gadget, home, fashion, and pet essentials at Strike Algo. Sho…"
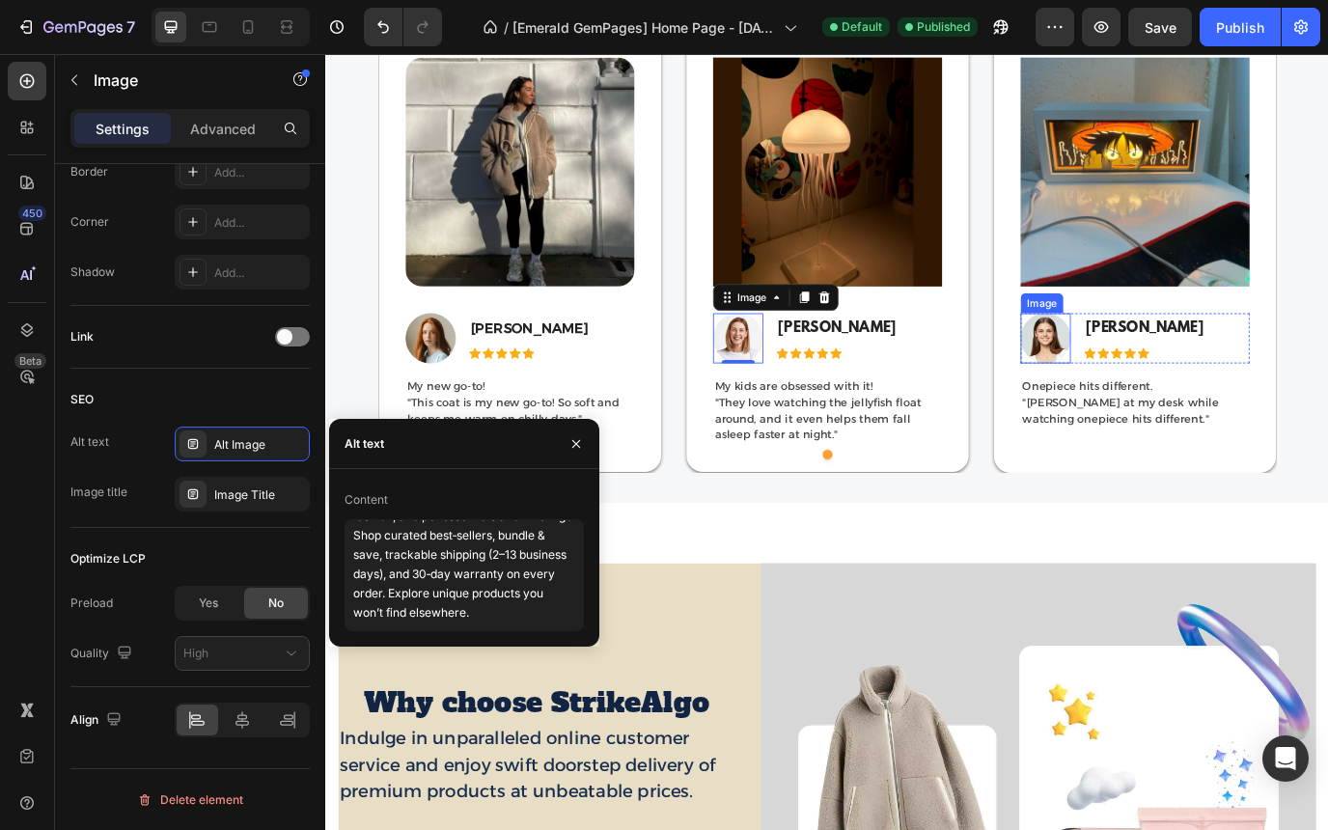
click at [1155, 377] on img at bounding box center [1156, 382] width 58 height 58
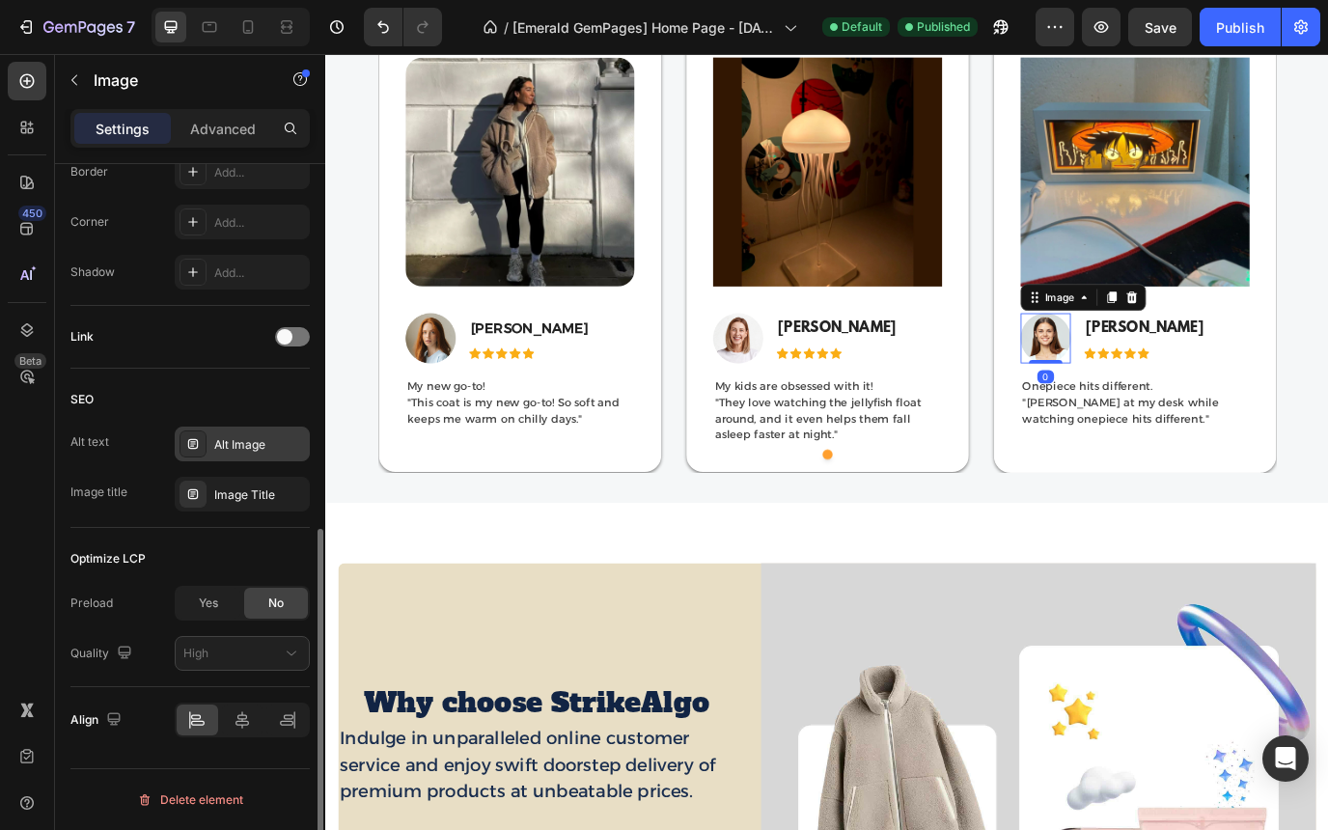
click at [237, 455] on div "Alt Image" at bounding box center [242, 444] width 135 height 35
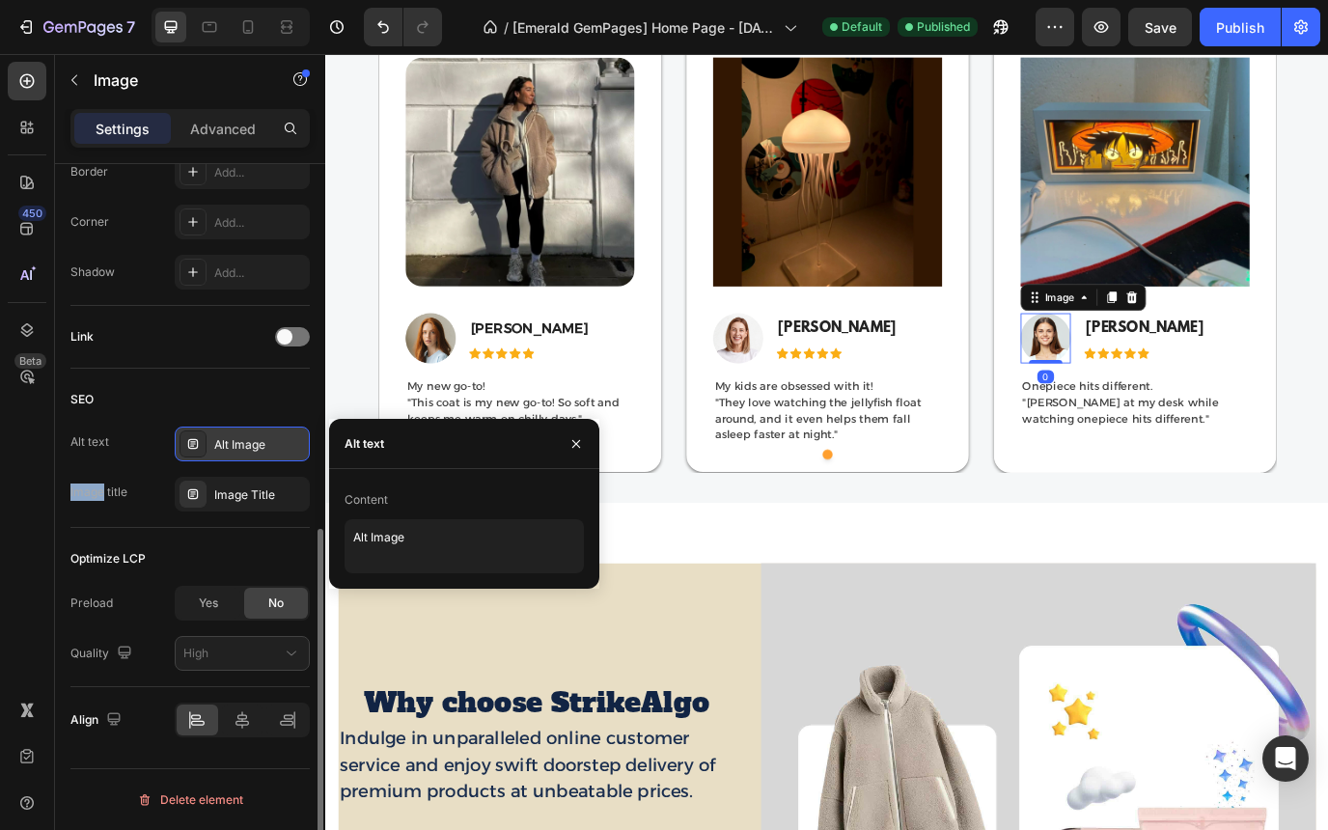
click at [237, 455] on div "Alt Image" at bounding box center [242, 444] width 135 height 35
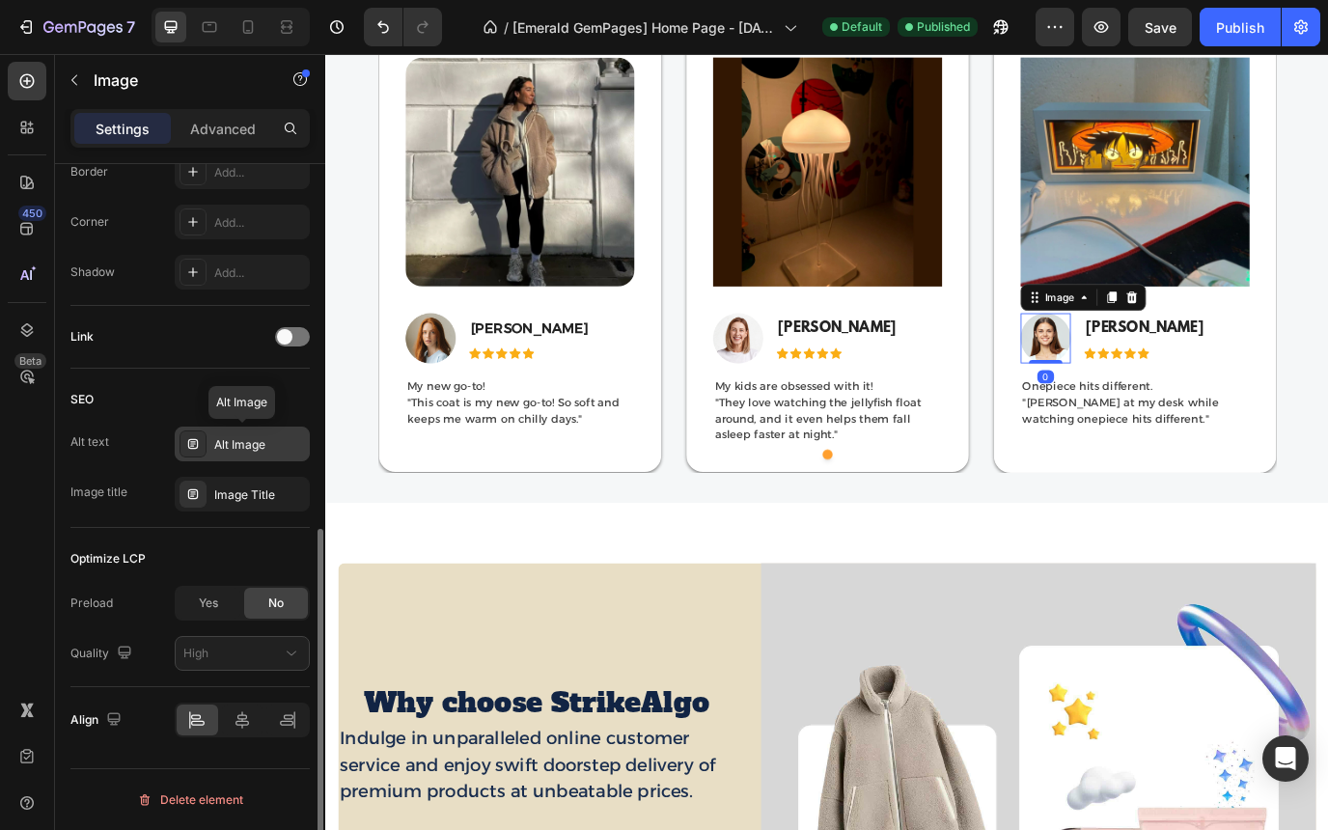
click at [237, 455] on div "Alt Image" at bounding box center [242, 444] width 135 height 35
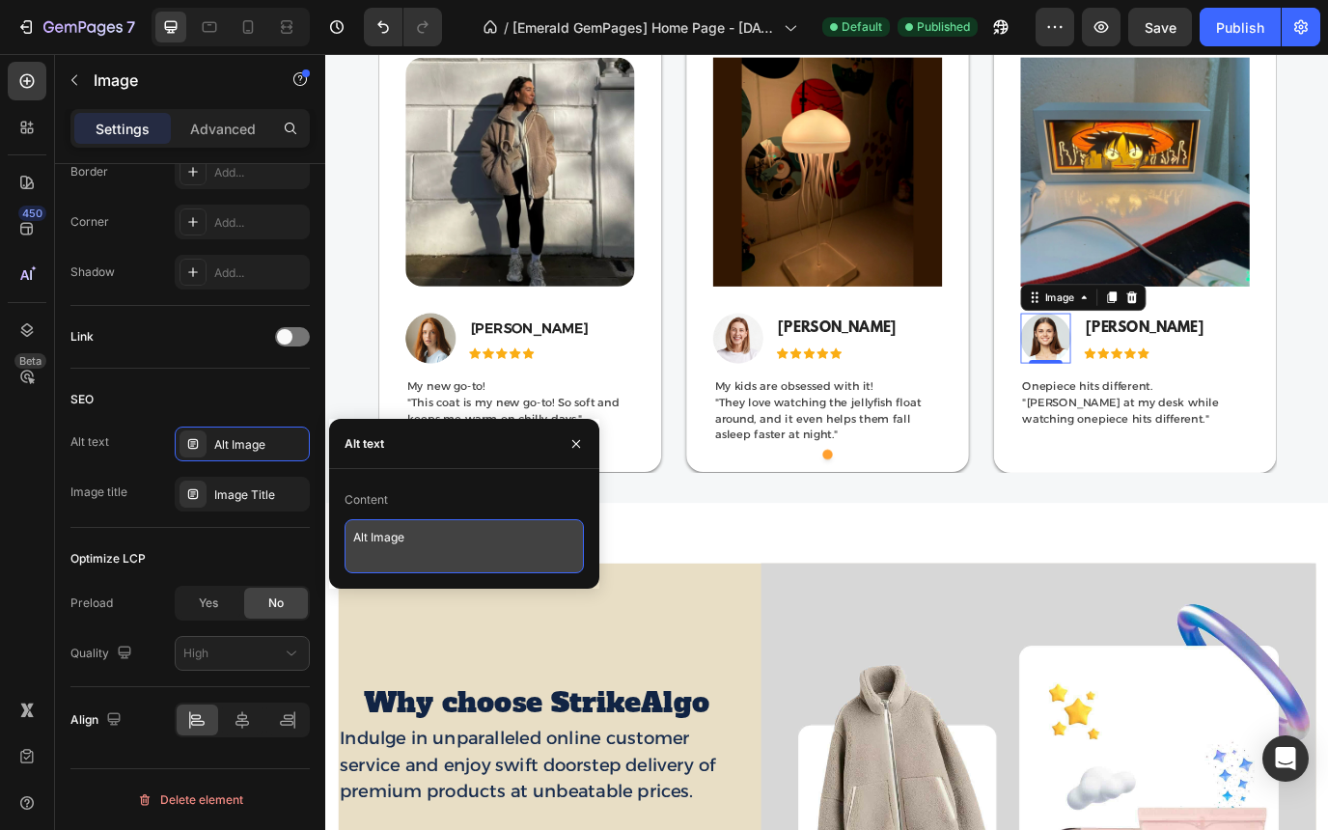
click at [393, 545] on textarea "Alt Image" at bounding box center [464, 546] width 239 height 54
paste textarea "Discover trending gadget, home, fashion, and pet essentials at Strike Algo. Sho…"
type textarea "Discover trending gadget, home, fashion, and pet essentials at Strike Algo. Sho…"
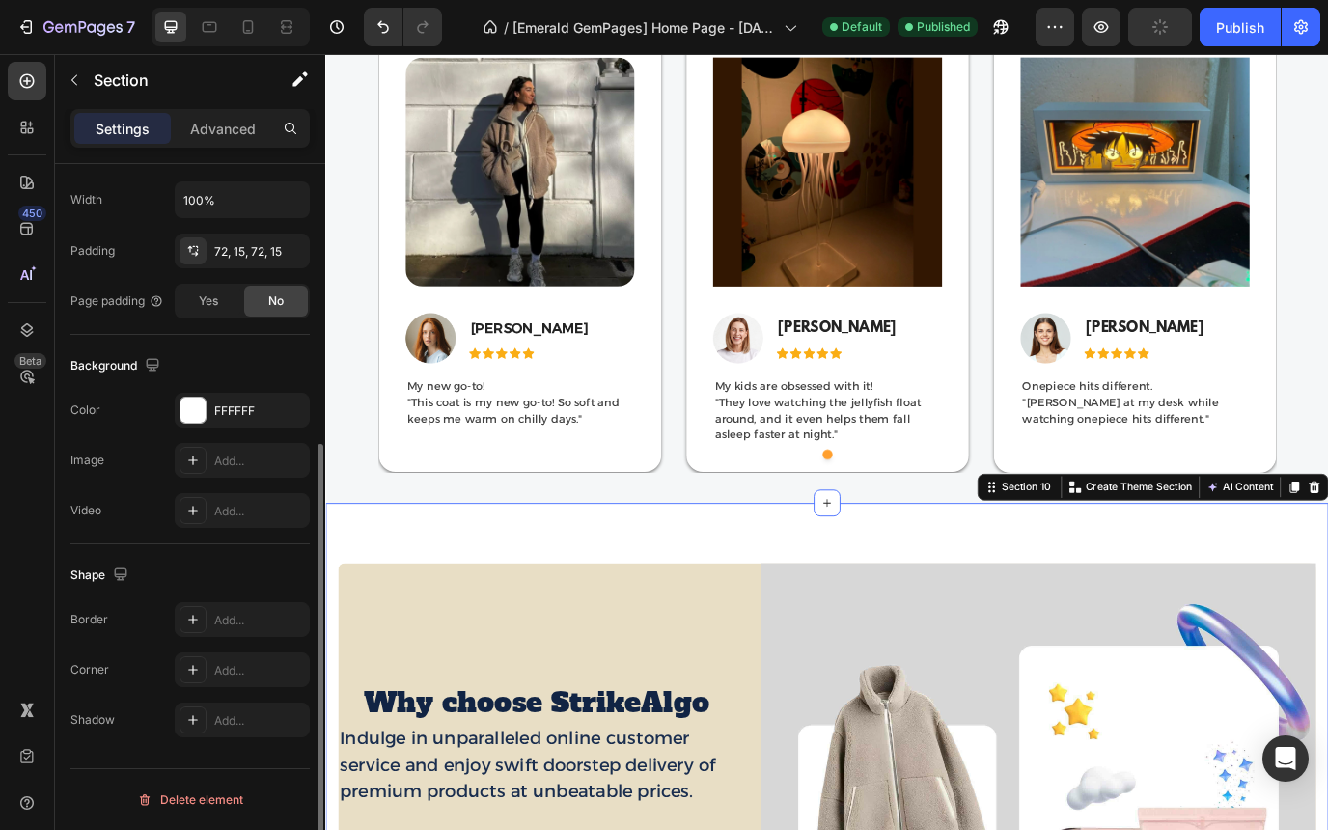
scroll to position [0, 0]
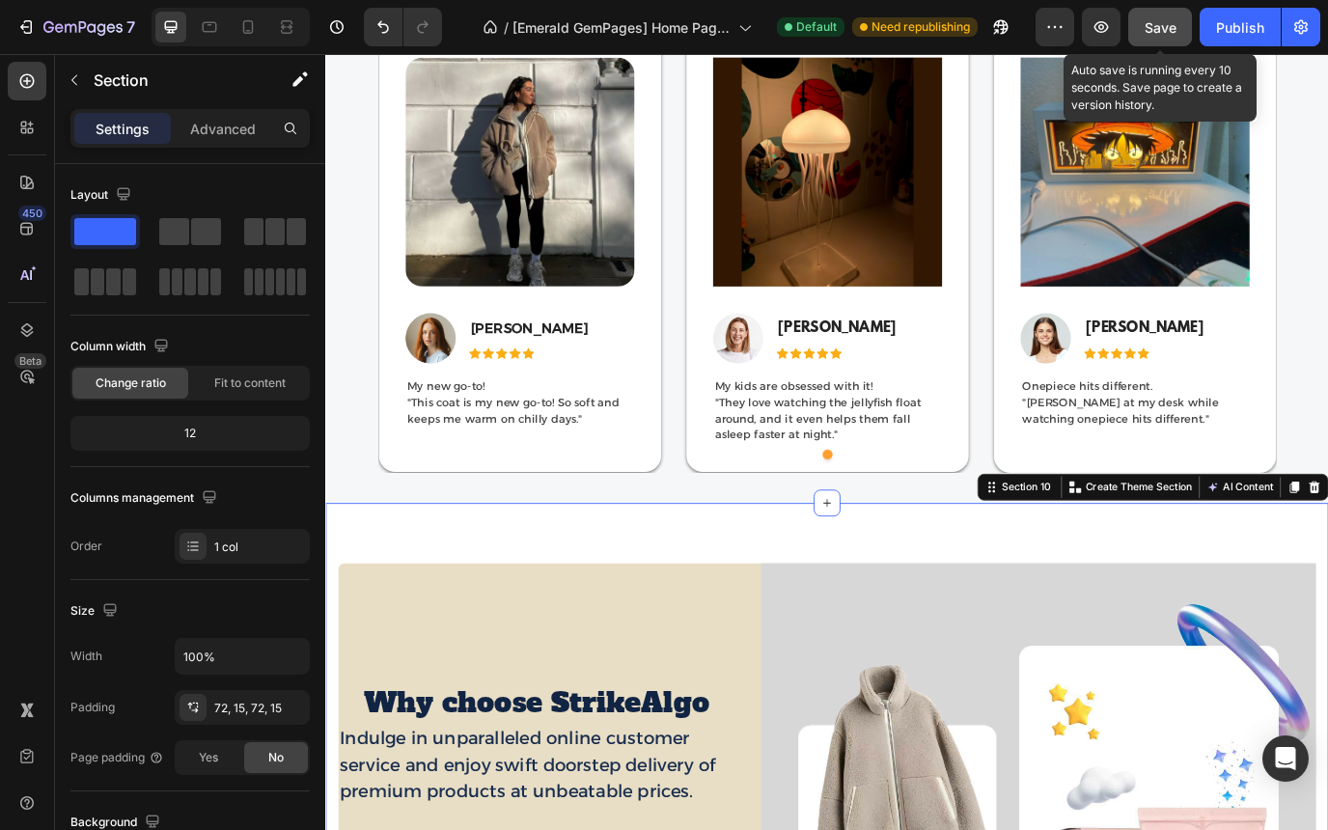
click at [1171, 20] on span "Save" at bounding box center [1161, 27] width 32 height 16
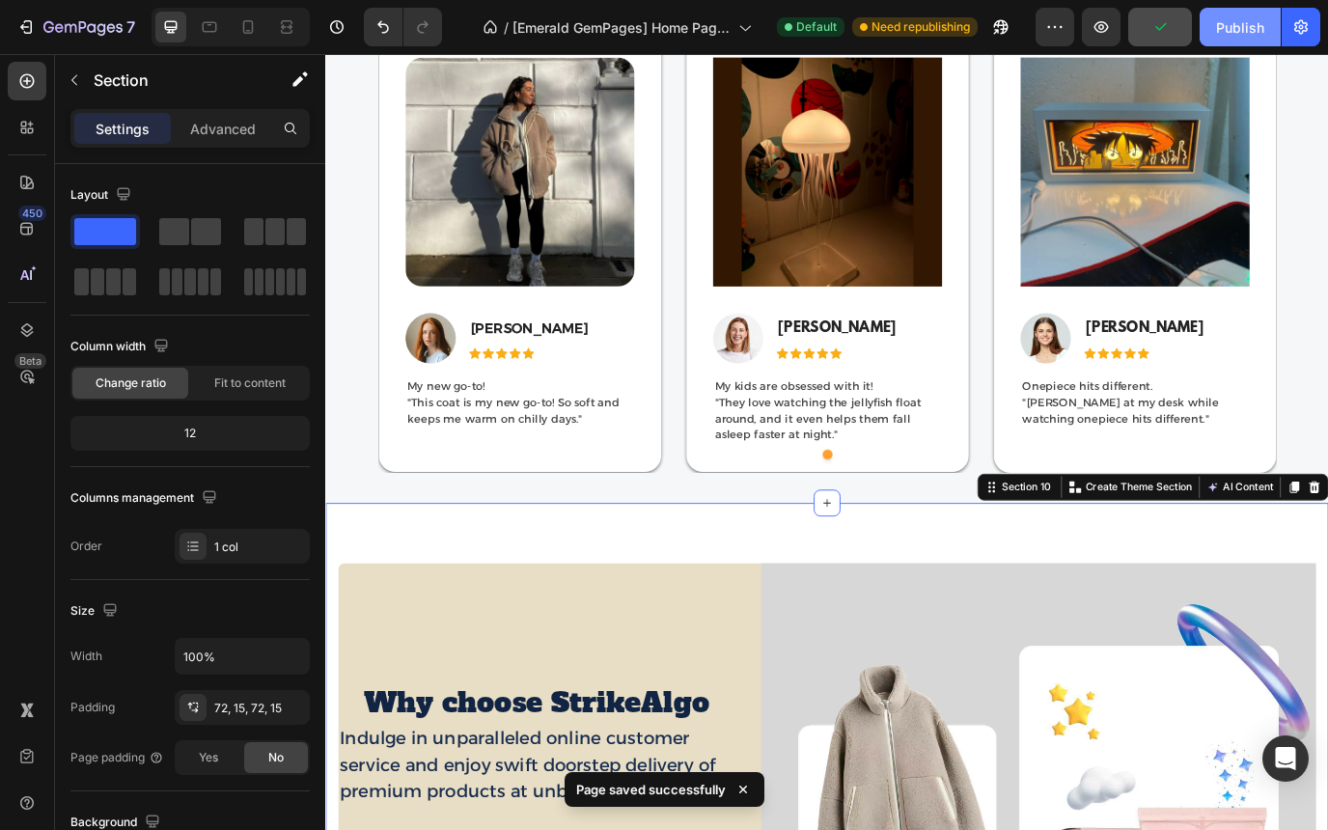
click at [1226, 21] on div "Publish" at bounding box center [1240, 27] width 48 height 20
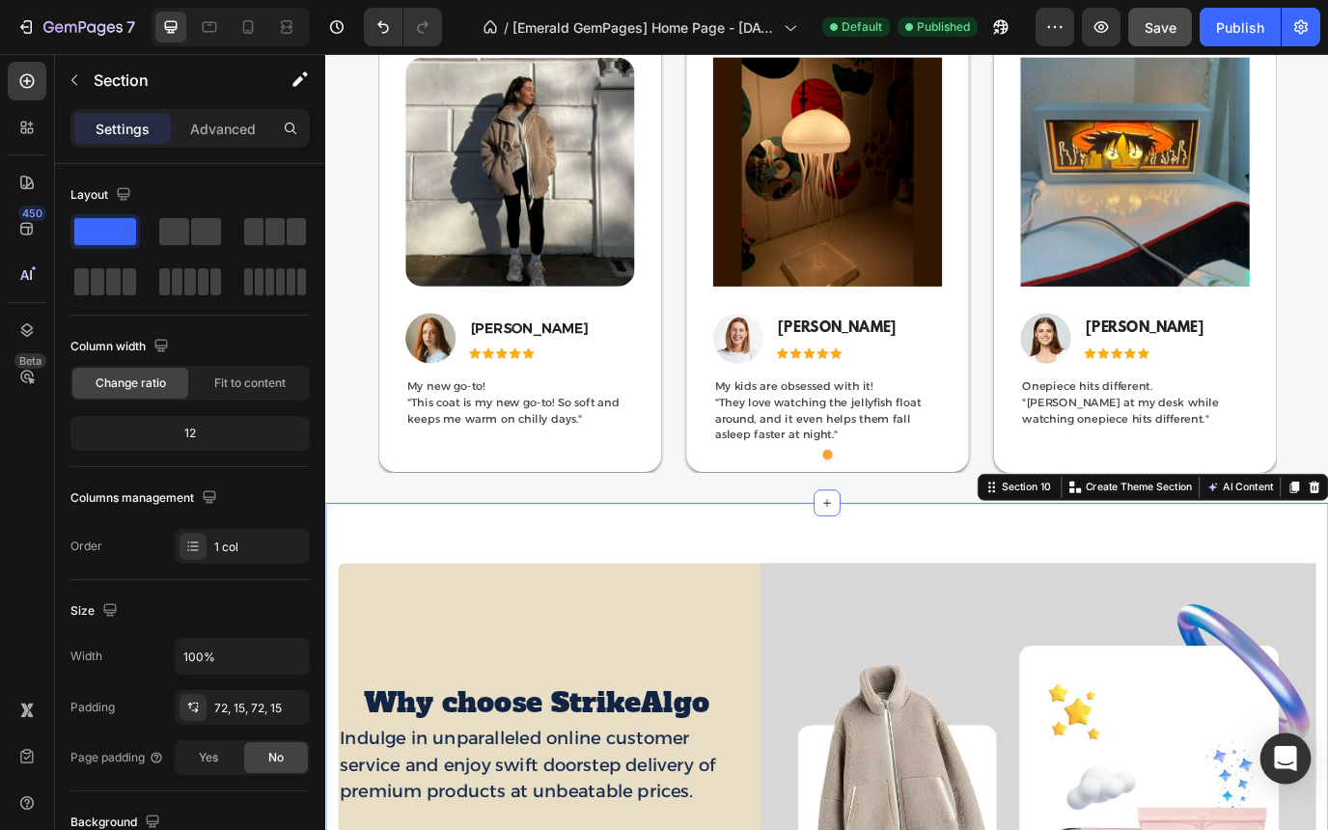
click at [1284, 766] on icon "Open Intercom Messenger" at bounding box center [1285, 758] width 22 height 25
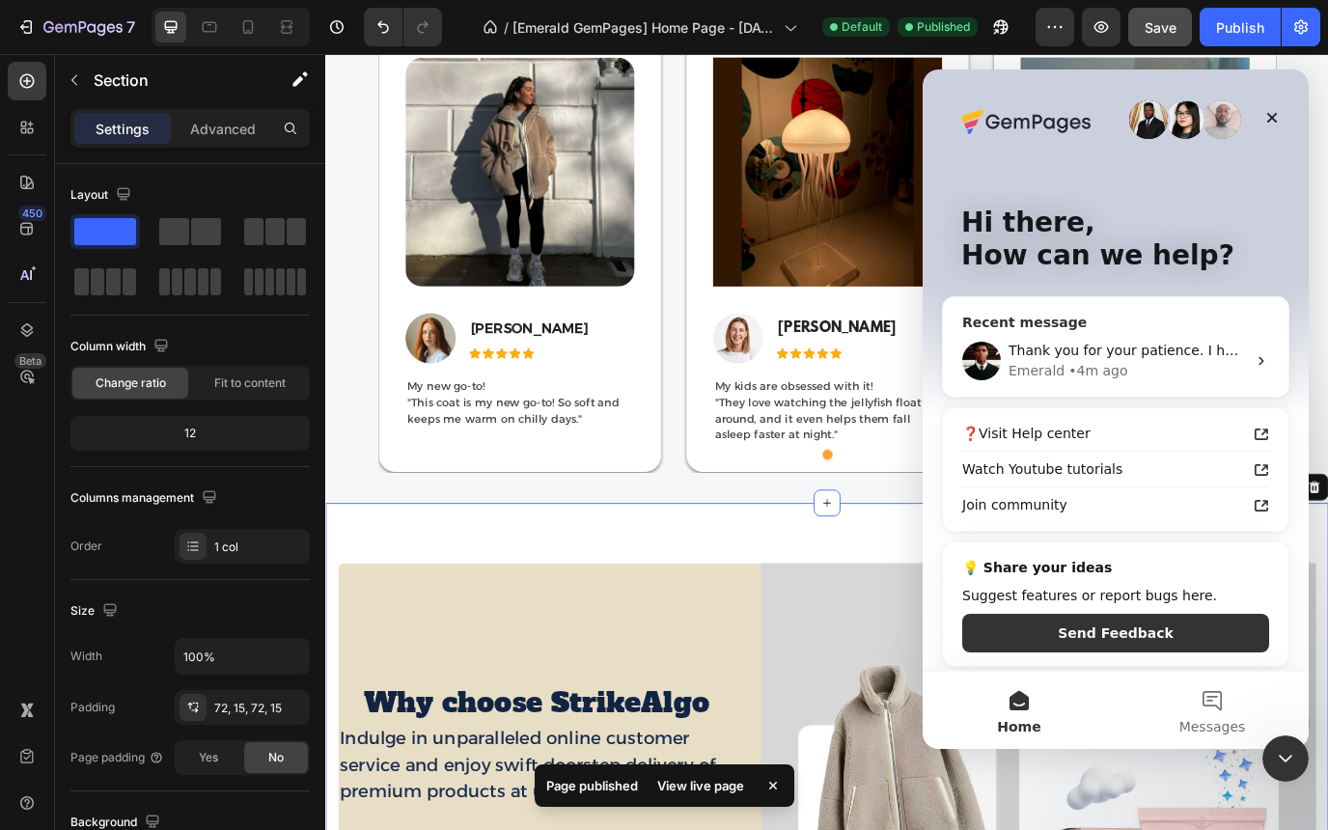
click at [1074, 366] on div "• 4m ago" at bounding box center [1097, 371] width 59 height 20
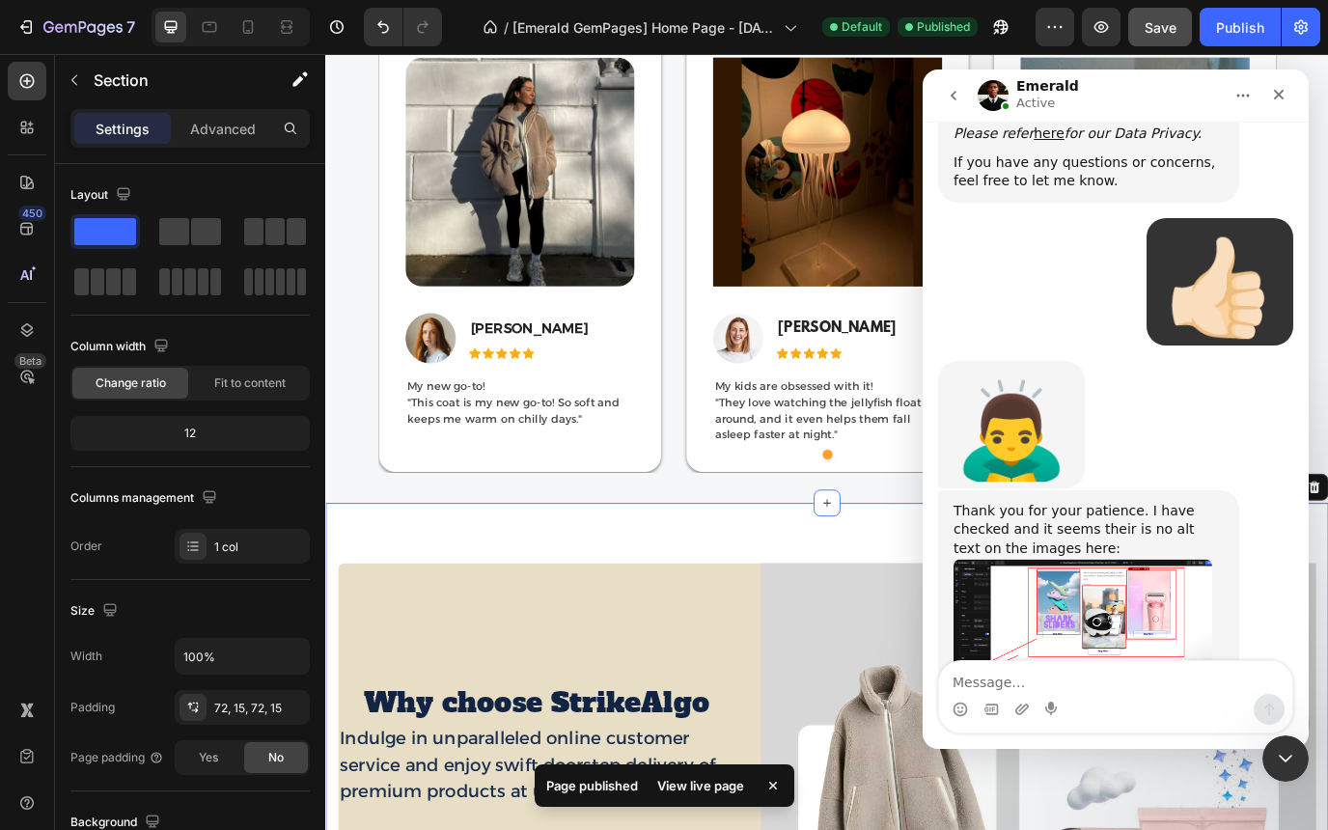
scroll to position [2015, 0]
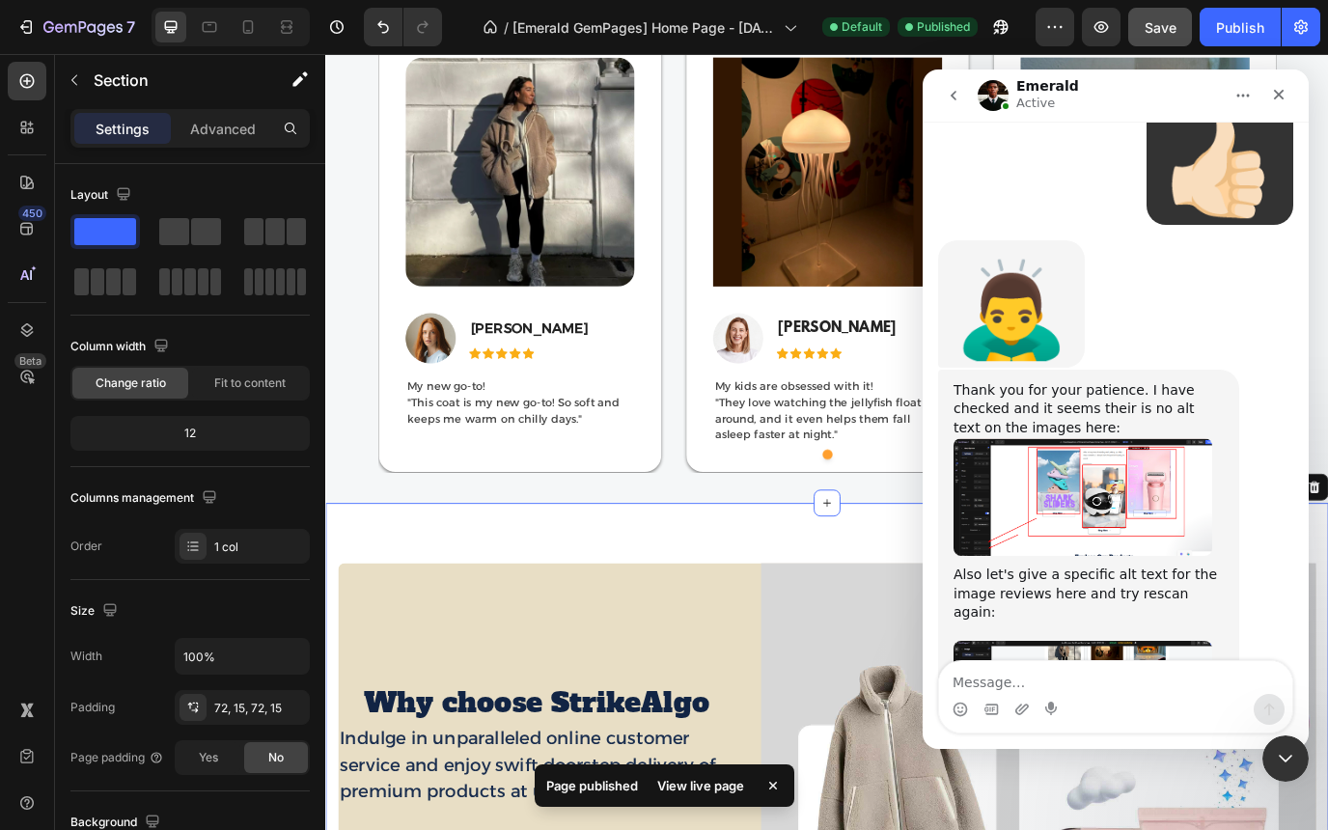
click at [1034, 677] on textarea "Message…" at bounding box center [1115, 677] width 353 height 33
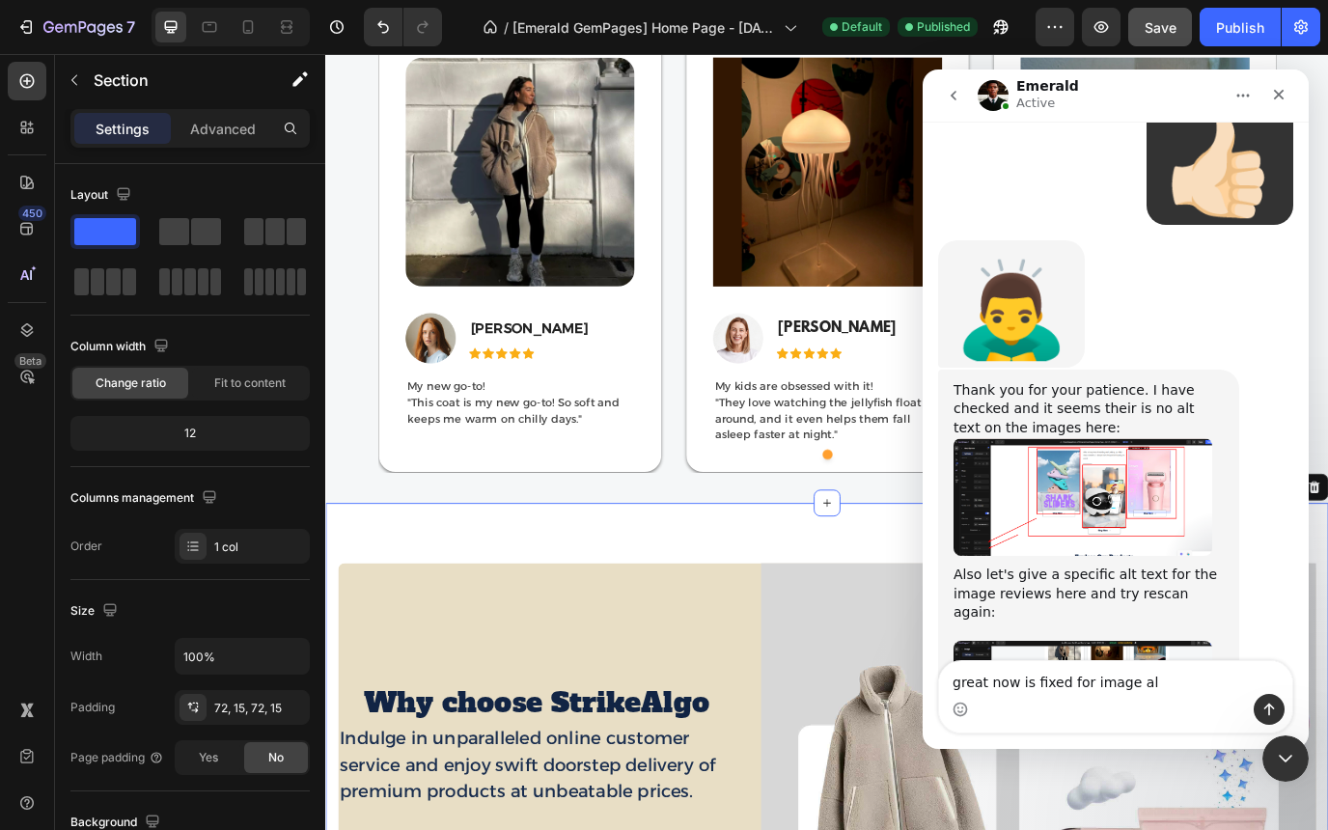
type textarea "great now is fixed for image alt"
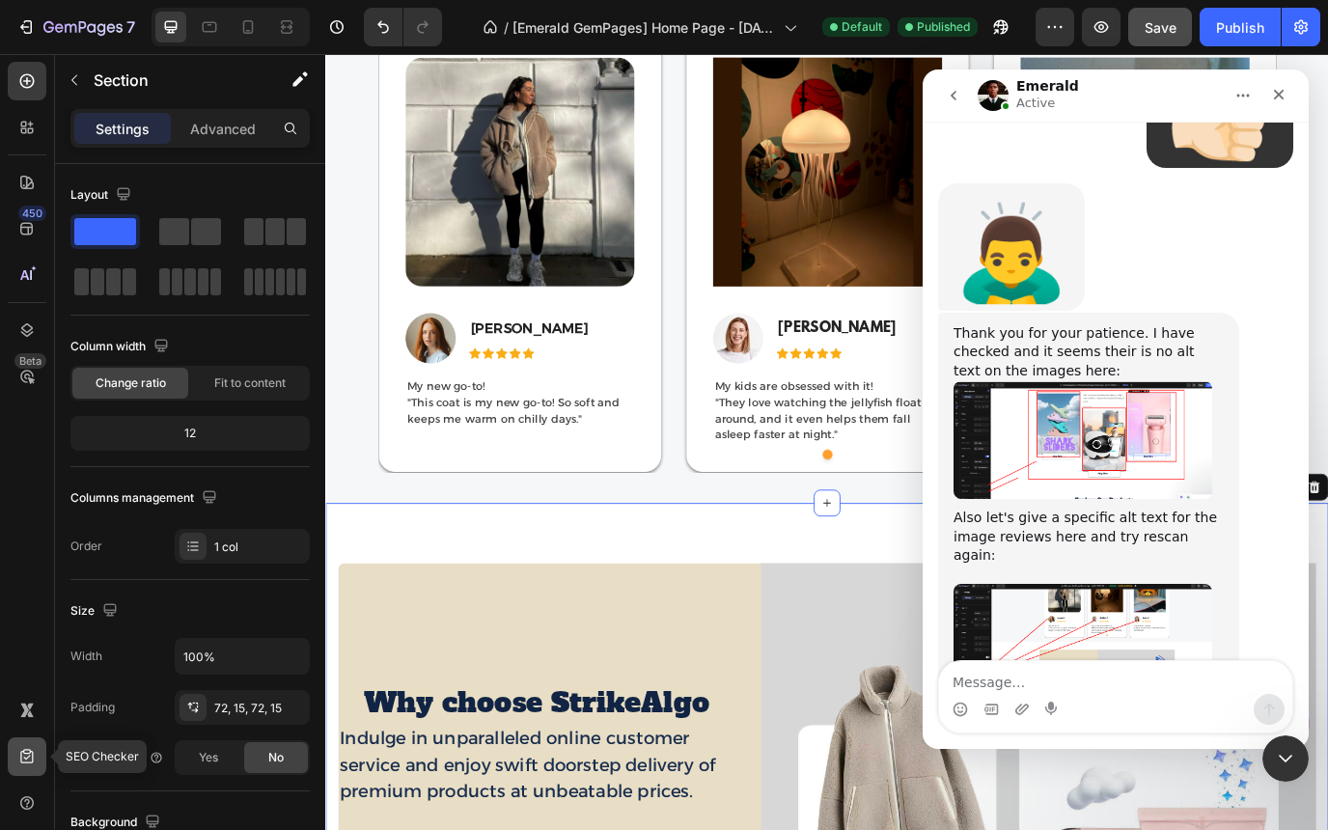
click at [19, 749] on icon at bounding box center [26, 756] width 19 height 19
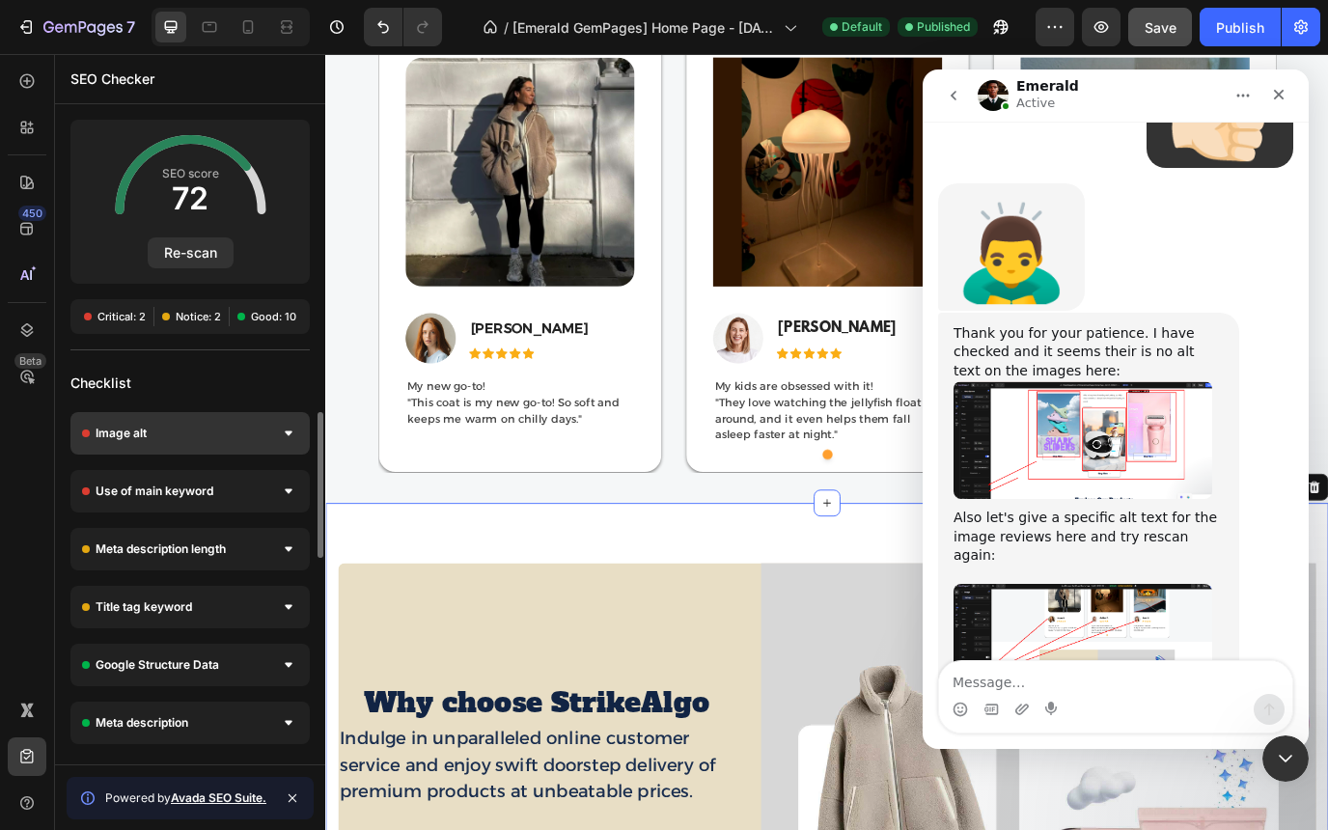
click at [220, 437] on div "Image alt" at bounding box center [189, 433] width 239 height 42
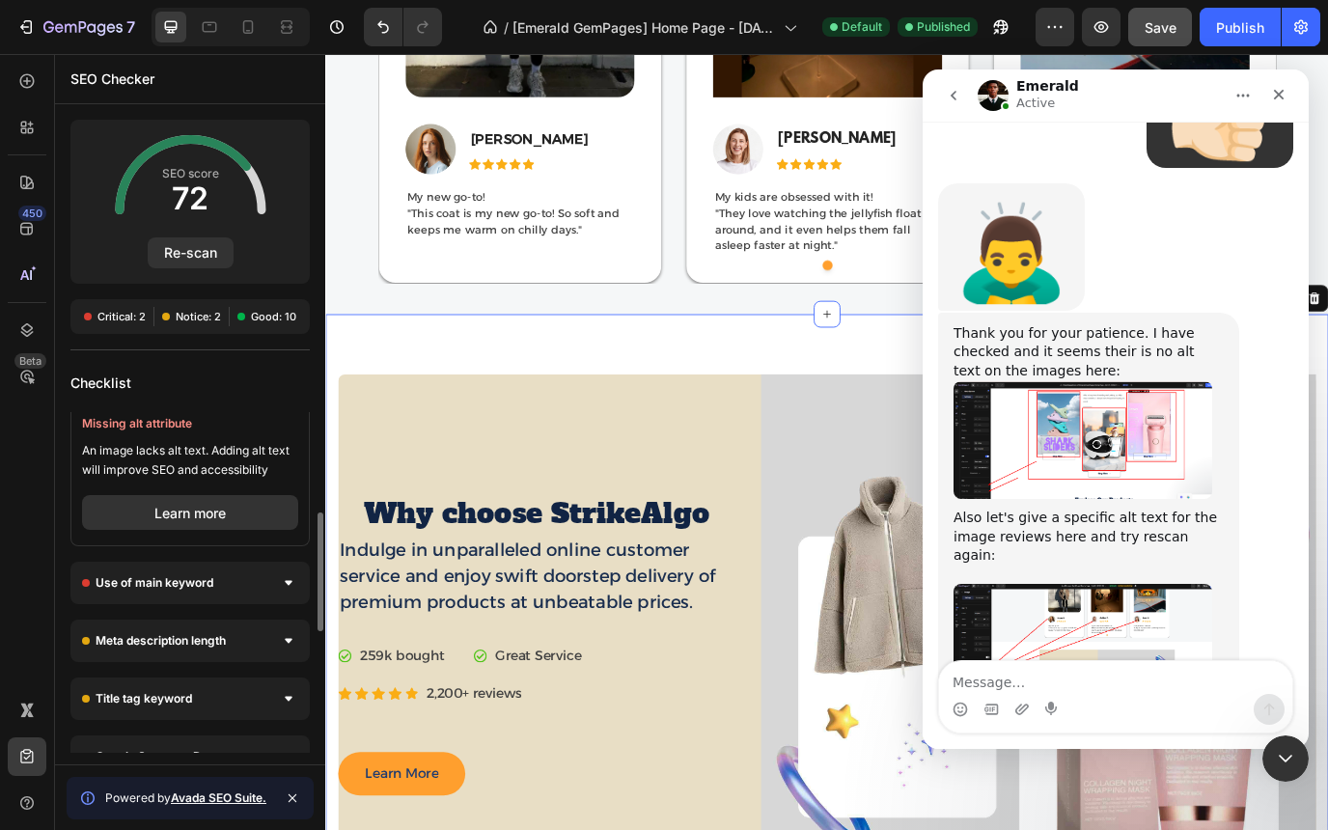
scroll to position [0, 0]
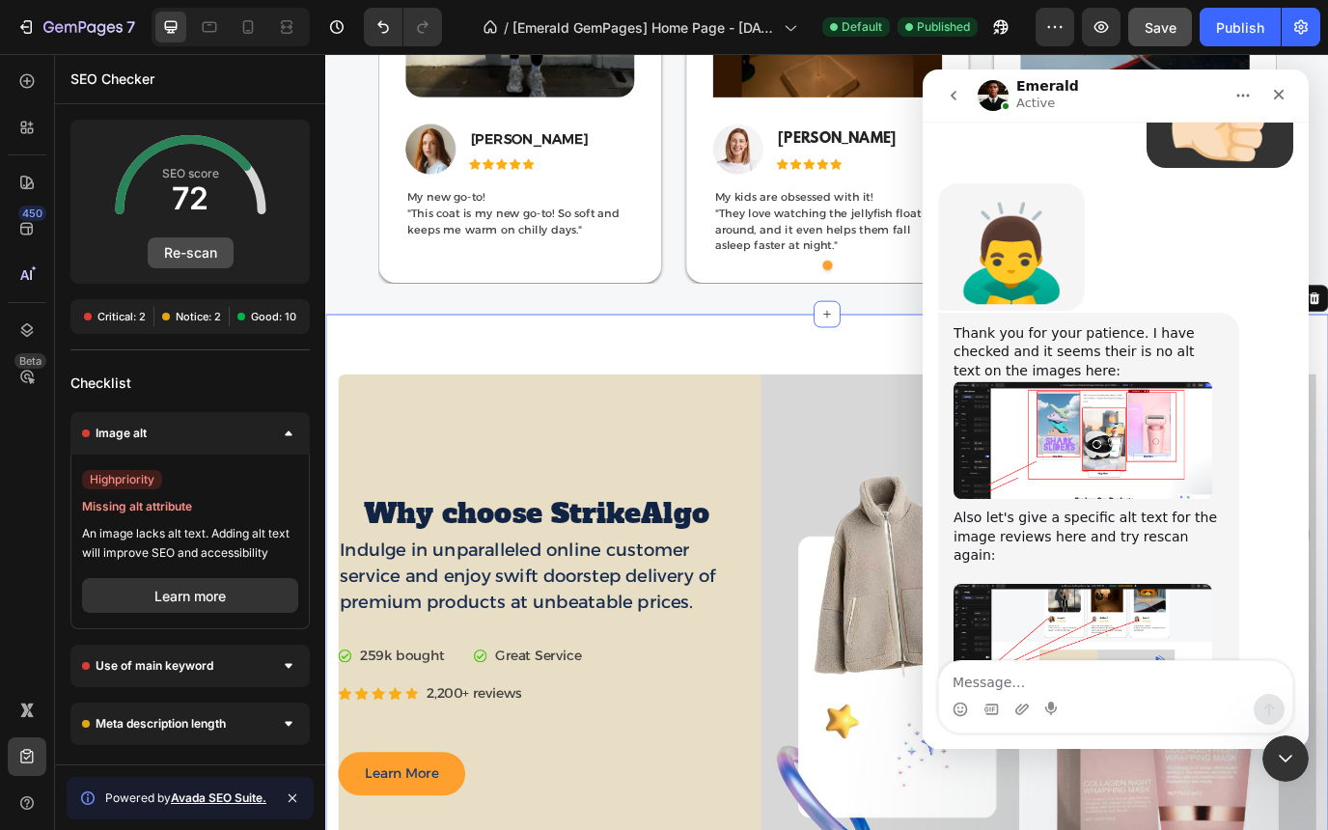
click at [204, 254] on button "Re-scan" at bounding box center [191, 252] width 86 height 31
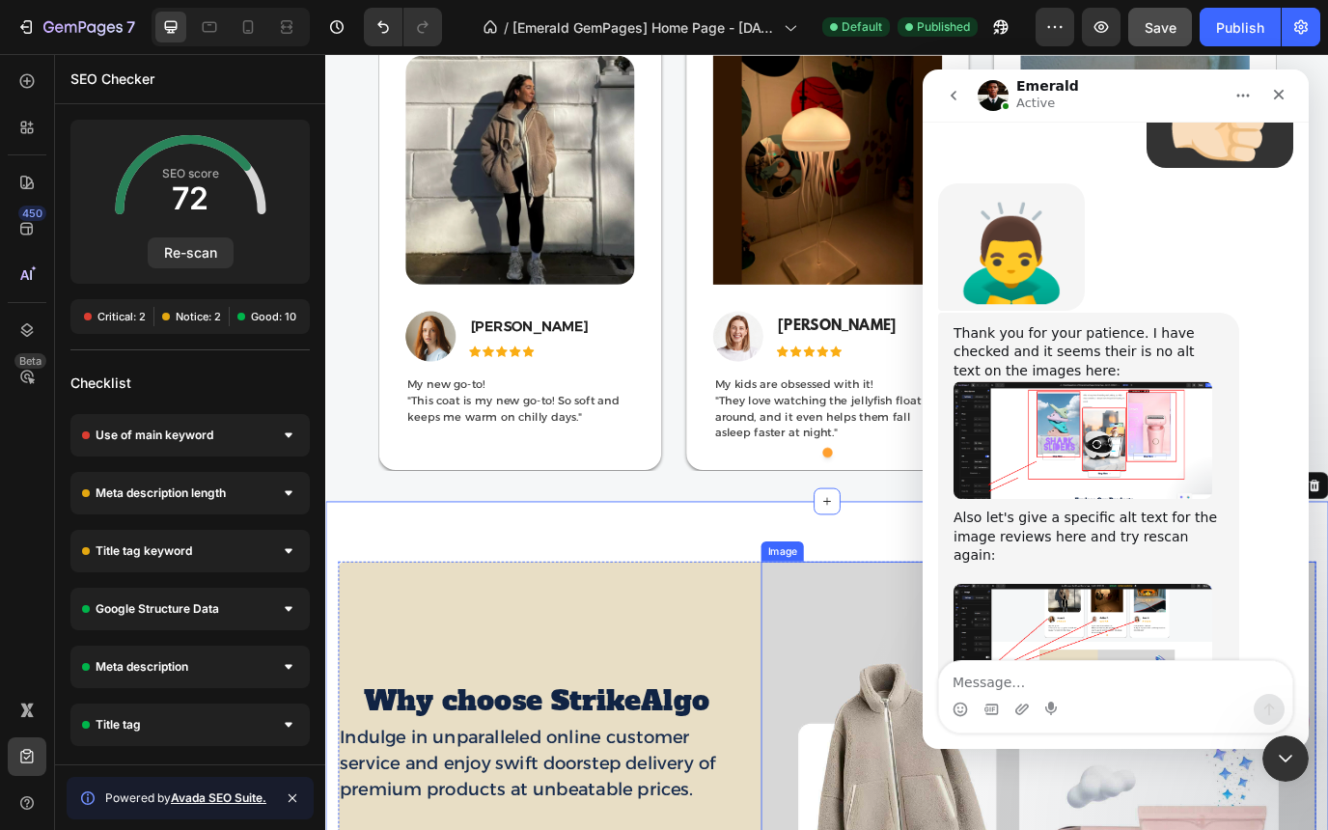
scroll to position [5742, 0]
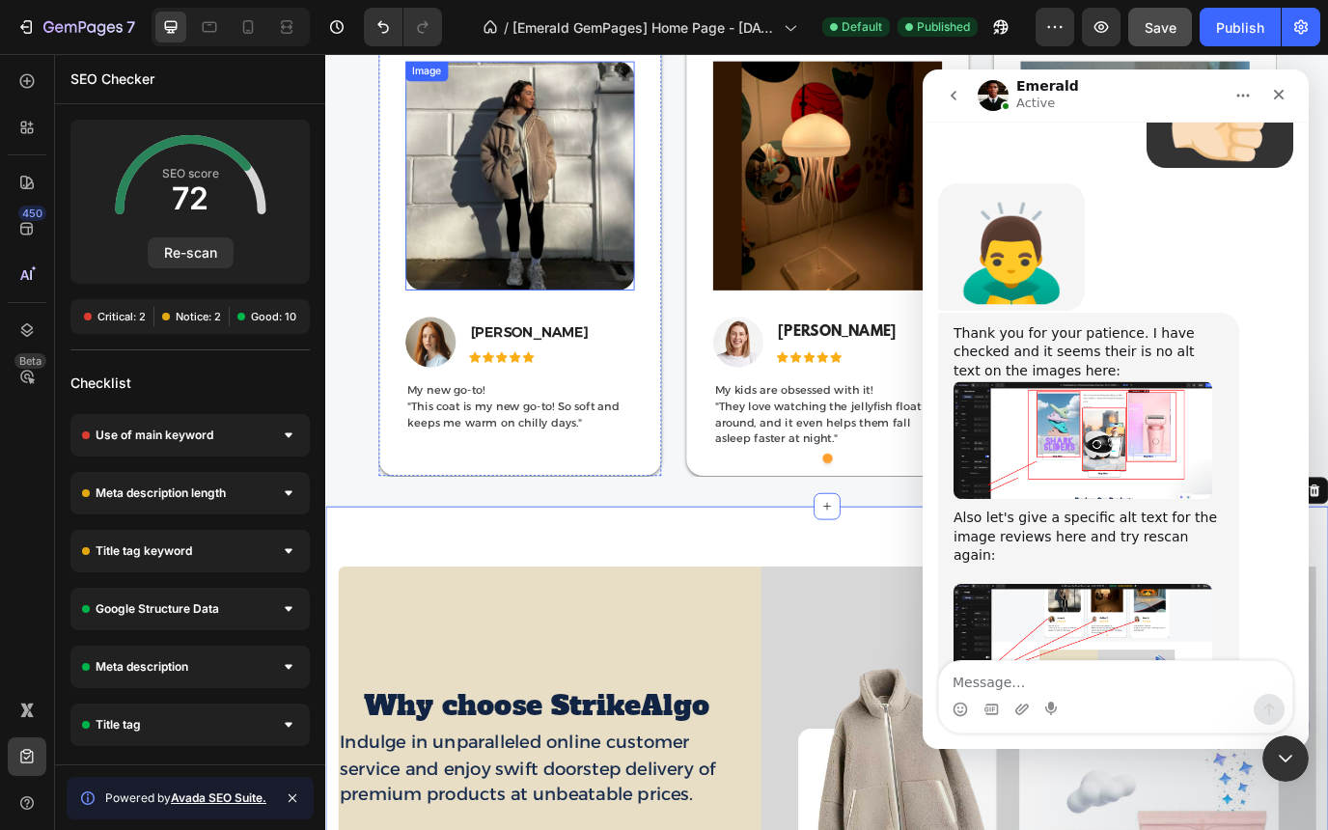
click at [565, 271] on img at bounding box center [549, 194] width 264 height 264
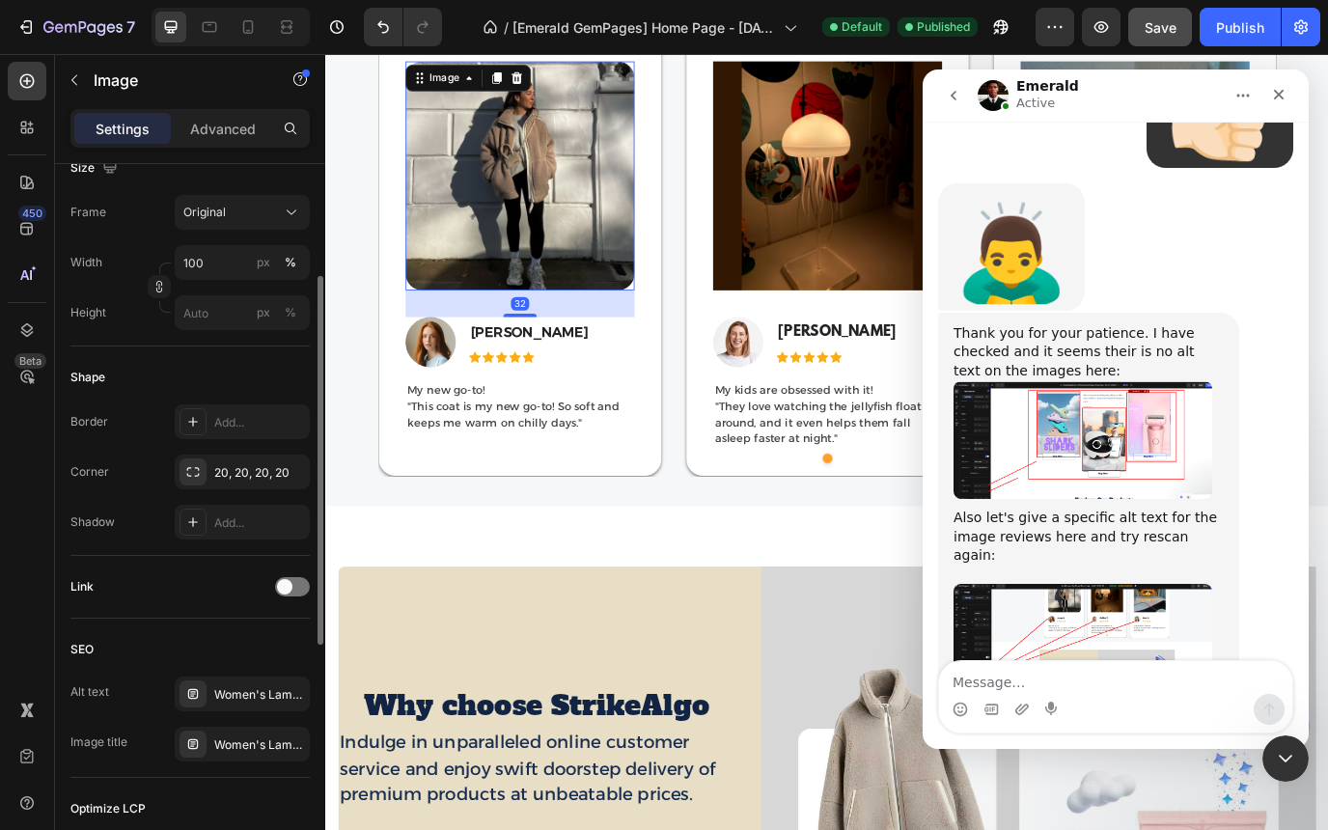
scroll to position [686, 0]
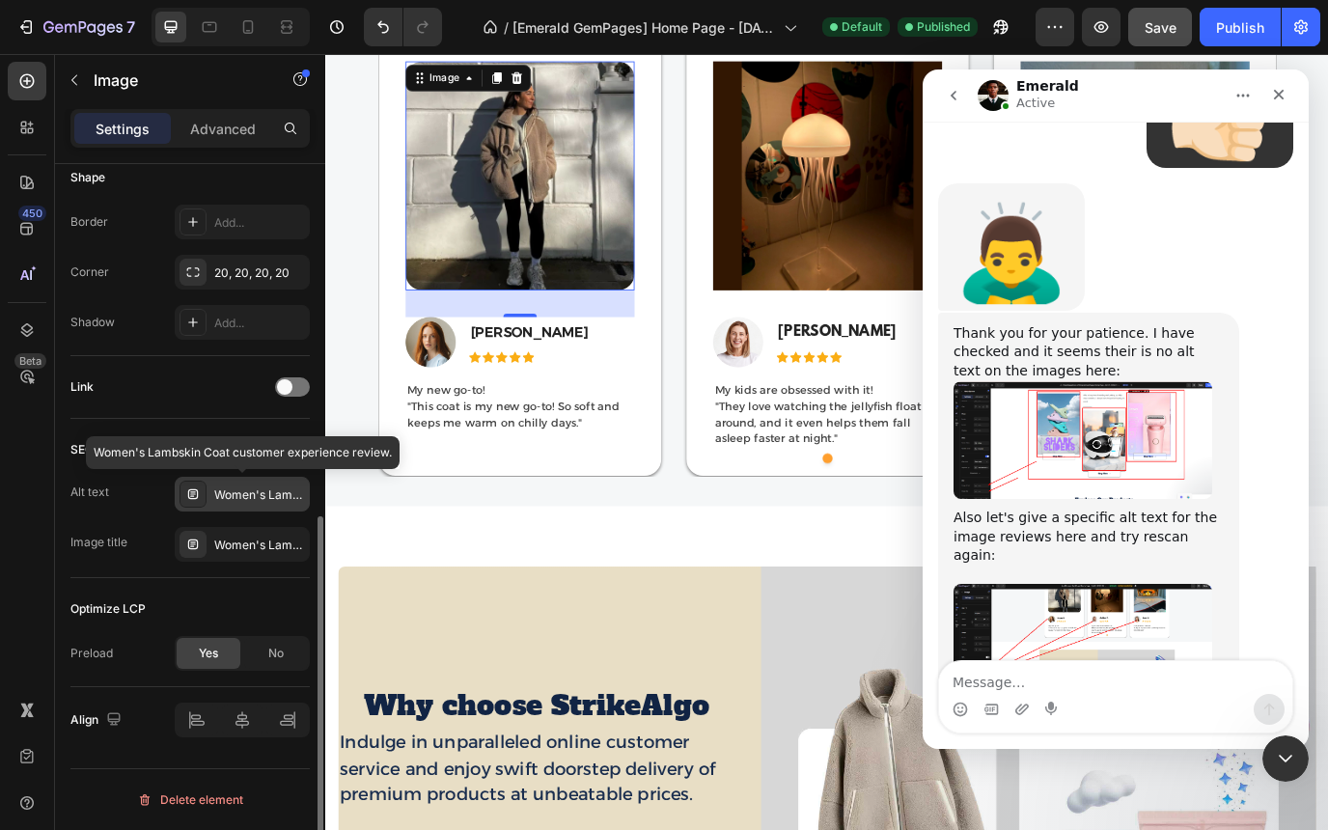
click at [243, 494] on div "Women's Lambskin Coat customer experience review." at bounding box center [259, 494] width 91 height 17
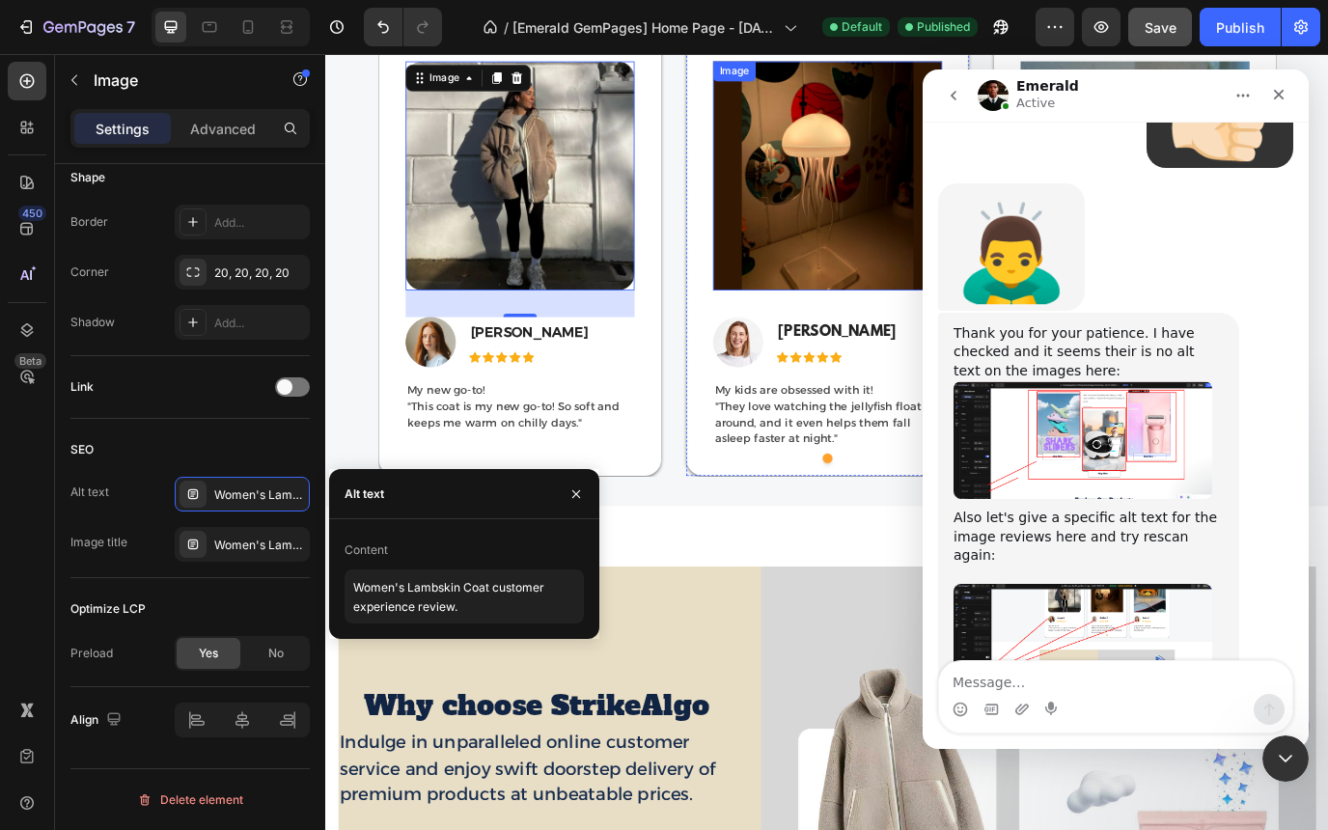
click at [819, 236] on img at bounding box center [904, 194] width 264 height 264
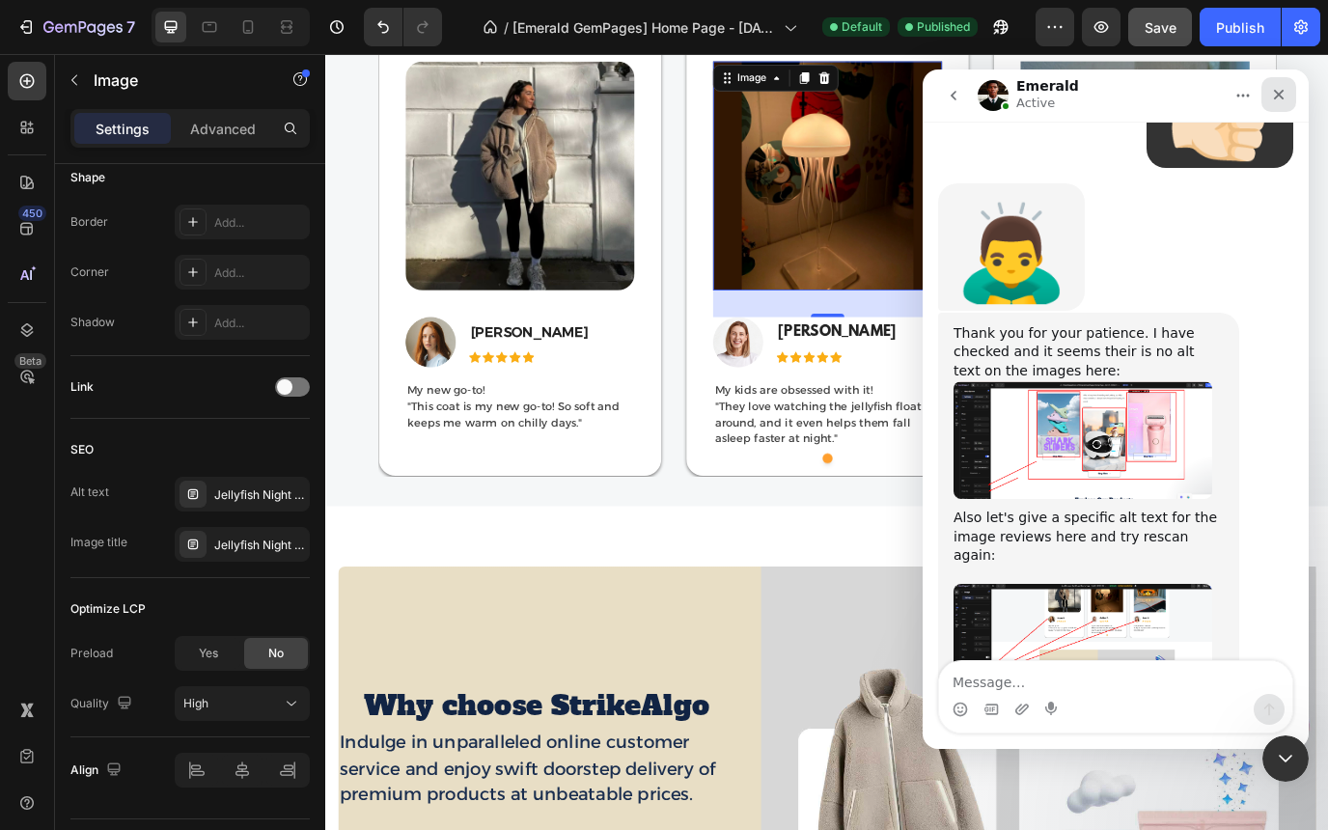
click at [1277, 94] on icon "Close" at bounding box center [1279, 95] width 11 height 11
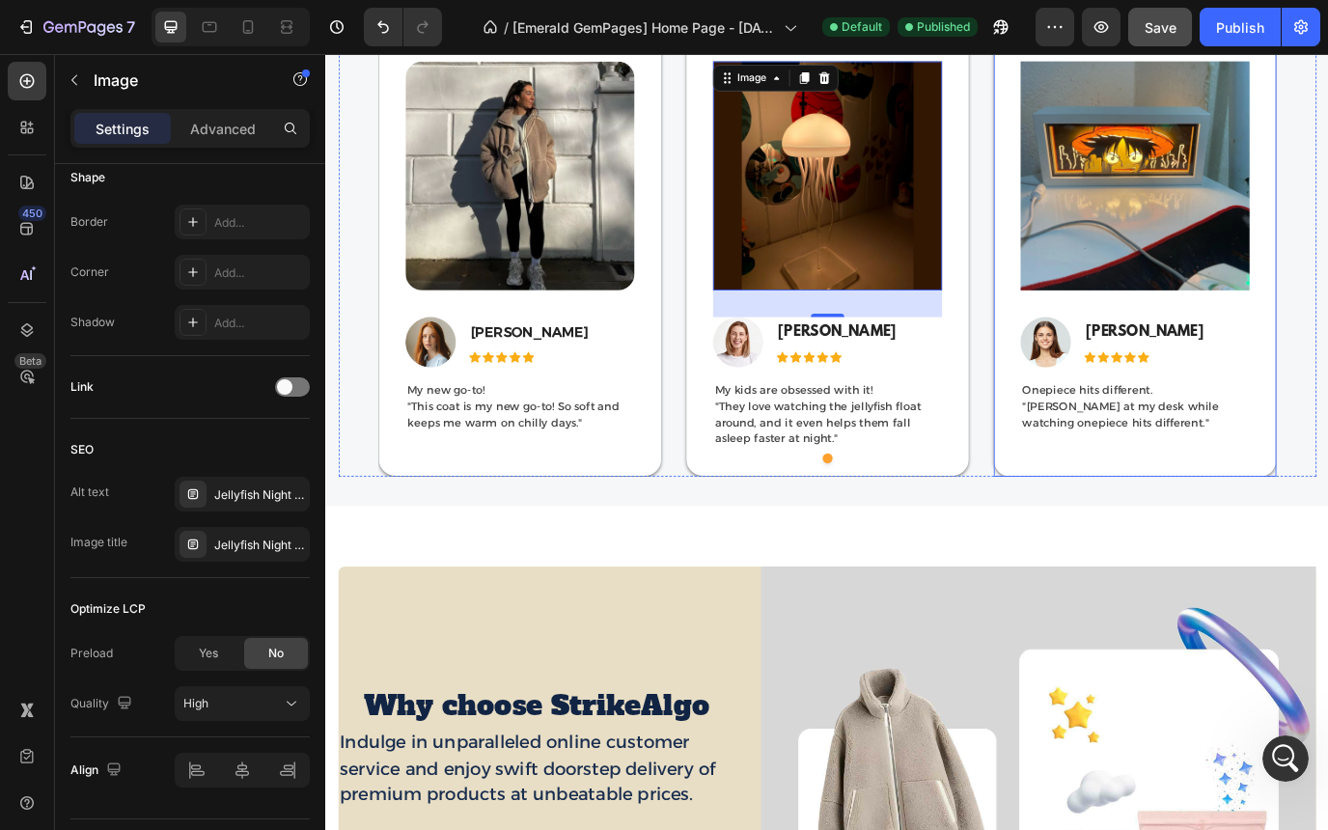
scroll to position [0, 0]
click at [1257, 188] on img at bounding box center [1259, 194] width 264 height 264
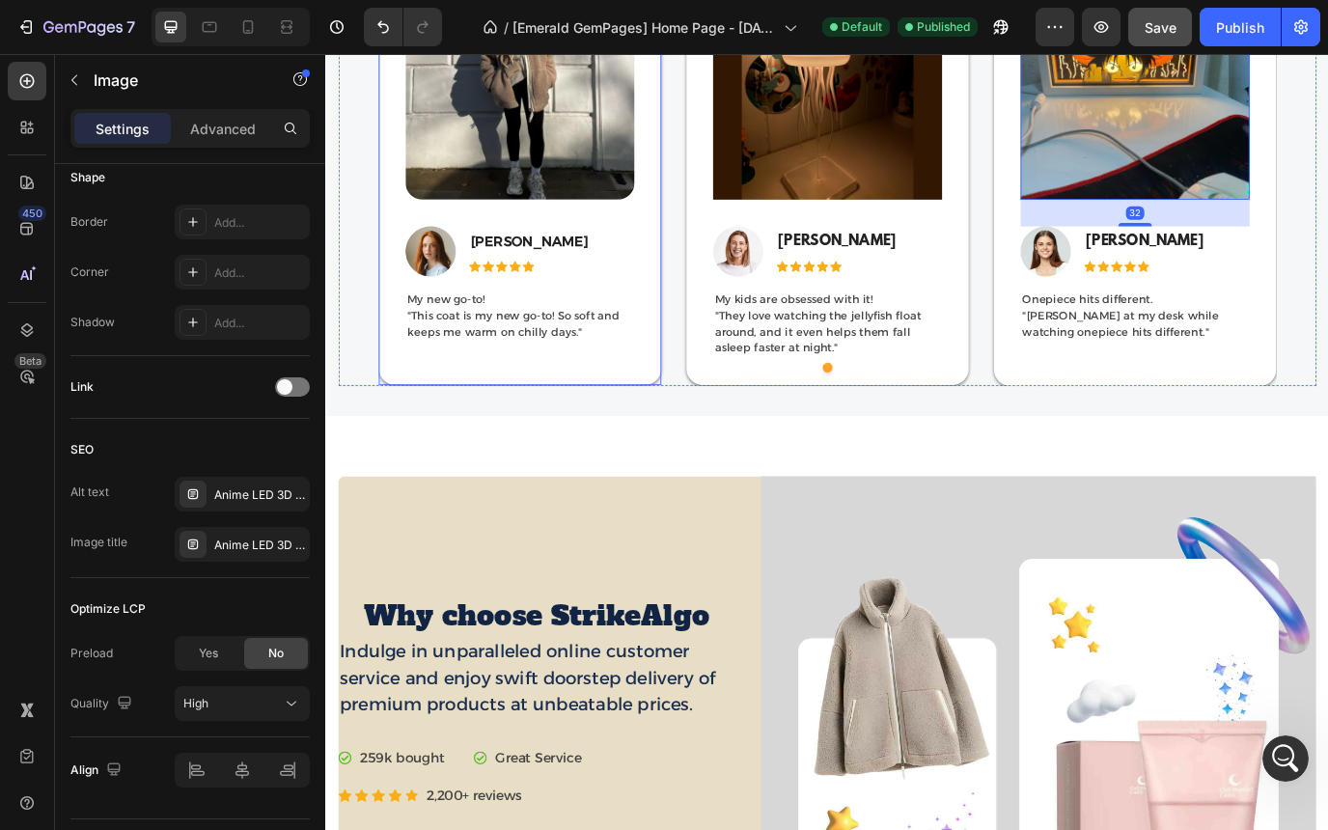
scroll to position [5989, 0]
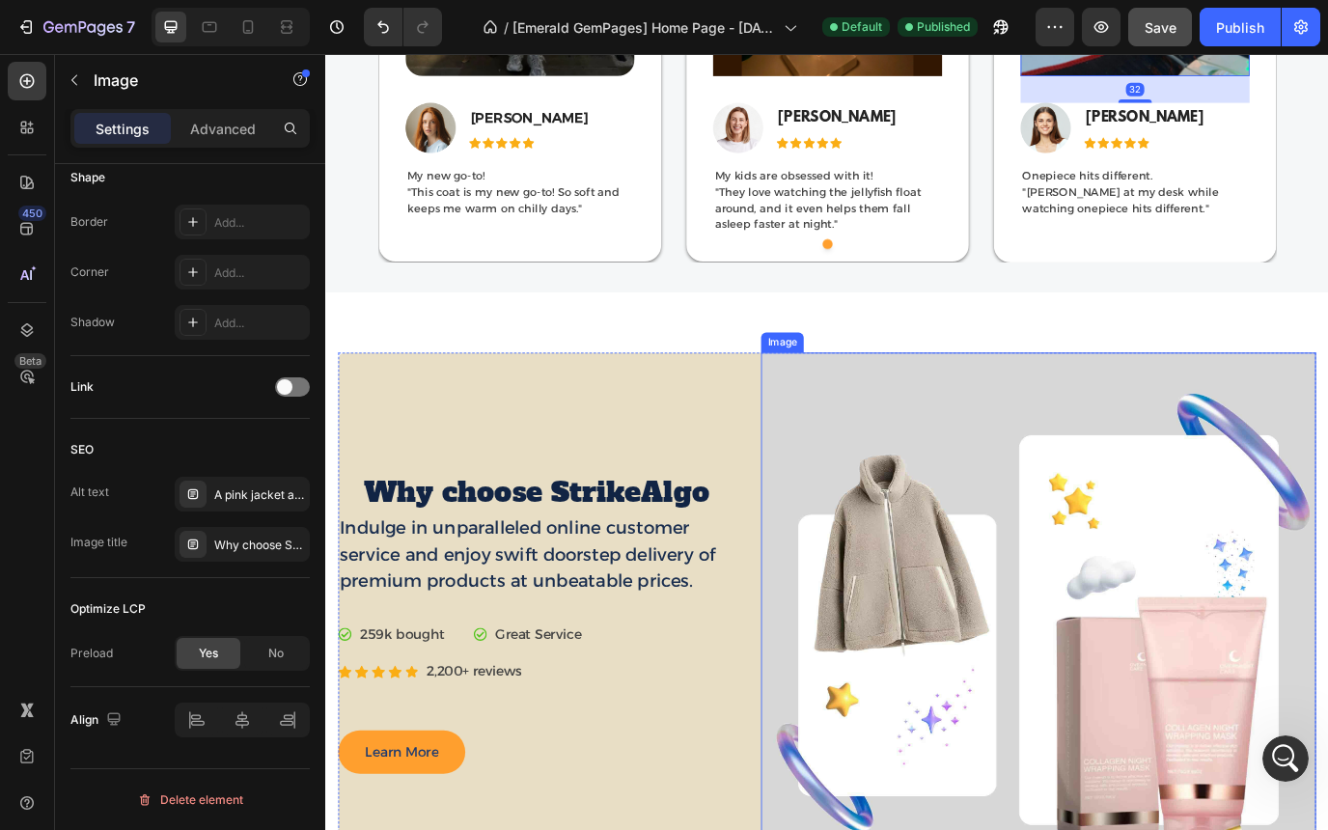
click at [958, 591] on img at bounding box center [1148, 719] width 641 height 641
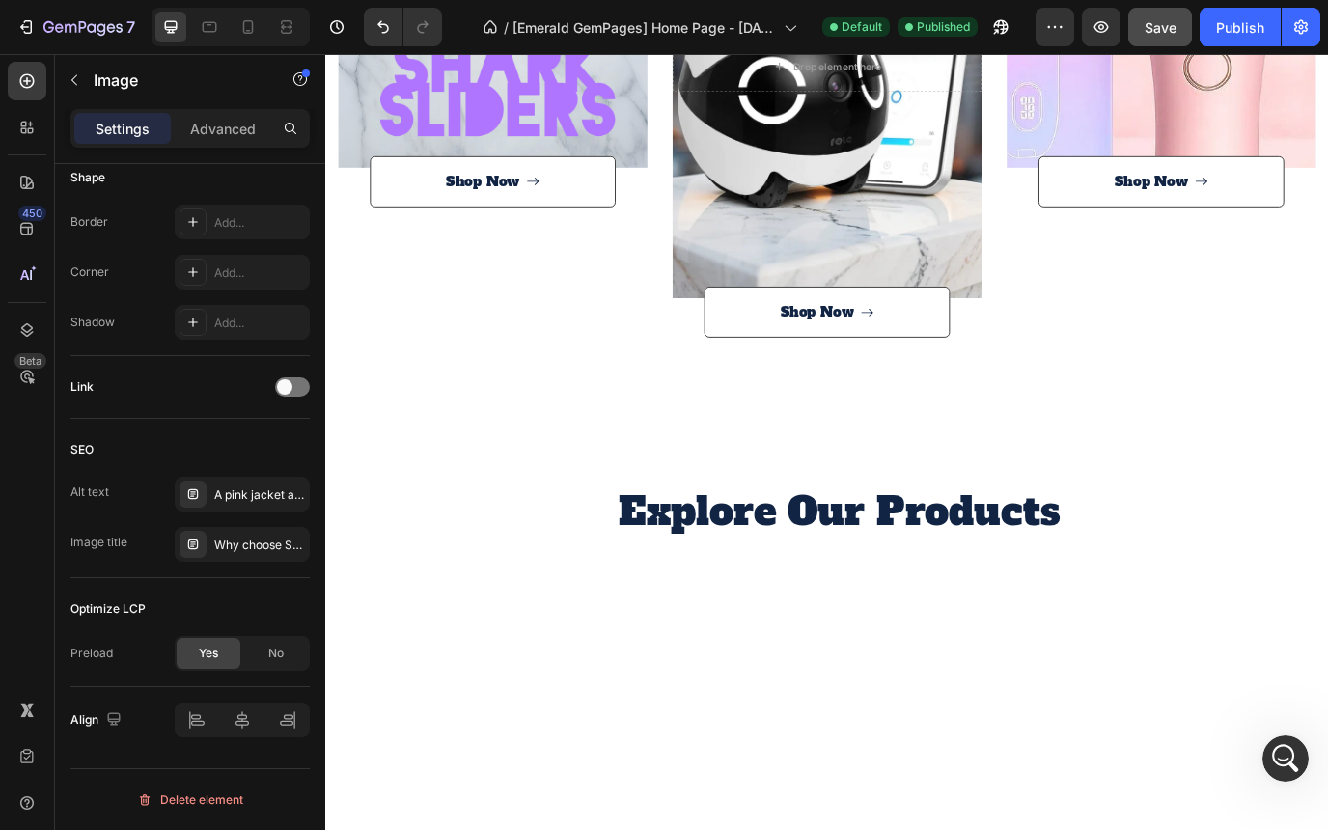
scroll to position [2931, 0]
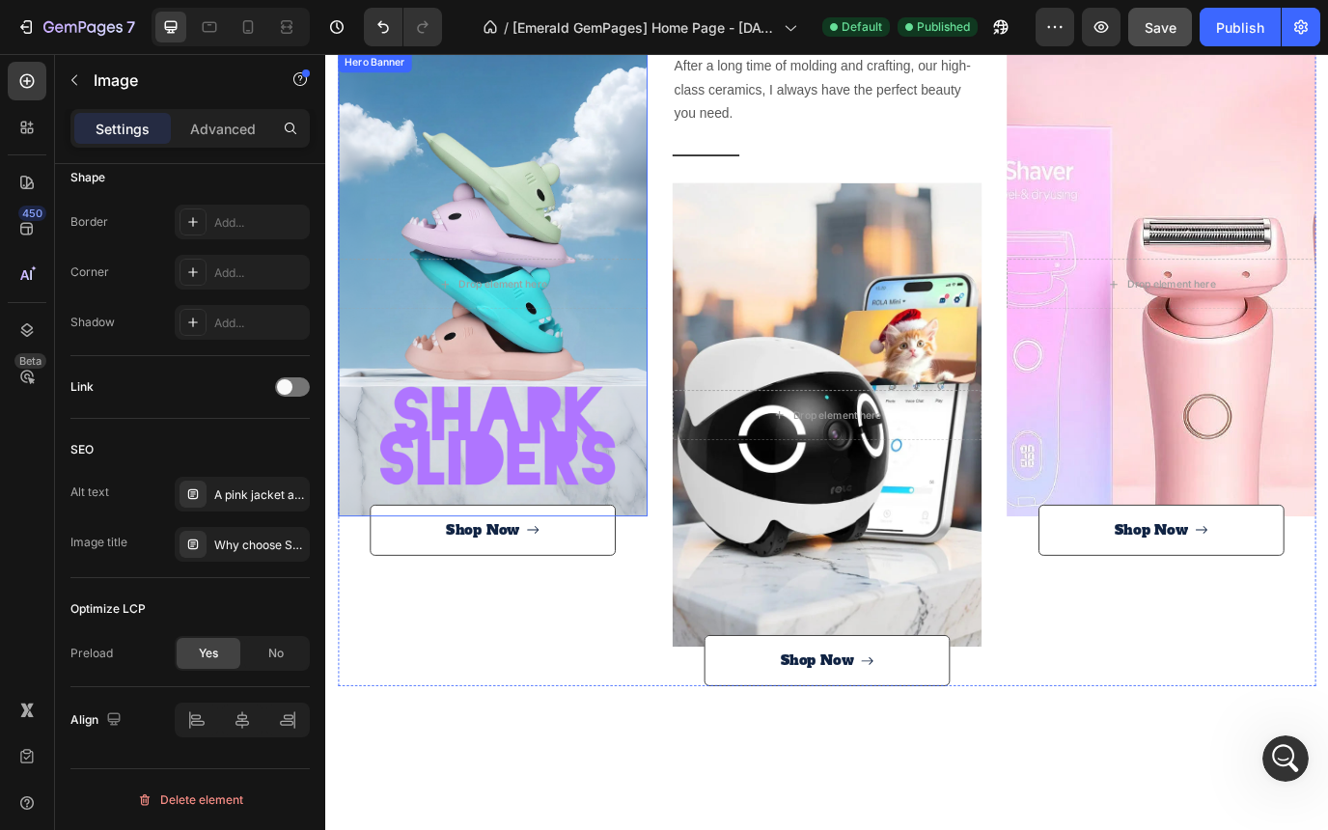
click at [617, 279] on div "Overlay" at bounding box center [518, 320] width 357 height 536
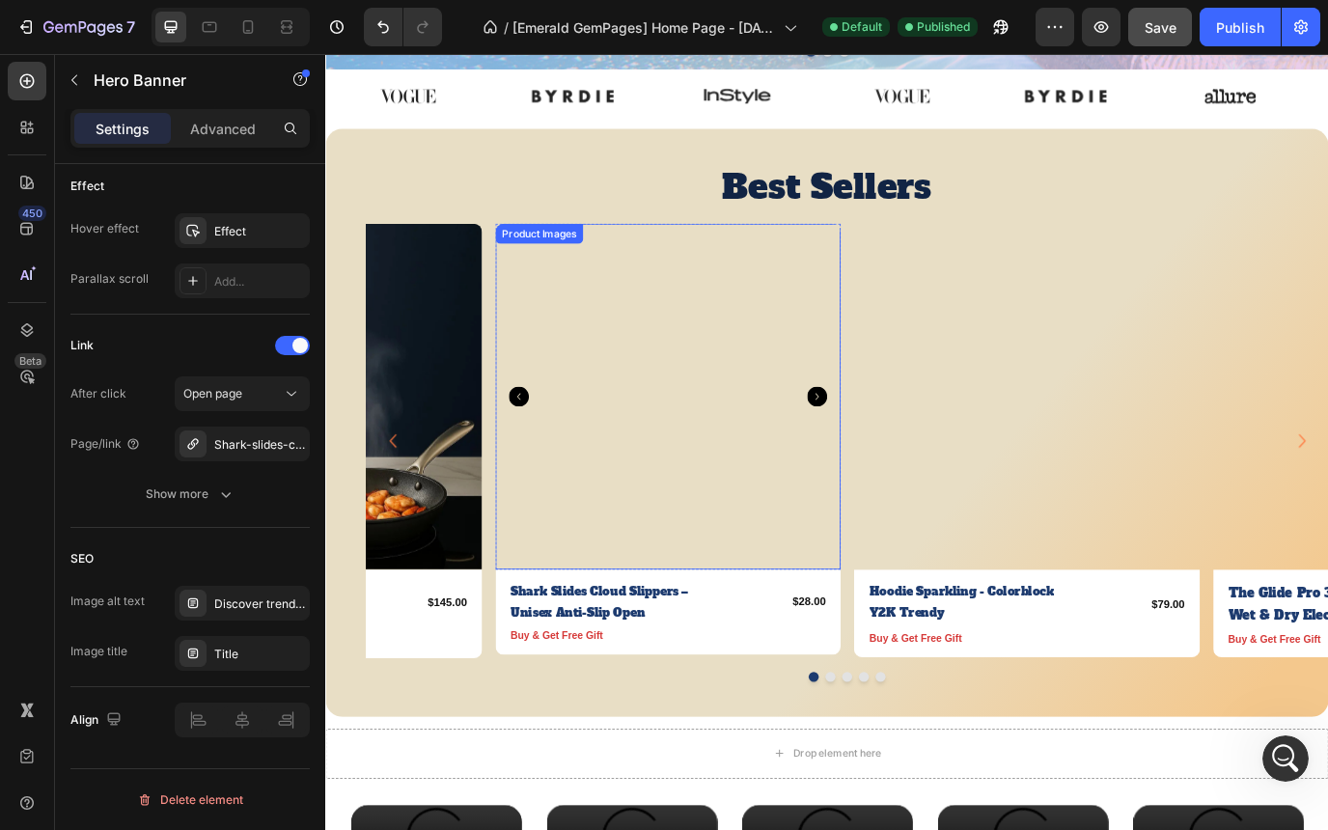
scroll to position [483, 0]
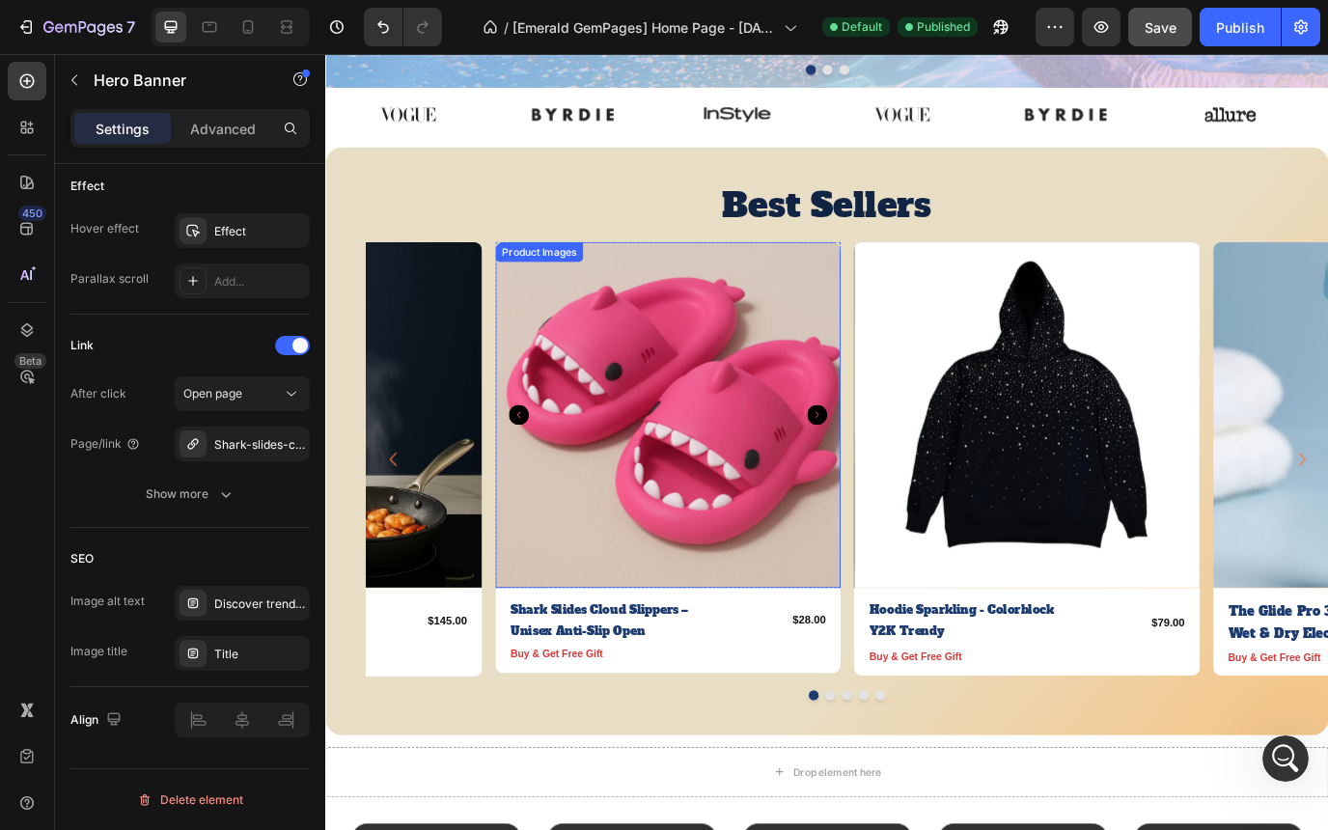
click at [760, 352] on img at bounding box center [720, 470] width 399 height 399
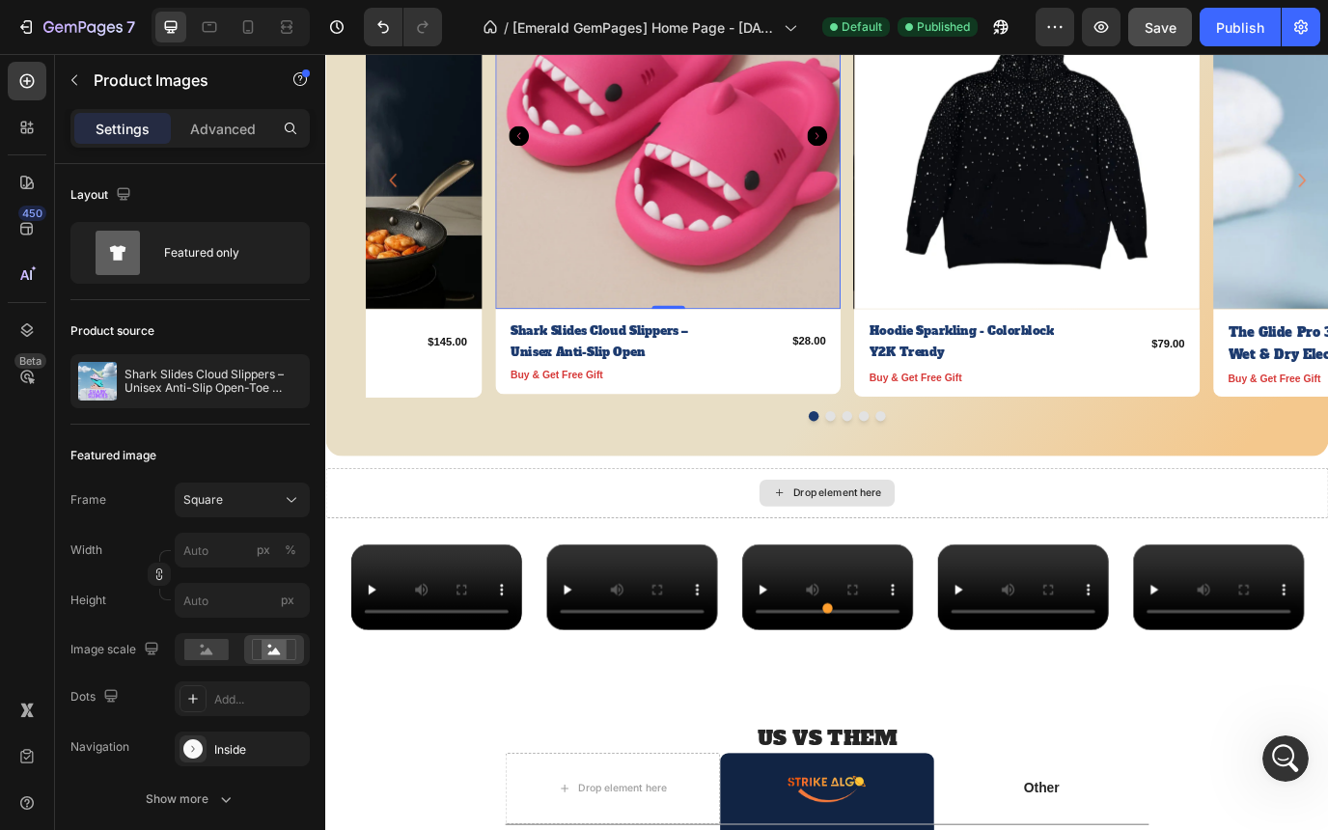
scroll to position [1000, 0]
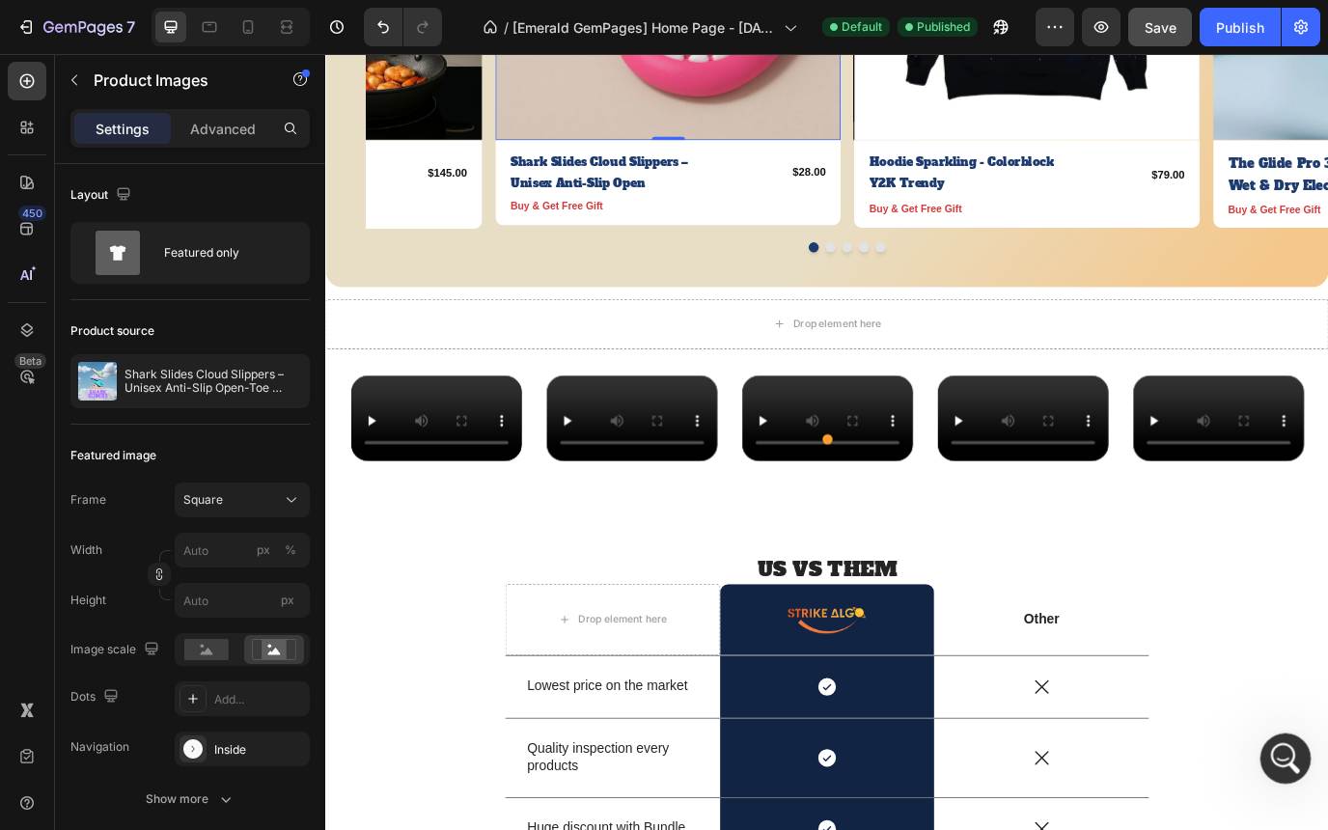
click at [1283, 769] on icon "Open Intercom Messenger" at bounding box center [1283, 756] width 32 height 32
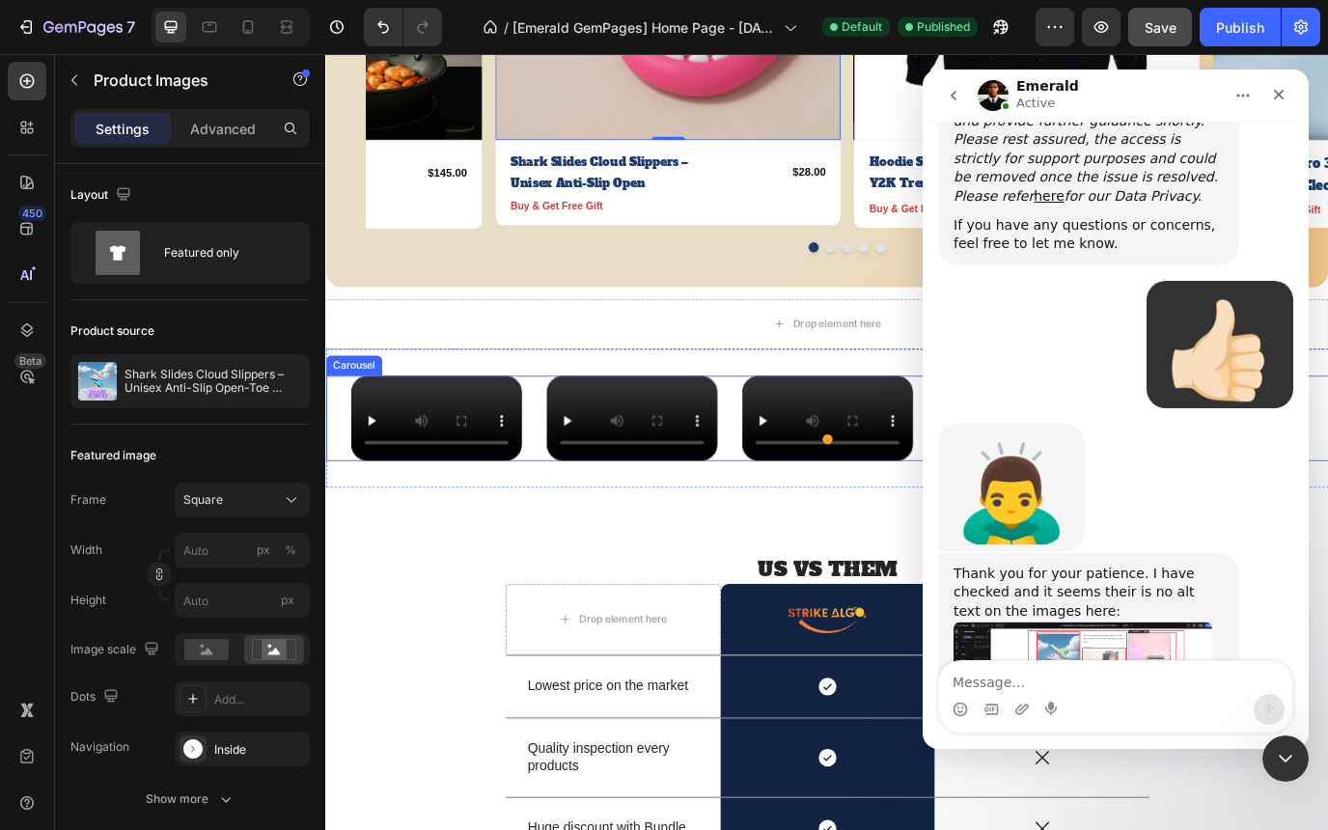
scroll to position [2072, 0]
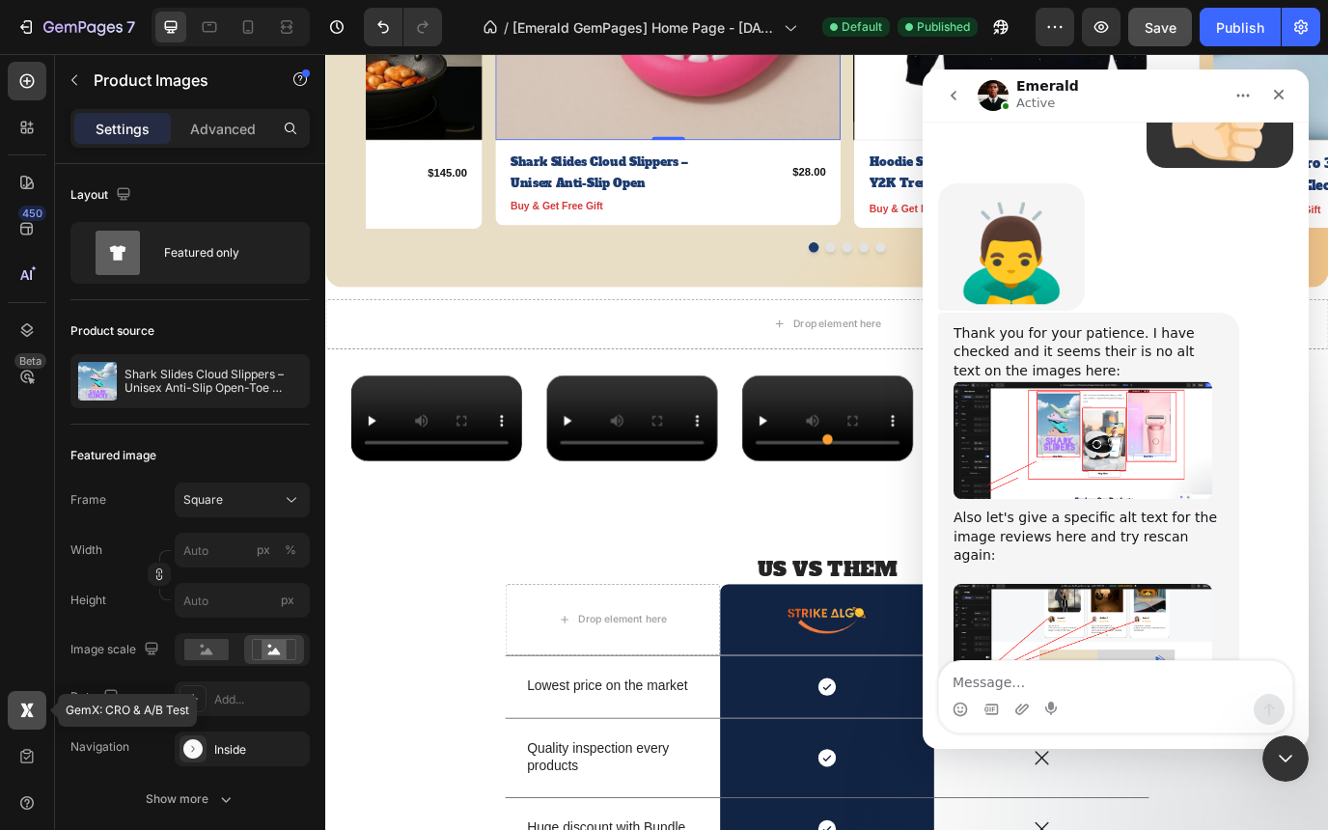
click at [36, 715] on icon at bounding box center [26, 710] width 19 height 19
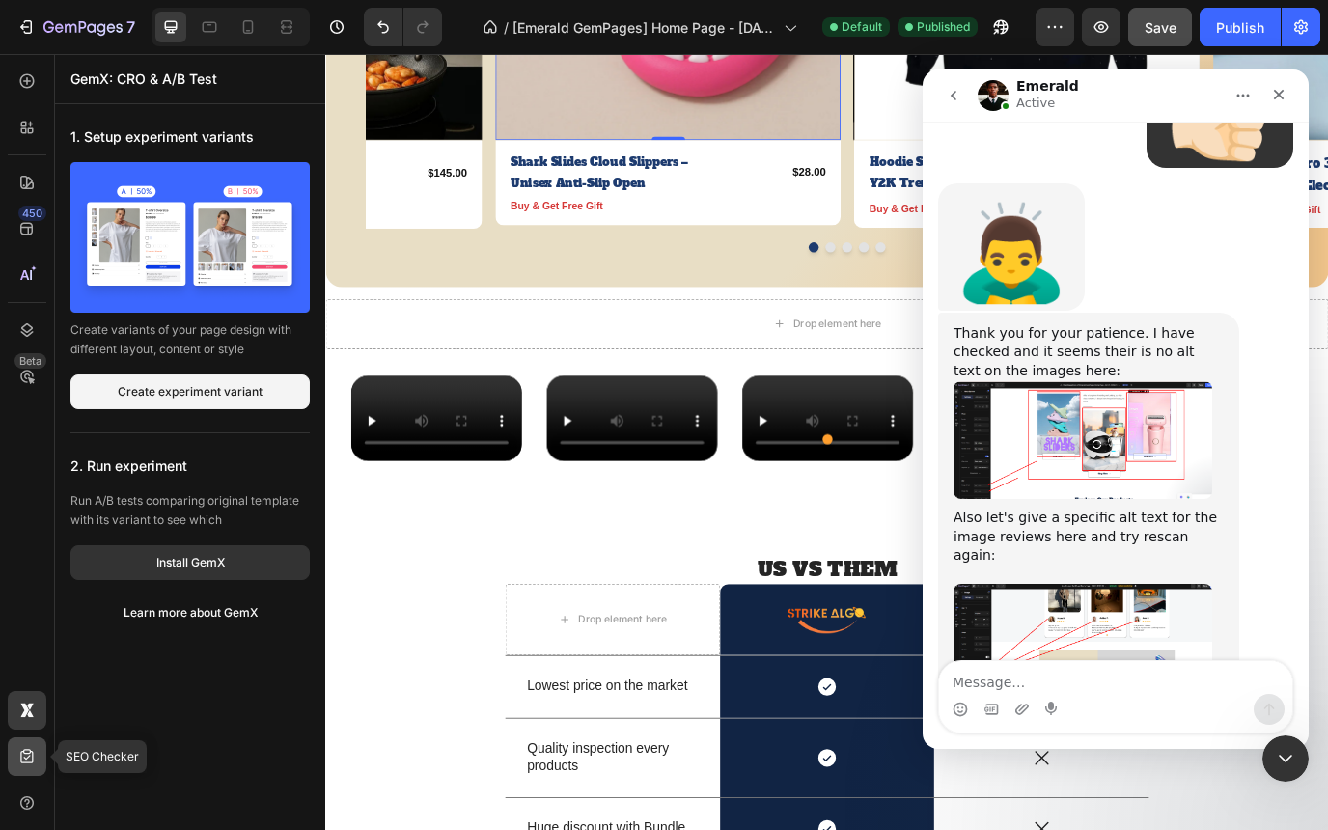
click at [35, 748] on icon at bounding box center [26, 756] width 19 height 19
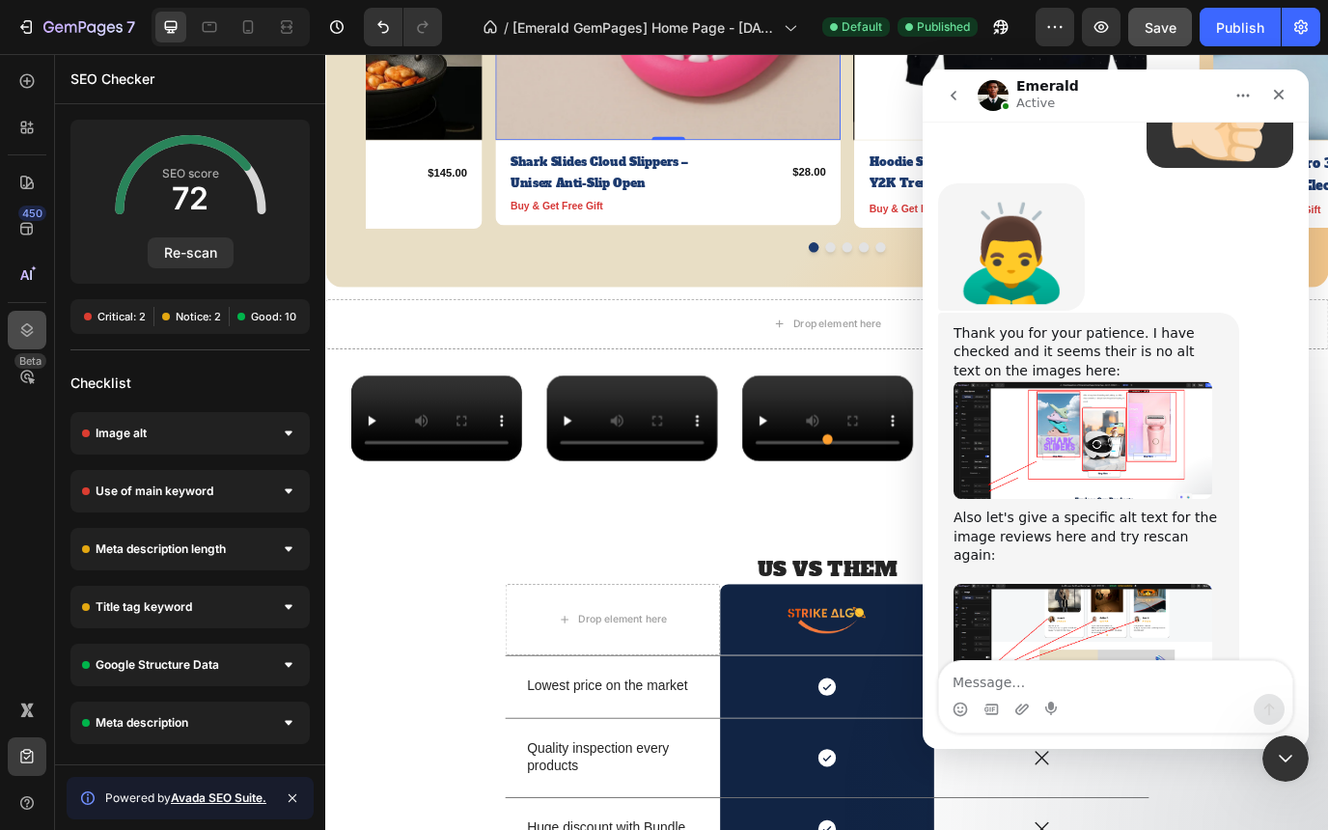
scroll to position [2146, 0]
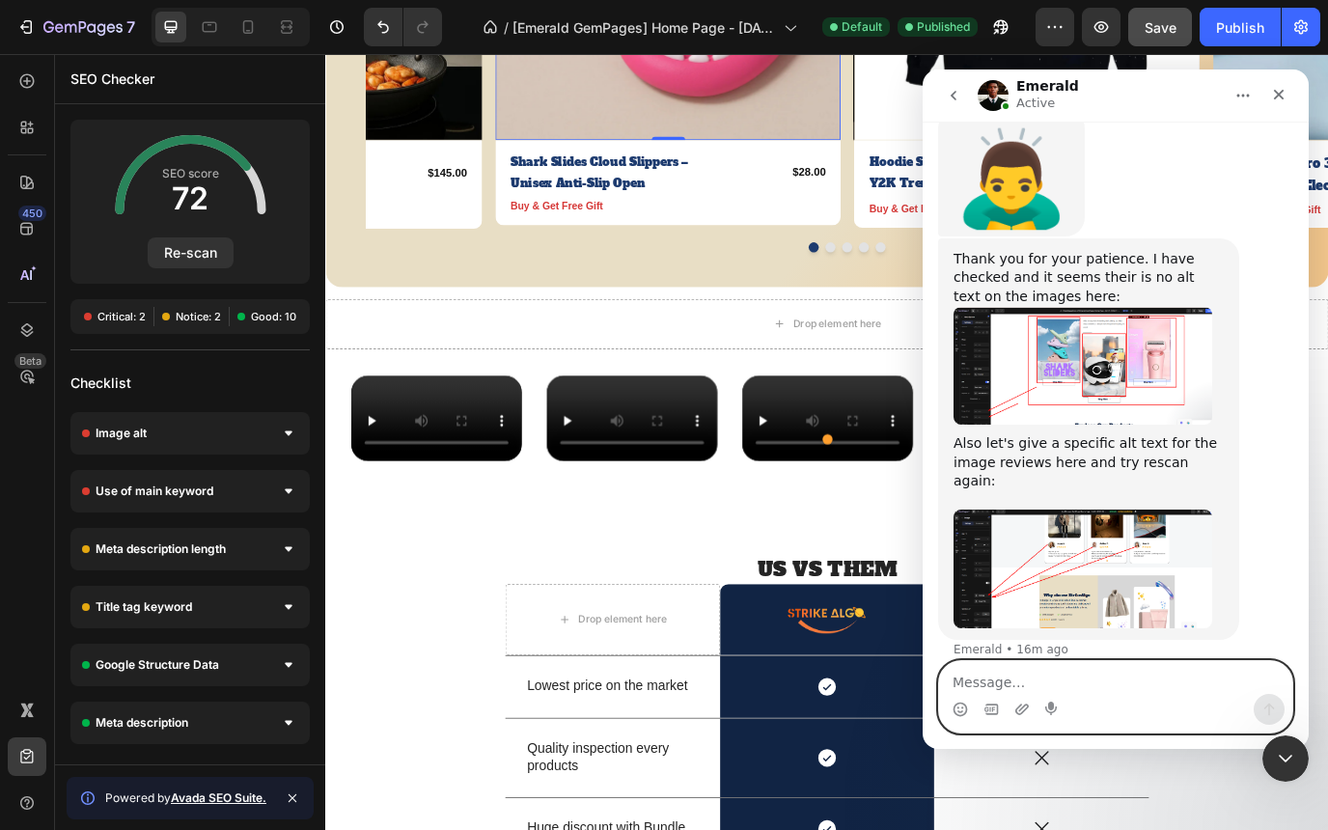
click at [967, 681] on textarea "Message…" at bounding box center [1115, 677] width 353 height 33
type textarea "x"
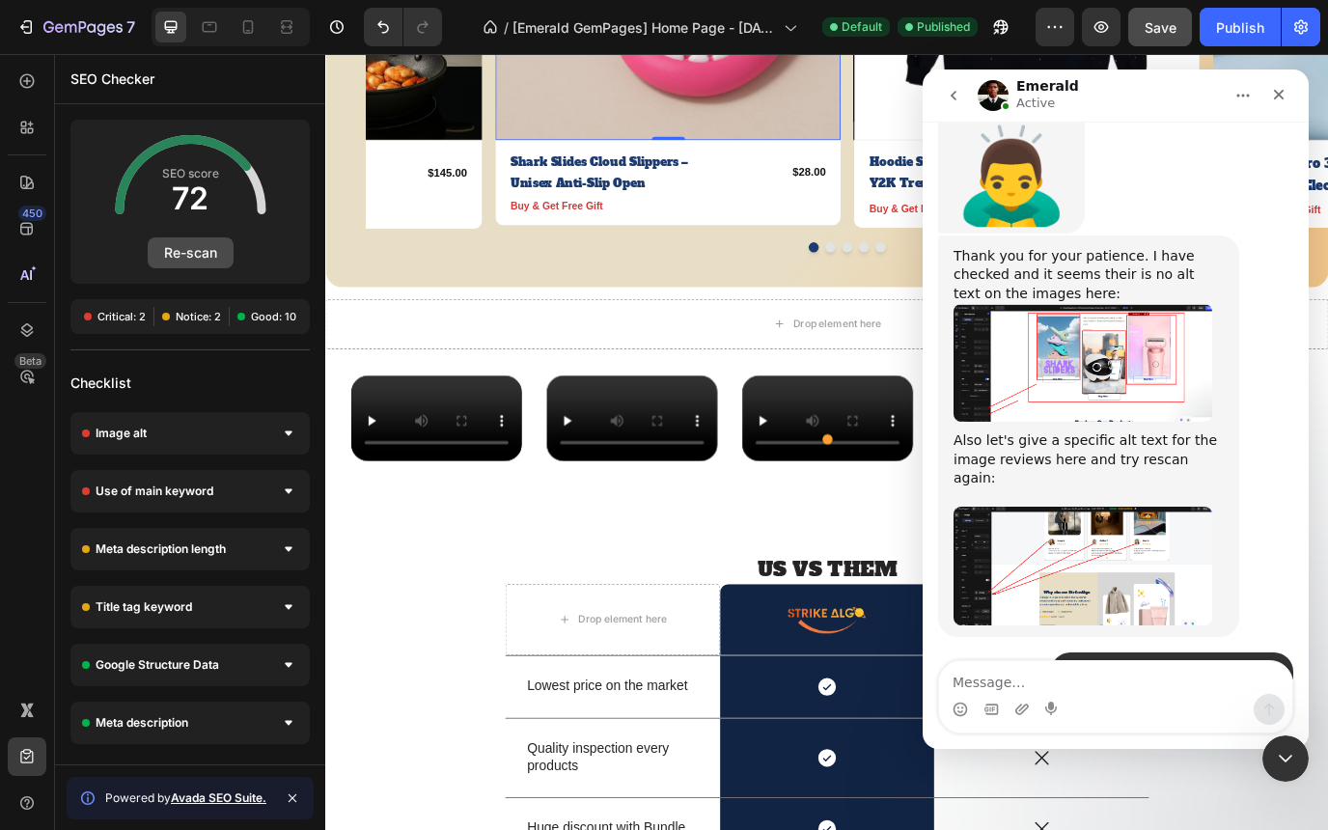
click at [184, 249] on button "Re-scan" at bounding box center [191, 252] width 86 height 31
click at [197, 254] on button "Re-scan" at bounding box center [191, 252] width 86 height 31
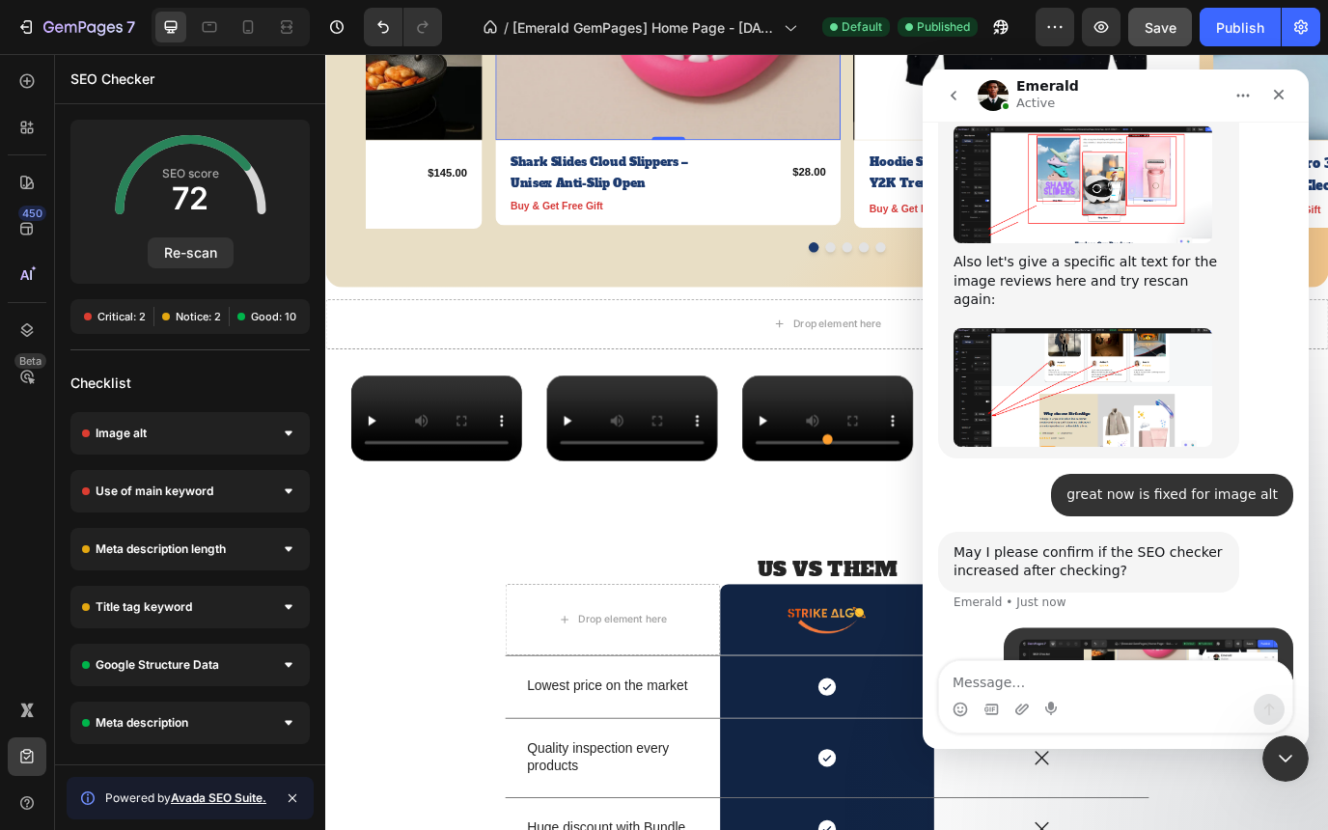
scroll to position [2346, 0]
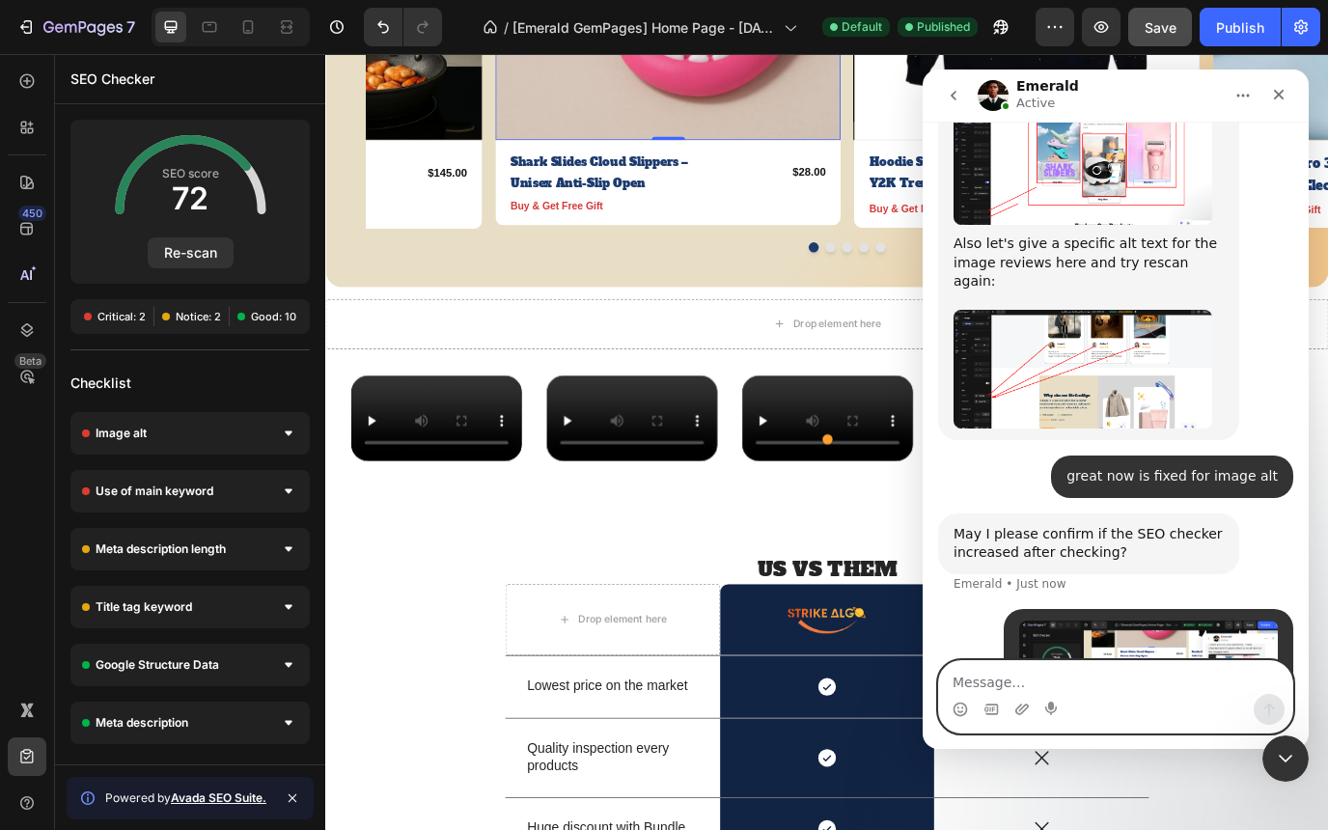
click at [1000, 684] on textarea "Message…" at bounding box center [1115, 677] width 353 height 33
type textarea "I re-scan it again"
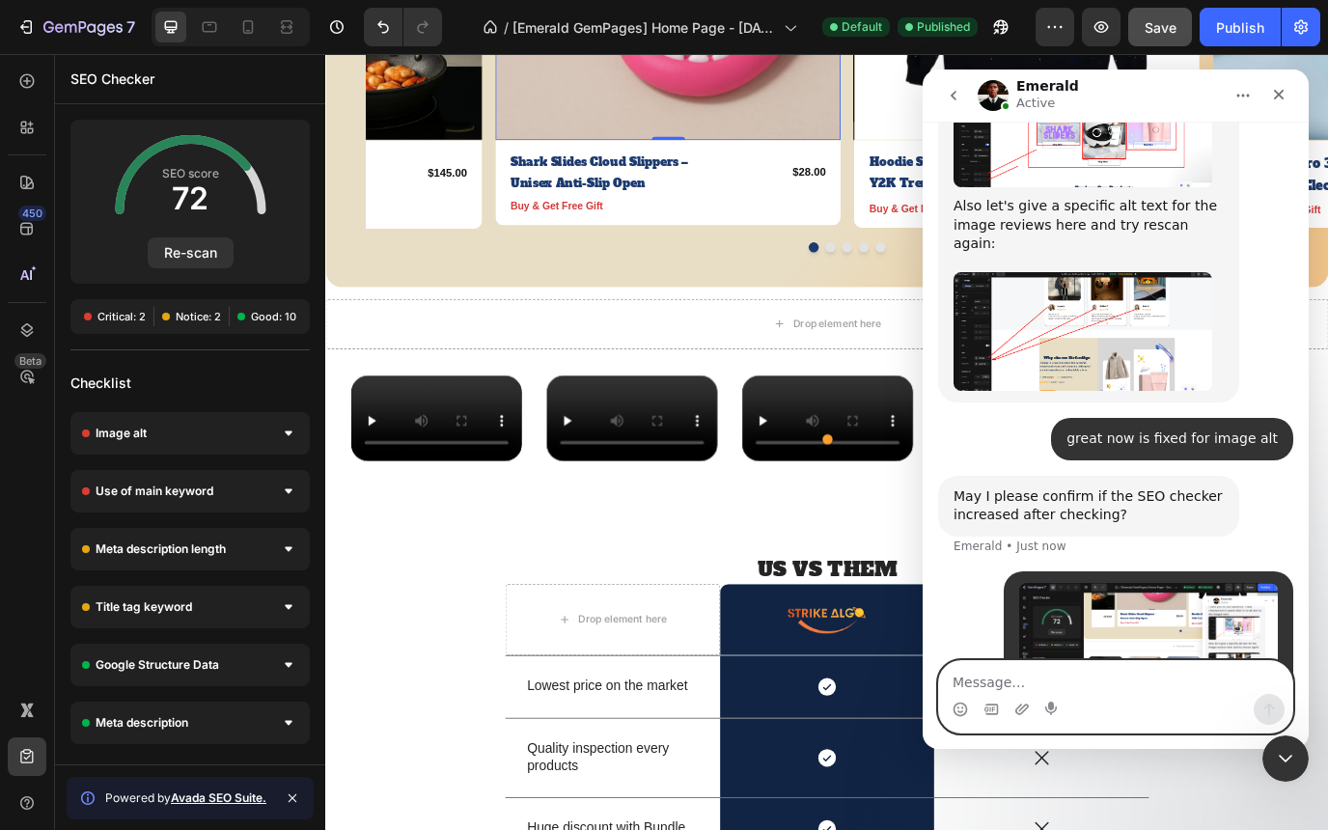
scroll to position [2389, 0]
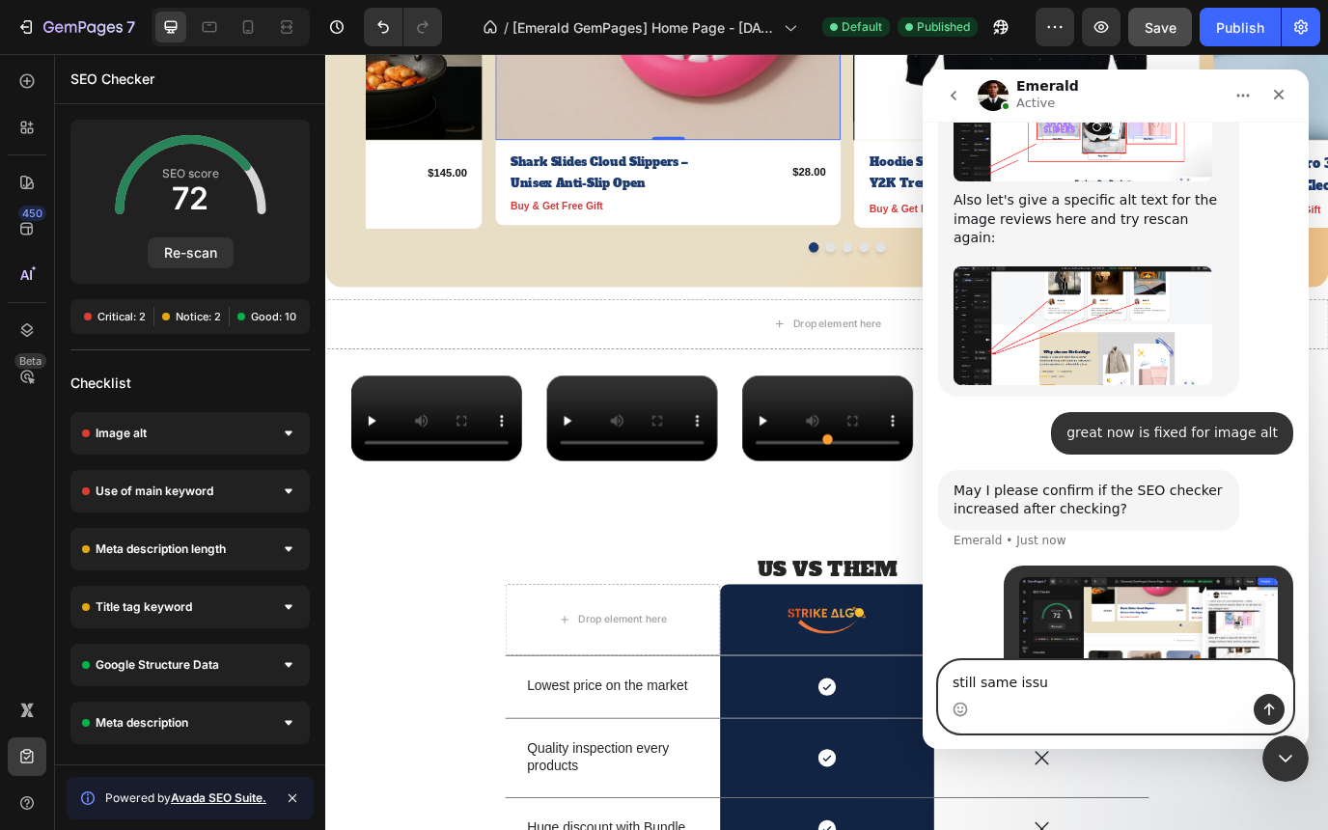
type textarea "still same issue"
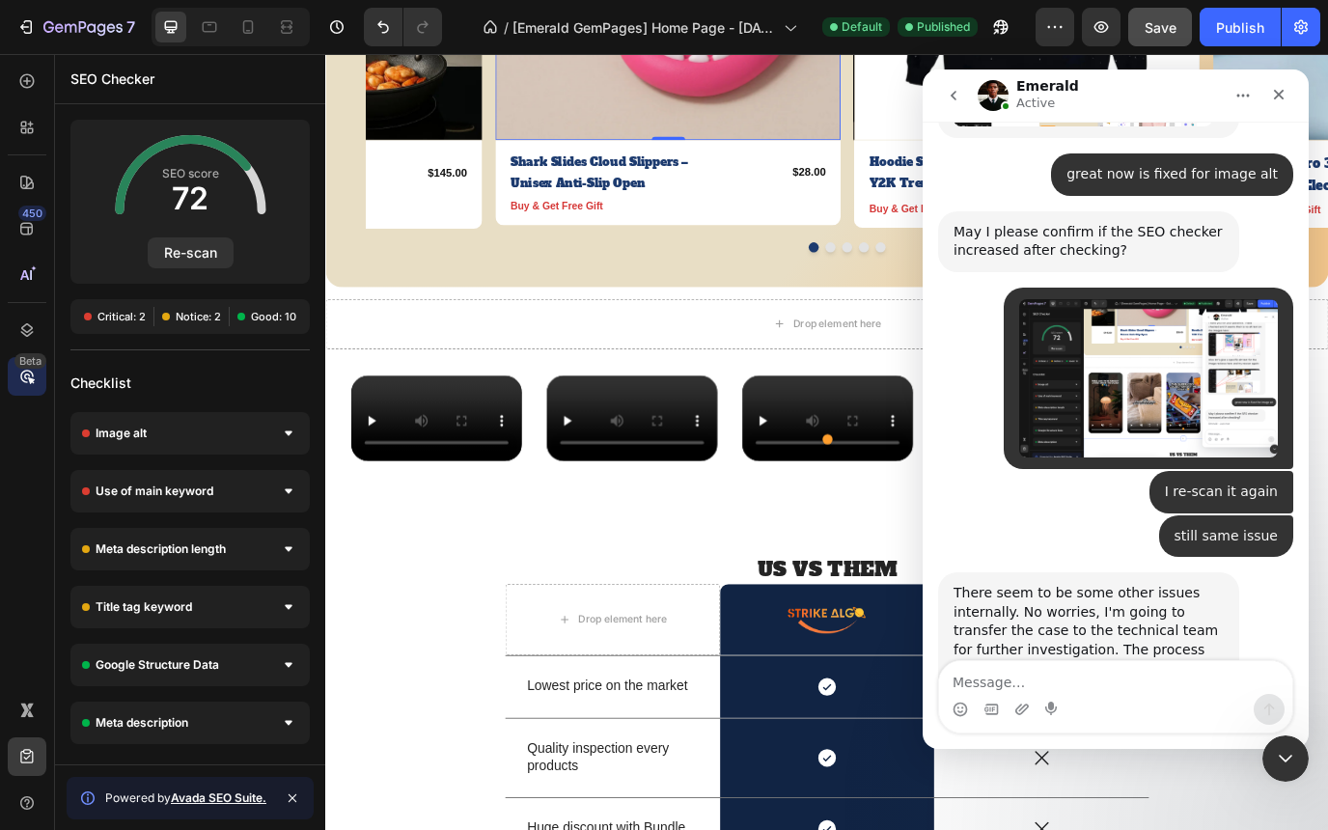
scroll to position [2690, 0]
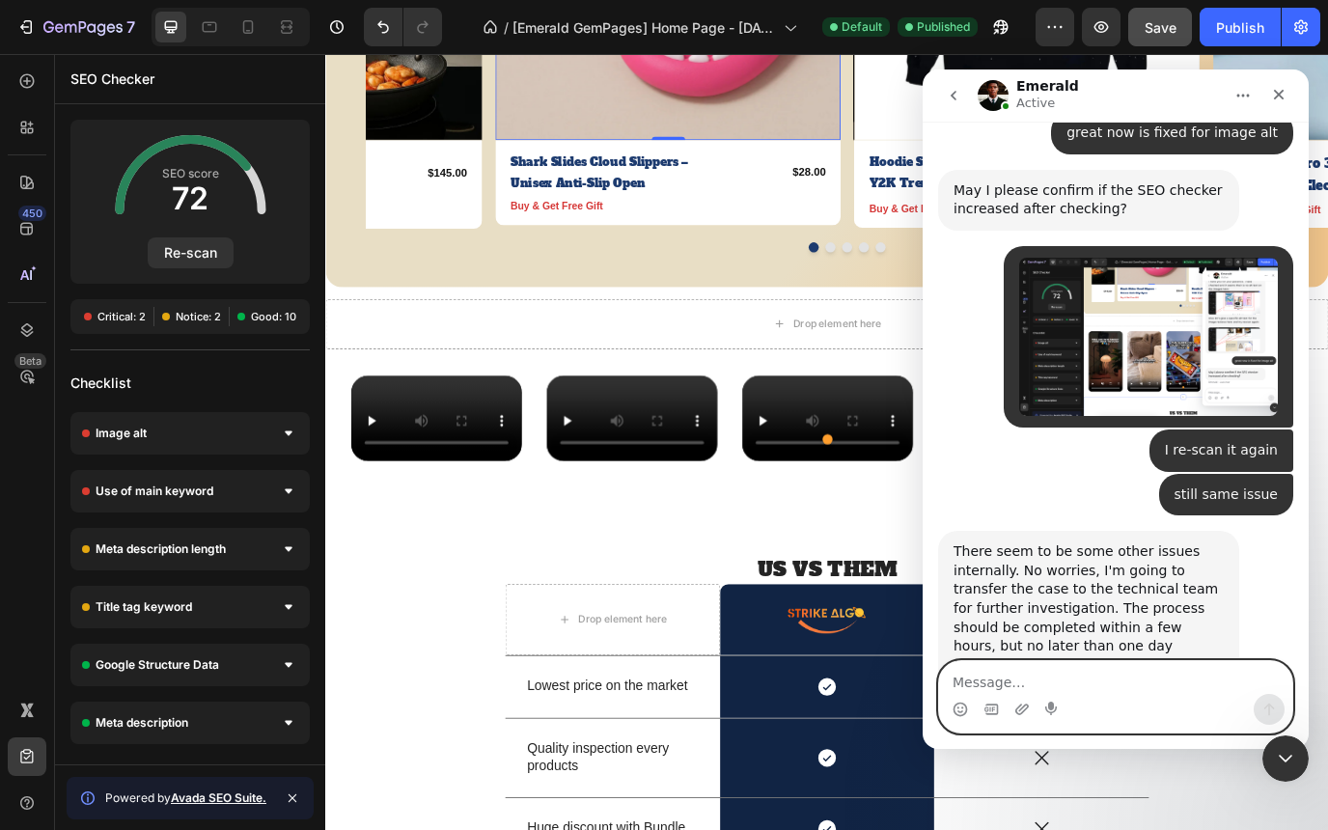
click at [1031, 686] on textarea "Message…" at bounding box center [1115, 677] width 353 height 33
type textarea "thanks Emerald🌟"
click at [1265, 713] on icon "Send a message…" at bounding box center [1268, 709] width 15 height 15
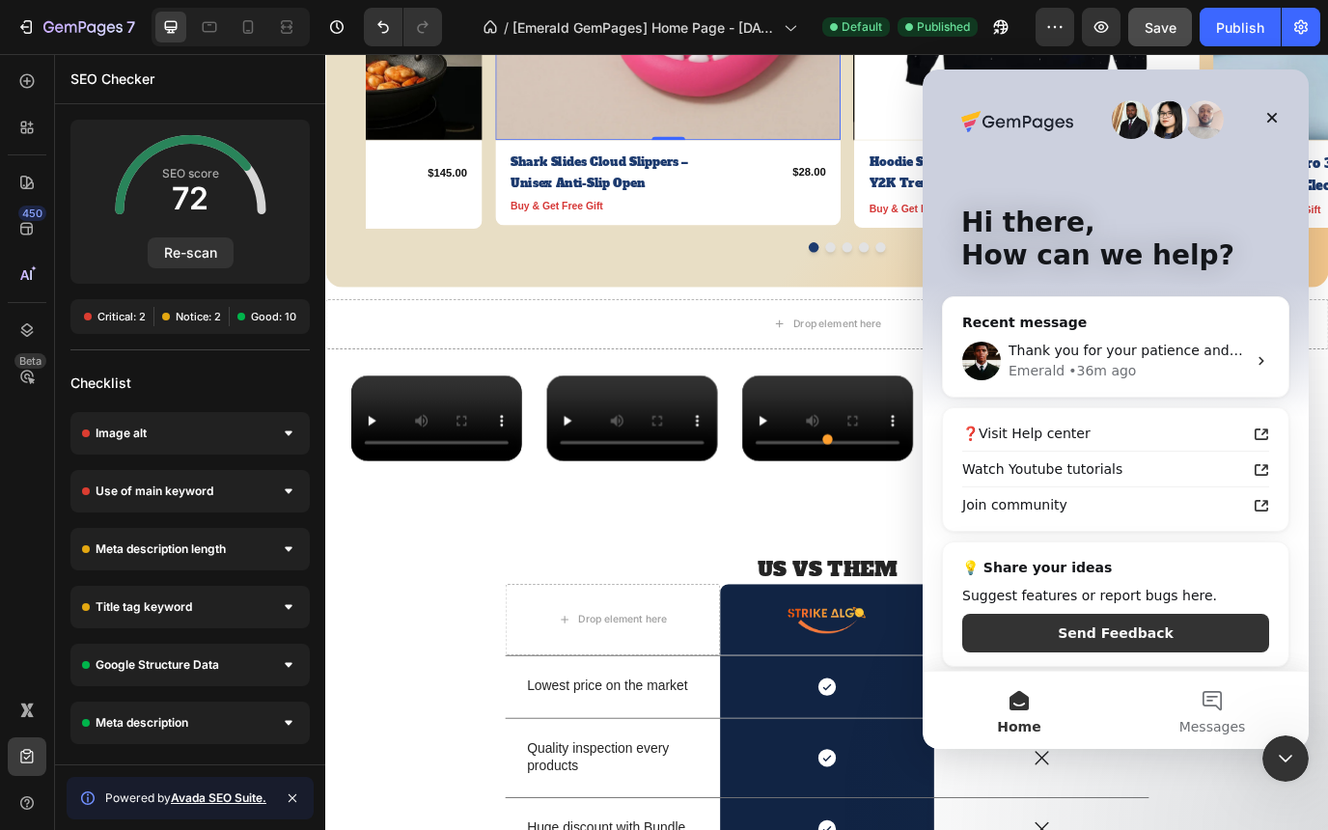
scroll to position [0, 0]
